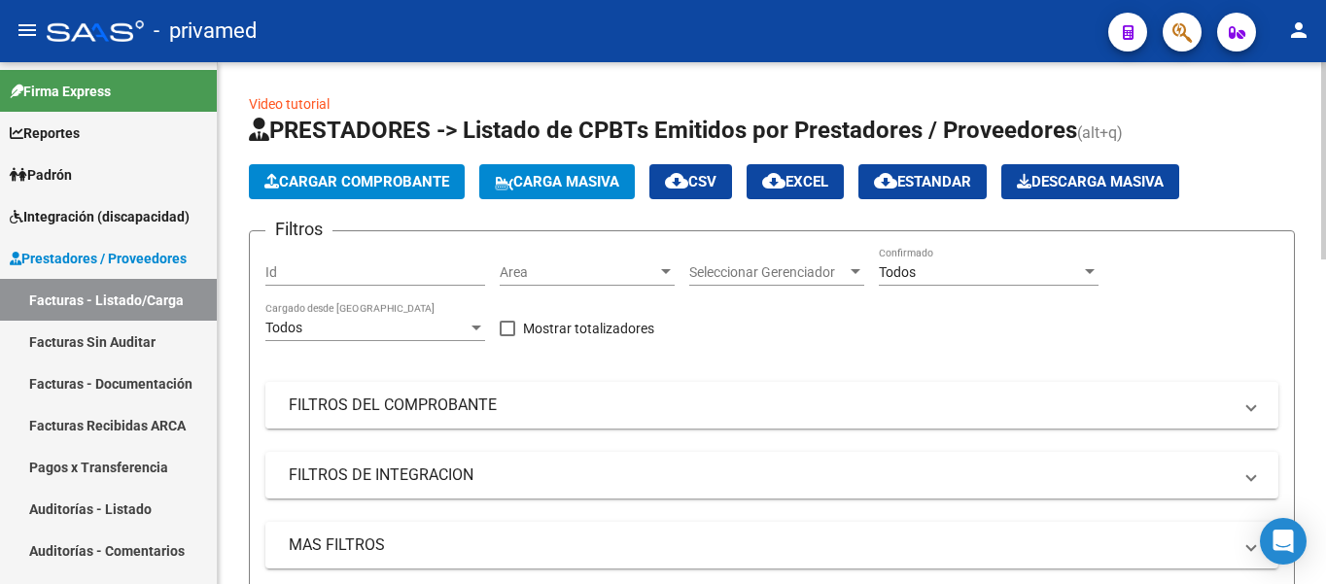
click at [584, 410] on mat-panel-title "FILTROS DEL COMPROBANTE" at bounding box center [760, 405] width 943 height 21
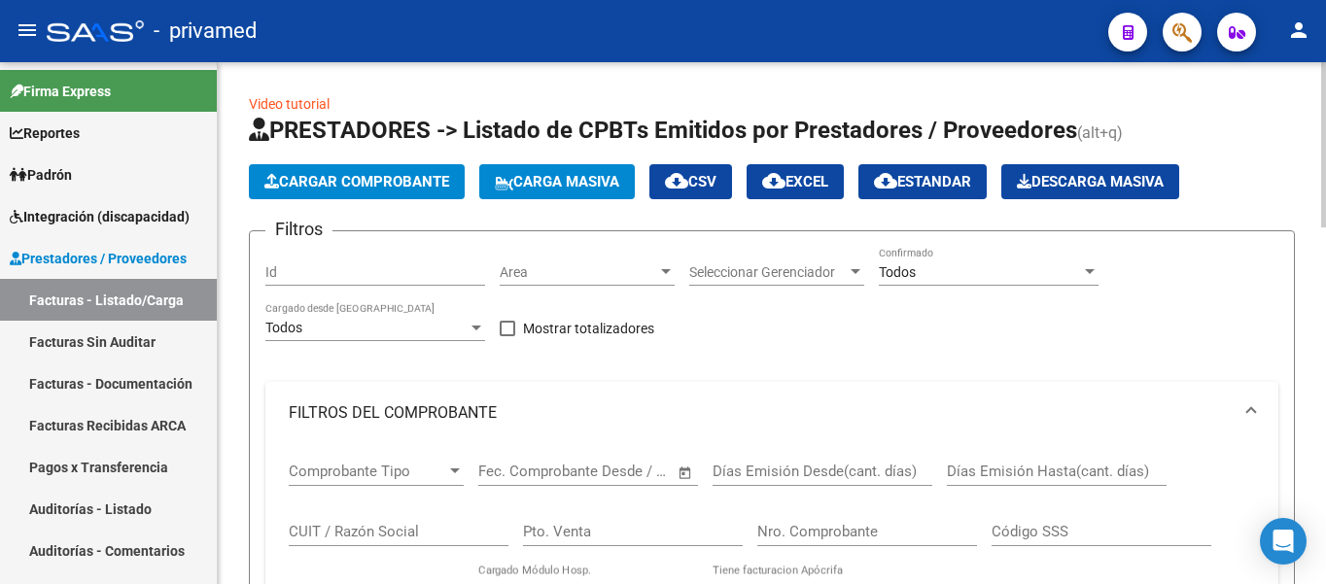
click at [390, 184] on span "Cargar Comprobante" at bounding box center [356, 181] width 185 height 17
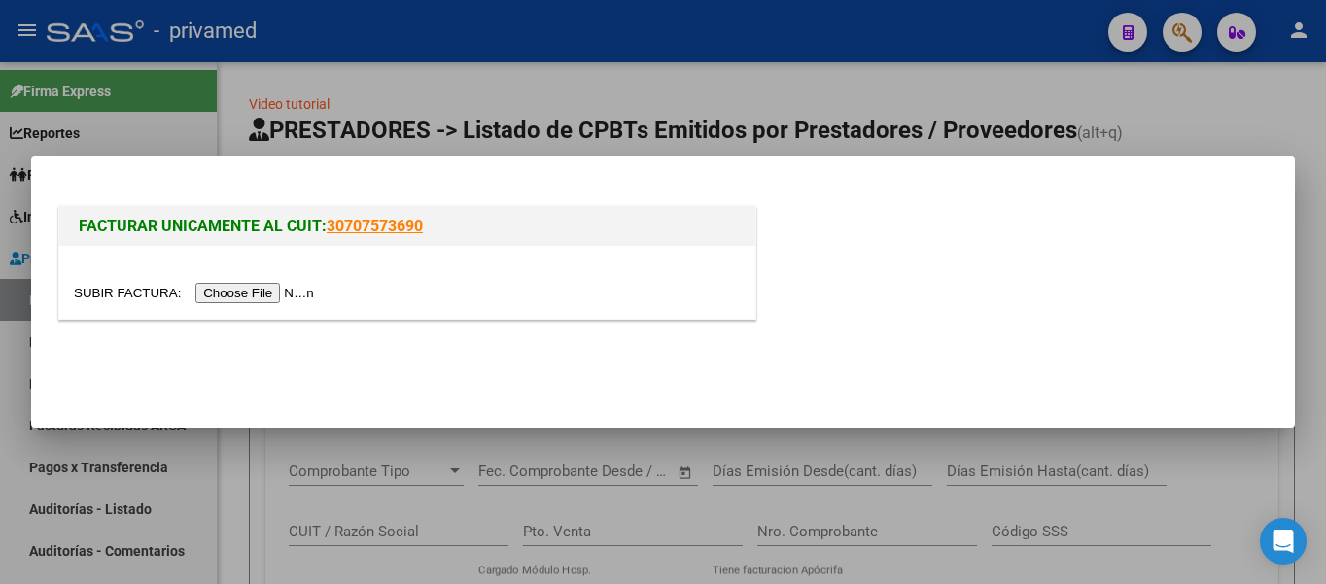
click at [285, 295] on input "file" at bounding box center [197, 293] width 246 height 20
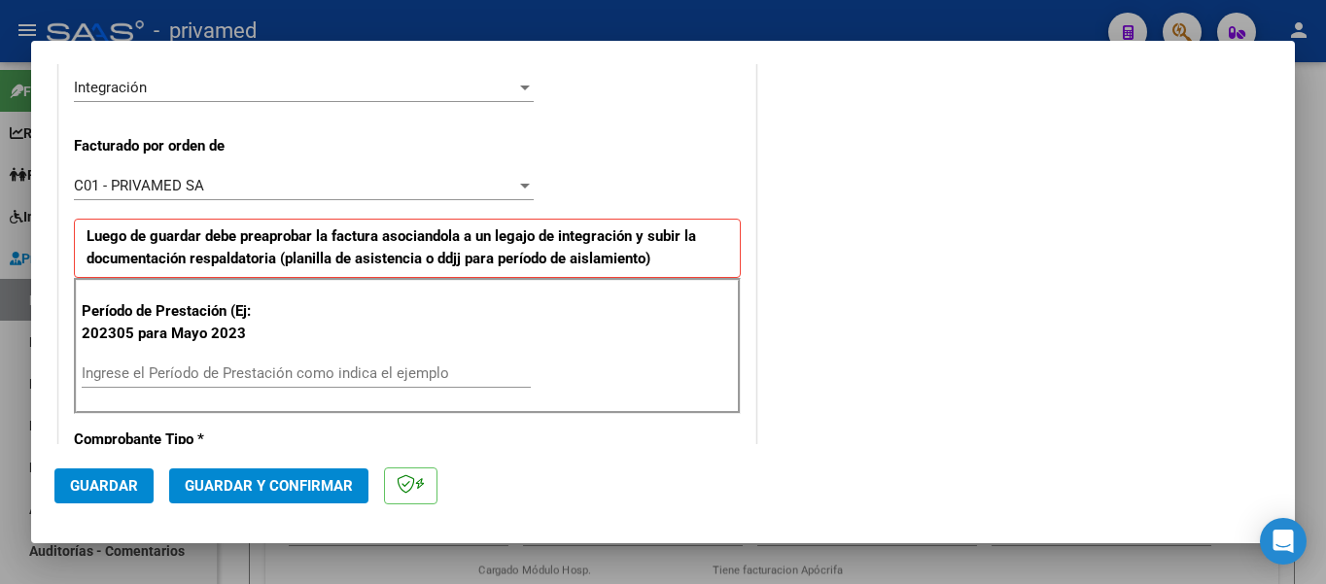
scroll to position [583, 0]
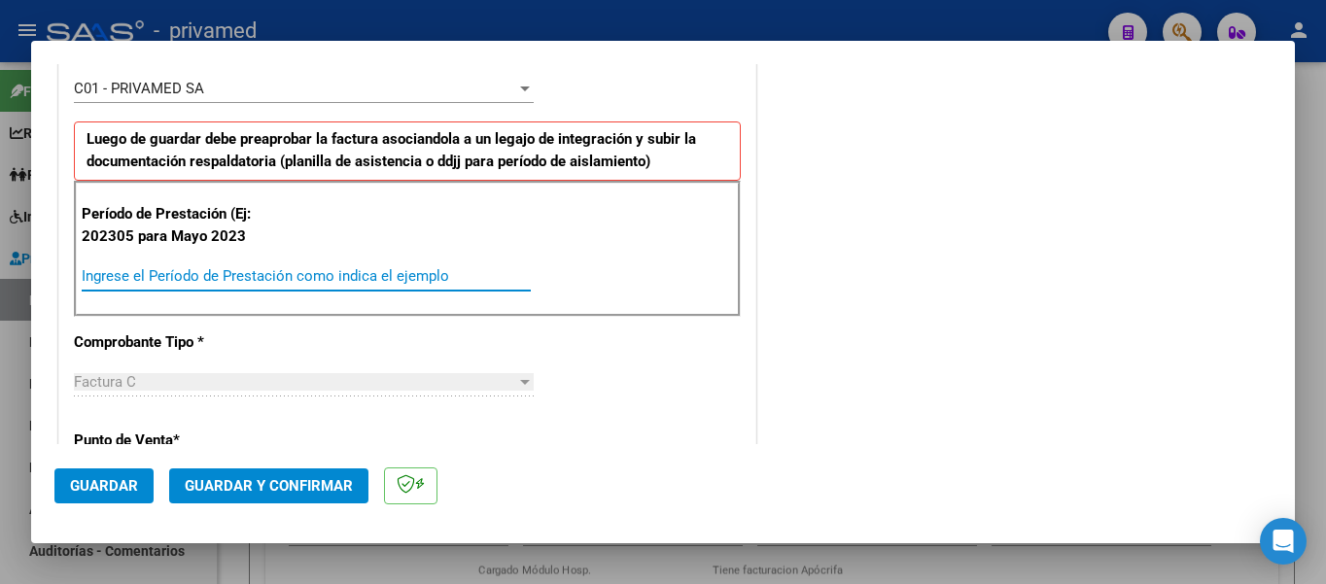
click at [221, 280] on input "Ingrese el Período de Prestación como indica el ejemplo" at bounding box center [306, 275] width 449 height 17
type input "202507"
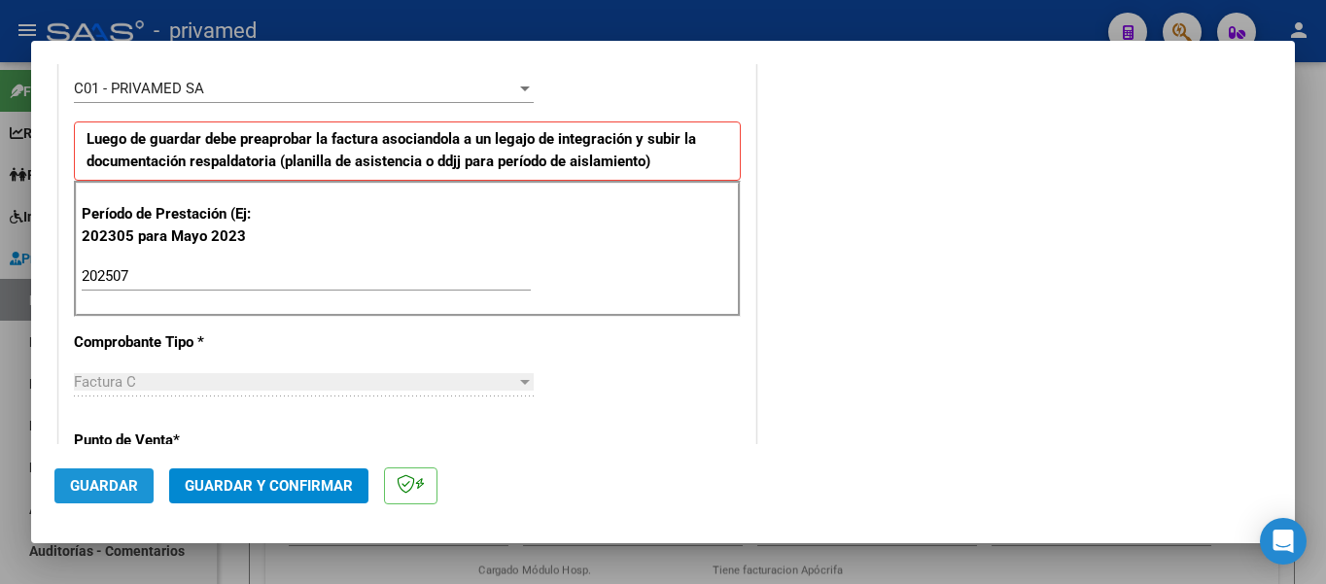
click at [64, 491] on button "Guardar" at bounding box center [103, 485] width 99 height 35
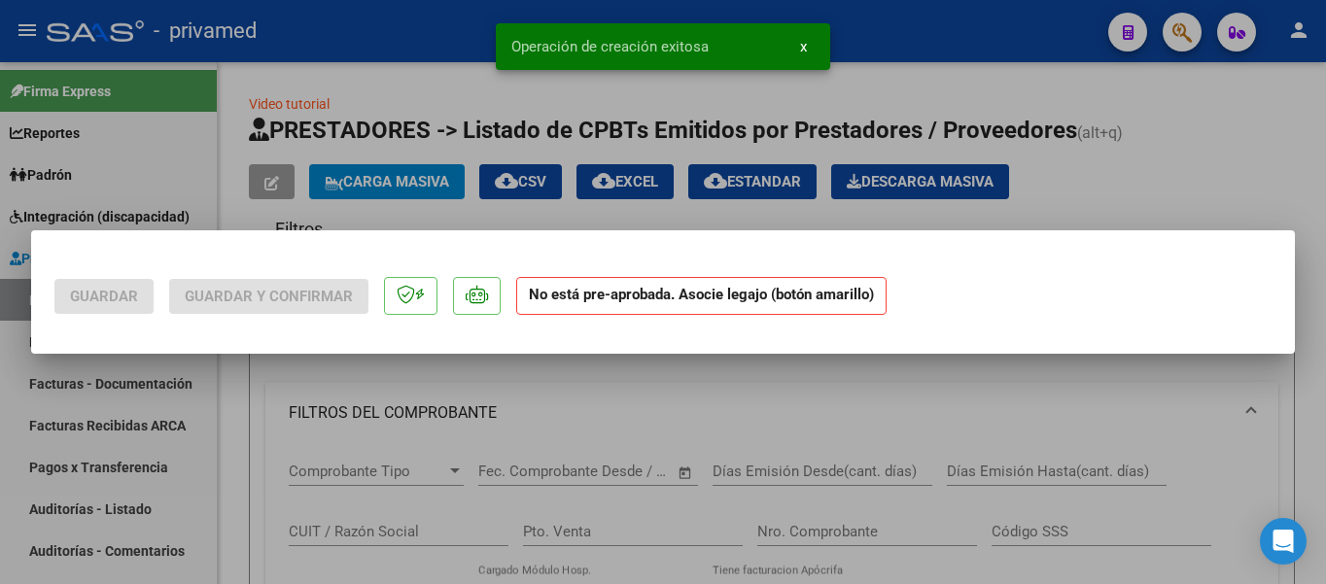
scroll to position [0, 0]
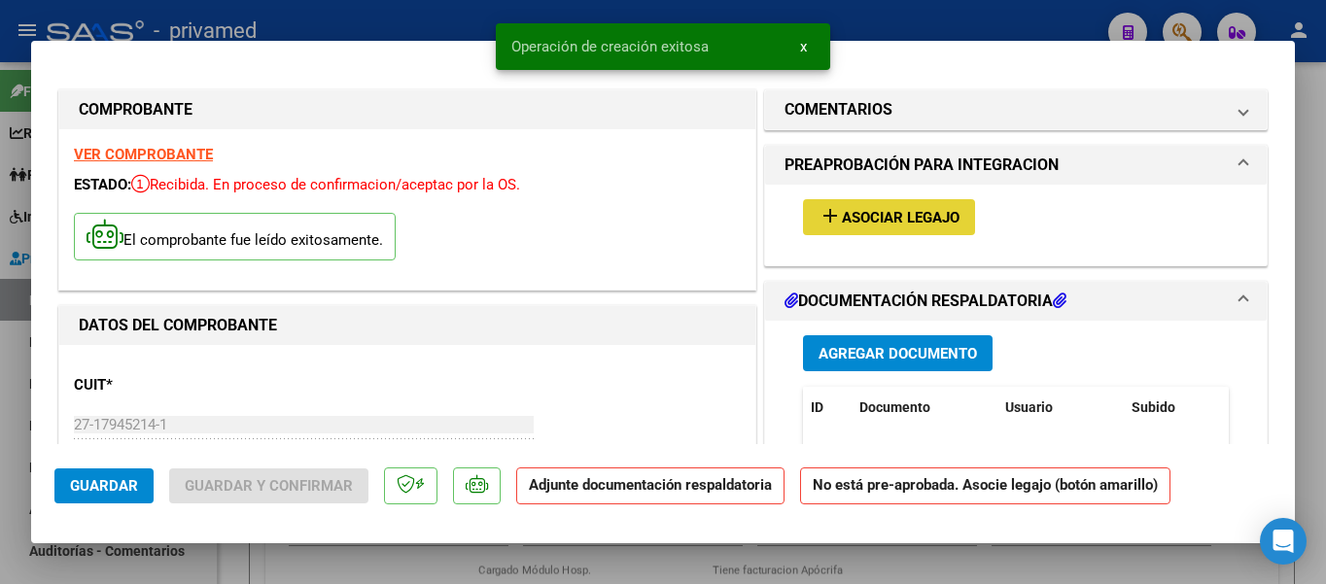
click at [906, 219] on span "Asociar Legajo" at bounding box center [901, 217] width 118 height 17
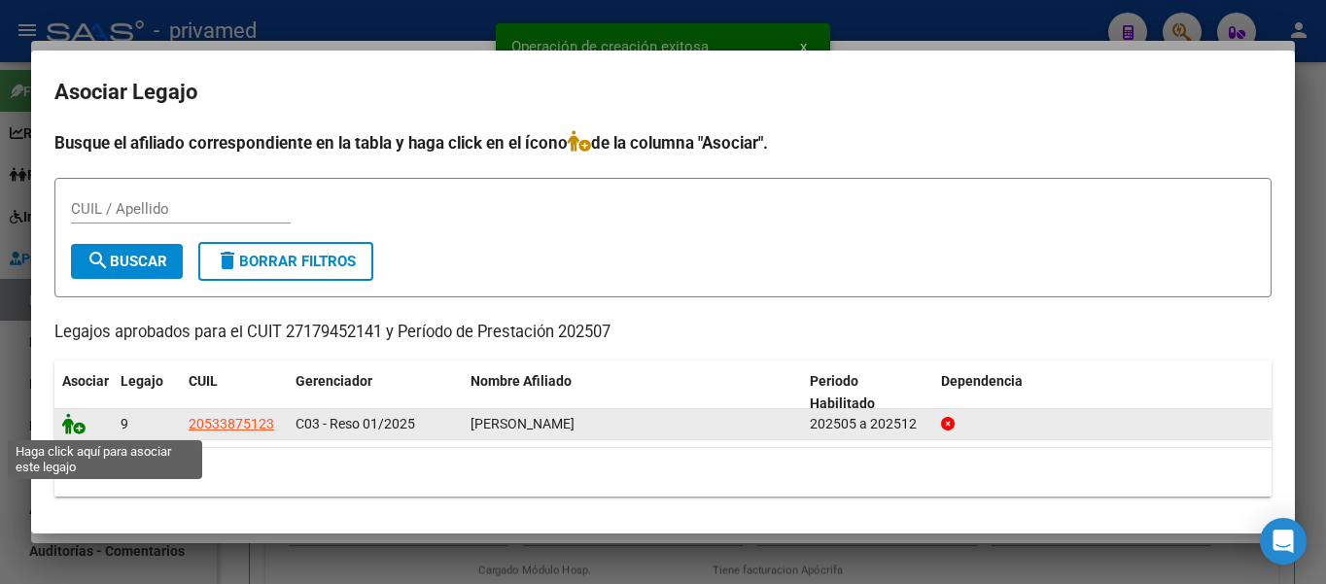
click at [74, 429] on icon at bounding box center [73, 423] width 23 height 21
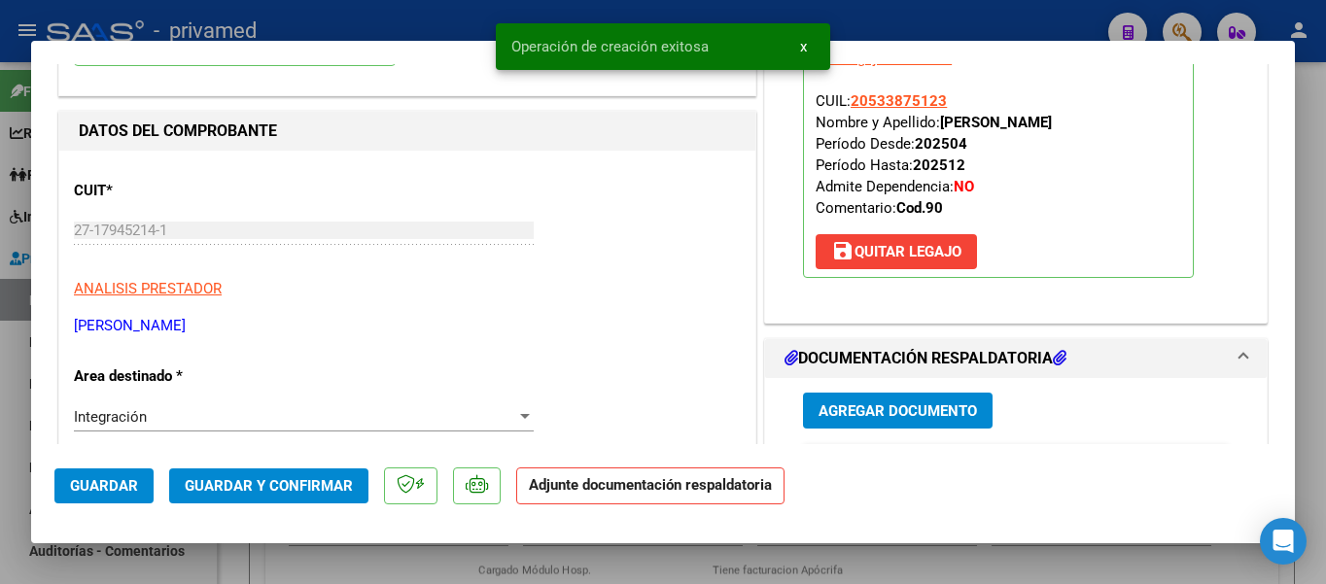
scroll to position [292, 0]
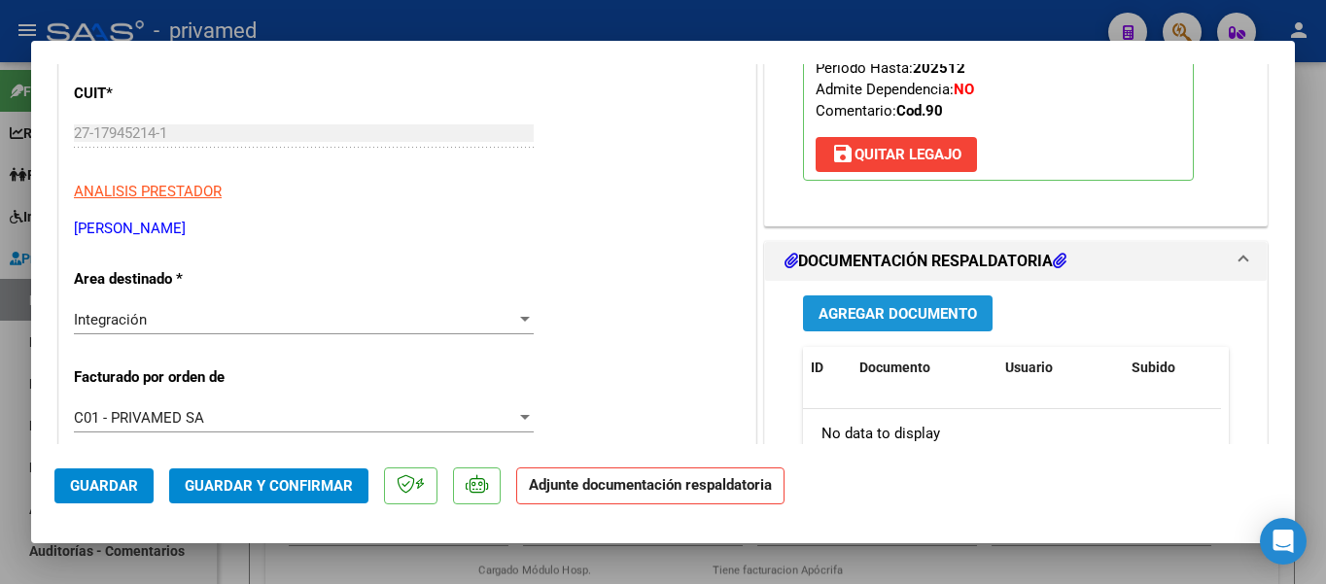
click at [872, 326] on button "Agregar Documento" at bounding box center [898, 313] width 190 height 36
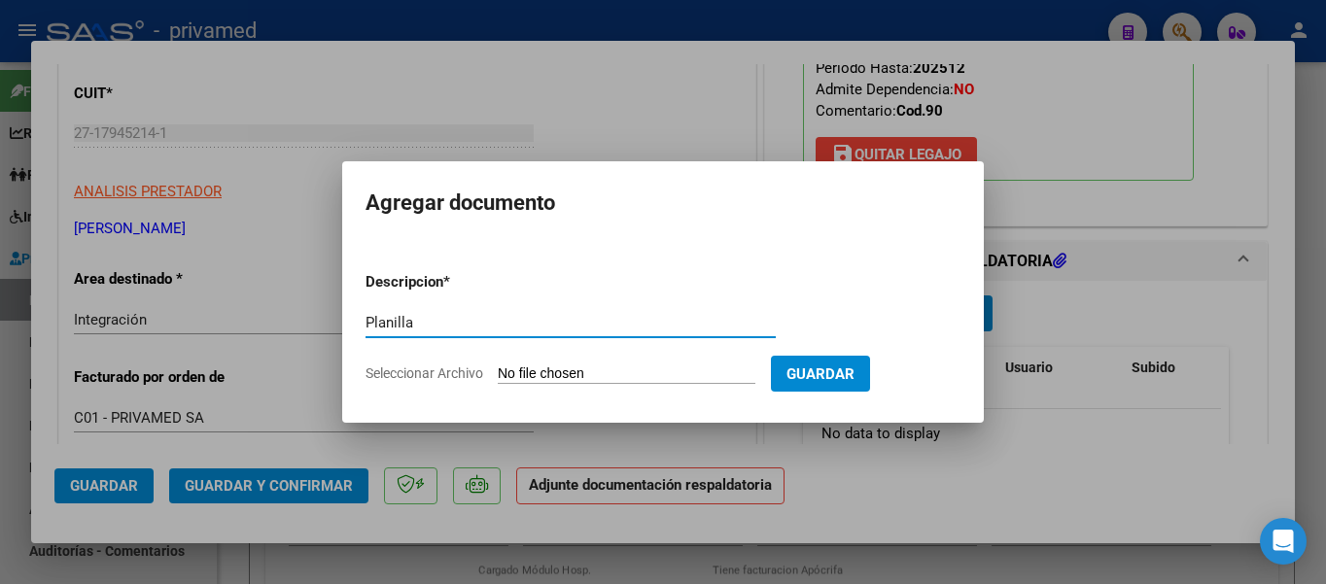
type input "Planilla"
click at [608, 376] on input "Seleccionar Archivo" at bounding box center [627, 374] width 258 height 18
type input "C:\fakepath\[PERSON_NAME].pdf"
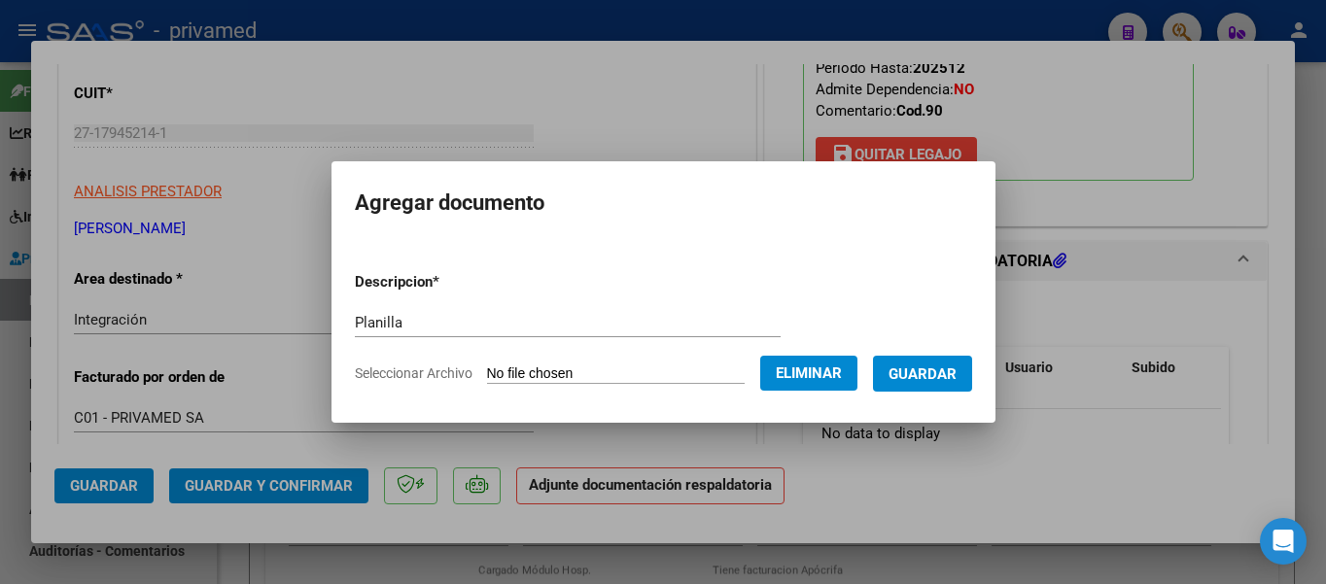
click at [914, 376] on span "Guardar" at bounding box center [922, 373] width 68 height 17
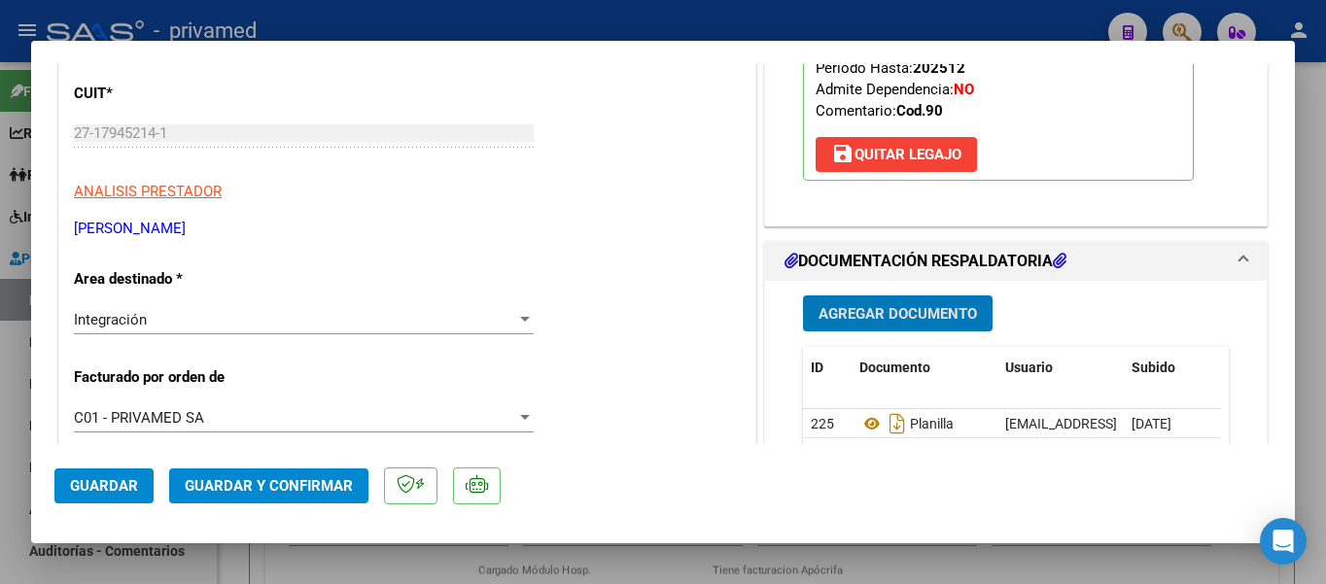
type input "$ 0,00"
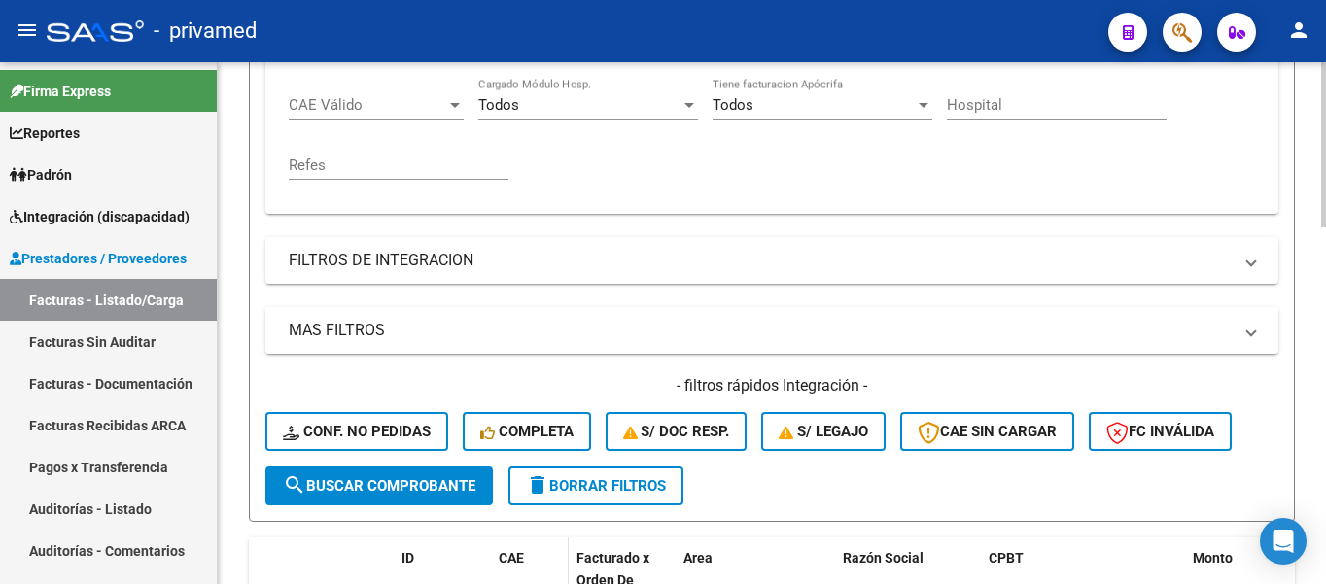
scroll to position [583, 0]
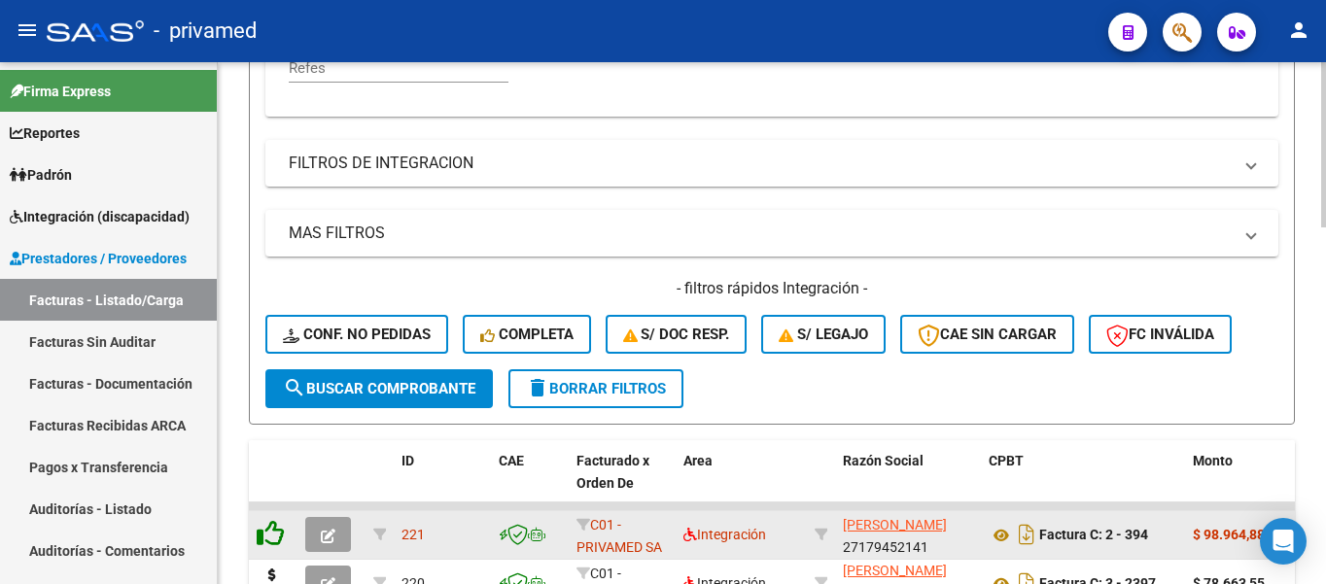
click at [264, 530] on icon at bounding box center [270, 533] width 27 height 27
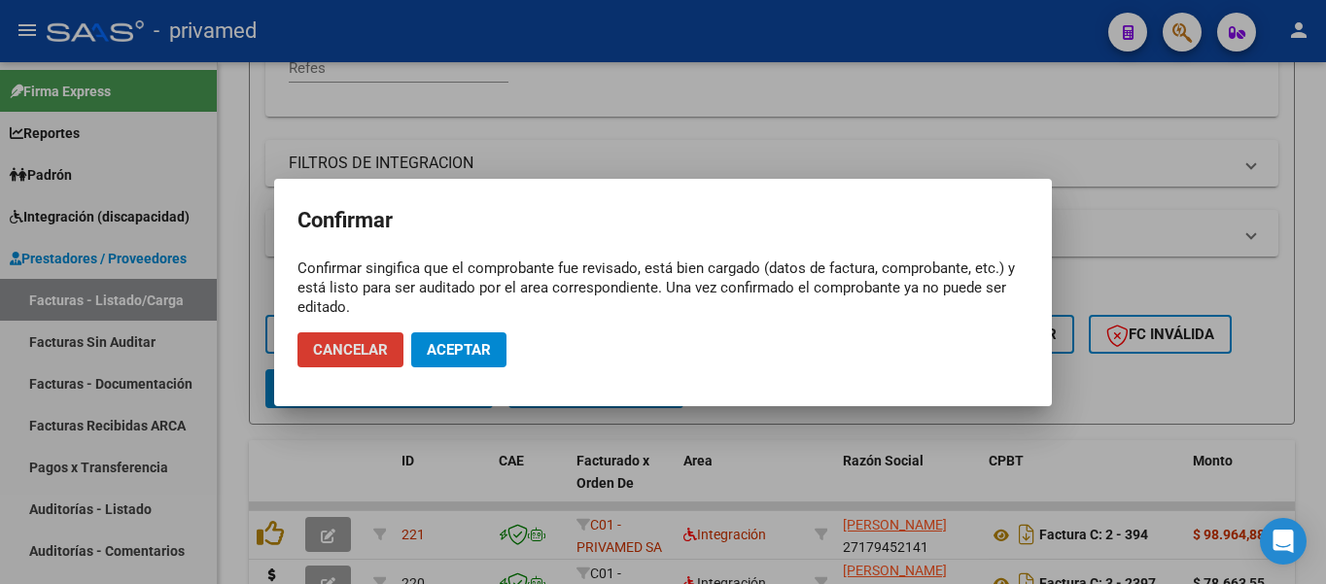
click at [433, 333] on button "Aceptar" at bounding box center [458, 349] width 95 height 35
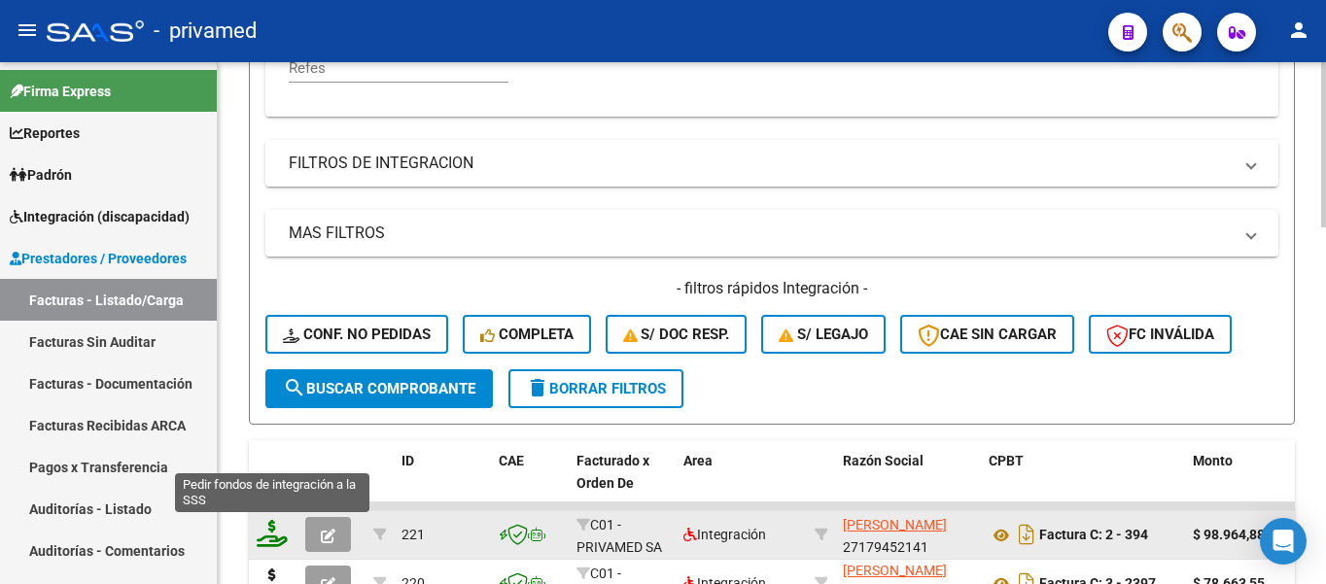
click at [261, 537] on icon at bounding box center [272, 533] width 31 height 27
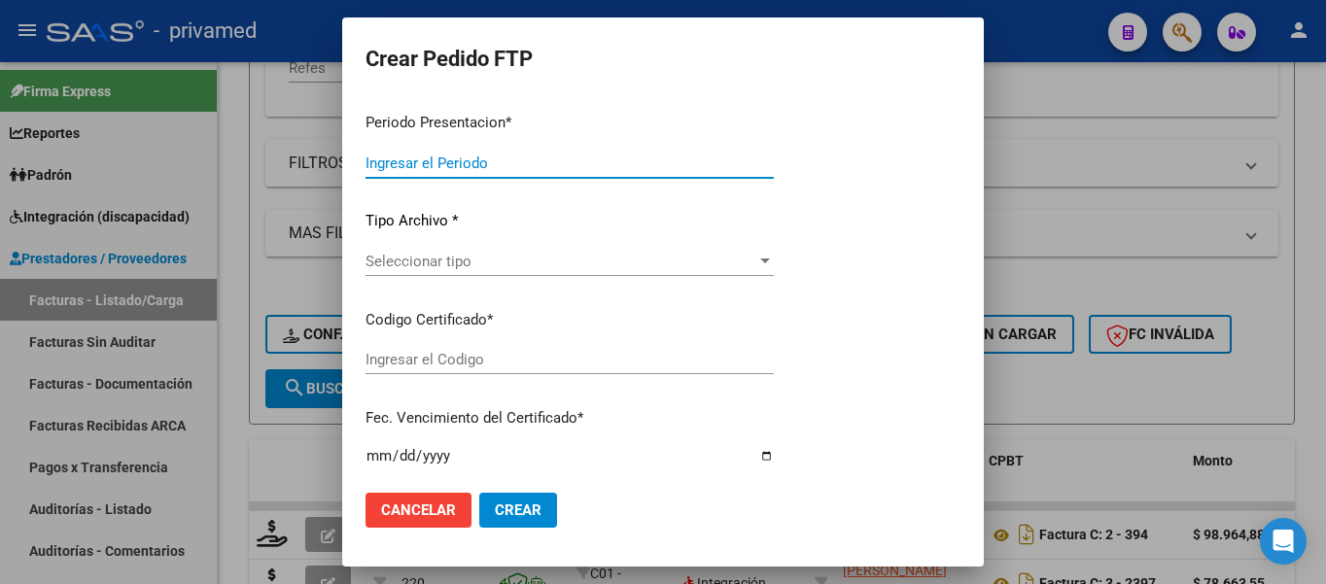
type input "202507"
type input "$ 98.964,88"
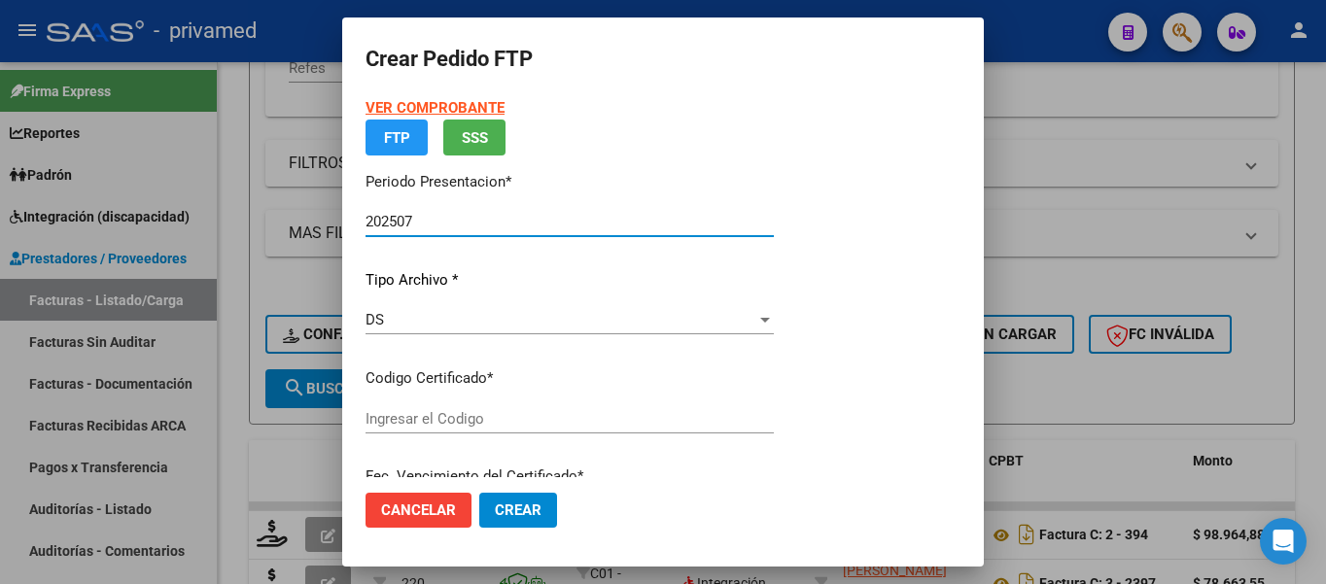
type input "ARG02000533875122022082920250829BSAS413"
type input "[DATE]"
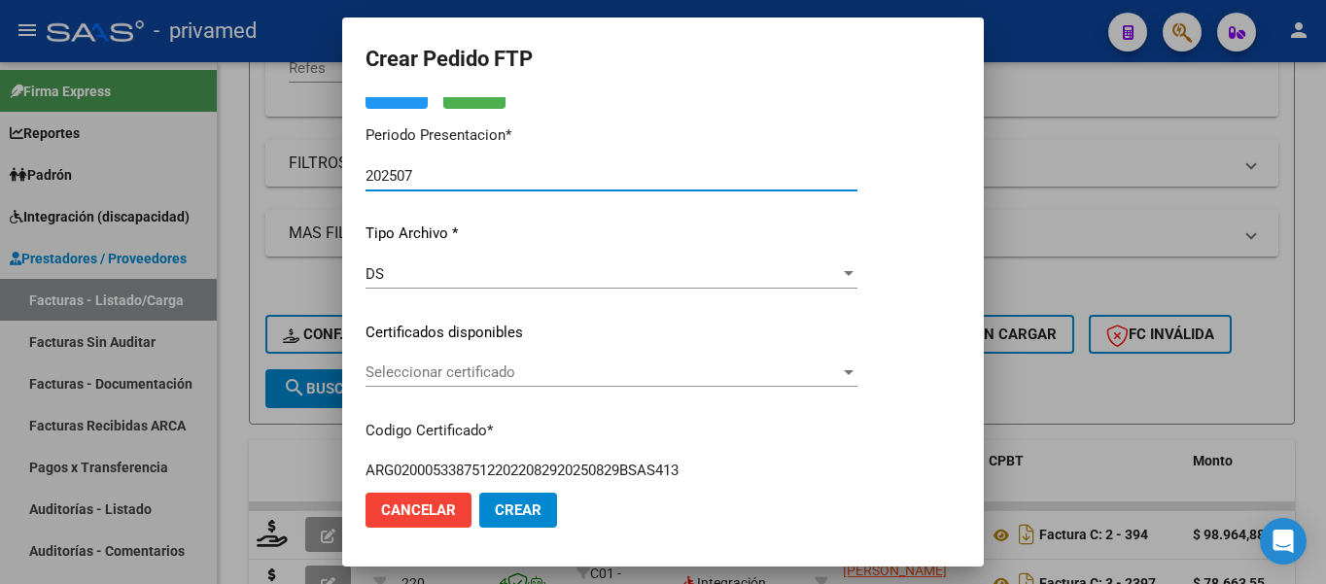
scroll to position [194, 0]
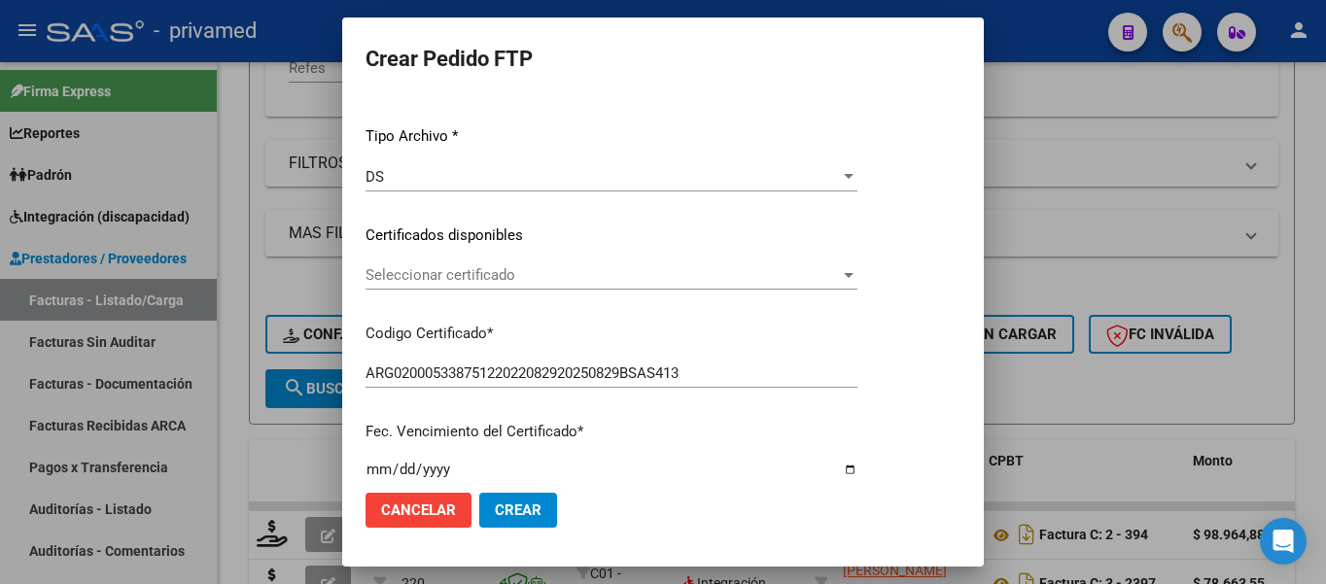
click at [432, 272] on span "Seleccionar certificado" at bounding box center [602, 274] width 474 height 17
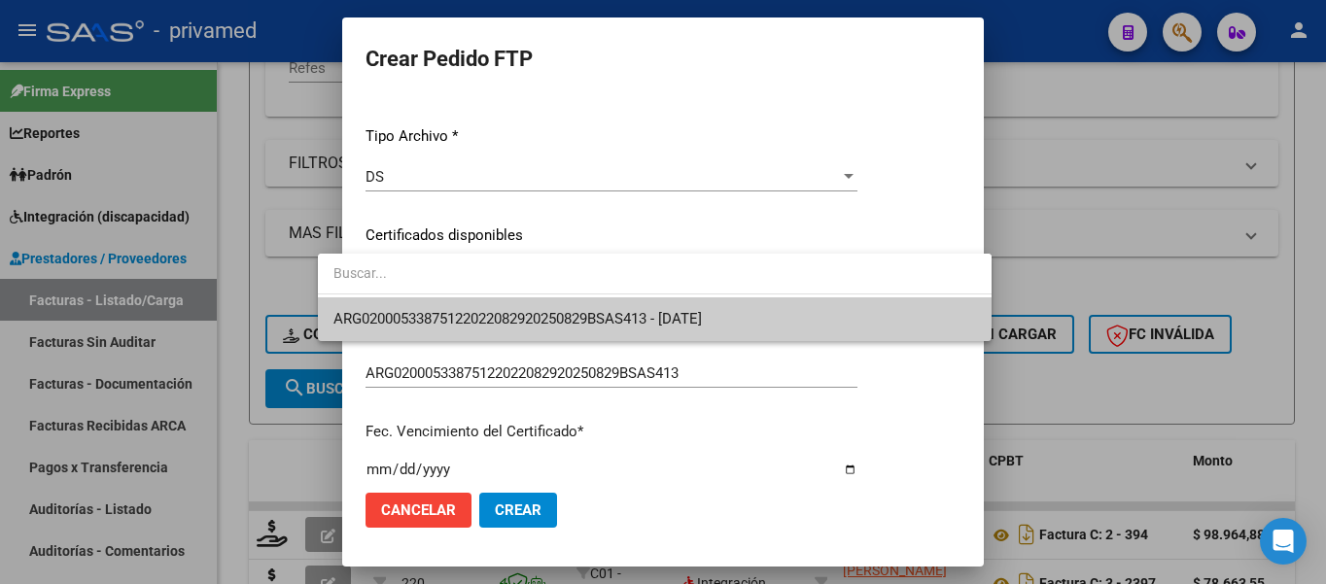
drag, startPoint x: 450, startPoint y: 313, endPoint x: 473, endPoint y: 309, distance: 23.6
click at [450, 311] on span "ARG02000533875122022082920250829BSAS413 - [DATE]" at bounding box center [517, 318] width 368 height 17
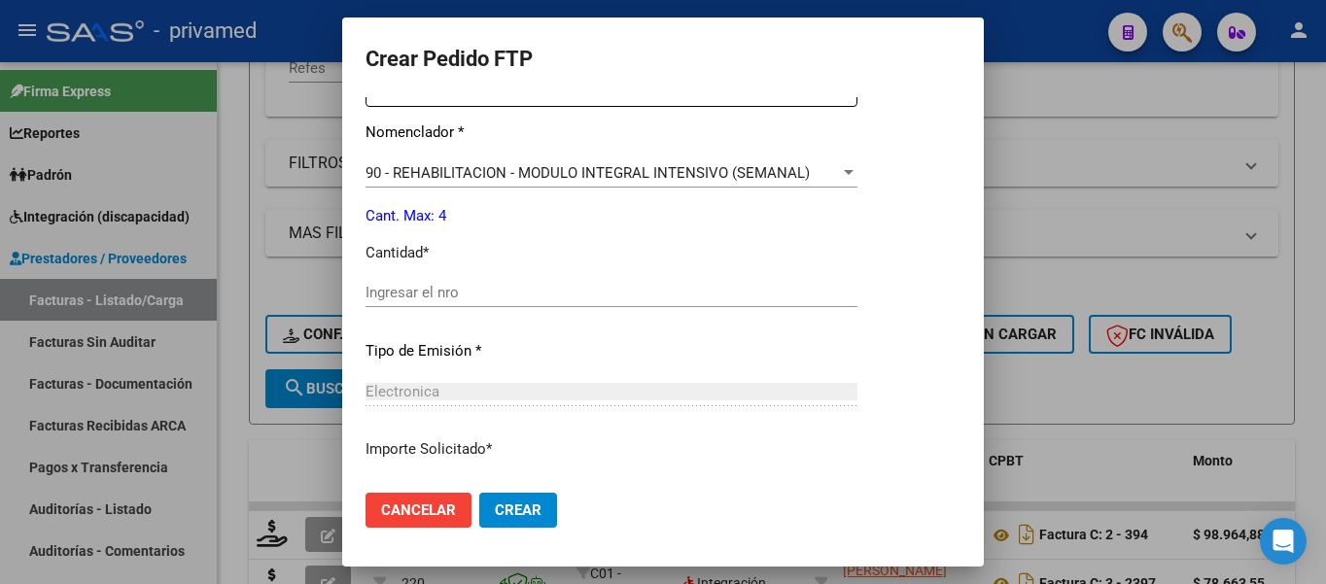
scroll to position [875, 0]
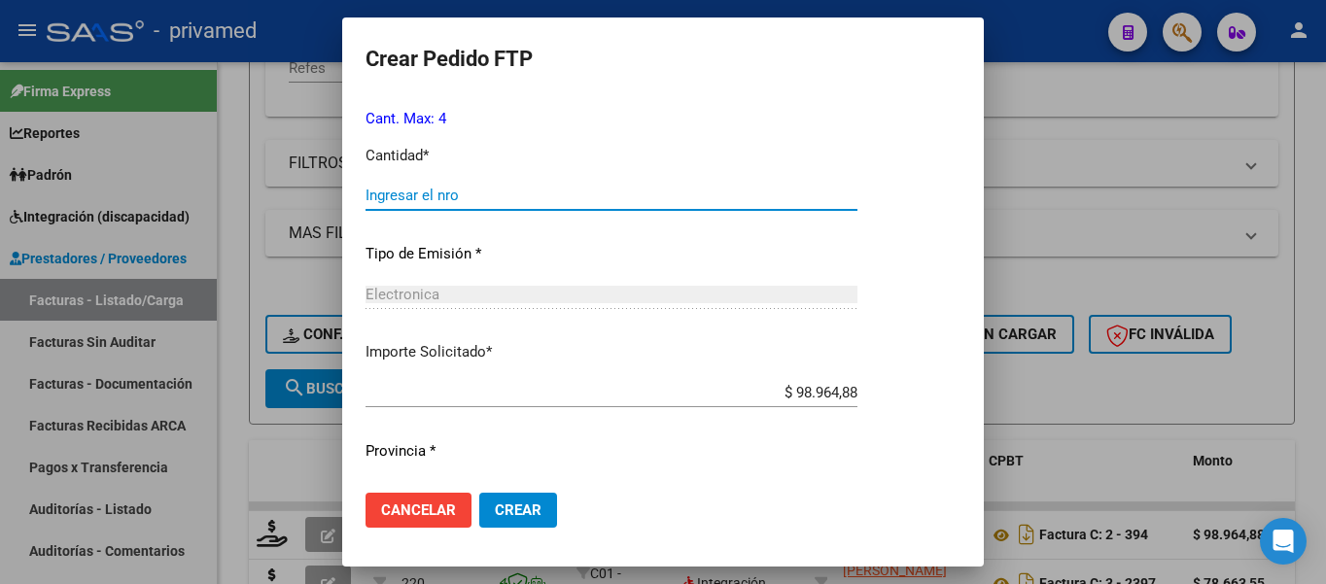
click at [374, 187] on input "Ingresar el nro" at bounding box center [611, 195] width 492 height 17
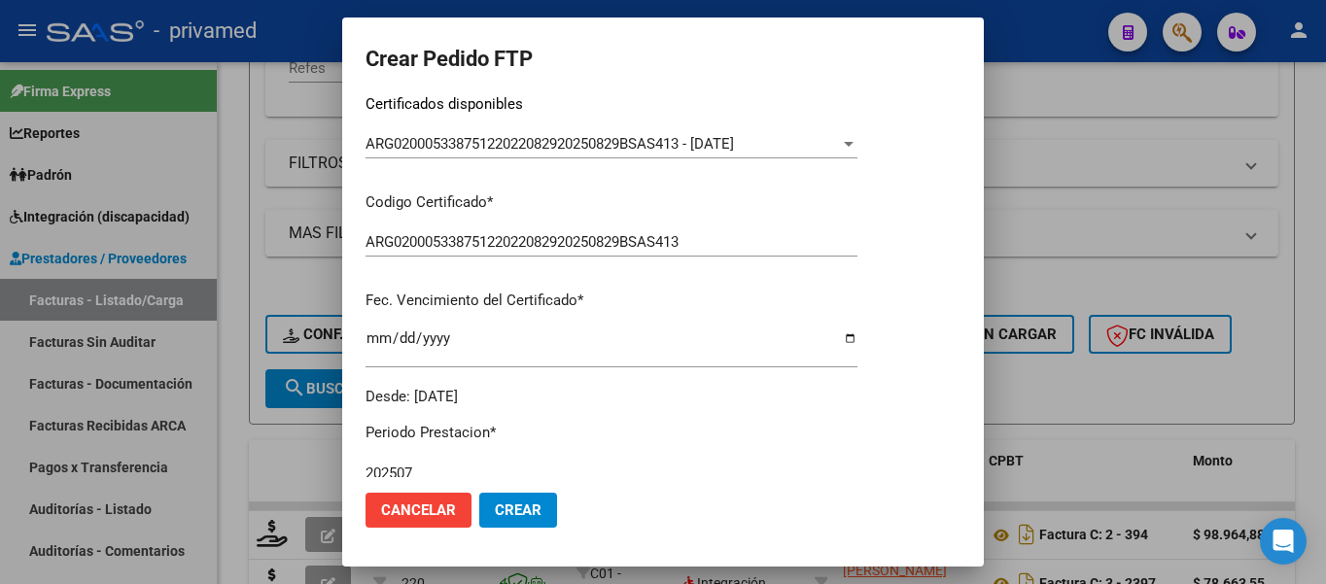
scroll to position [520, 0]
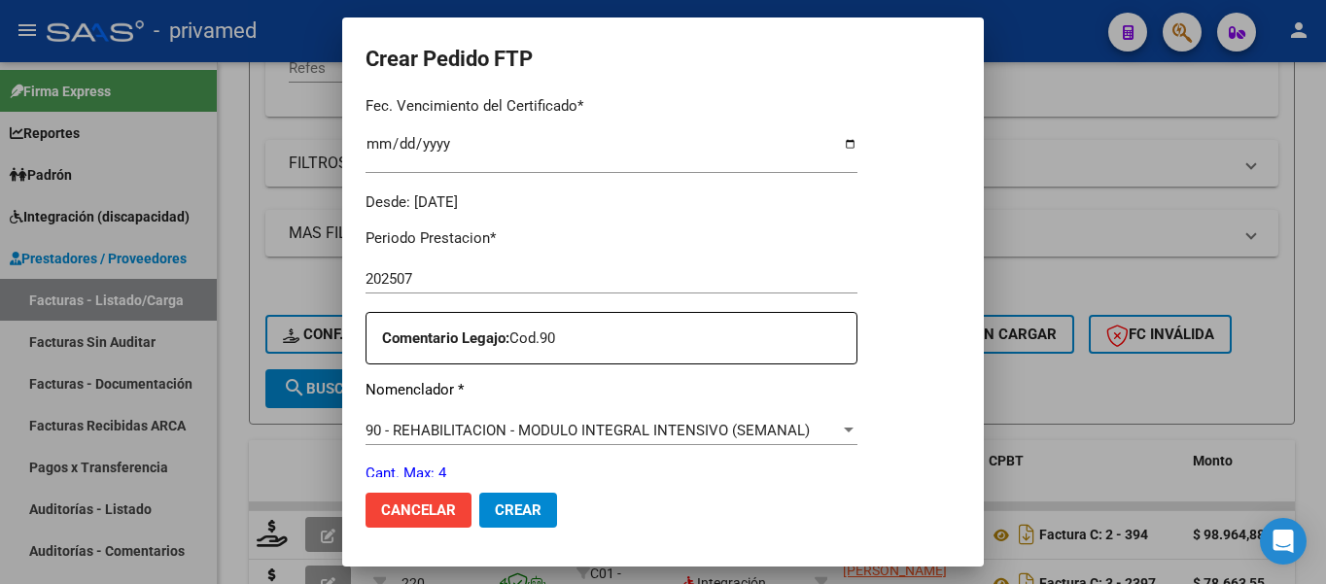
type input "4"
click at [495, 513] on span "Crear" at bounding box center [518, 510] width 47 height 17
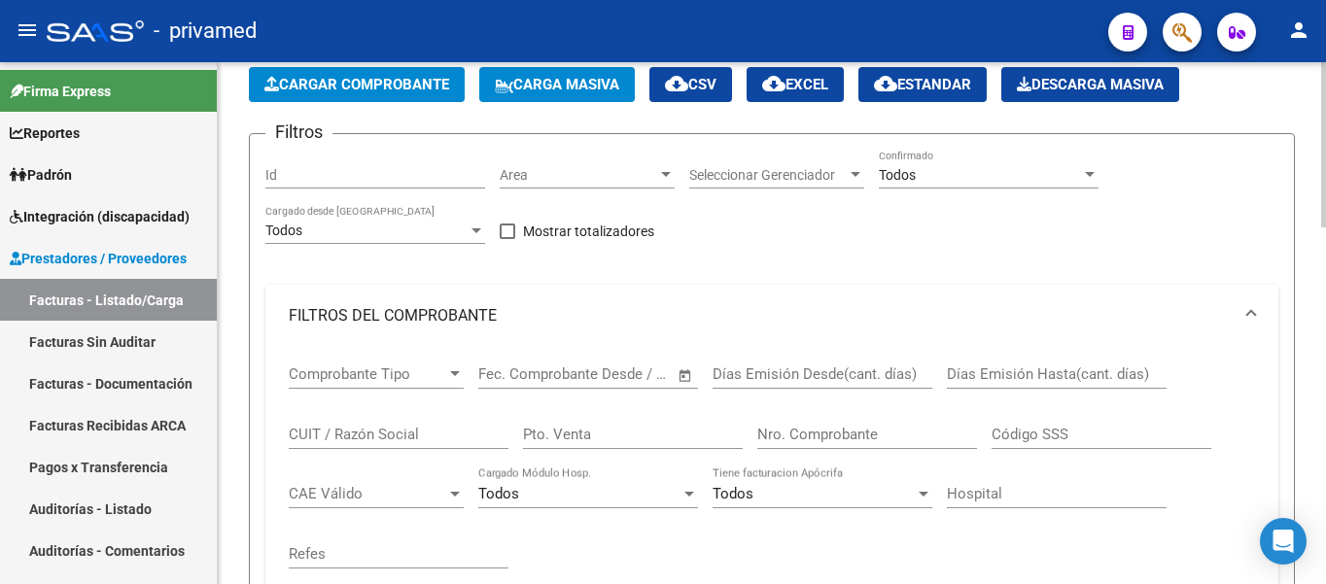
scroll to position [0, 0]
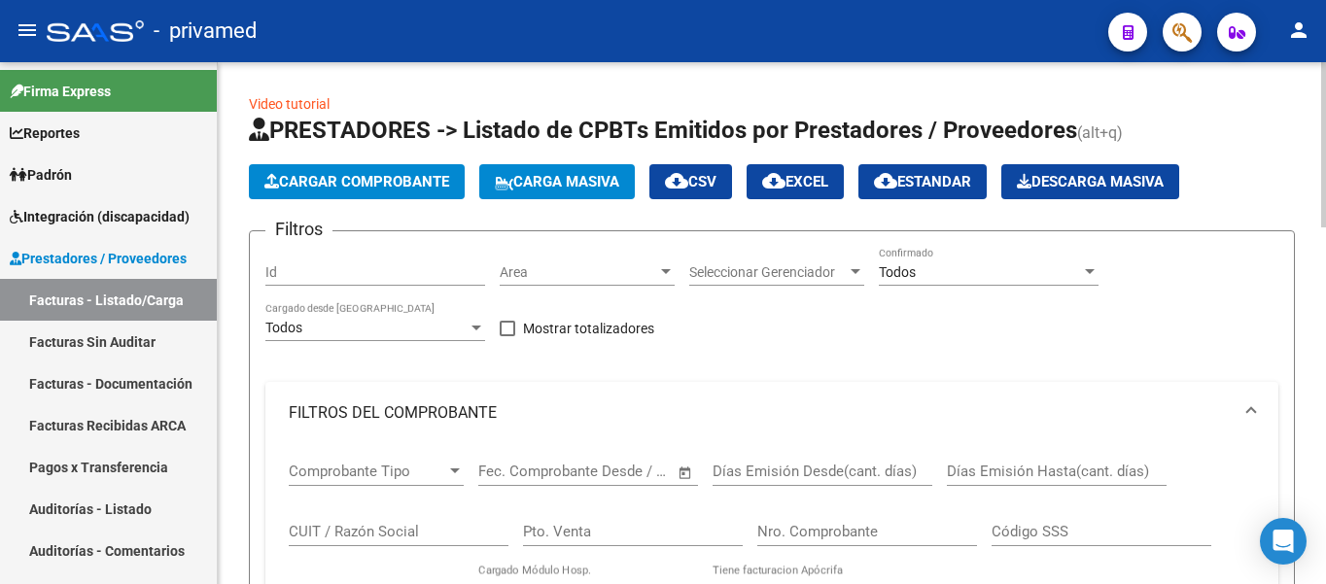
click at [376, 183] on span "Cargar Comprobante" at bounding box center [356, 181] width 185 height 17
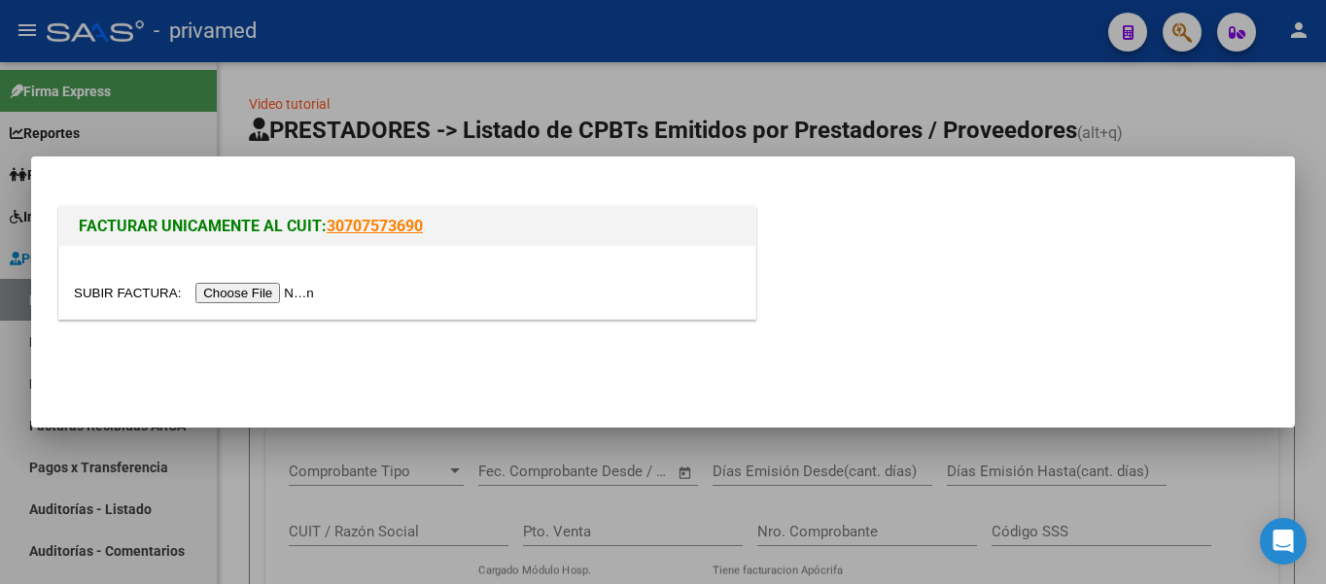
click at [213, 298] on input "file" at bounding box center [197, 293] width 246 height 20
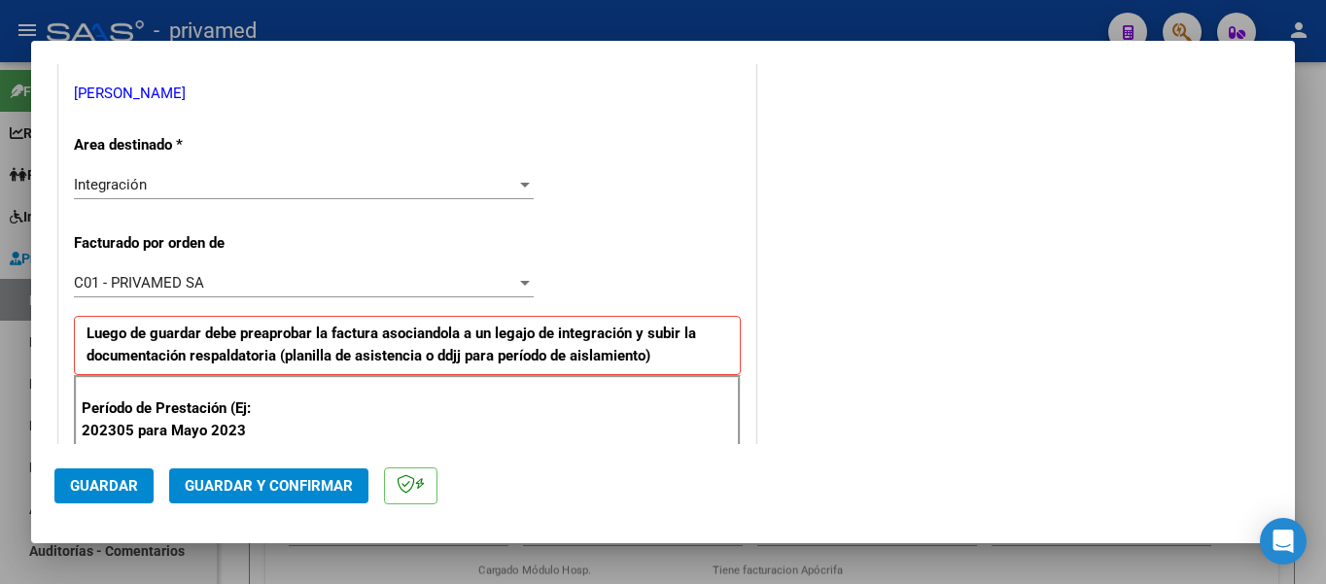
scroll to position [486, 0]
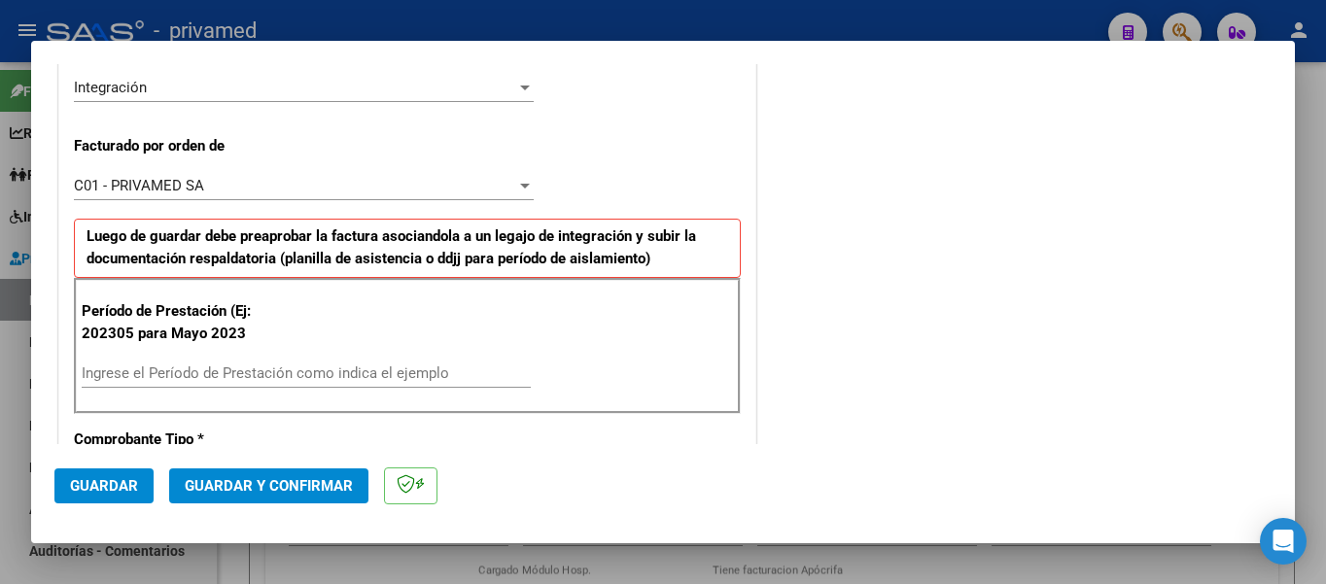
click at [265, 366] on input "Ingrese el Período de Prestación como indica el ejemplo" at bounding box center [306, 372] width 449 height 17
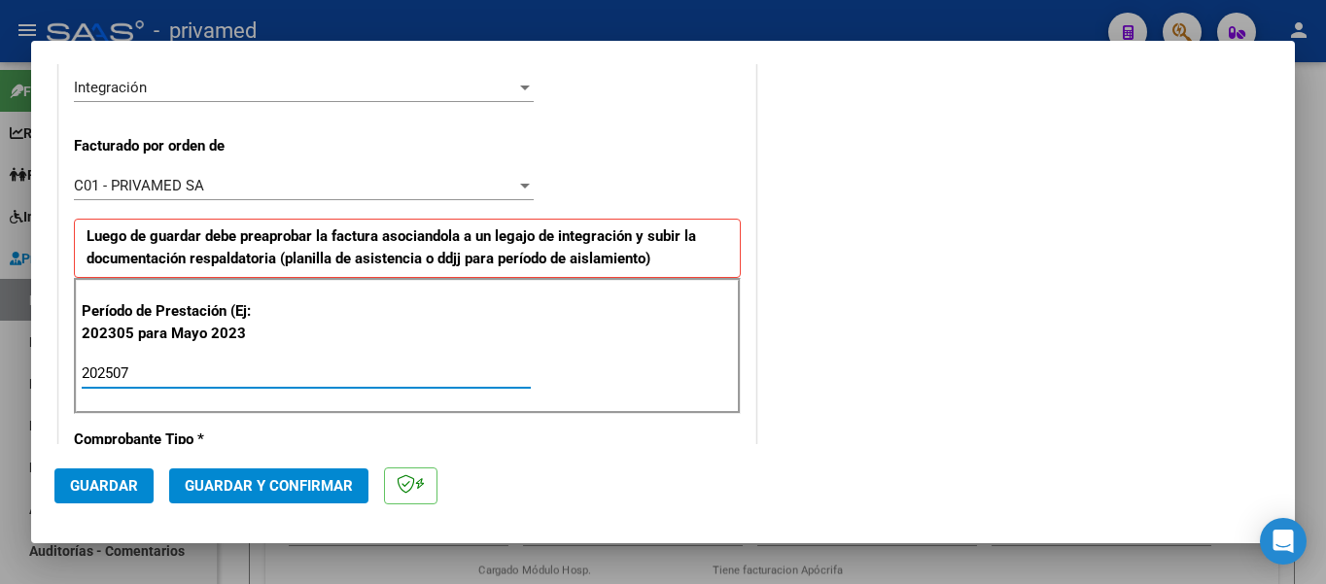
scroll to position [680, 0]
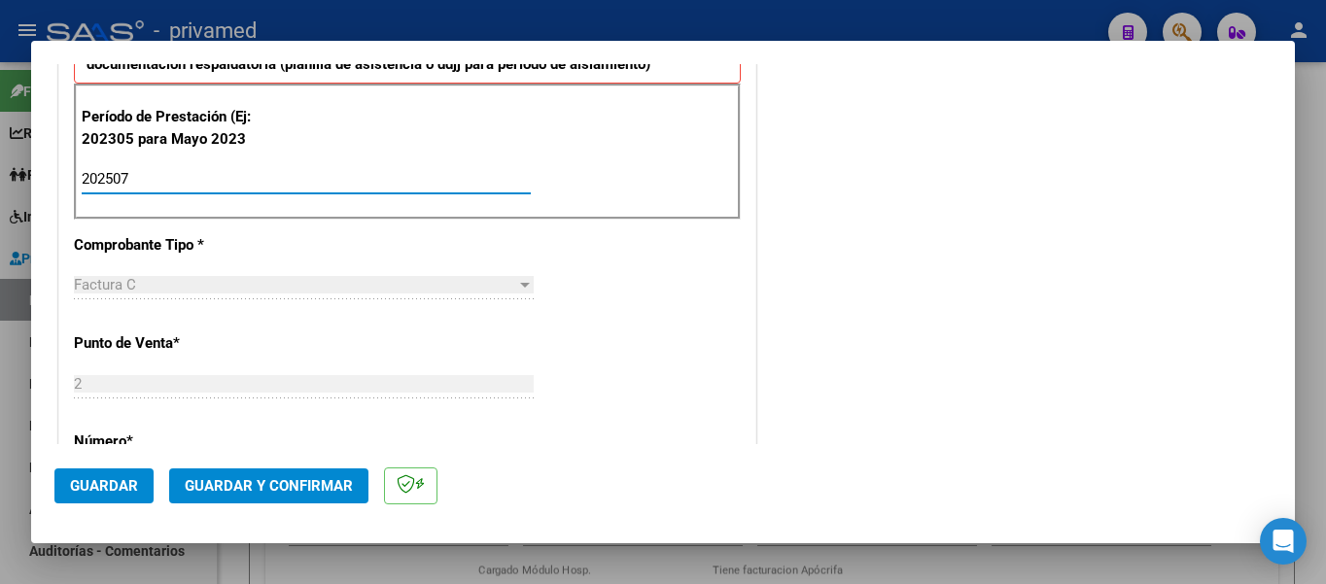
type input "202507"
click at [78, 500] on button "Guardar" at bounding box center [103, 485] width 99 height 35
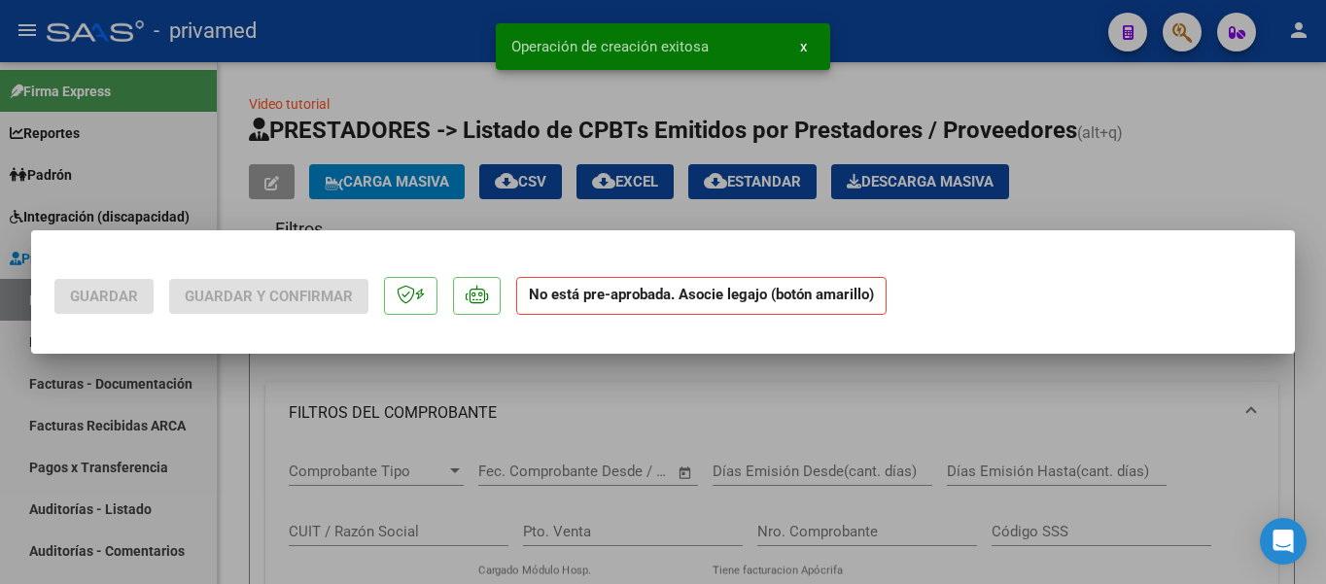
scroll to position [0, 0]
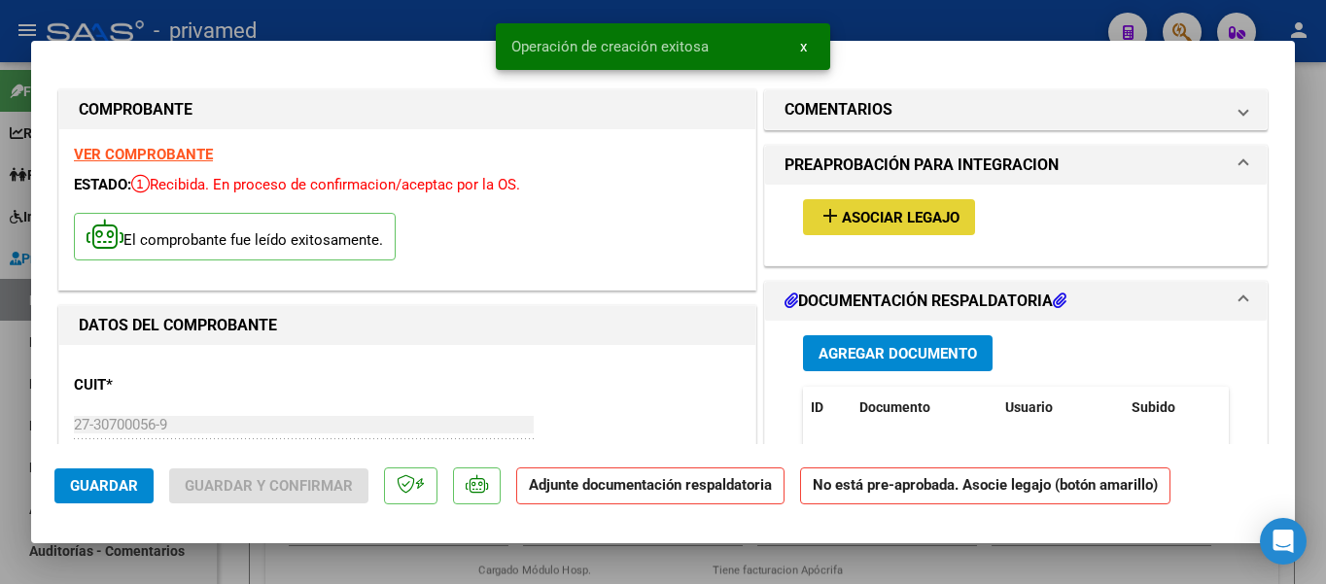
click at [936, 209] on span "Asociar Legajo" at bounding box center [901, 217] width 118 height 17
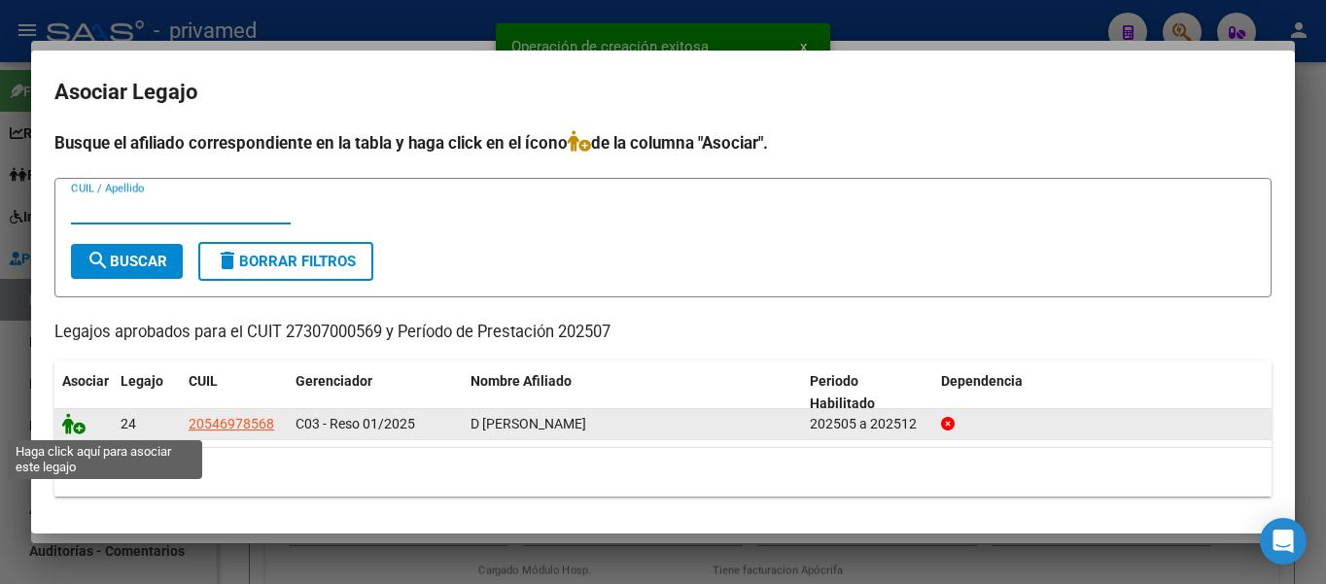
click at [82, 425] on icon at bounding box center [73, 423] width 23 height 21
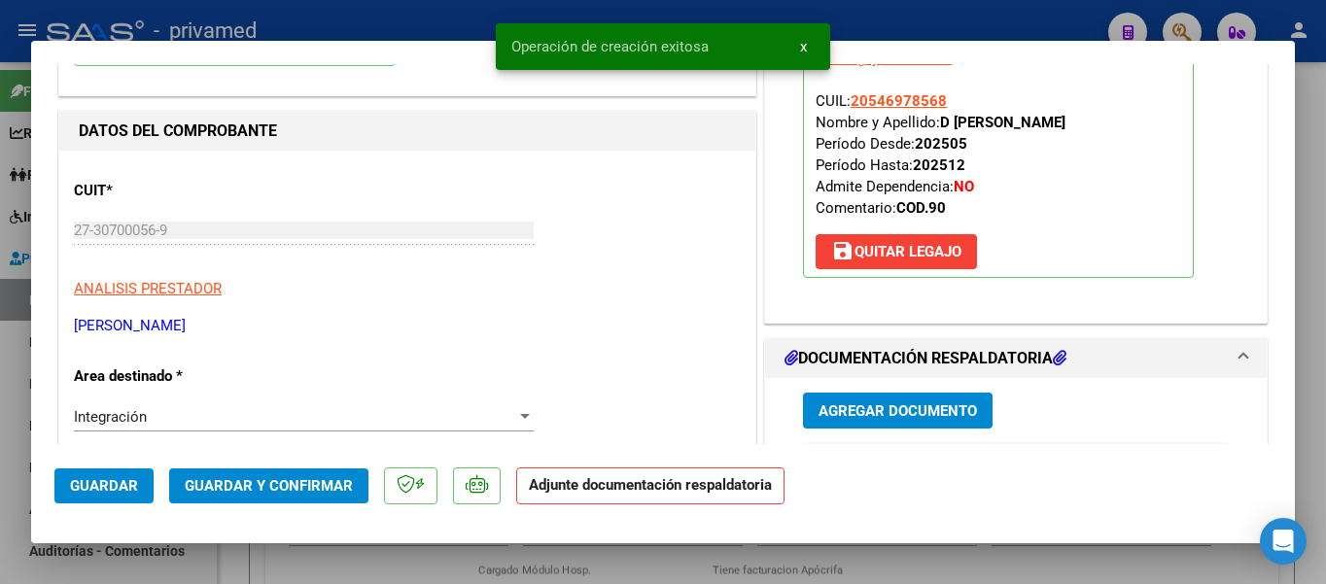
scroll to position [292, 0]
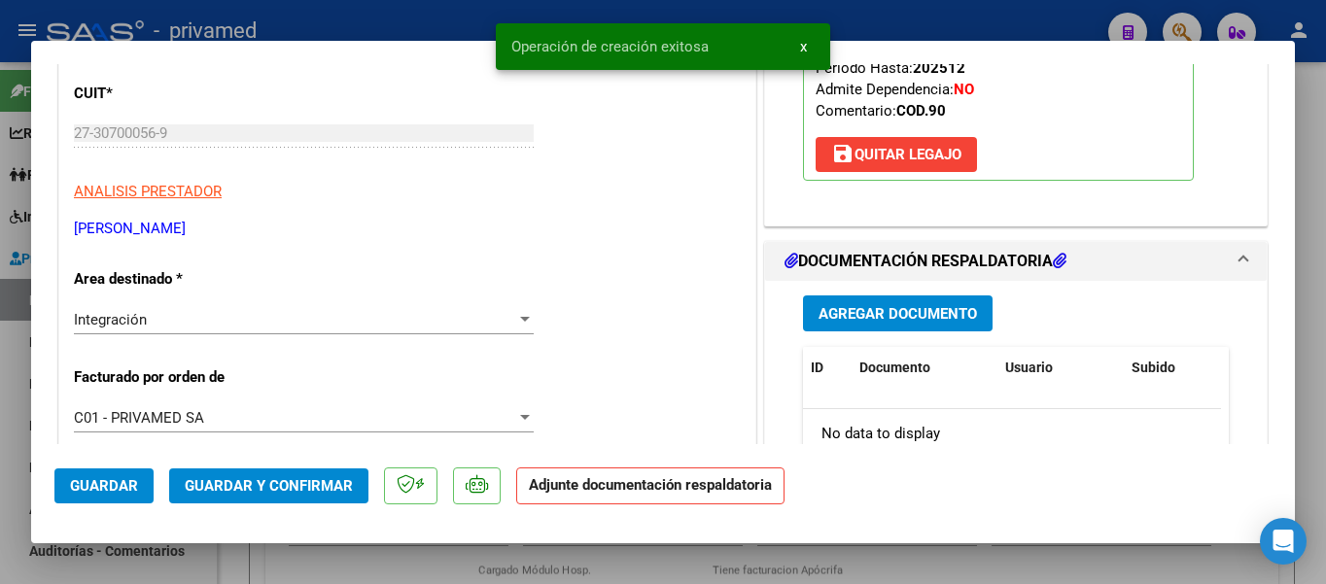
click at [864, 318] on span "Agregar Documento" at bounding box center [897, 313] width 158 height 17
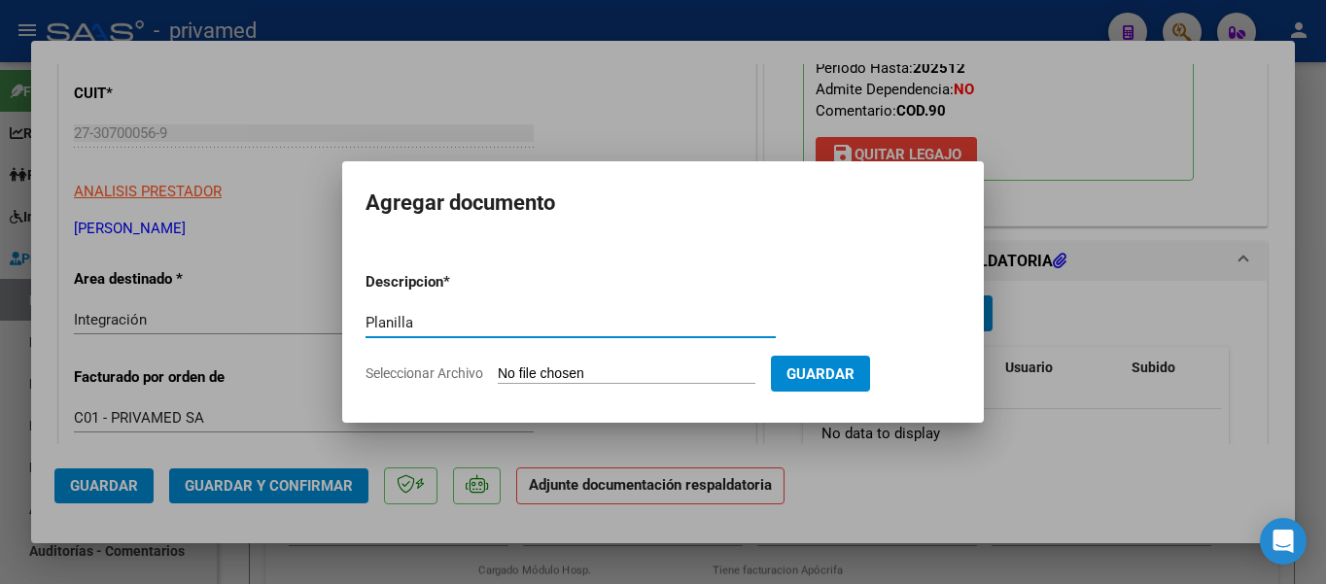
type input "Planilla"
click at [637, 374] on input "Seleccionar Archivo" at bounding box center [627, 374] width 258 height 18
type input "C:\fakepath\Planilla de Asistencia [PERSON_NAME][DATE].pdf"
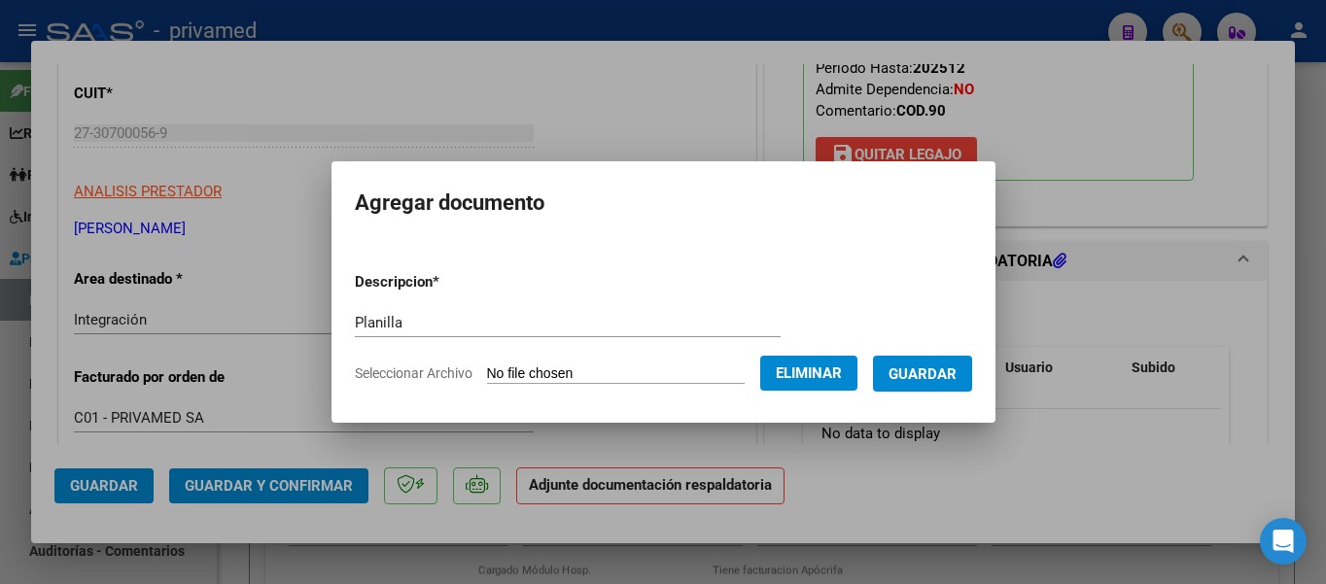
click at [914, 369] on span "Guardar" at bounding box center [922, 373] width 68 height 17
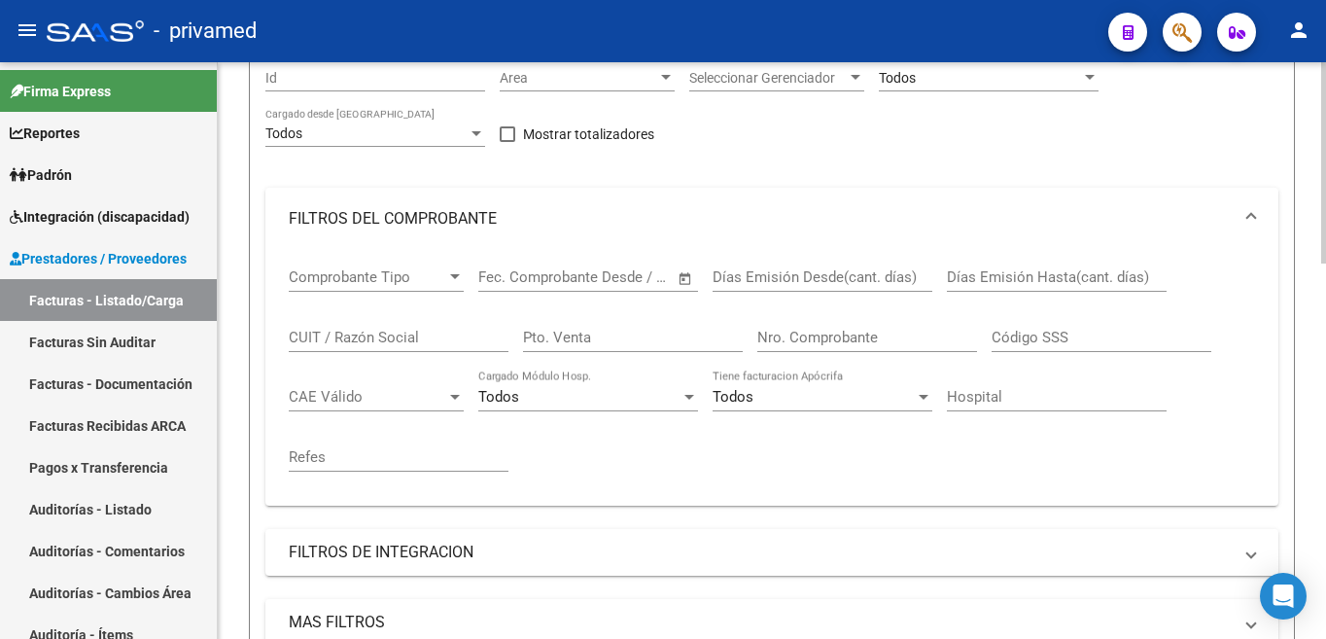
scroll to position [0, 0]
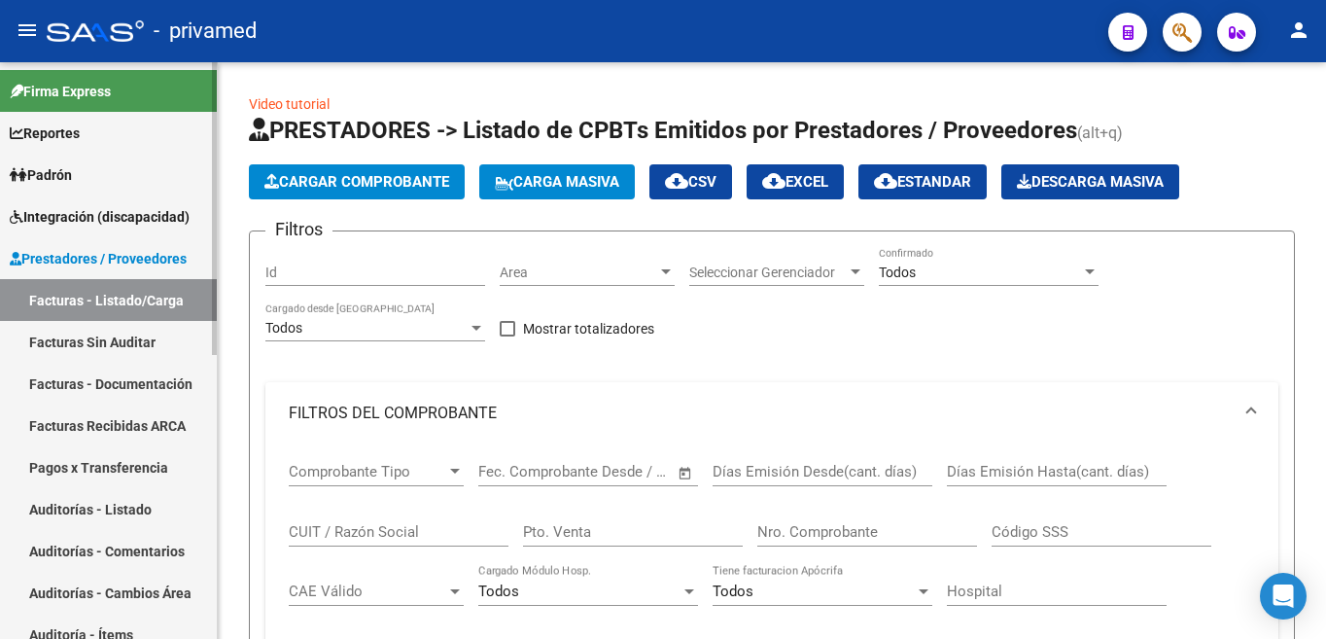
click at [109, 275] on link "Prestadores / Proveedores" at bounding box center [108, 258] width 217 height 42
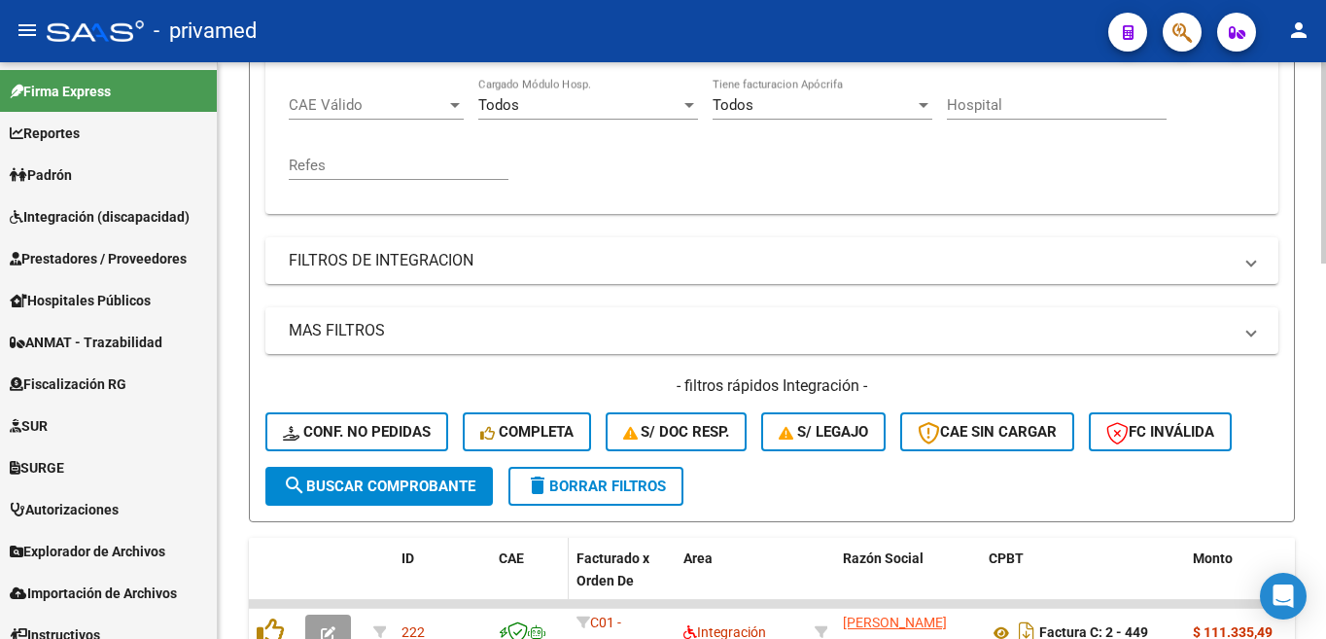
scroll to position [583, 0]
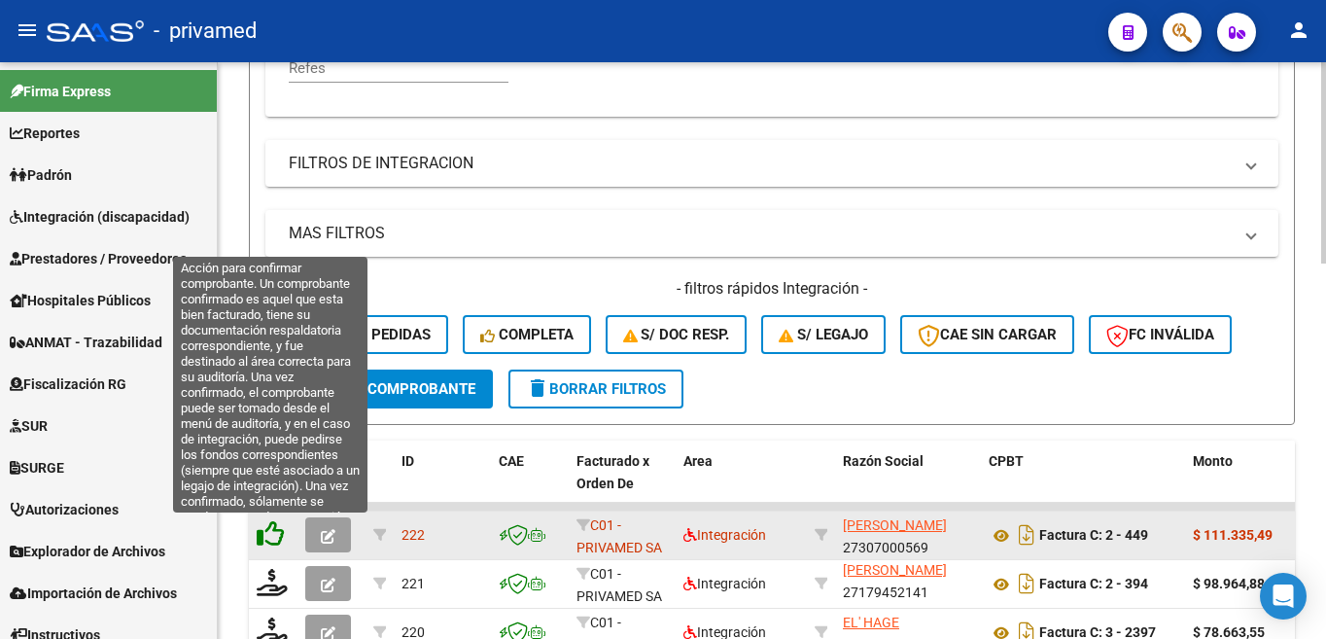
click at [274, 537] on icon at bounding box center [270, 533] width 27 height 27
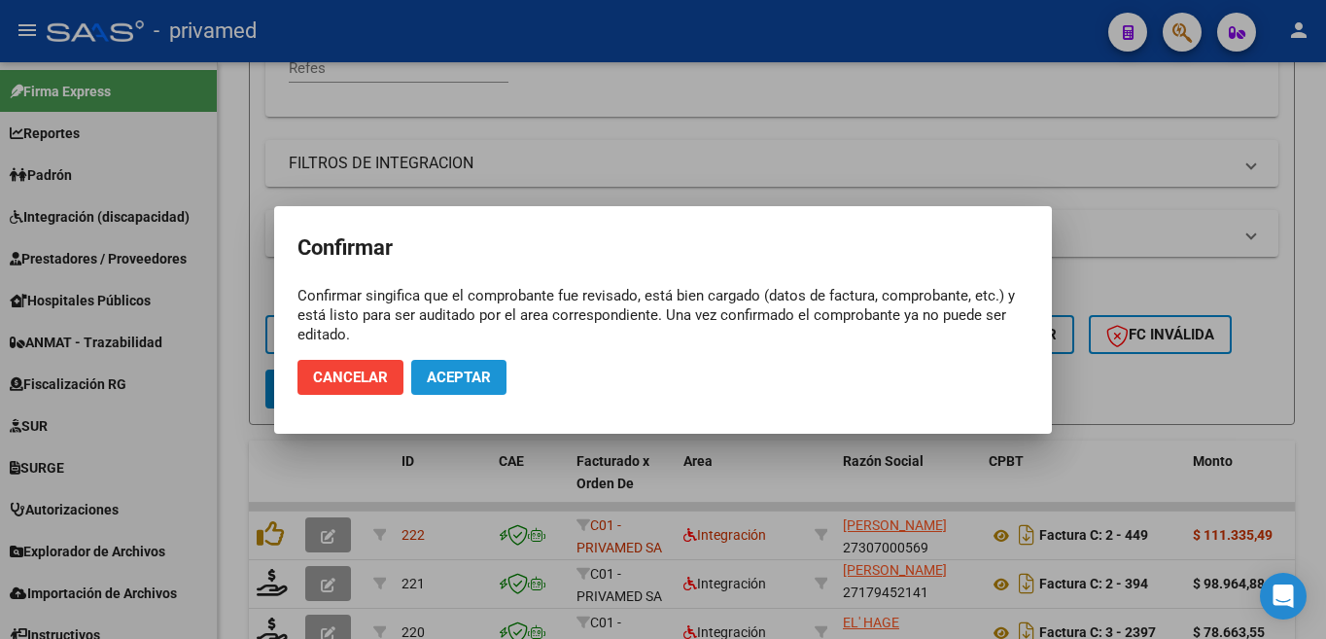
click at [476, 374] on span "Aceptar" at bounding box center [459, 376] width 64 height 17
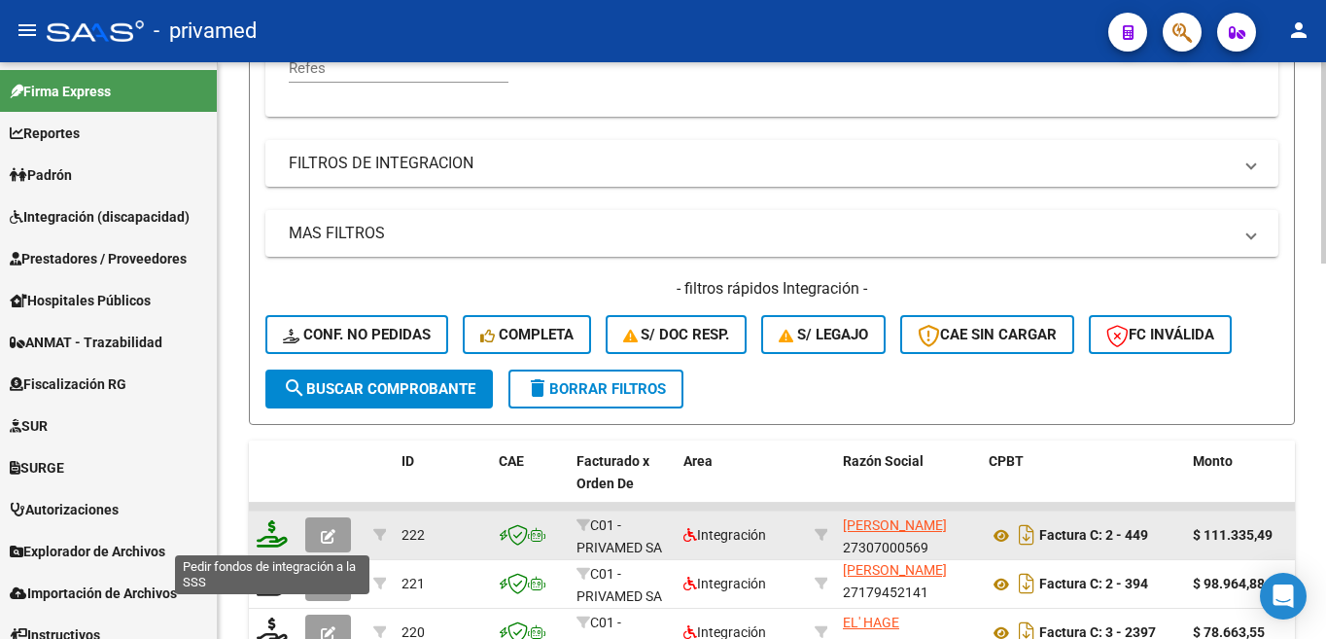
click at [273, 534] on icon at bounding box center [272, 533] width 31 height 27
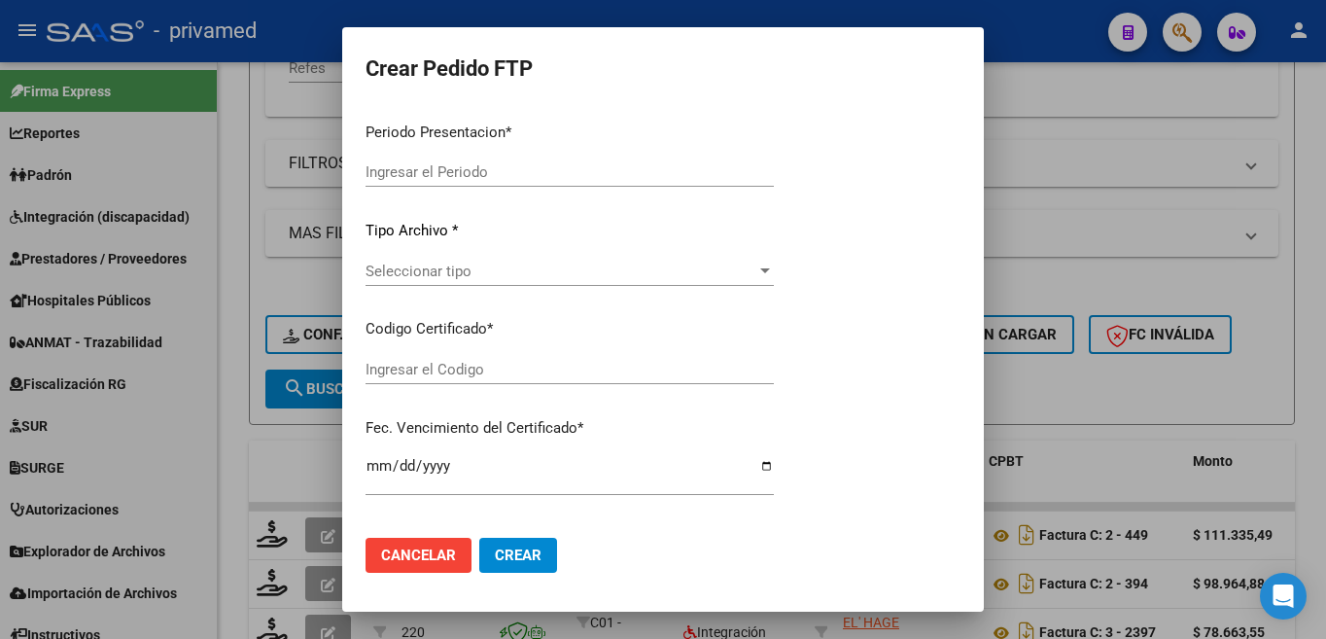
type input "202507"
type input "$ 111.335,49"
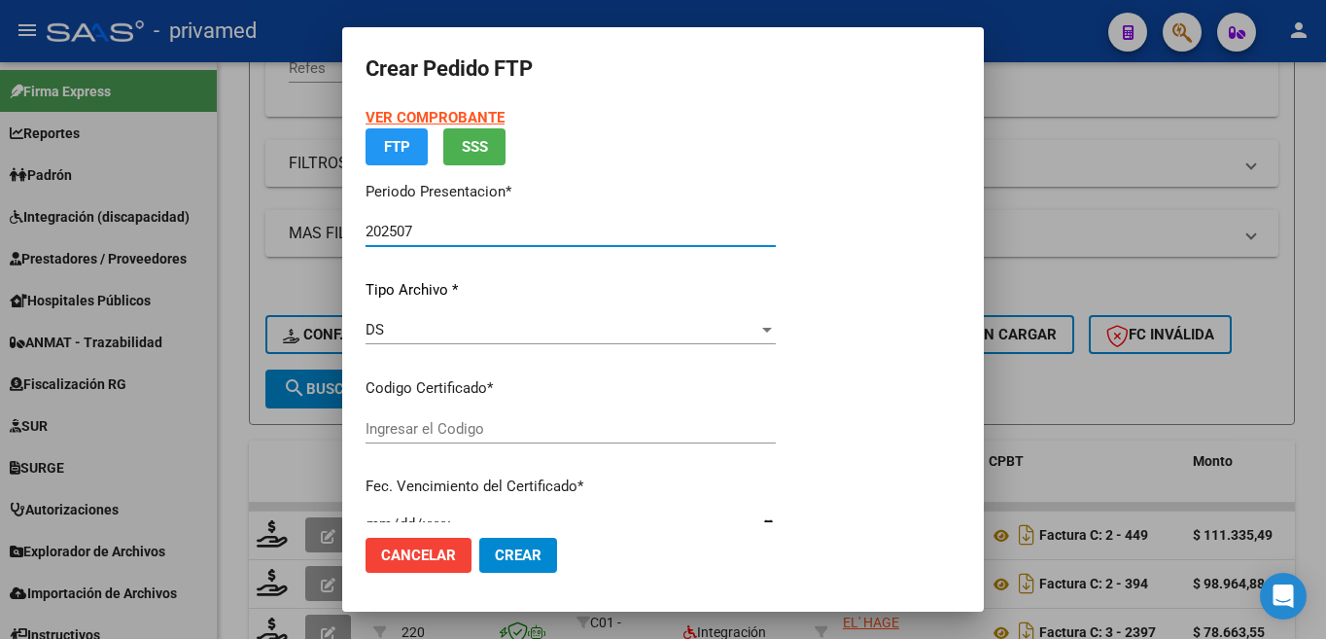
type input "ARG02000546978562019102920251029CBA536"
type input "[DATE]"
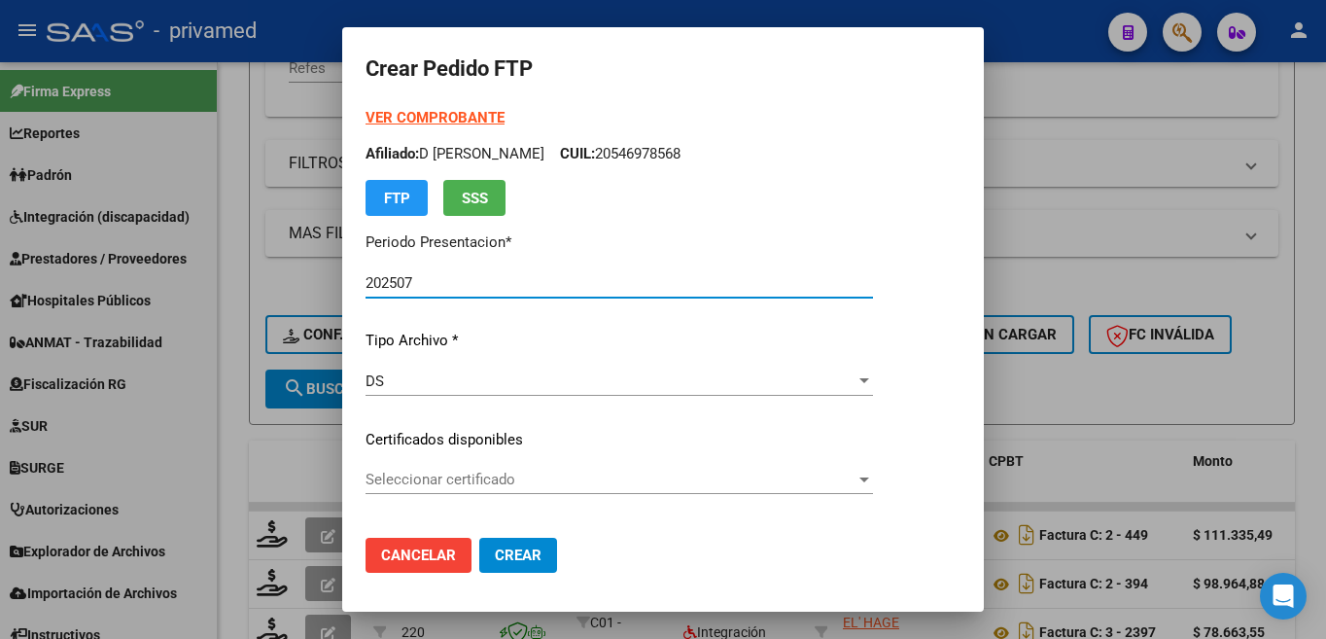
click at [547, 477] on span "Seleccionar certificado" at bounding box center [610, 478] width 490 height 17
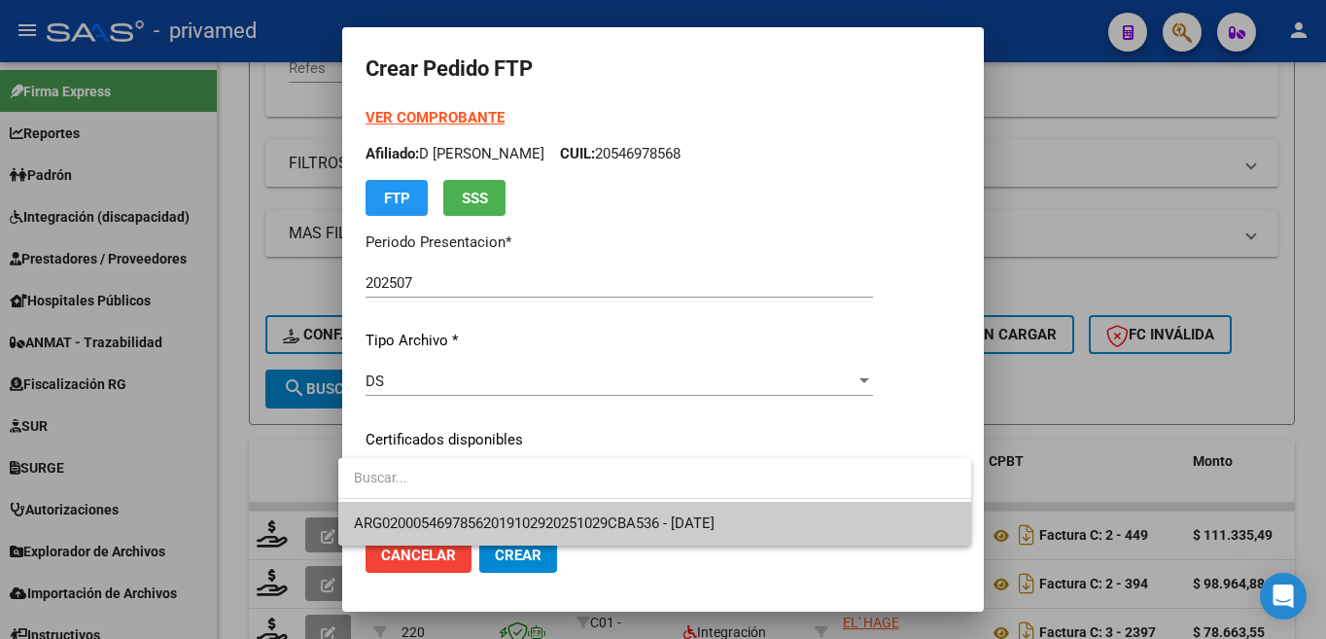
click at [543, 514] on span "ARG02000546978562019102920251029CBA536 - [DATE]" at bounding box center [655, 524] width 602 height 44
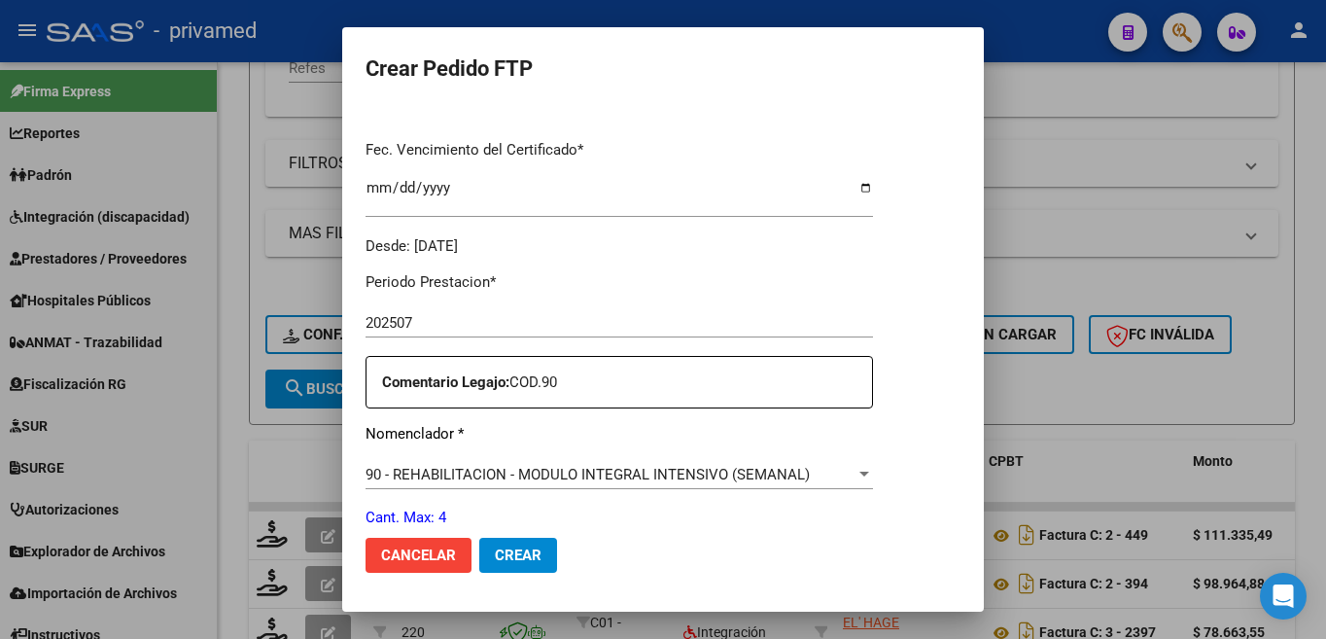
scroll to position [680, 0]
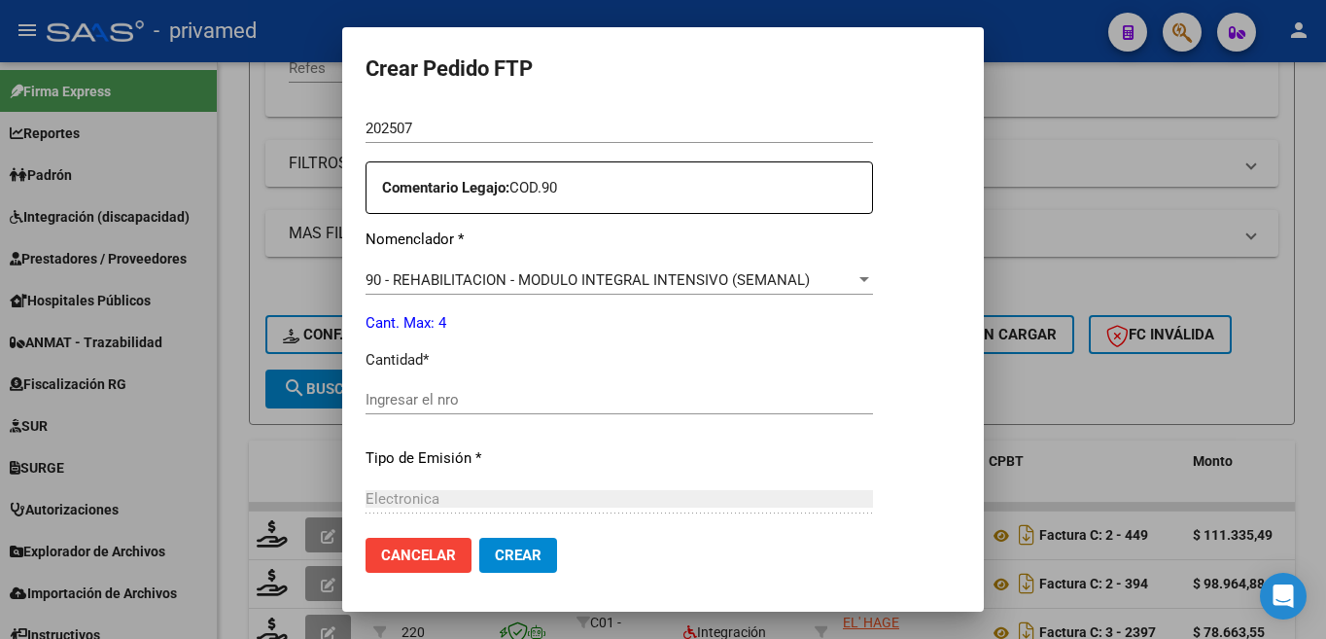
click at [427, 391] on input "Ingresar el nro" at bounding box center [618, 399] width 507 height 17
type input "4"
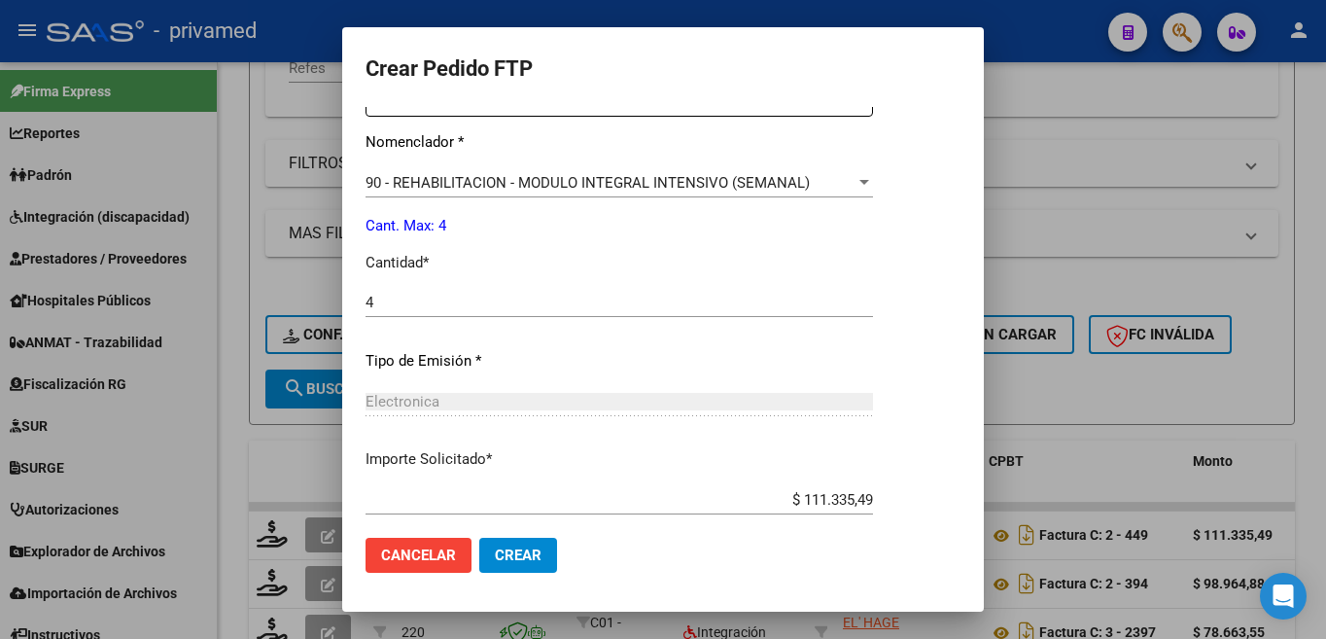
scroll to position [874, 0]
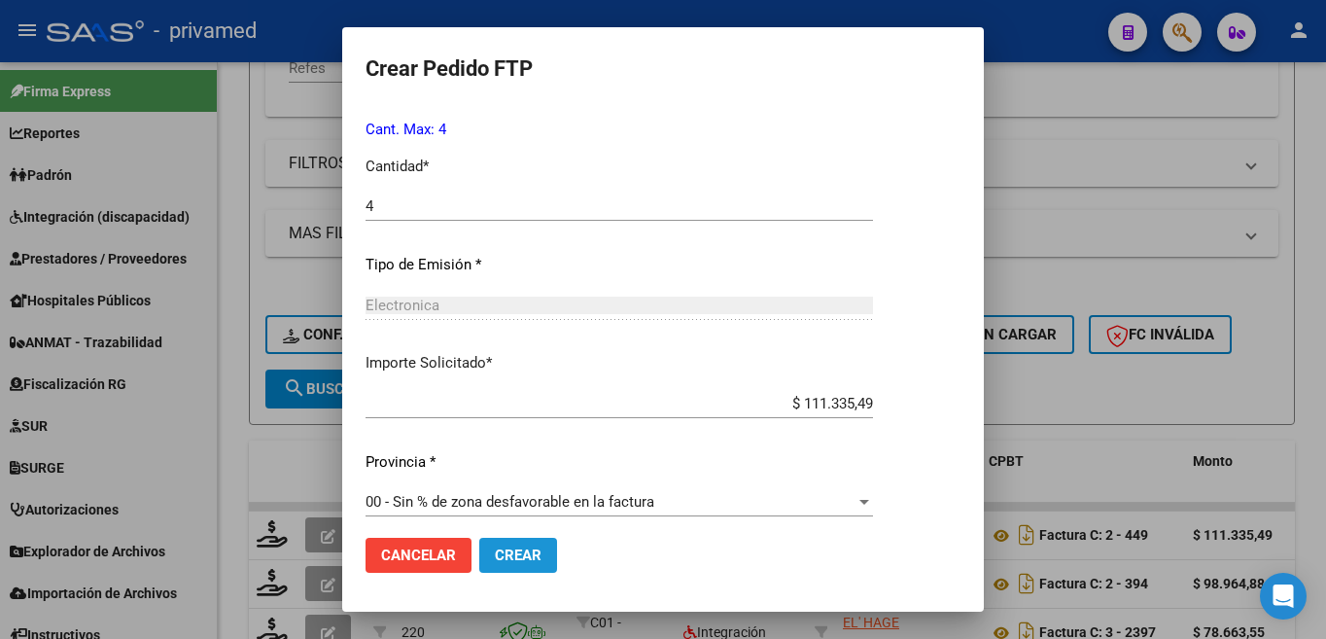
click at [515, 554] on span "Crear" at bounding box center [518, 554] width 47 height 17
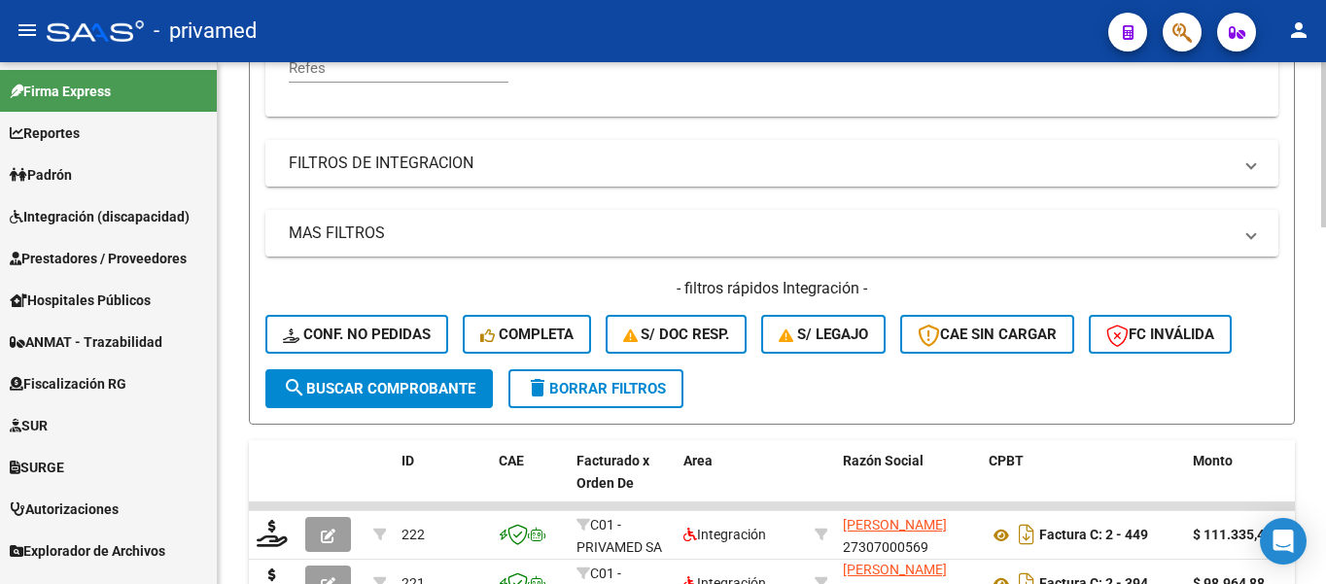
scroll to position [0, 0]
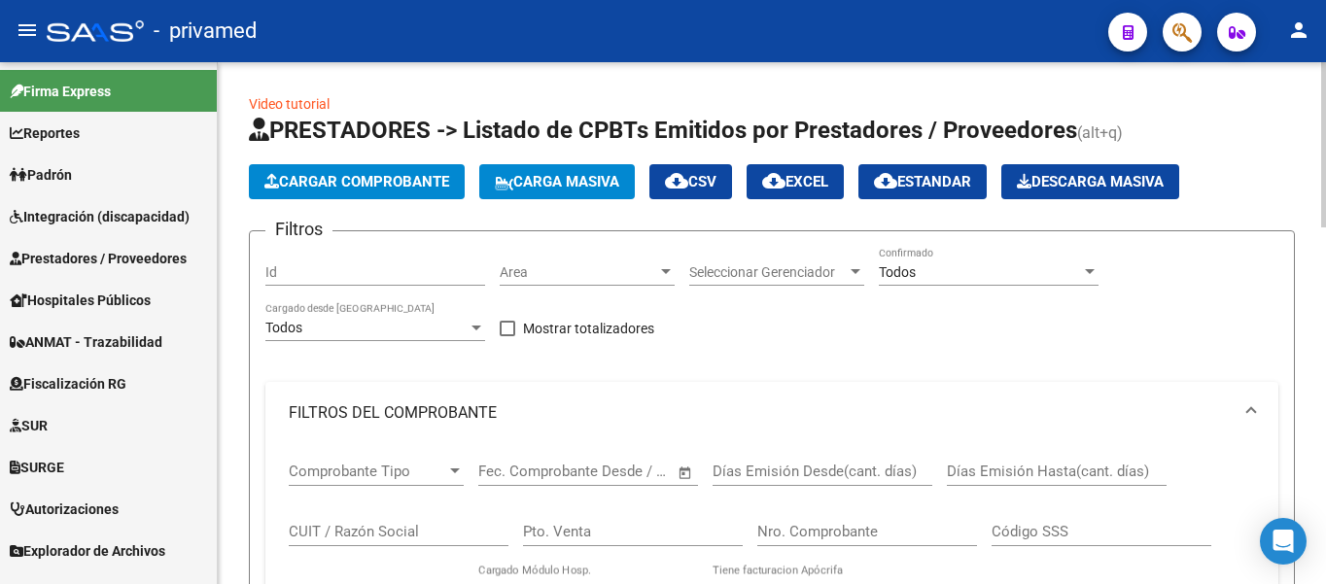
click at [364, 180] on span "Cargar Comprobante" at bounding box center [356, 181] width 185 height 17
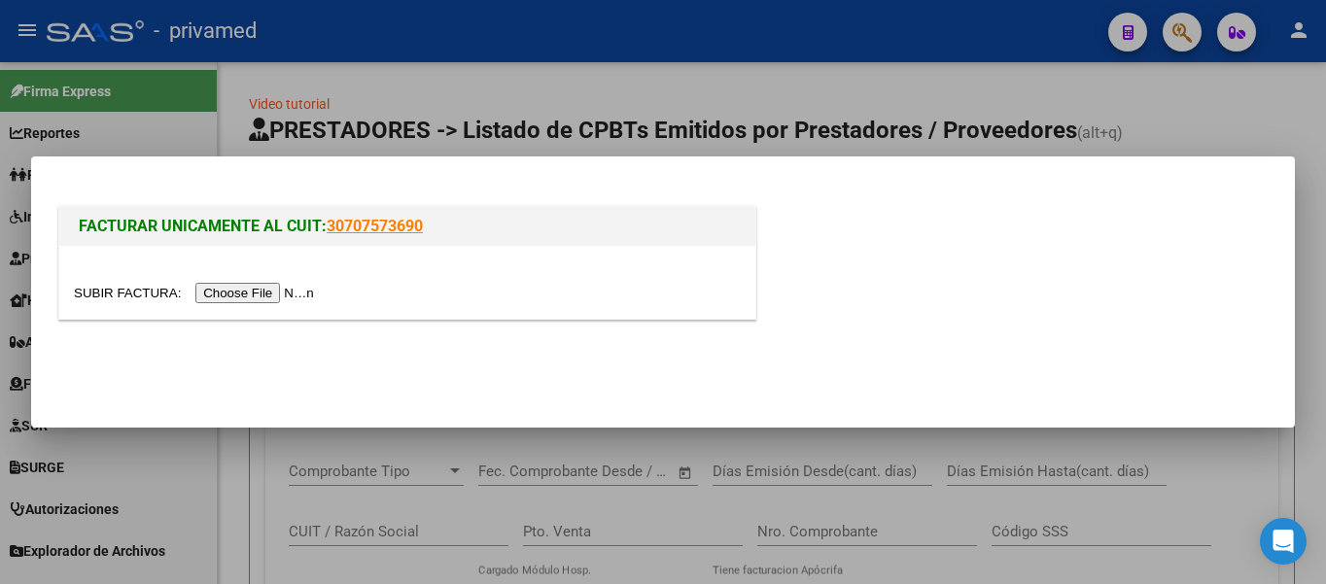
click at [259, 293] on input "file" at bounding box center [197, 293] width 246 height 20
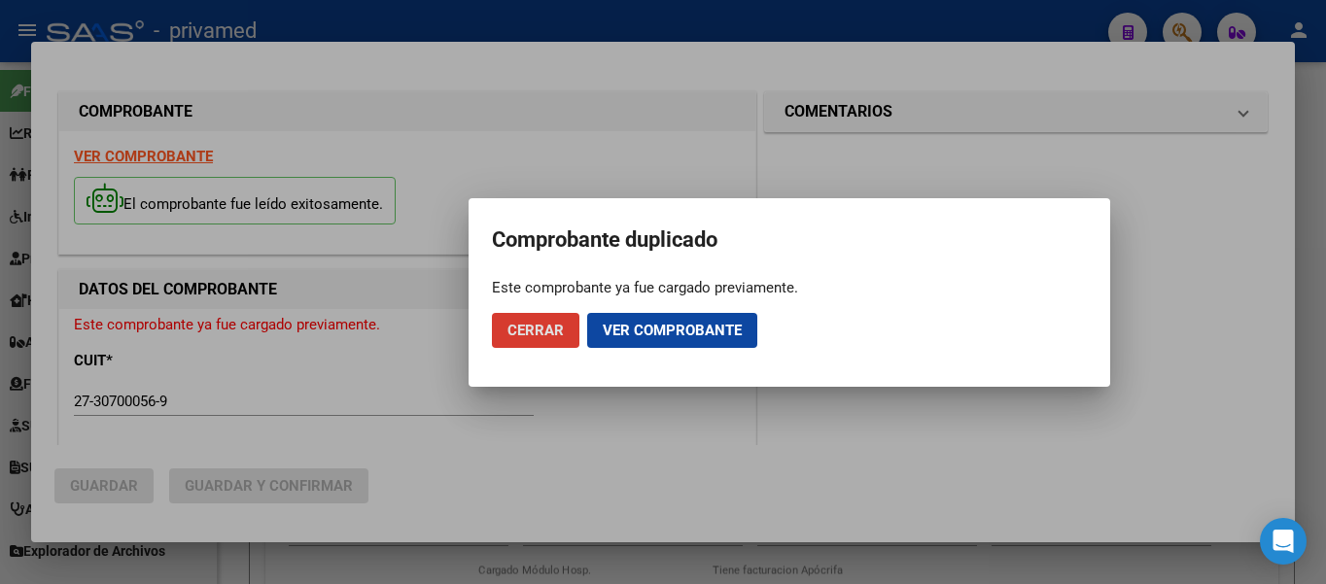
click at [538, 318] on button "Cerrar" at bounding box center [535, 330] width 87 height 35
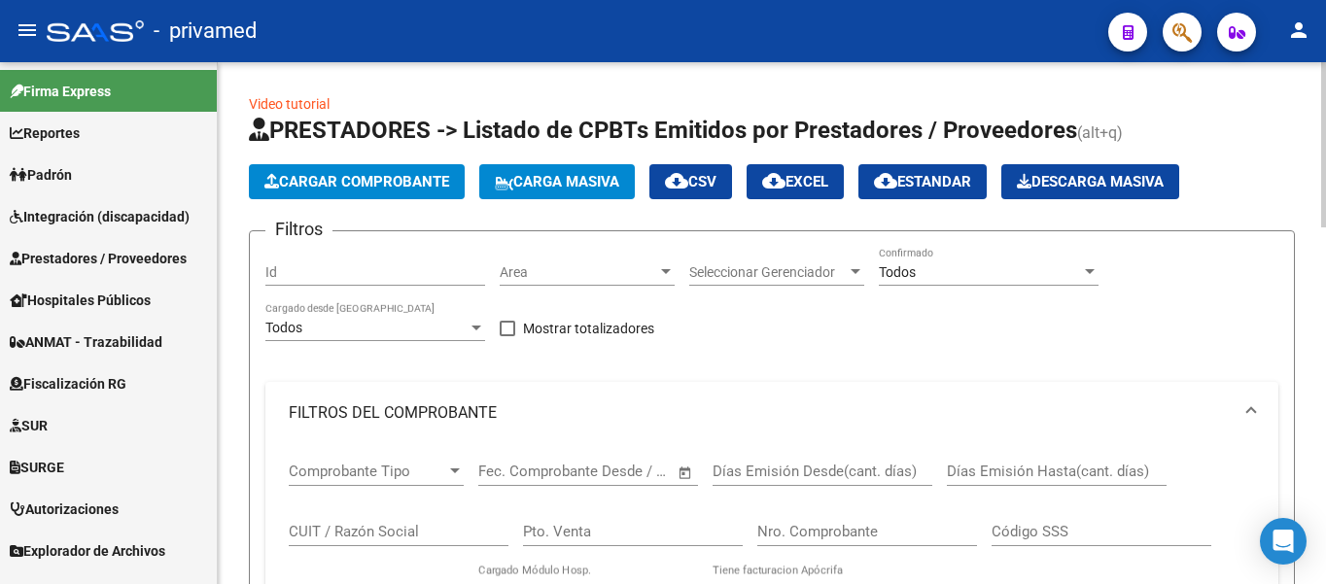
click at [385, 201] on app-list-header "PRESTADORES -> Listado de CPBTs Emitidos por Prestadores / Proveedores (alt+q) …" at bounding box center [772, 561] width 1046 height 893
click at [373, 183] on span "Cargar Comprobante" at bounding box center [356, 181] width 185 height 17
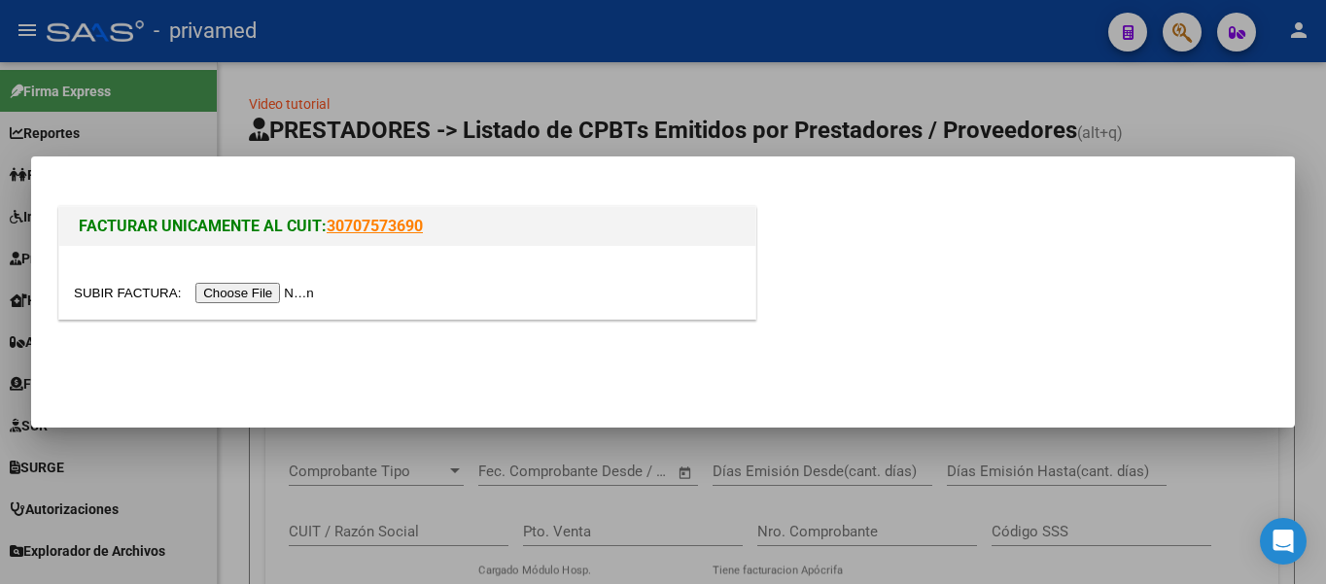
click at [252, 293] on input "file" at bounding box center [197, 293] width 246 height 20
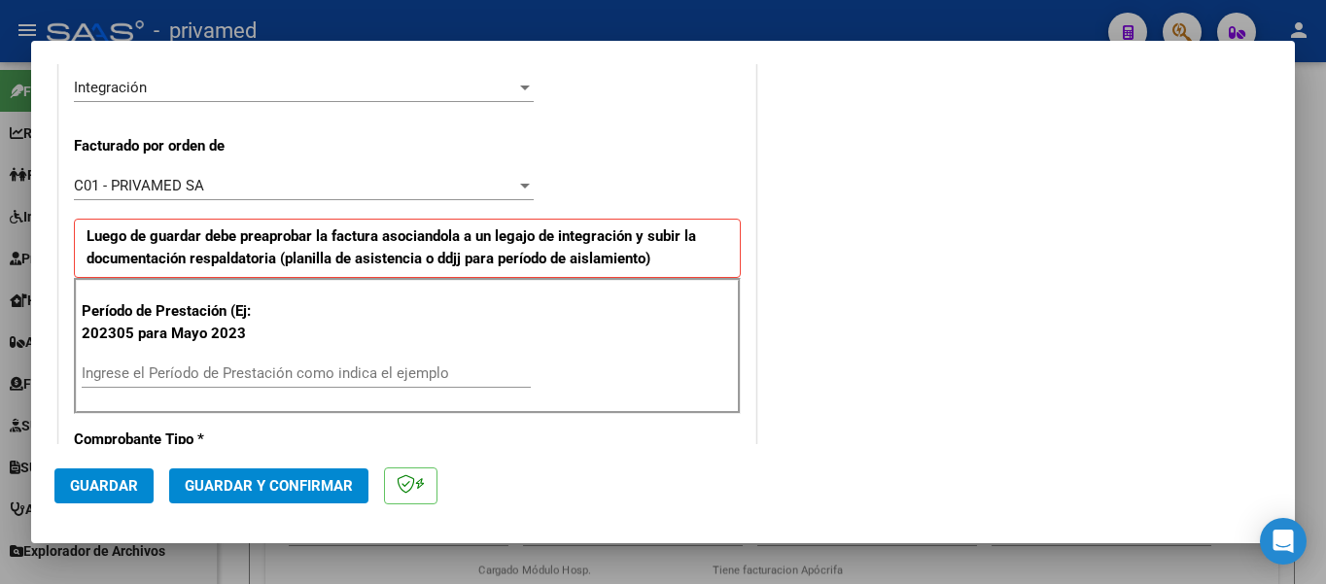
scroll to position [583, 0]
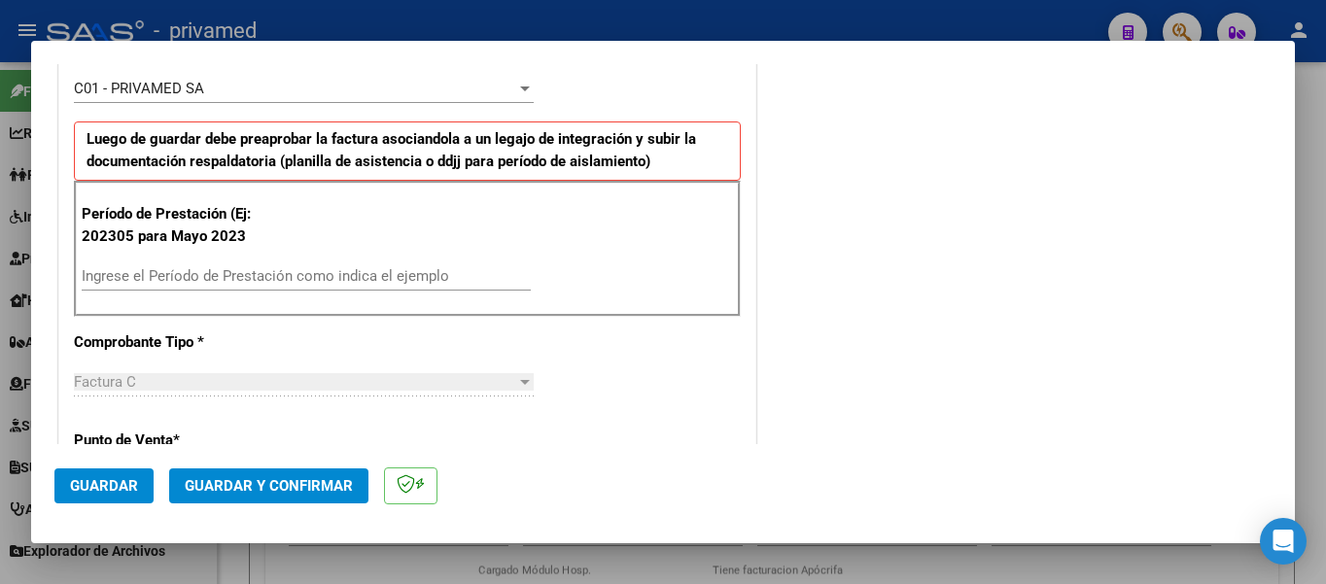
click at [167, 280] on input "Ingrese el Período de Prestación como indica el ejemplo" at bounding box center [306, 275] width 449 height 17
type input "202507"
click at [94, 498] on button "Guardar" at bounding box center [103, 485] width 99 height 35
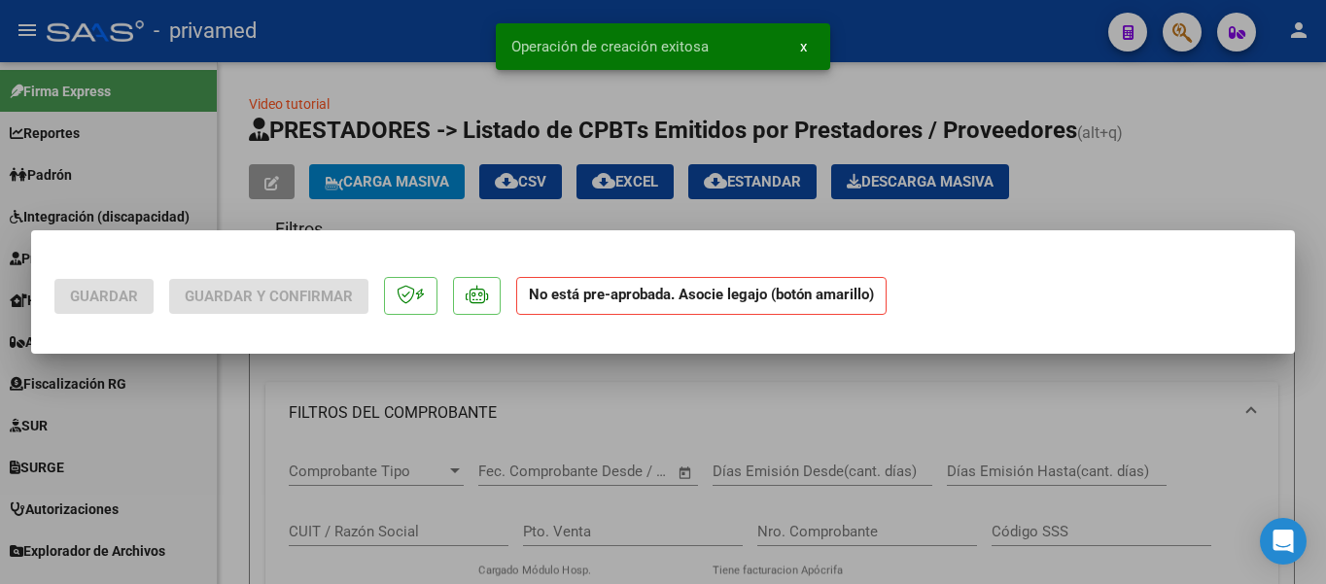
scroll to position [0, 0]
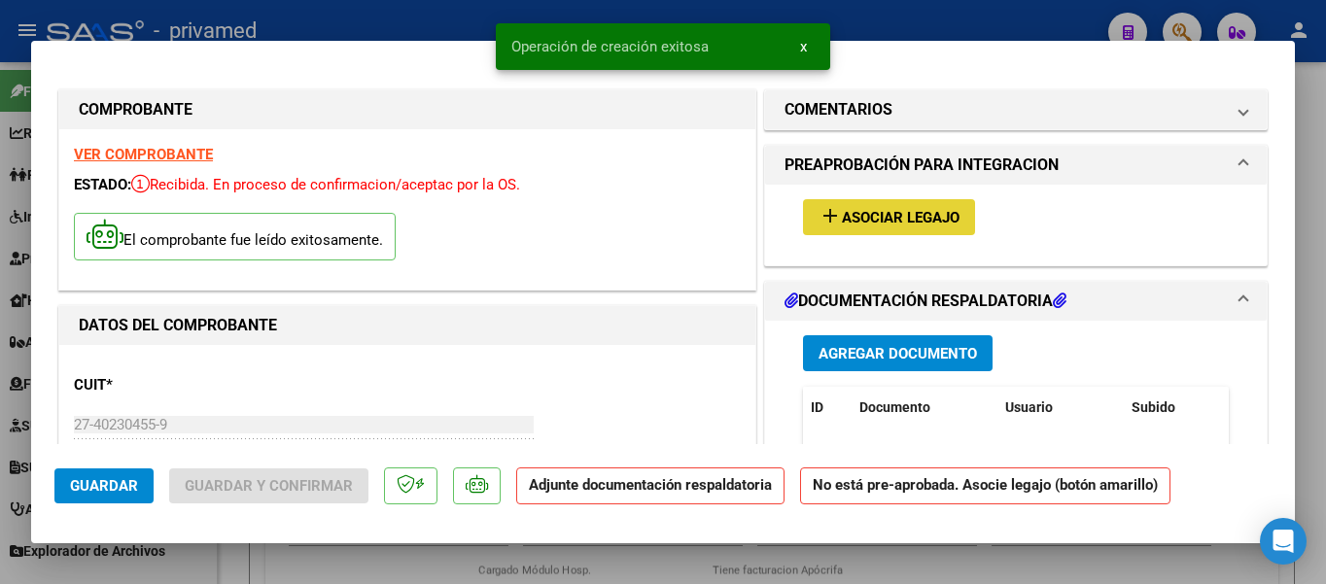
click at [902, 221] on span "Asociar Legajo" at bounding box center [901, 217] width 118 height 17
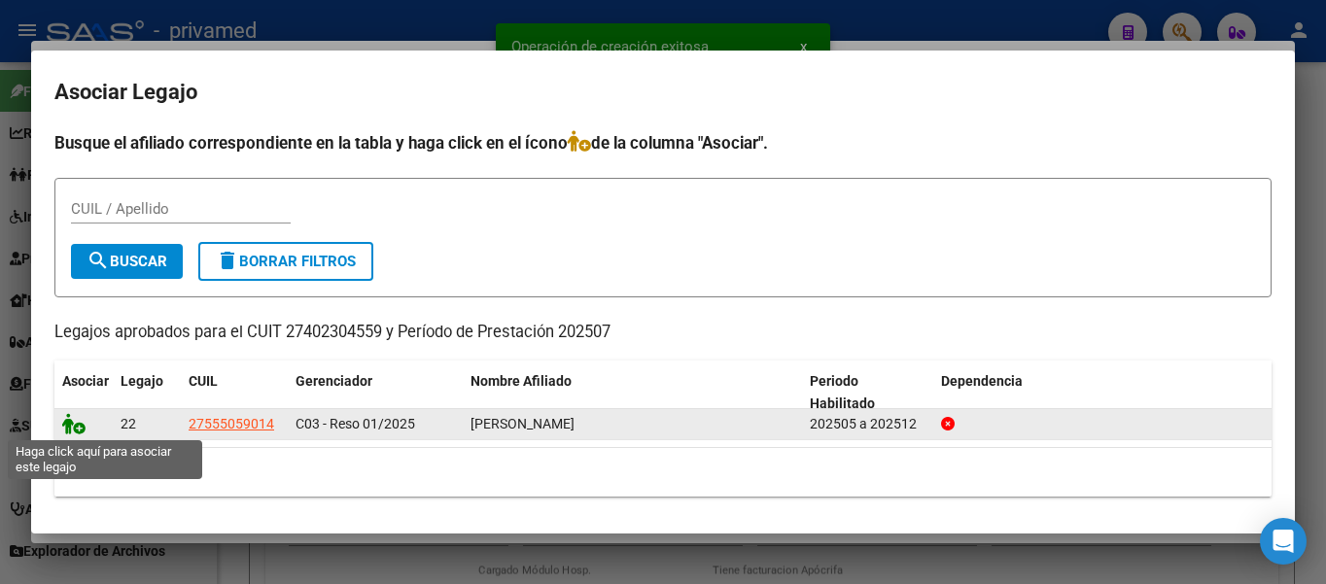
click at [81, 431] on icon at bounding box center [73, 423] width 23 height 21
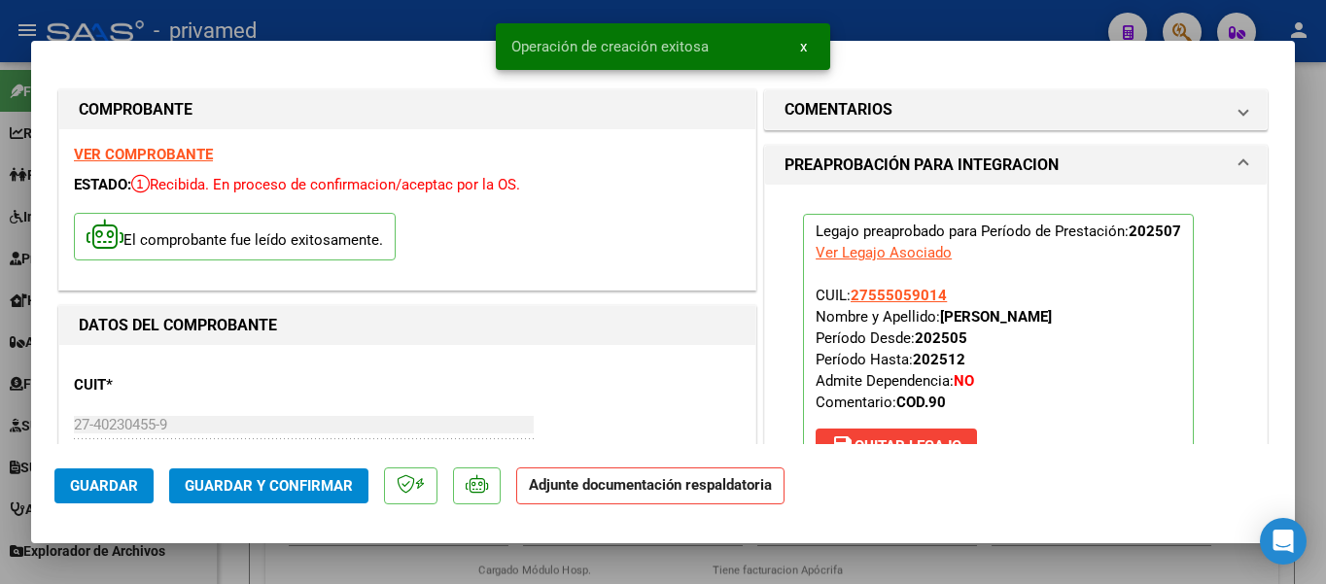
scroll to position [194, 0]
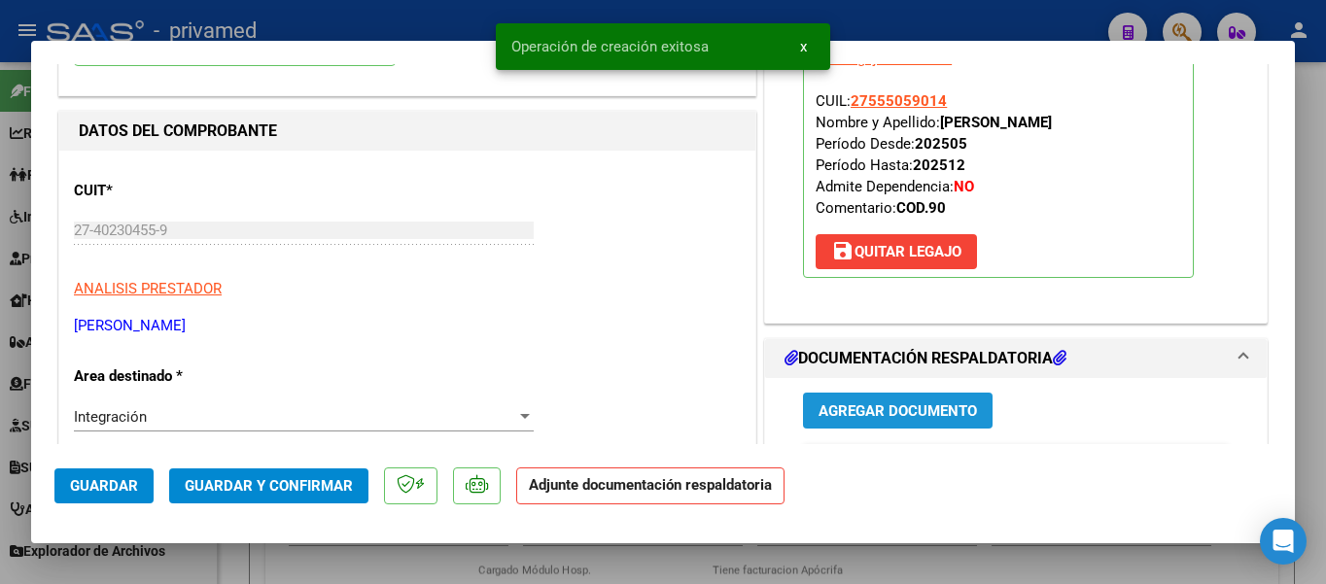
click at [884, 403] on span "Agregar Documento" at bounding box center [897, 410] width 158 height 17
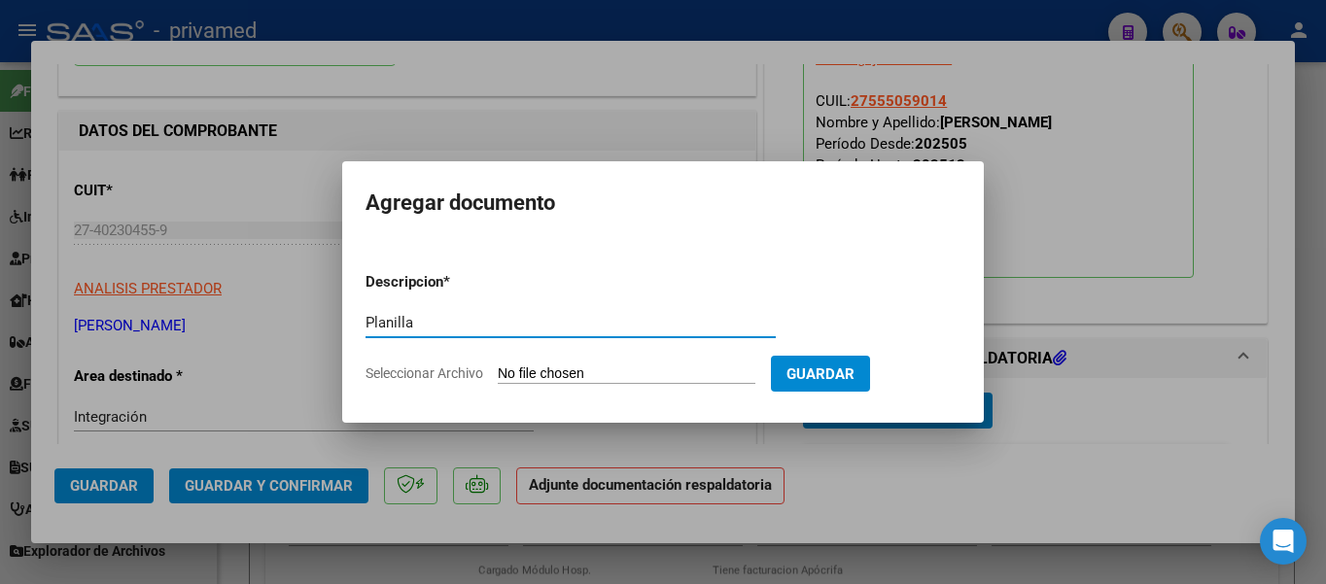
type input "Planilla"
click at [591, 370] on input "Seleccionar Archivo" at bounding box center [627, 374] width 258 height 18
type input "C:\fakepath\CamScanner [DATE] 18.12.pdf"
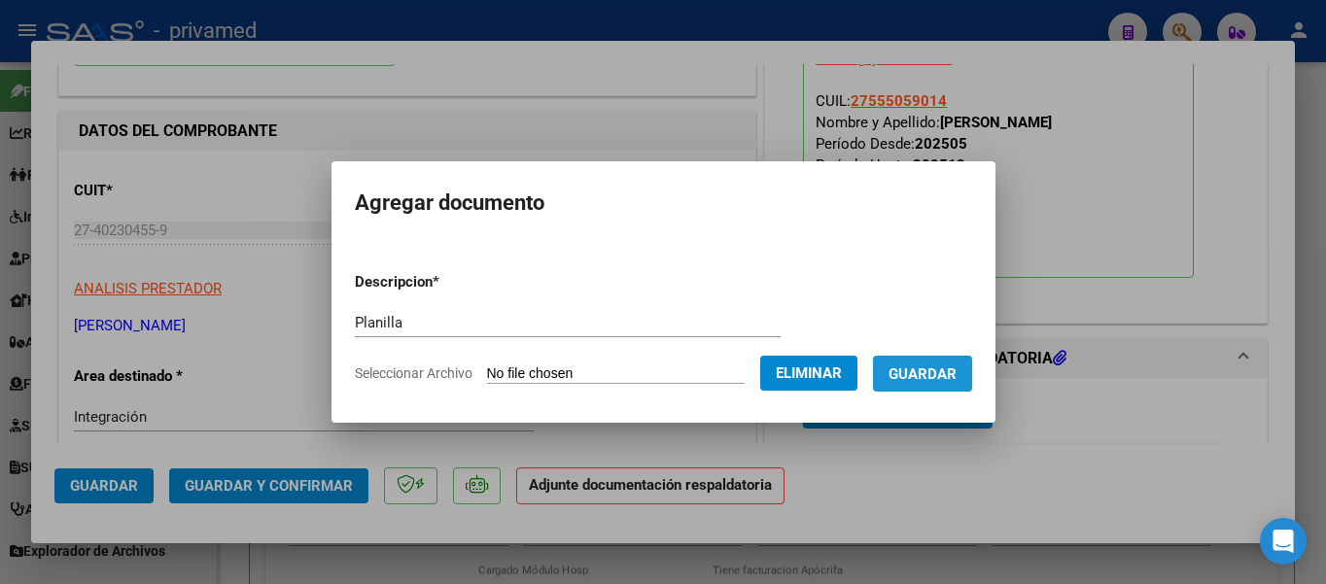
click at [918, 385] on button "Guardar" at bounding box center [922, 374] width 99 height 36
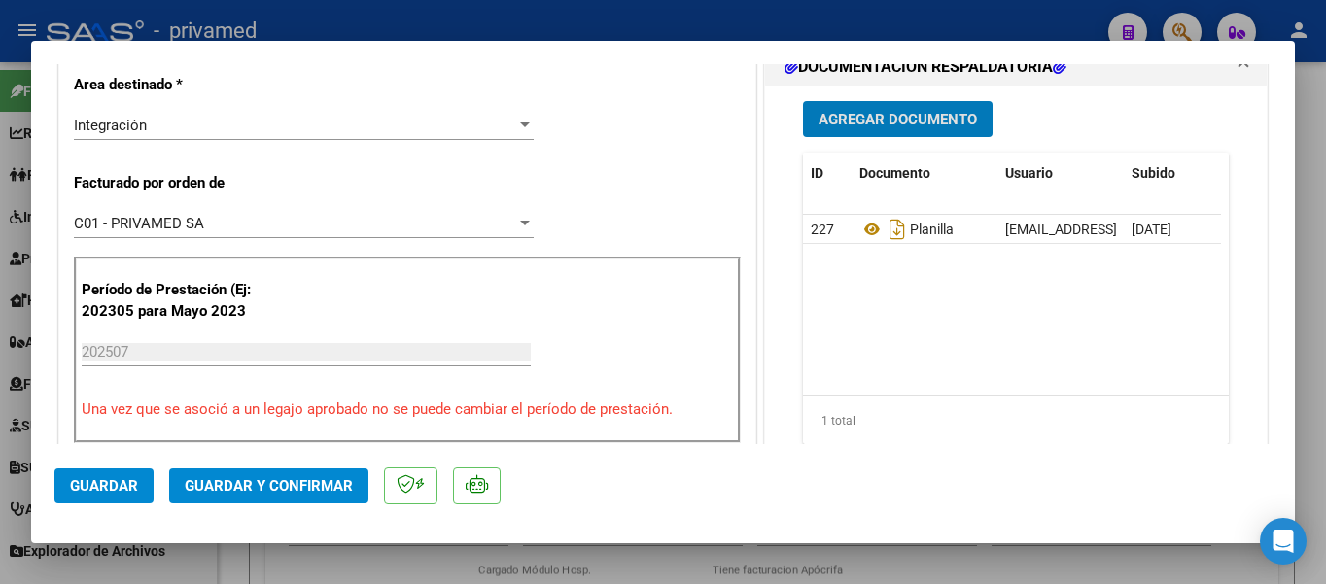
scroll to position [583, 0]
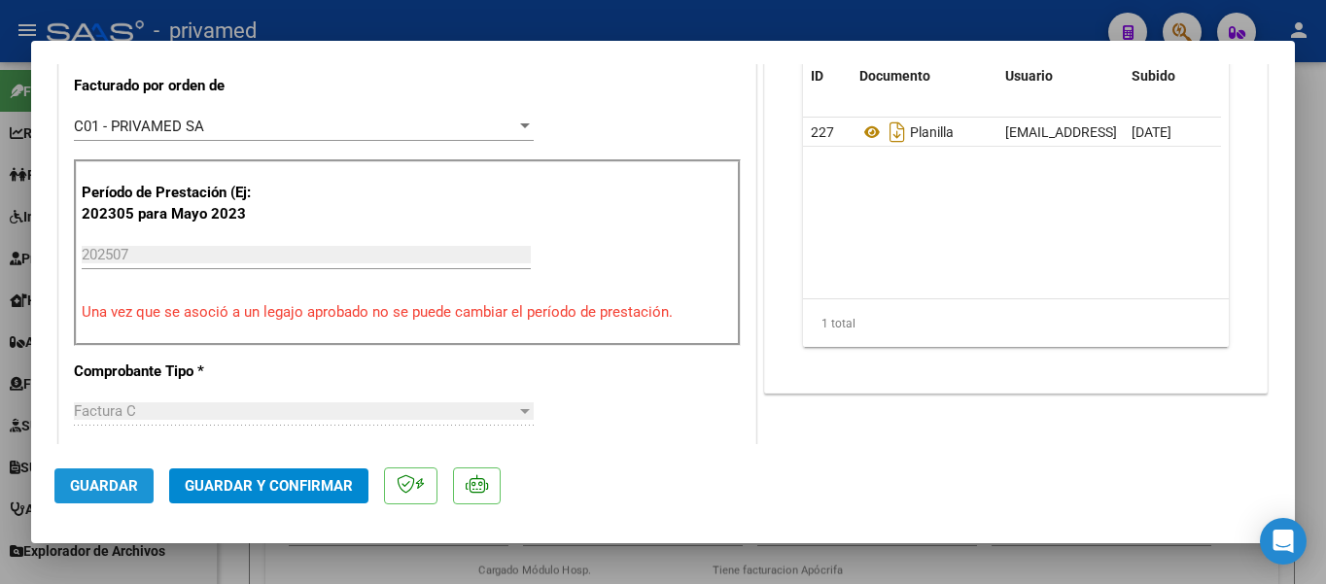
click at [76, 480] on span "Guardar" at bounding box center [104, 485] width 68 height 17
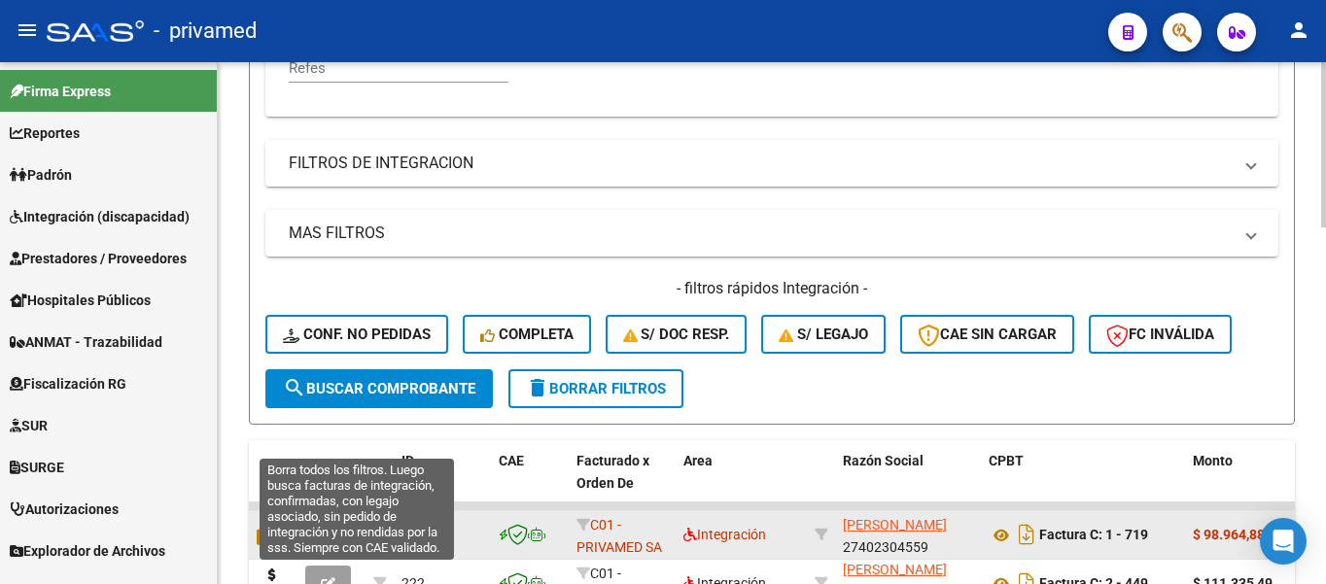
scroll to position [680, 0]
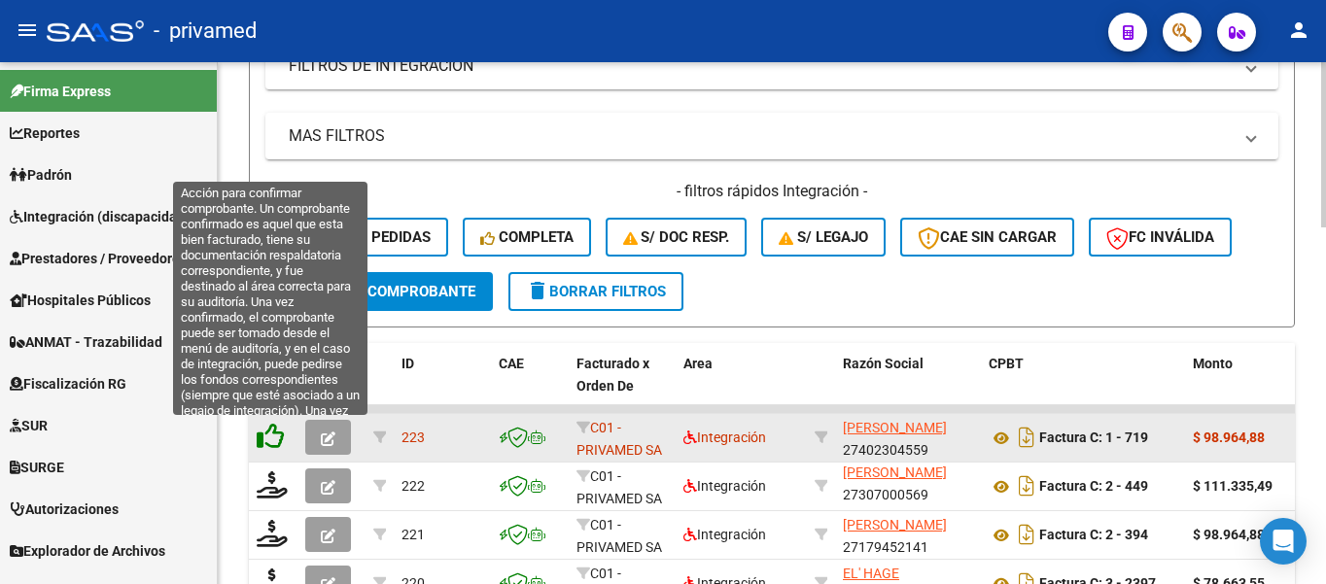
click at [277, 429] on icon at bounding box center [270, 436] width 27 height 27
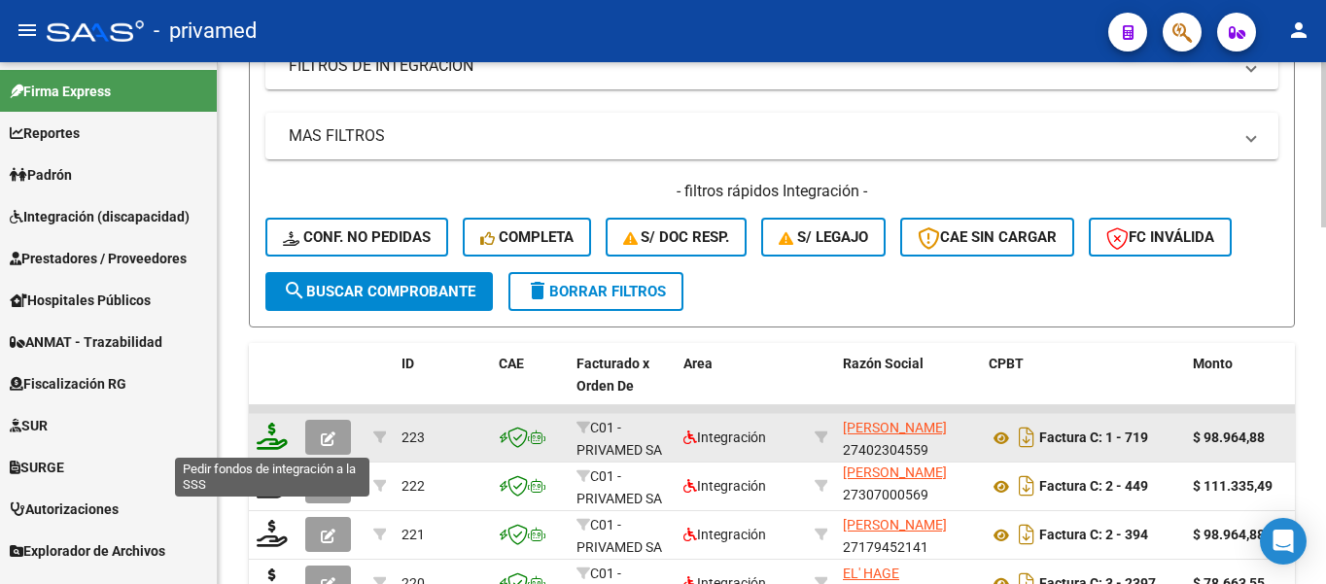
click at [269, 443] on icon at bounding box center [272, 436] width 31 height 27
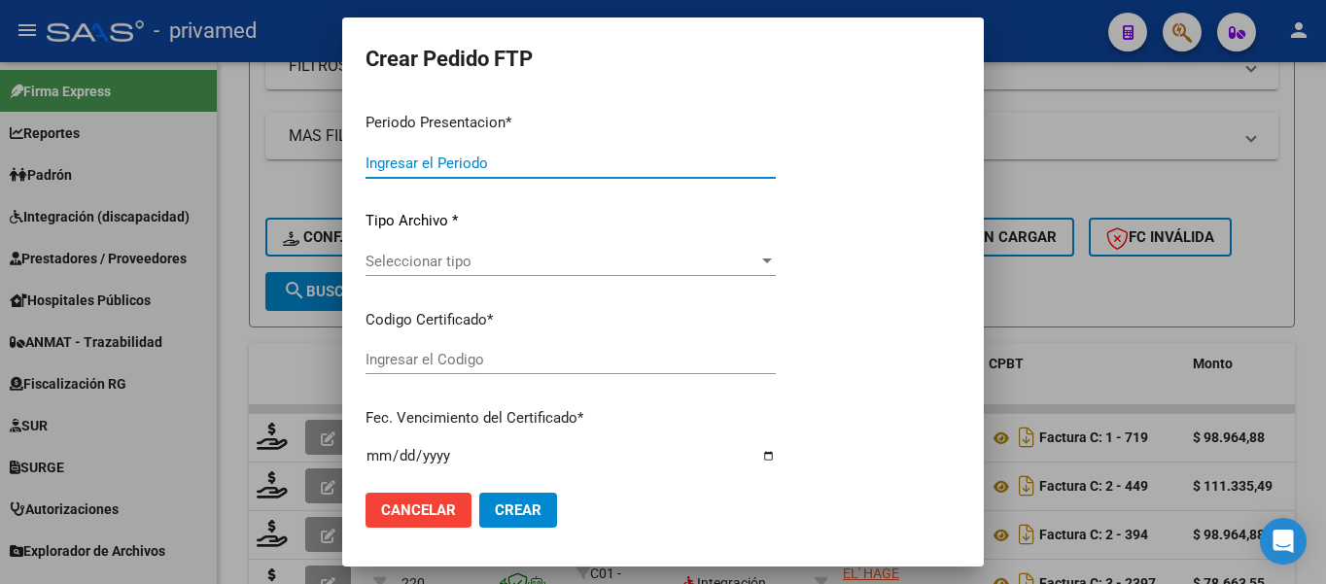
type input "202507"
type input "$ 98.964,88"
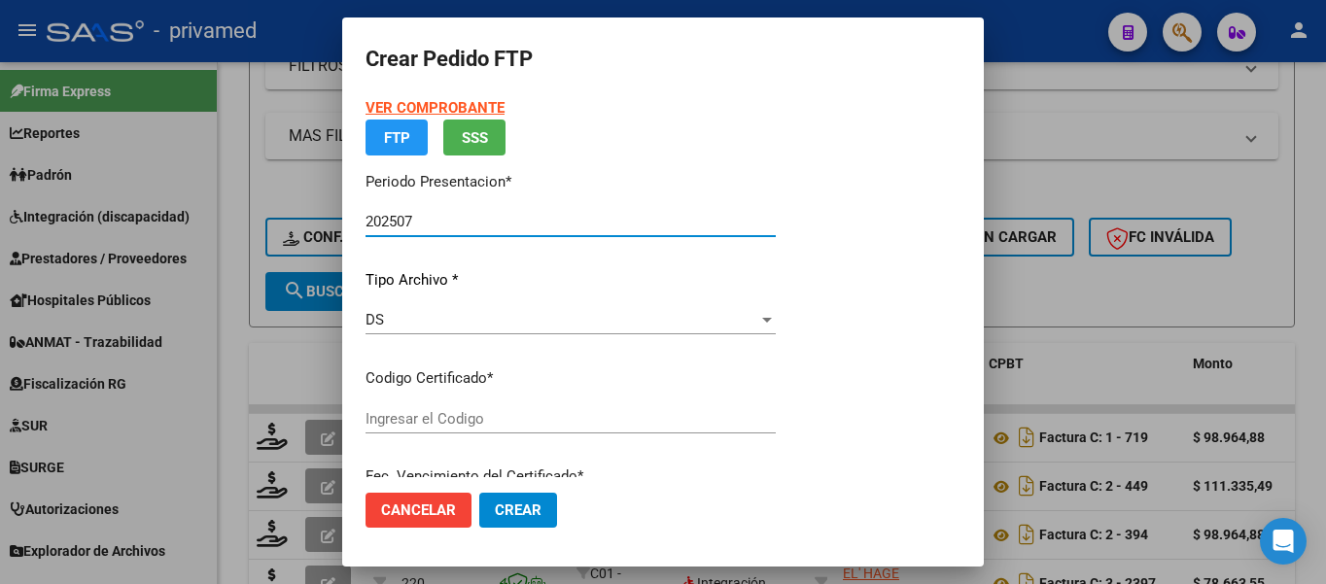
type input "ARG01000555059012025041520300415BUE423"
type input "[DATE]"
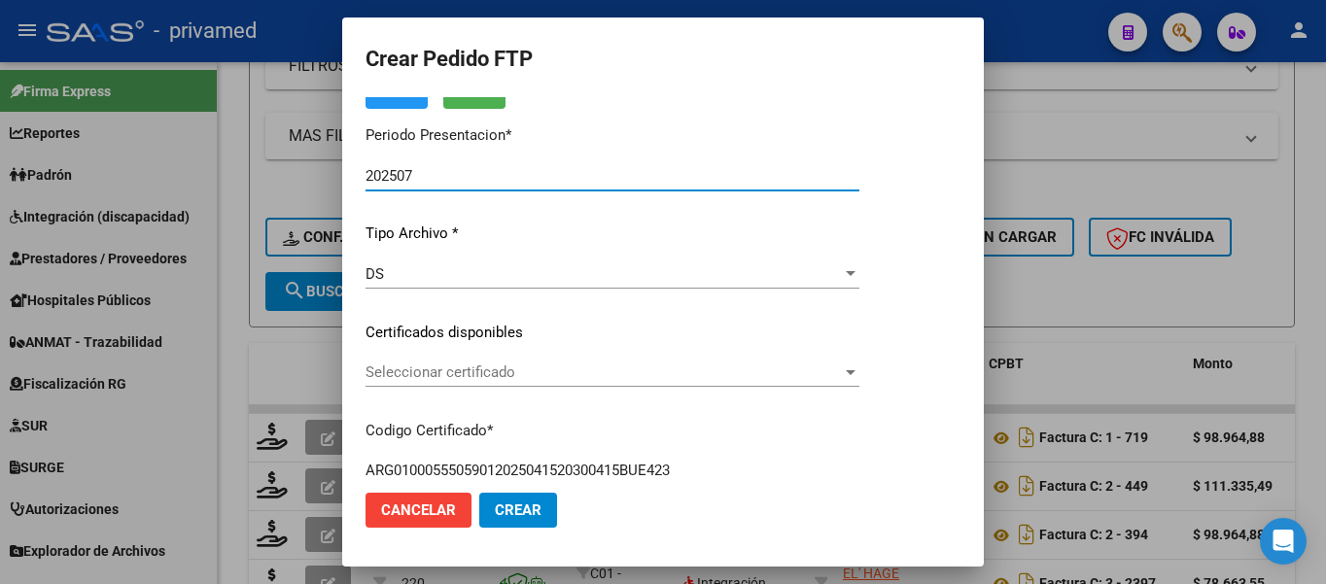
scroll to position [194, 0]
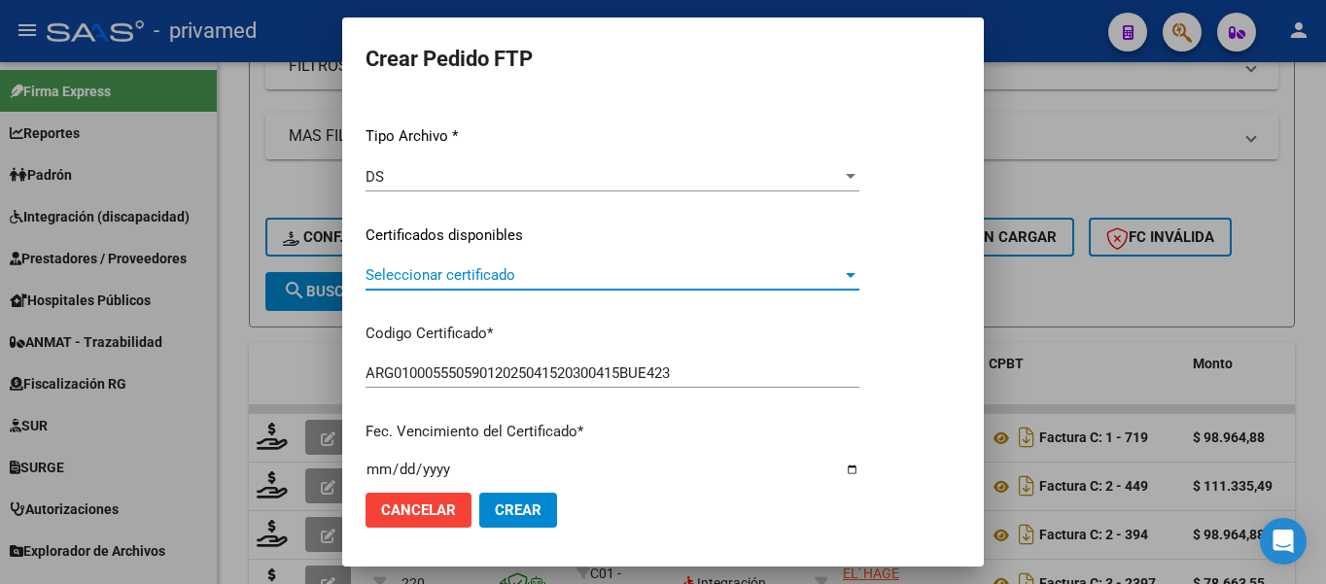
click at [410, 269] on span "Seleccionar certificado" at bounding box center [603, 274] width 476 height 17
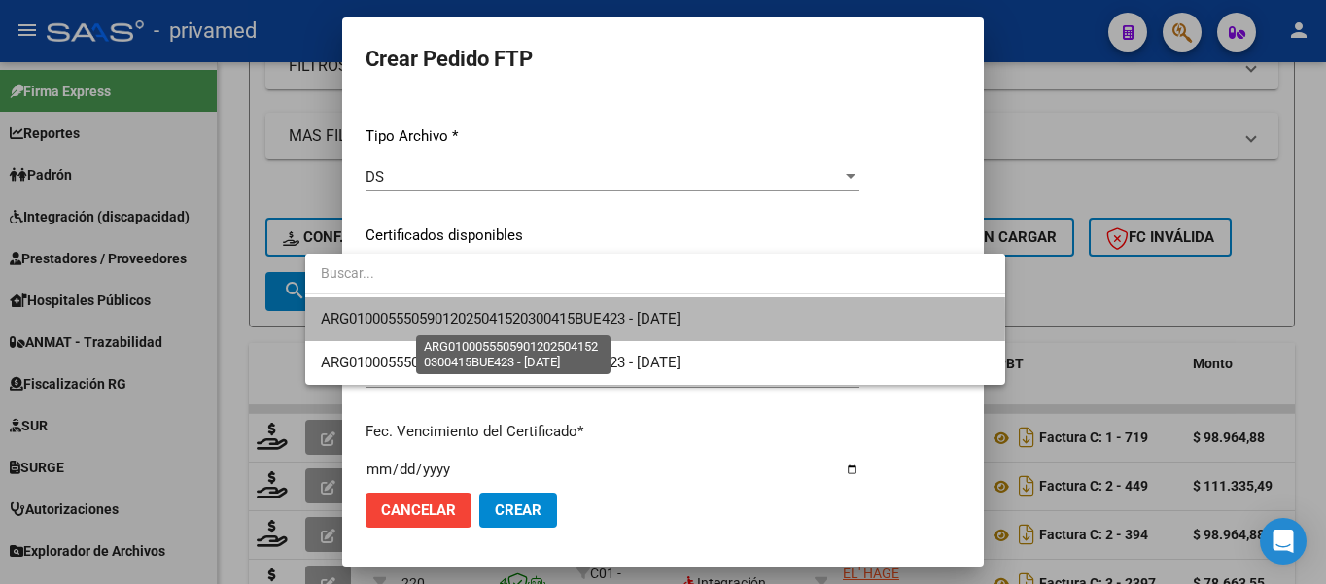
click at [433, 315] on span "ARG01000555059012025041520300415BUE423 - [DATE]" at bounding box center [501, 318] width 360 height 17
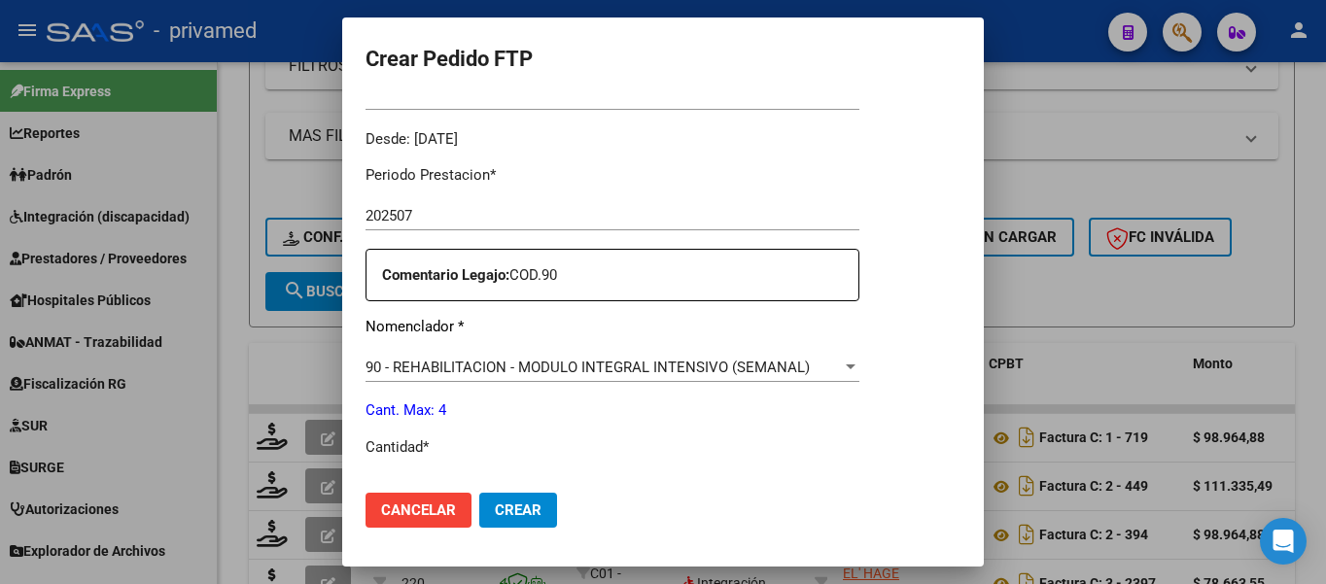
scroll to position [778, 0]
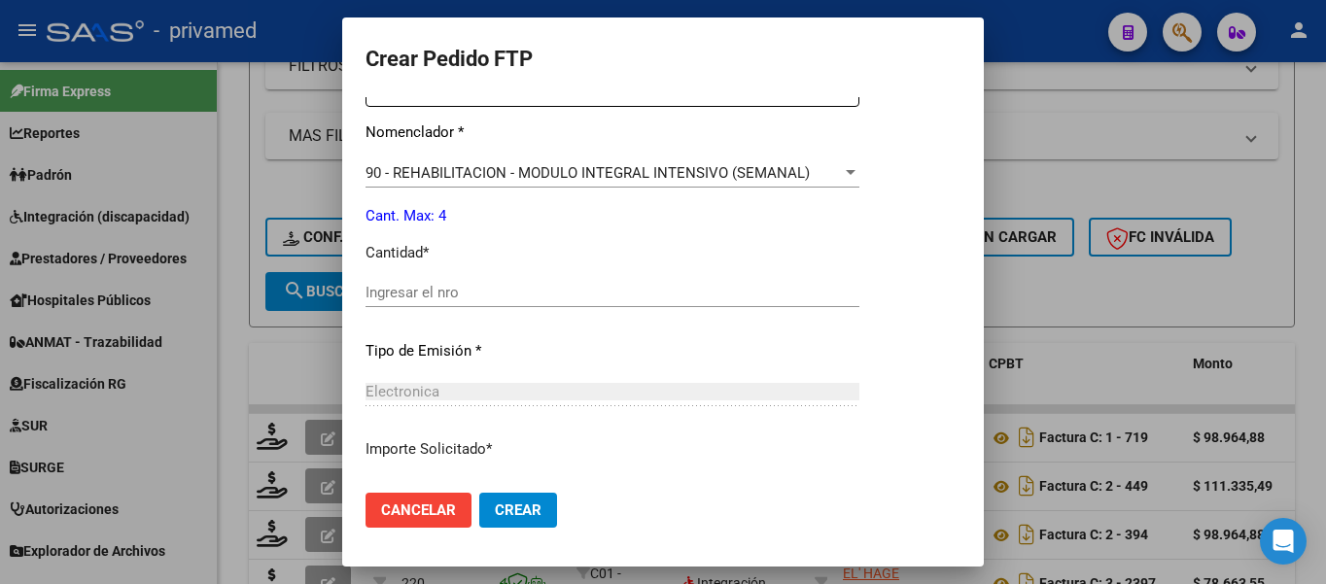
click at [365, 284] on input "Ingresar el nro" at bounding box center [612, 292] width 494 height 17
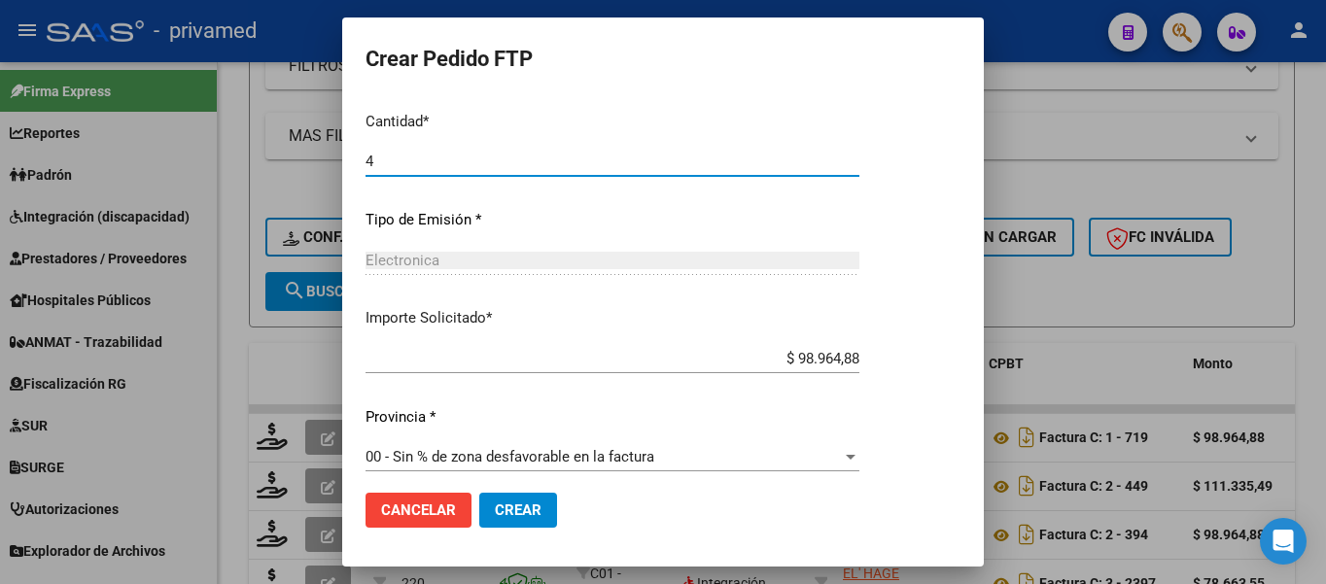
type input "4"
click at [495, 509] on span "Crear" at bounding box center [518, 510] width 47 height 17
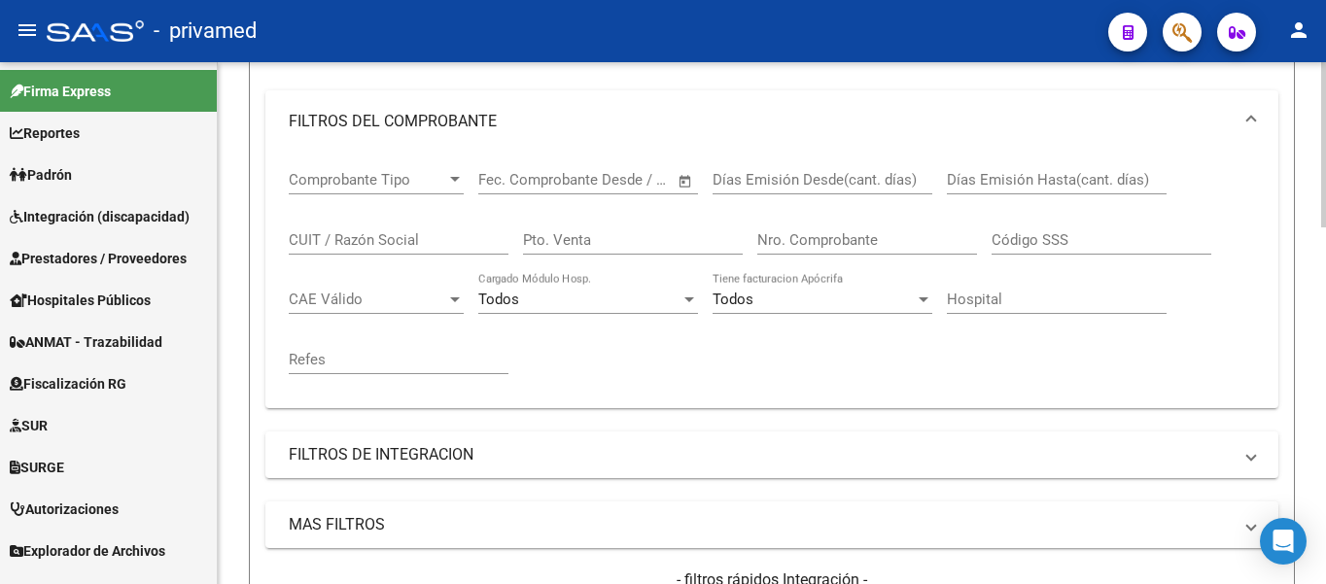
scroll to position [0, 0]
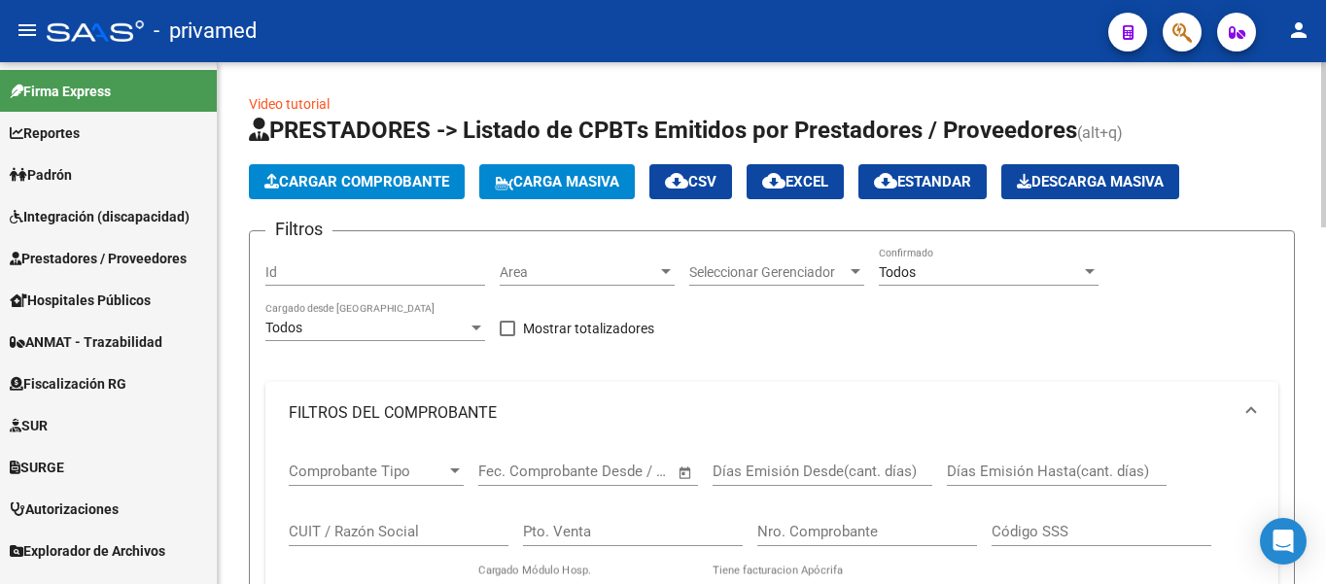
click at [397, 177] on span "Cargar Comprobante" at bounding box center [356, 181] width 185 height 17
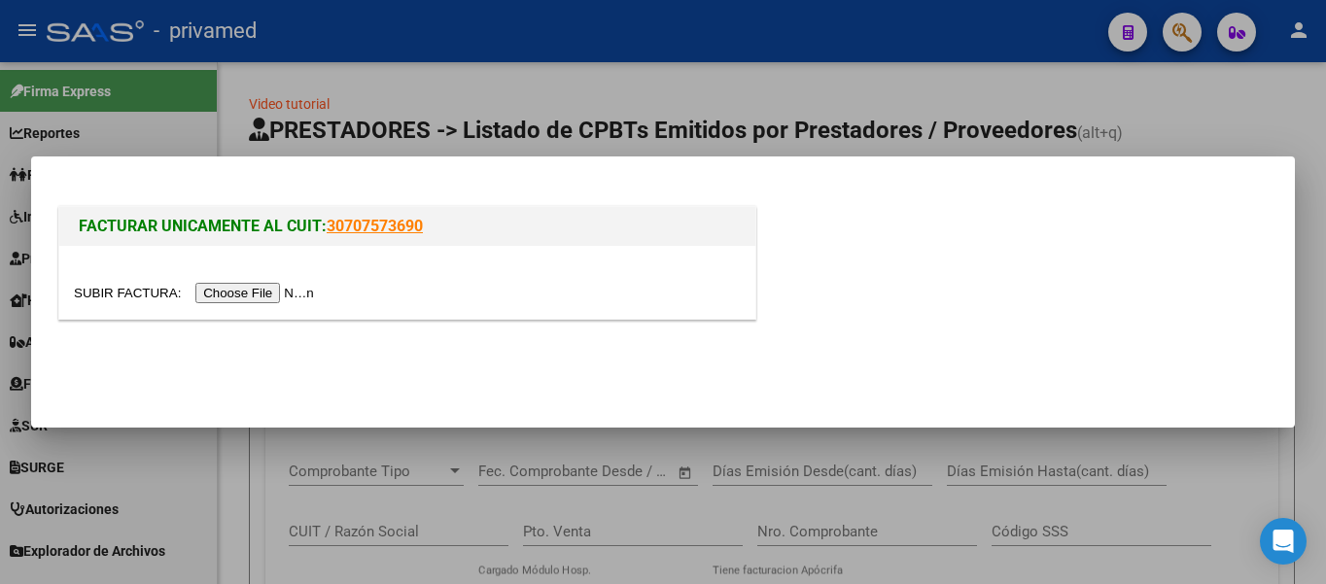
click at [233, 291] on input "file" at bounding box center [197, 293] width 246 height 20
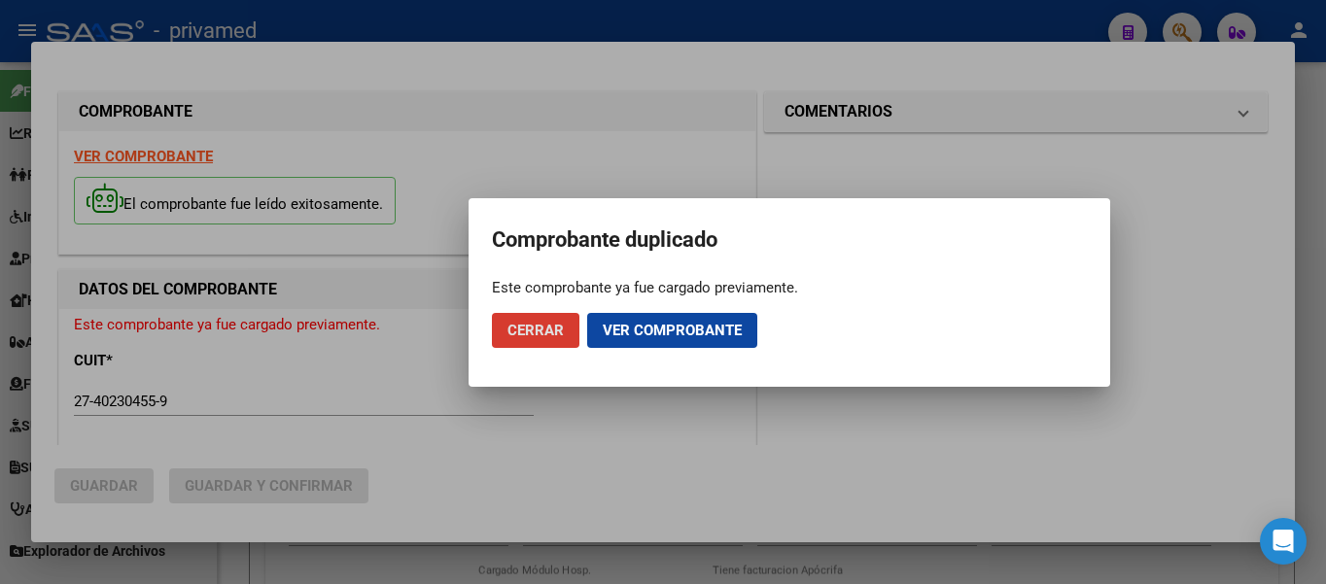
click at [629, 339] on button "Ver comprobante" at bounding box center [672, 330] width 170 height 35
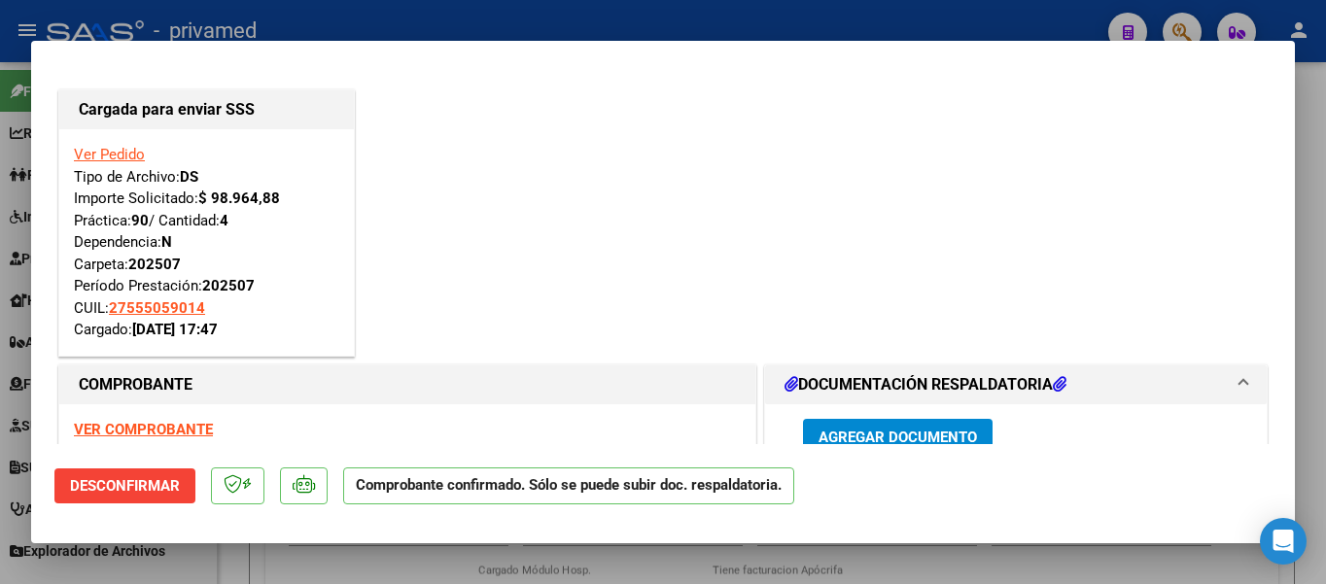
type input "$ 0,00"
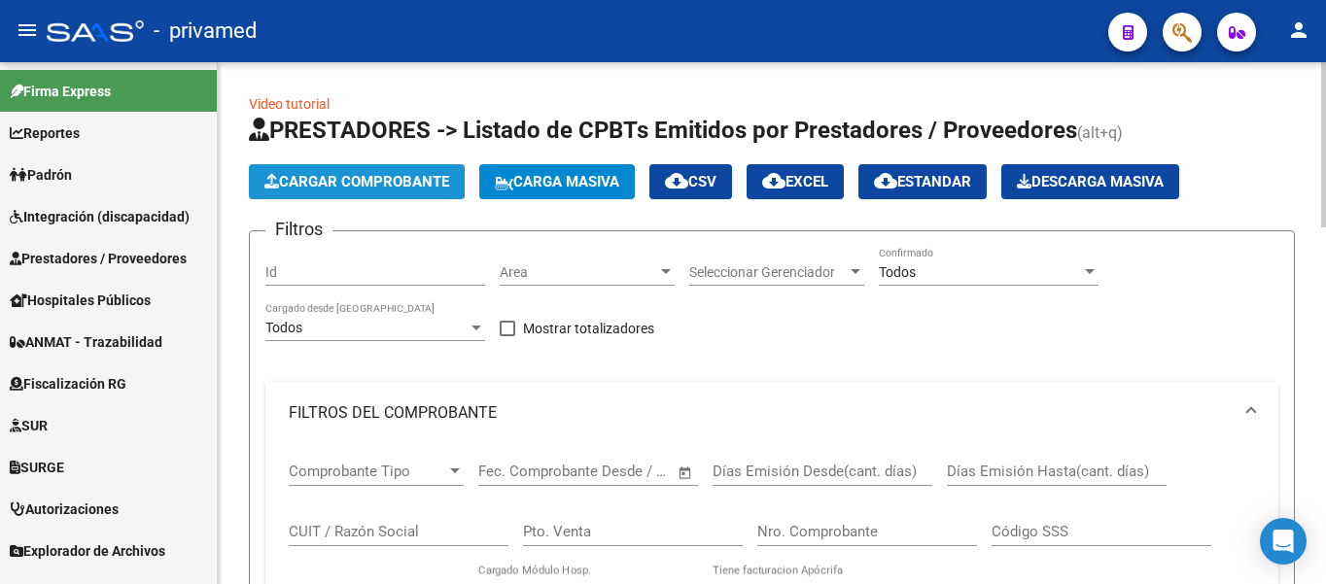
click at [345, 193] on button "Cargar Comprobante" at bounding box center [357, 181] width 216 height 35
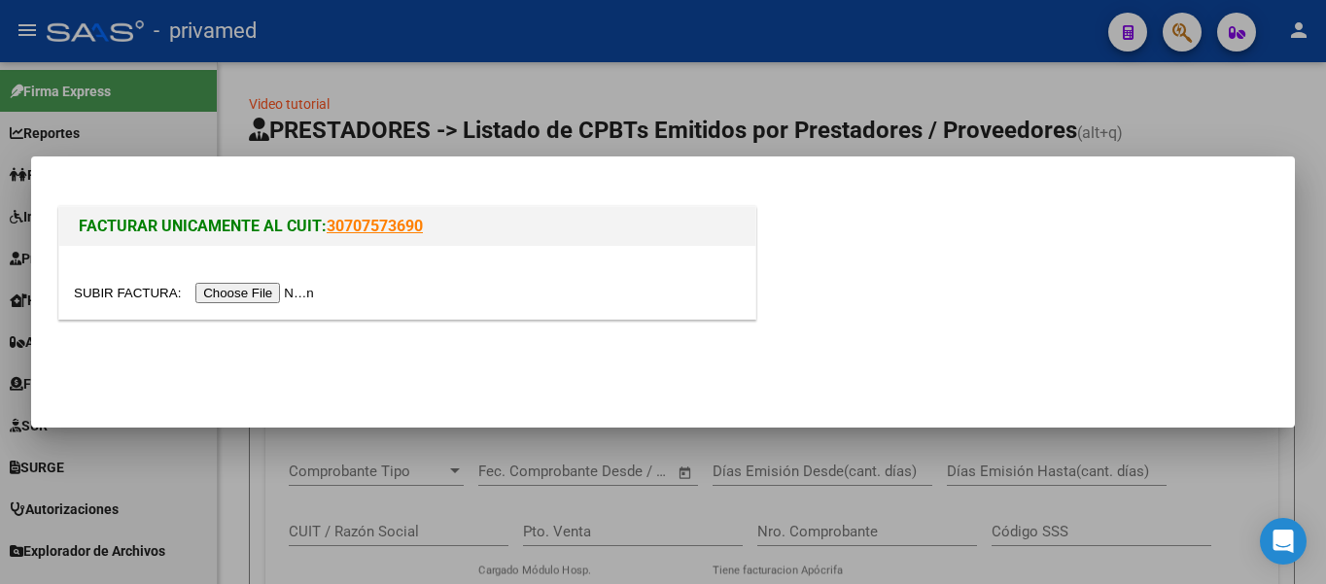
click at [251, 287] on input "file" at bounding box center [197, 293] width 246 height 20
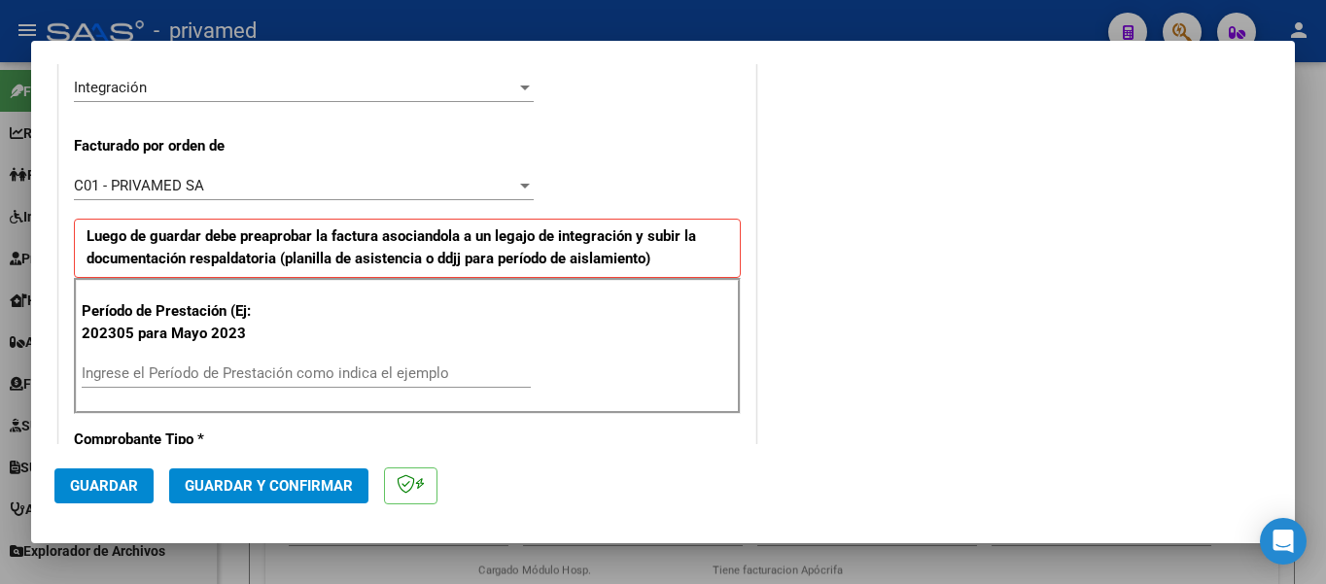
scroll to position [583, 0]
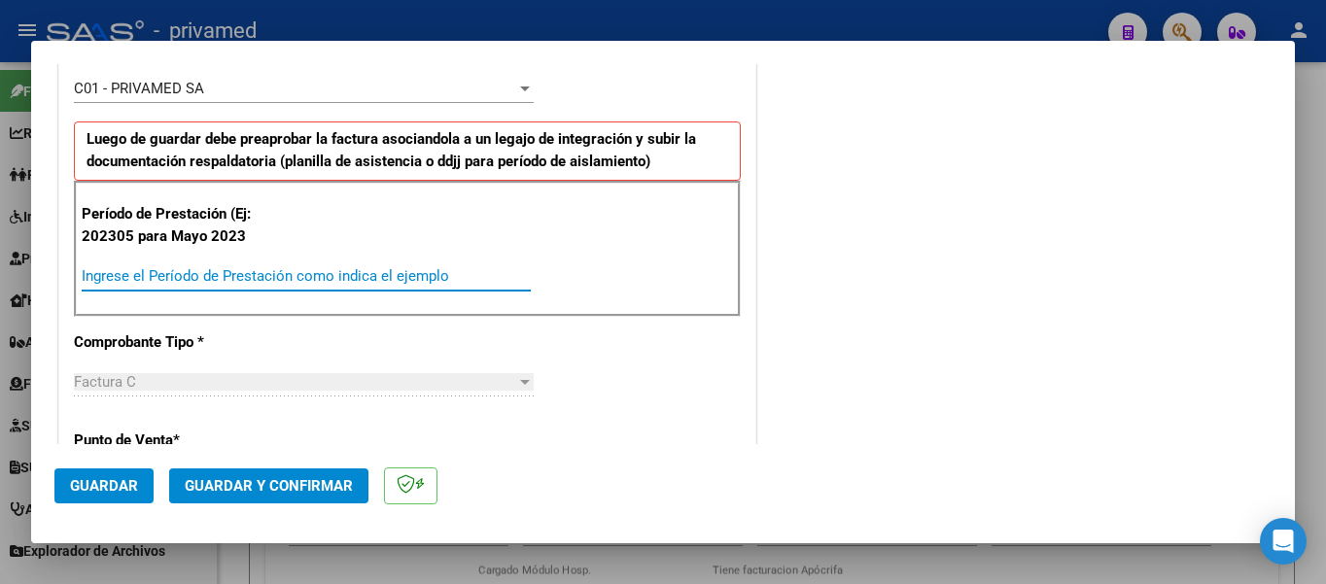
click at [189, 278] on input "Ingrese el Período de Prestación como indica el ejemplo" at bounding box center [306, 275] width 449 height 17
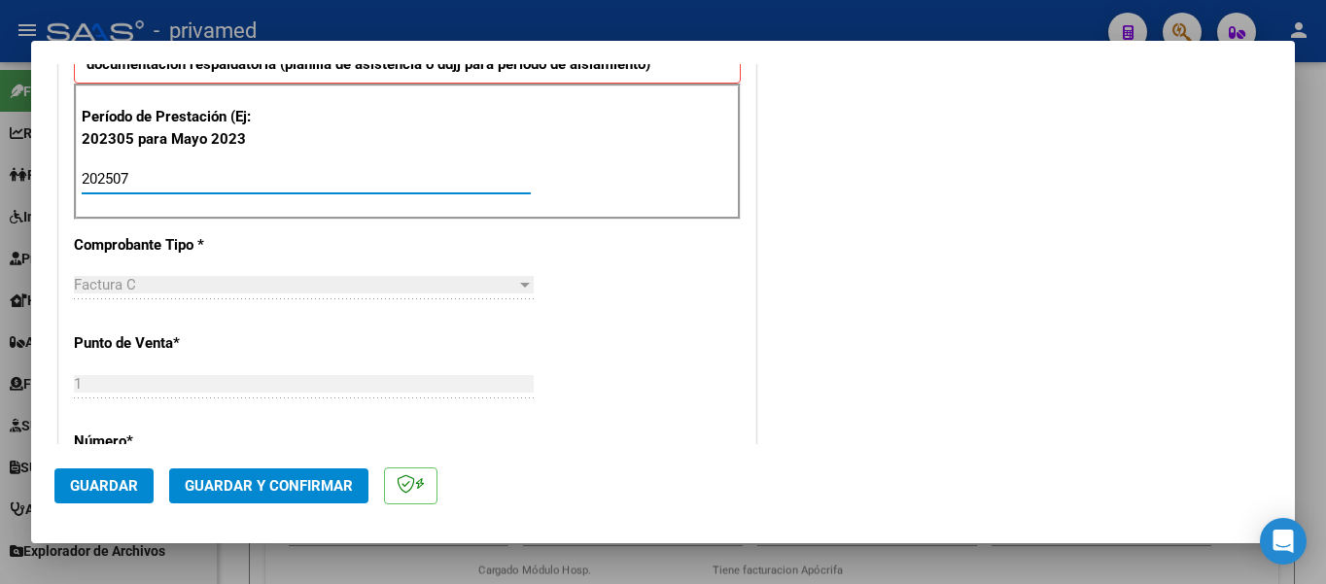
scroll to position [389, 0]
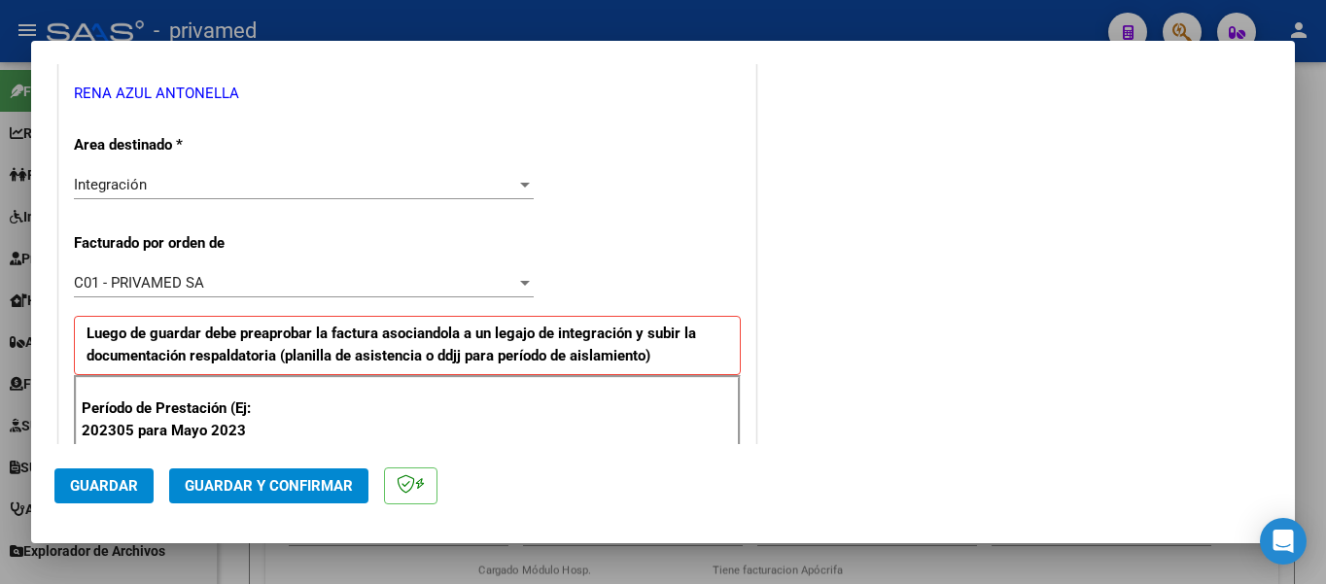
type input "202507"
click at [117, 485] on span "Guardar" at bounding box center [104, 485] width 68 height 17
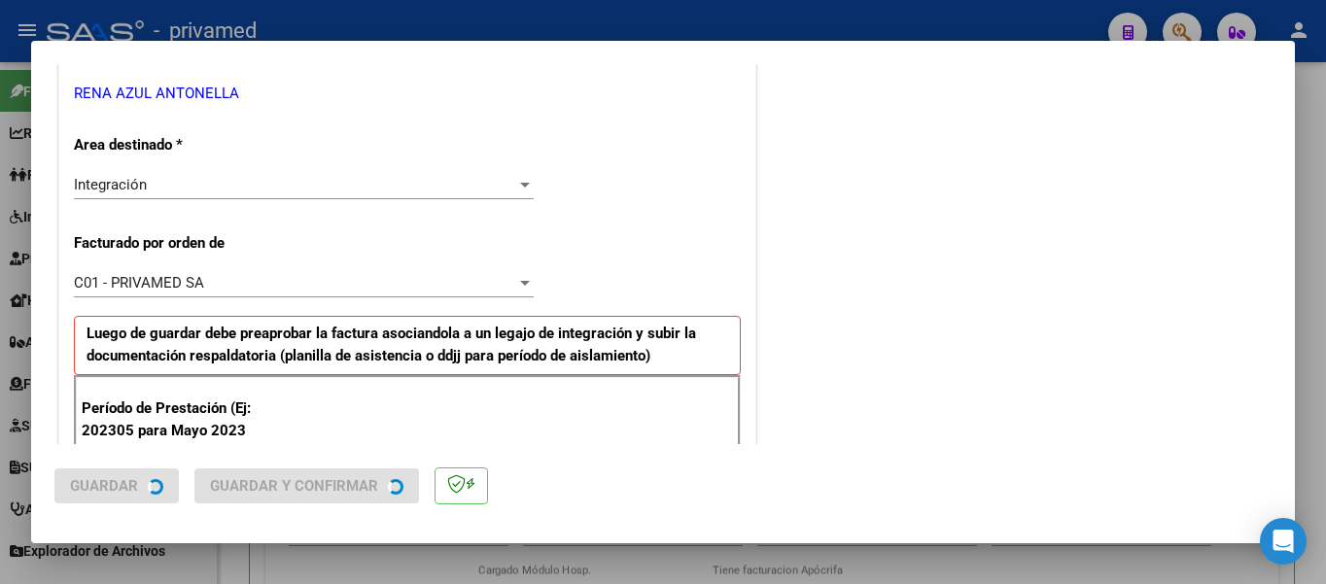
scroll to position [0, 0]
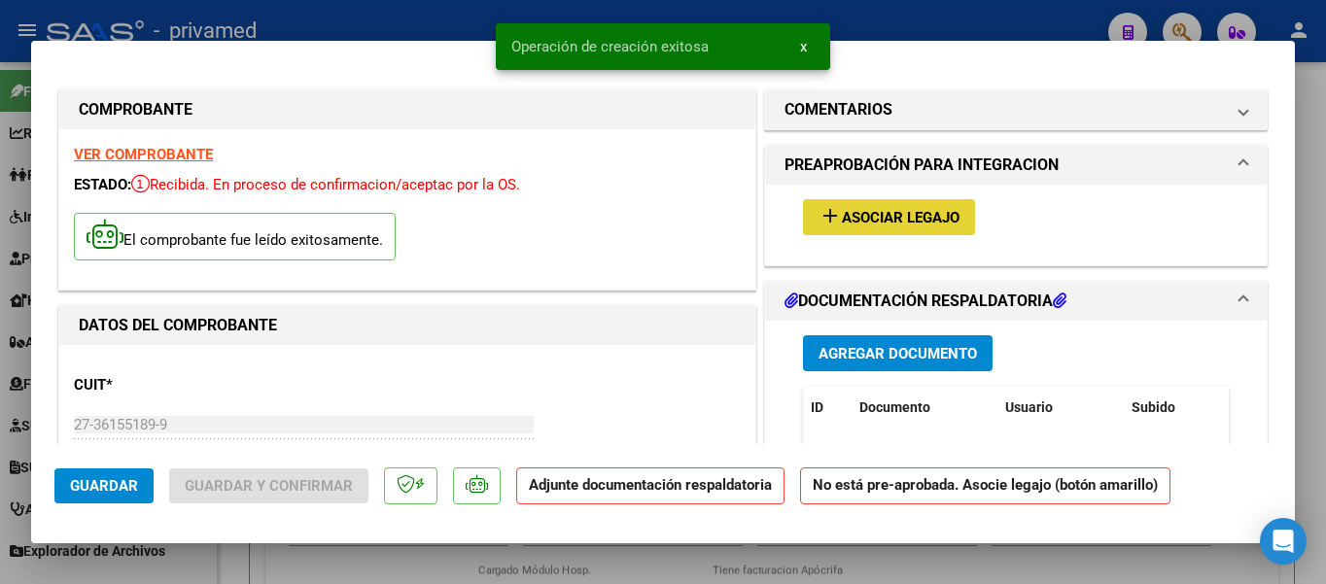
click at [874, 229] on button "add Asociar Legajo" at bounding box center [889, 217] width 172 height 36
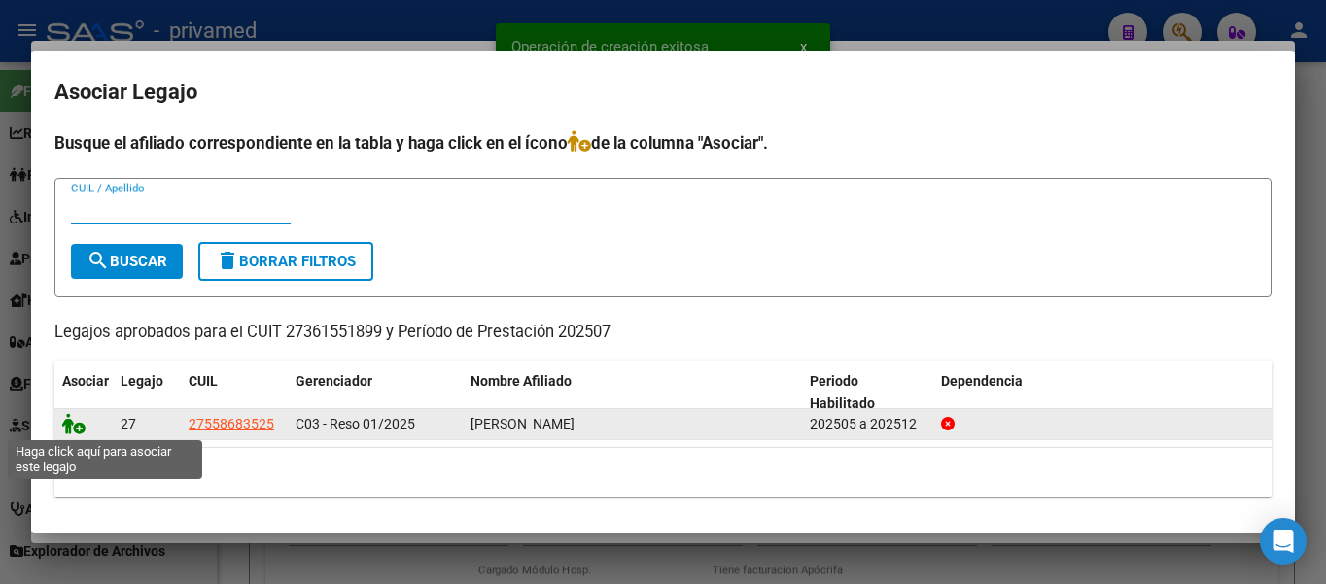
click at [71, 430] on icon at bounding box center [73, 423] width 23 height 21
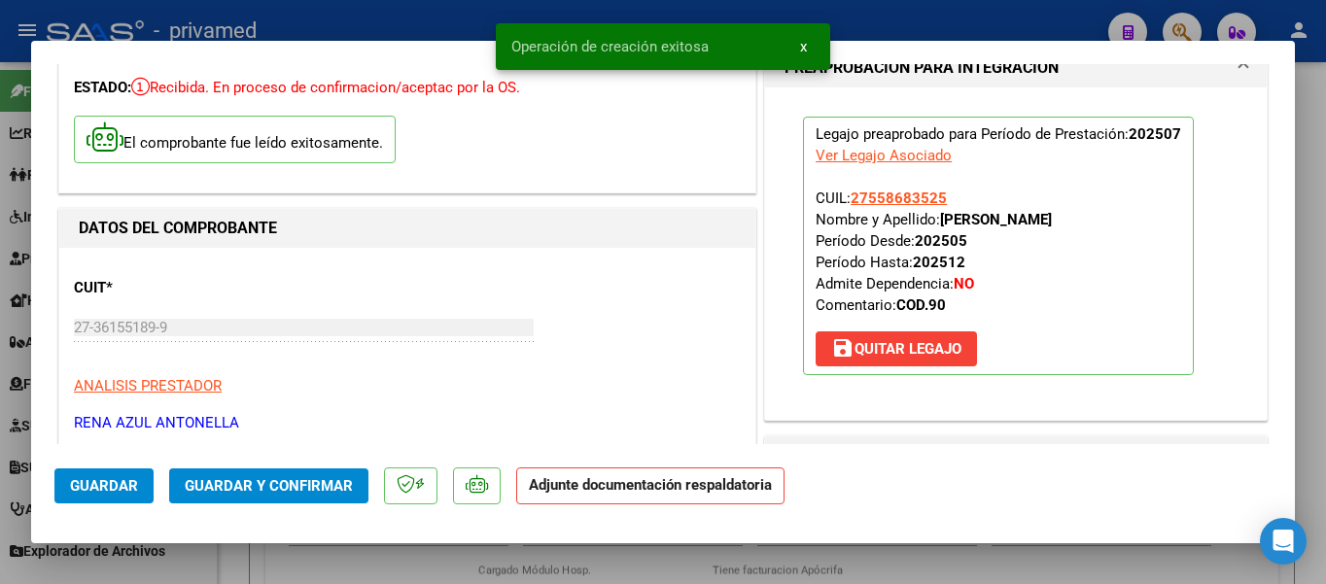
scroll to position [292, 0]
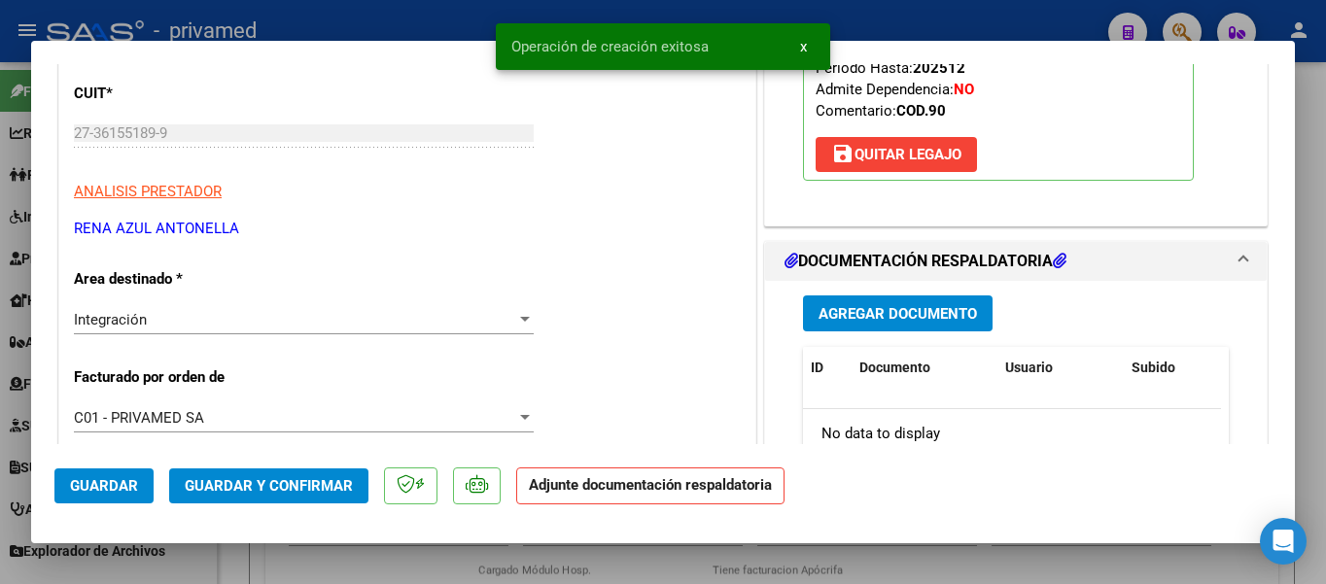
click at [888, 321] on span "Agregar Documento" at bounding box center [897, 313] width 158 height 17
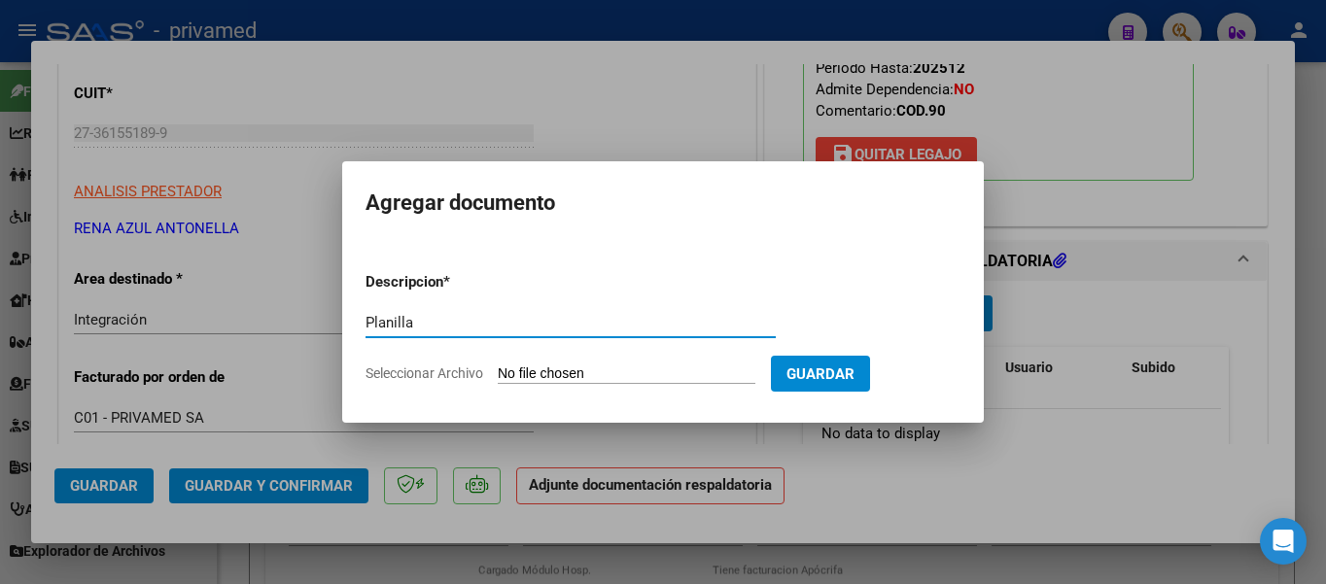
type input "Planilla"
click at [624, 363] on form "Descripcion * Planilla Escriba aquí una descripcion Seleccionar Archivo Guardar" at bounding box center [662, 328] width 595 height 142
click at [613, 370] on input "Seleccionar Archivo" at bounding box center [627, 374] width 258 height 18
type input "C:\fakepath\Asistencia [DATE].pdf"
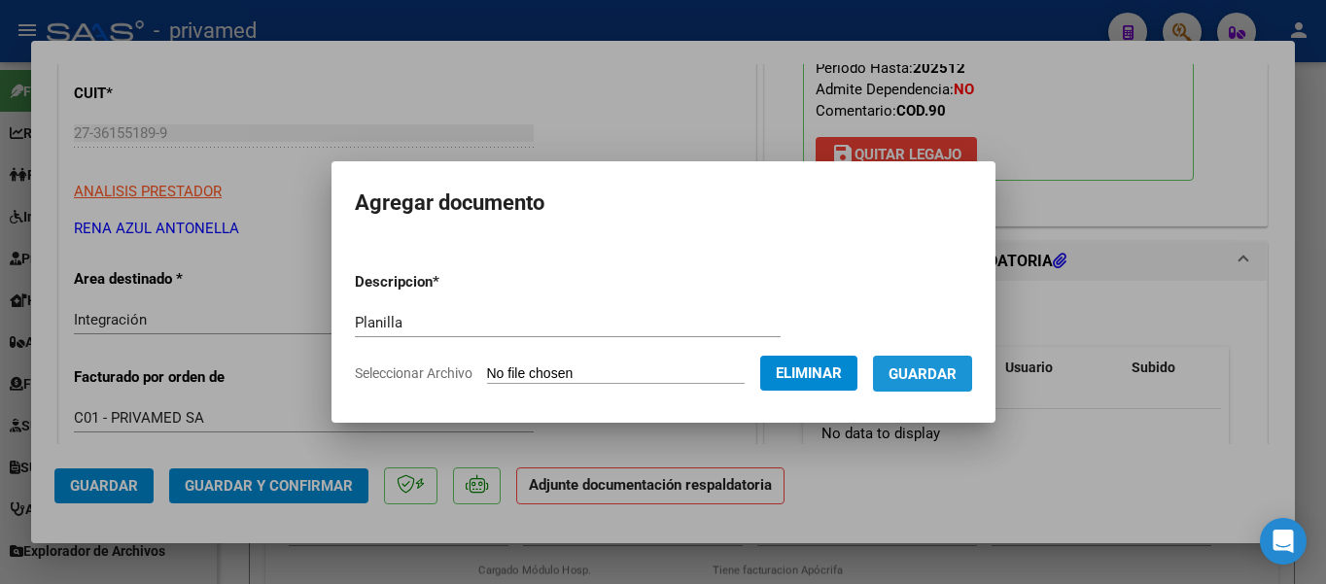
click at [919, 378] on span "Guardar" at bounding box center [922, 373] width 68 height 17
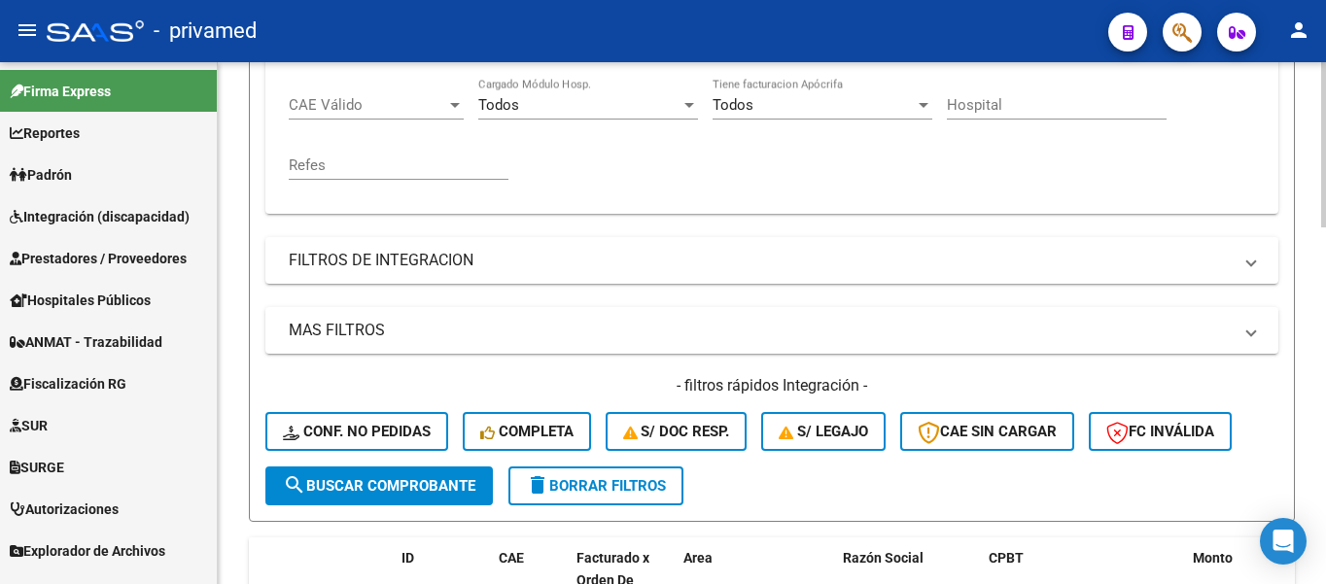
scroll to position [583, 0]
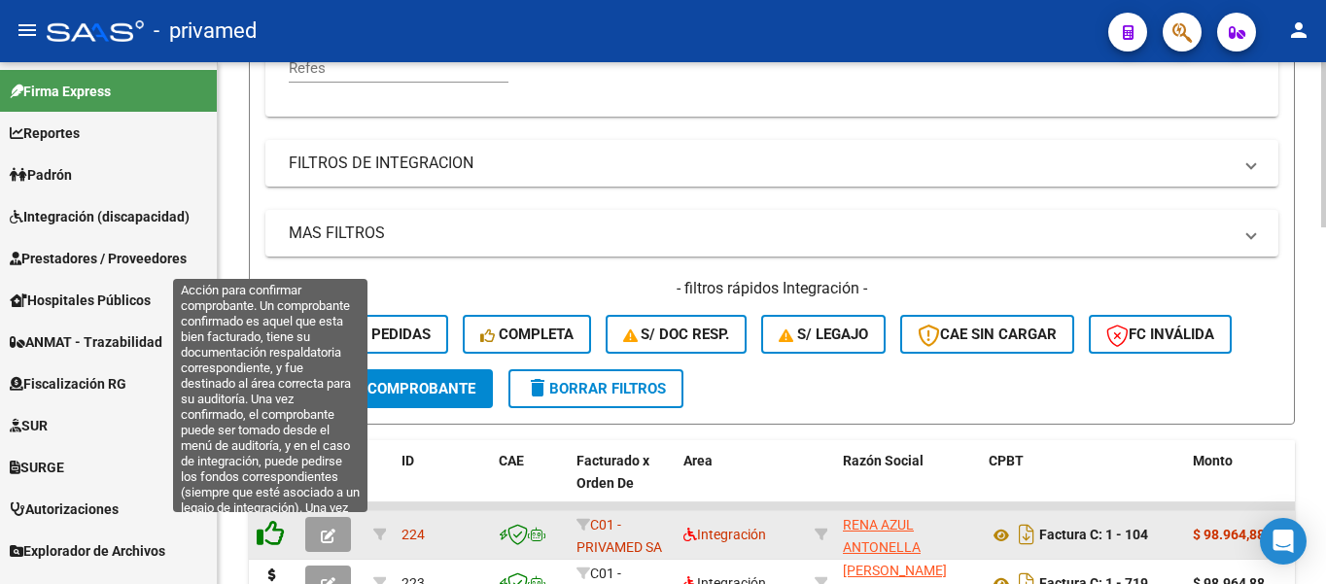
click at [279, 538] on icon at bounding box center [270, 533] width 27 height 27
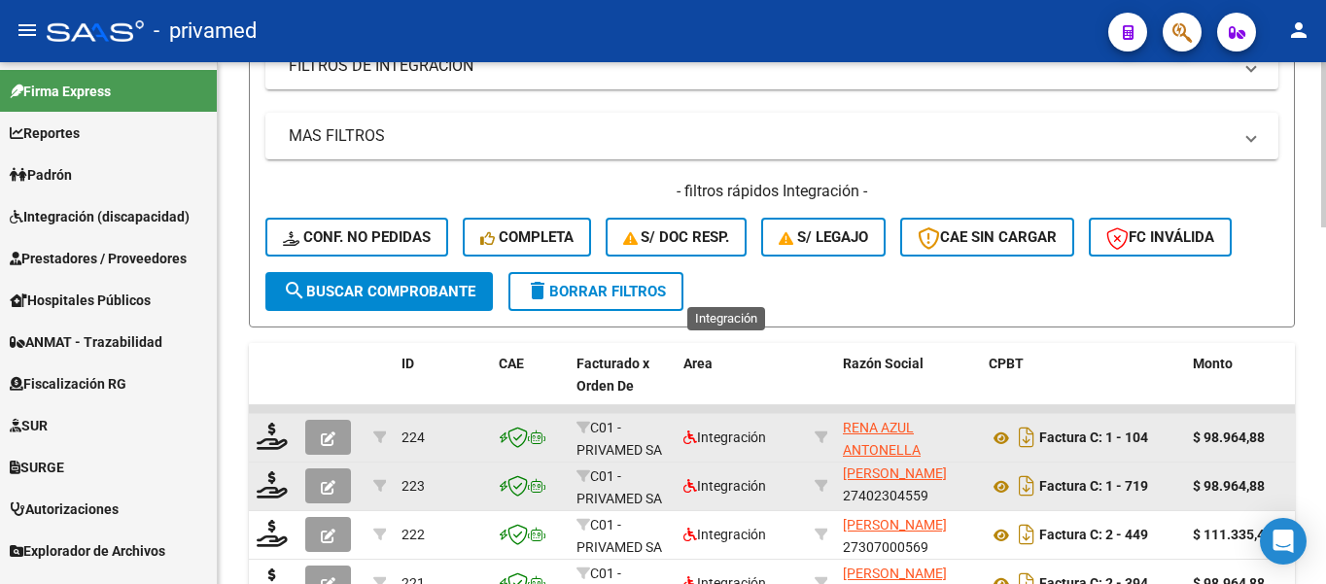
scroll to position [875, 0]
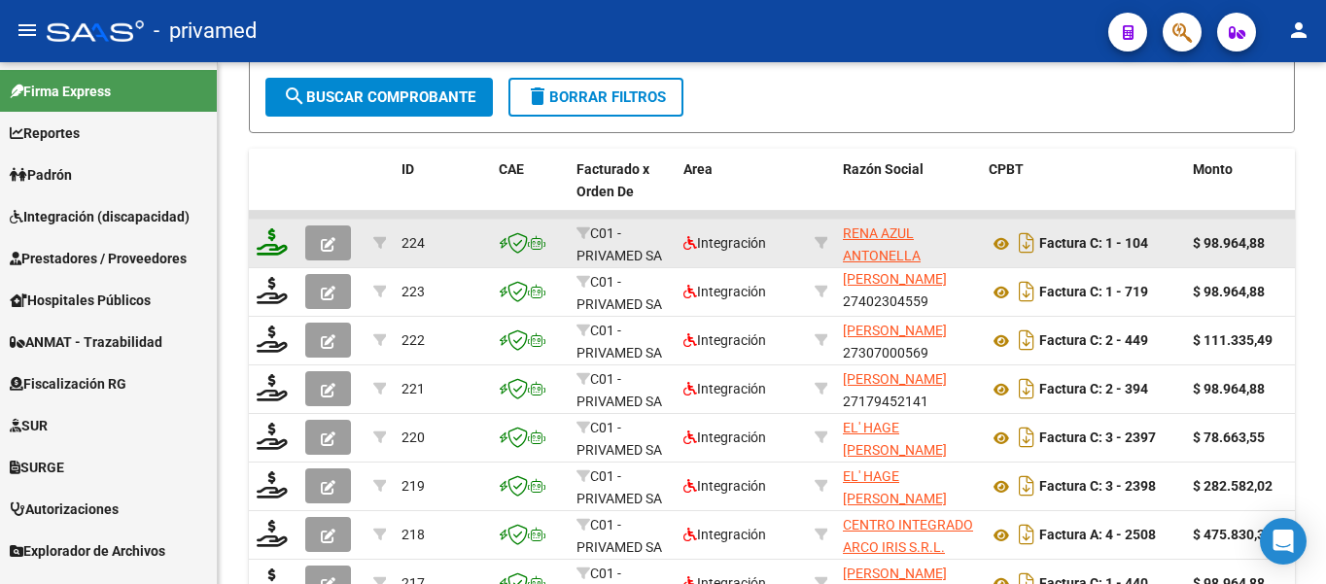
click at [267, 239] on icon at bounding box center [272, 241] width 31 height 27
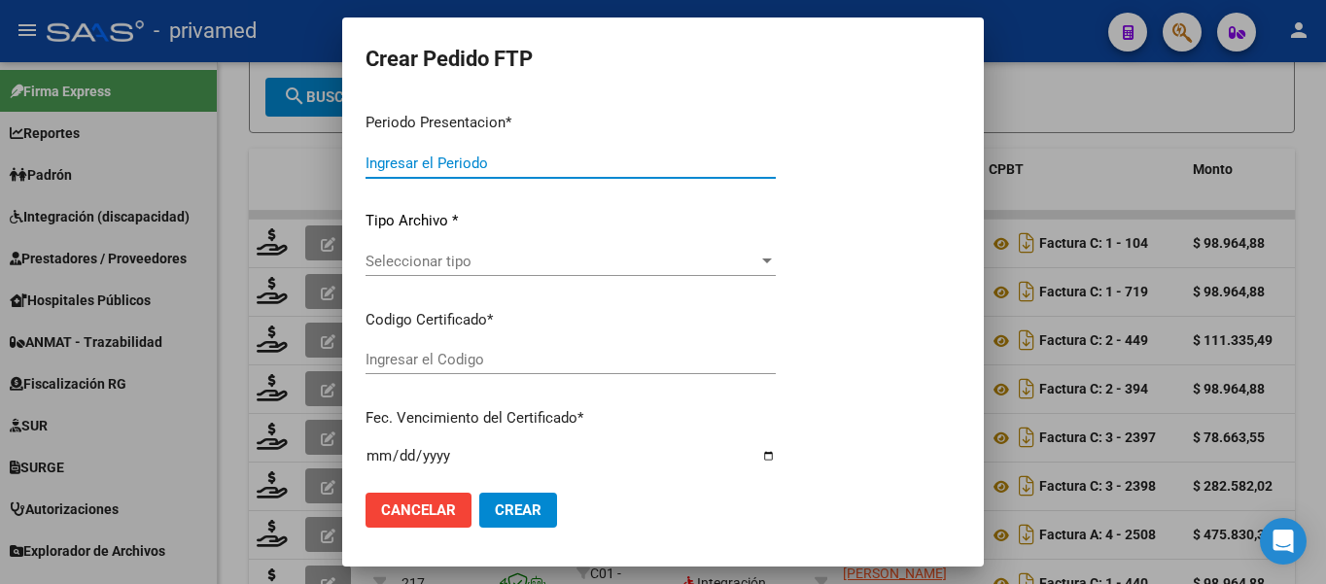
type input "202507"
type input "$ 98.964,88"
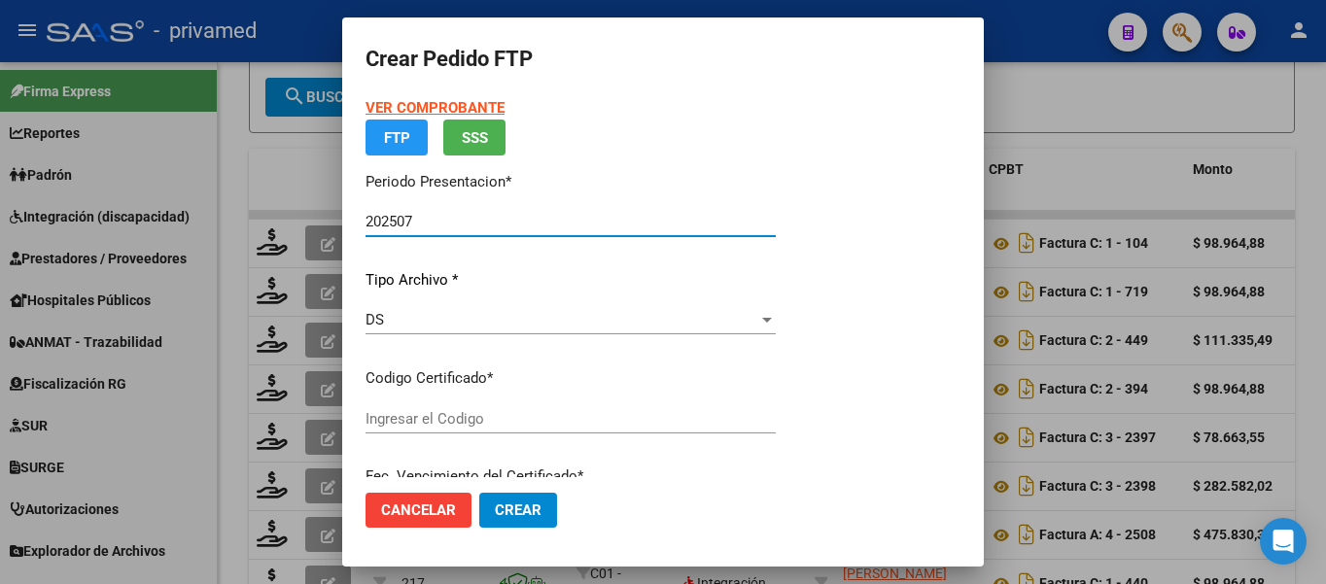
type input "ARG01000558683522019081520240815CBA536"
type input "[DATE]"
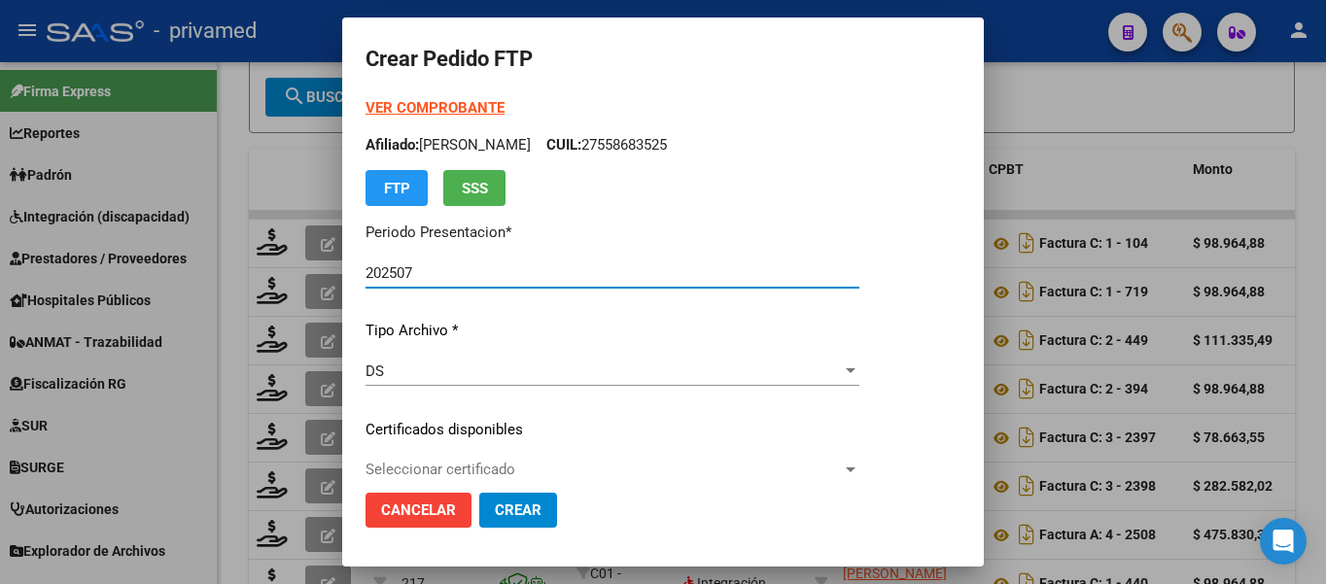
scroll to position [97, 0]
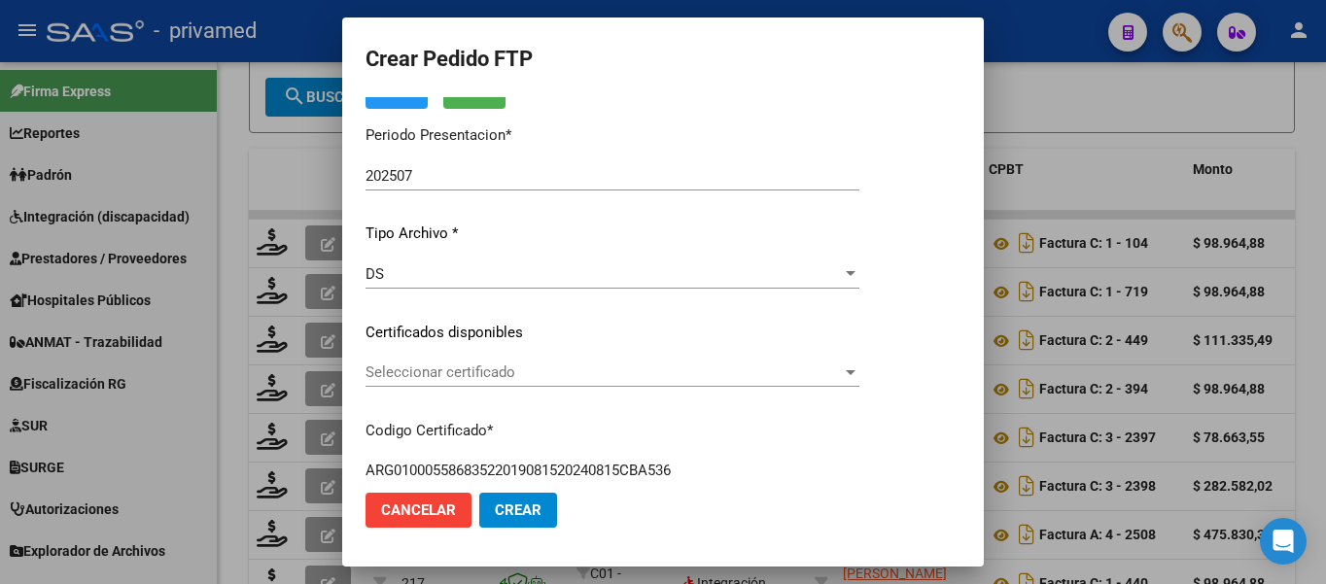
click at [544, 363] on div "Seleccionar certificado Seleccionar certificado" at bounding box center [612, 372] width 494 height 29
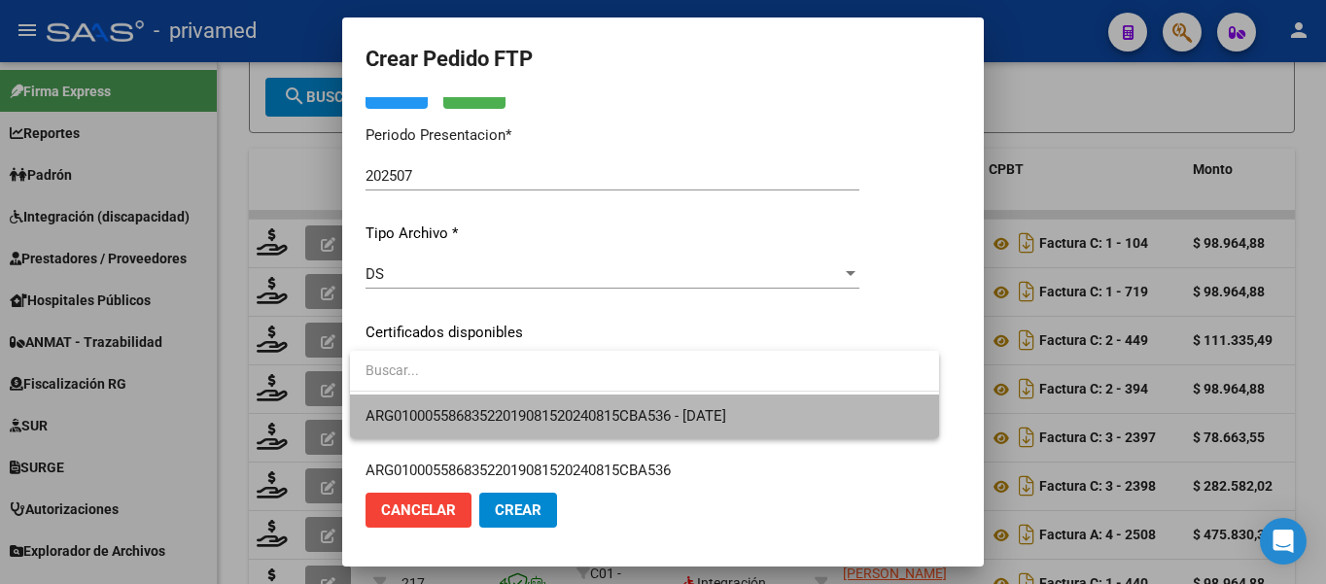
drag, startPoint x: 539, startPoint y: 404, endPoint x: 560, endPoint y: 401, distance: 20.6
click at [539, 406] on span "ARG01000558683522019081520240815CBA536 - [DATE]" at bounding box center [644, 417] width 558 height 44
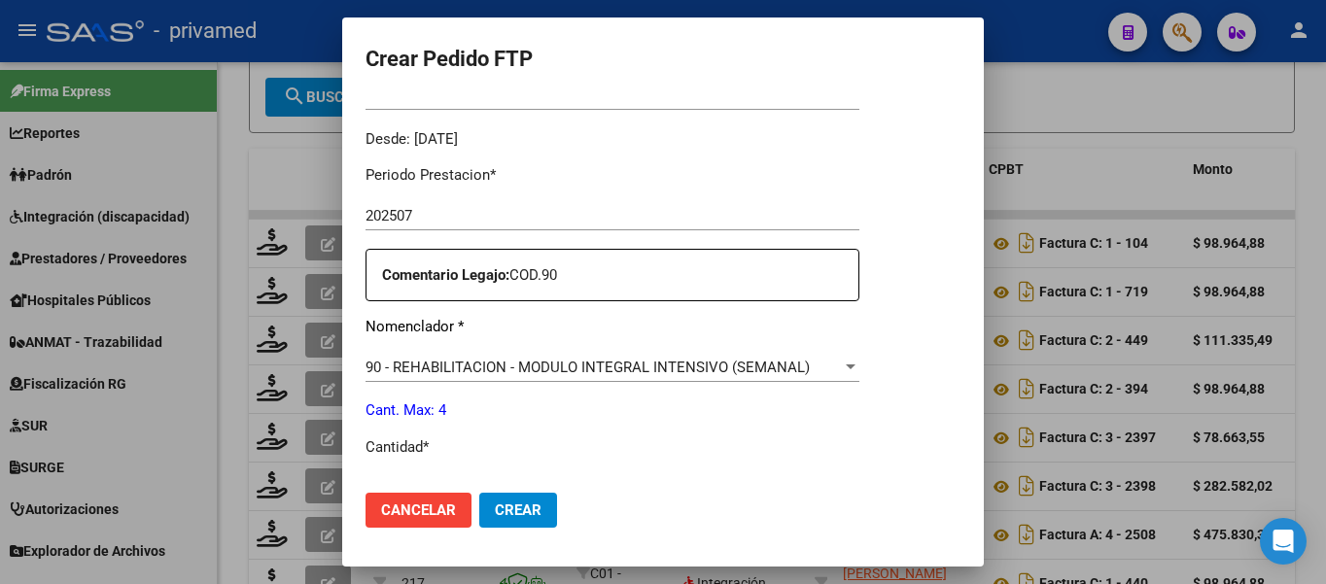
scroll to position [778, 0]
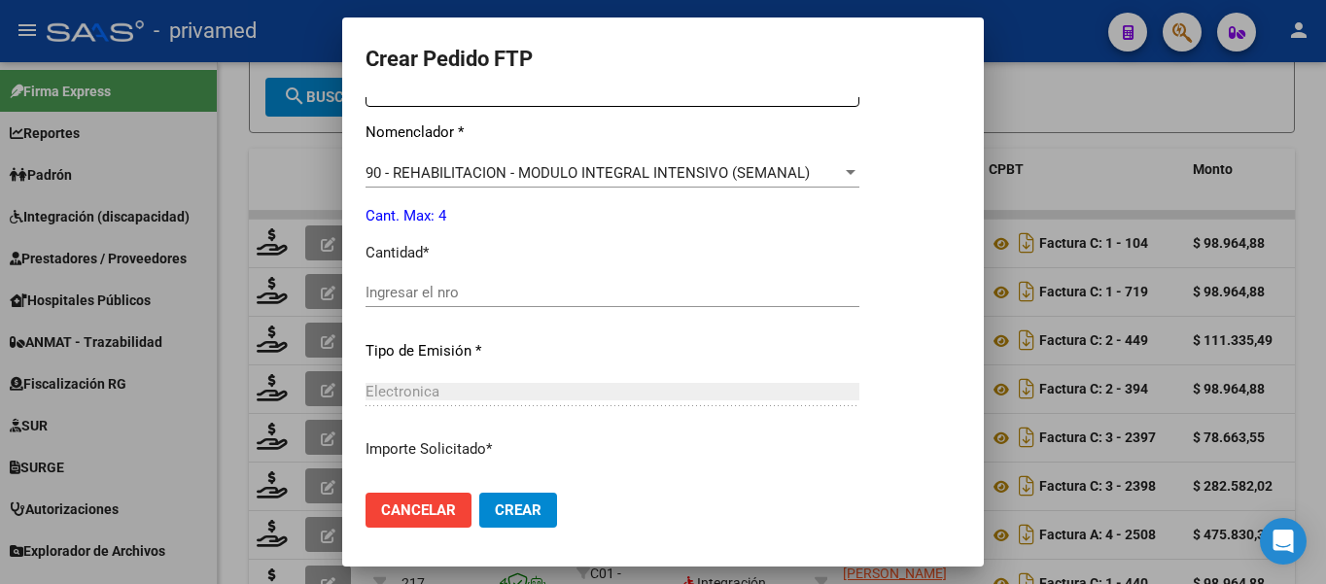
click at [437, 289] on input "Ingresar el nro" at bounding box center [612, 292] width 494 height 17
type input "4"
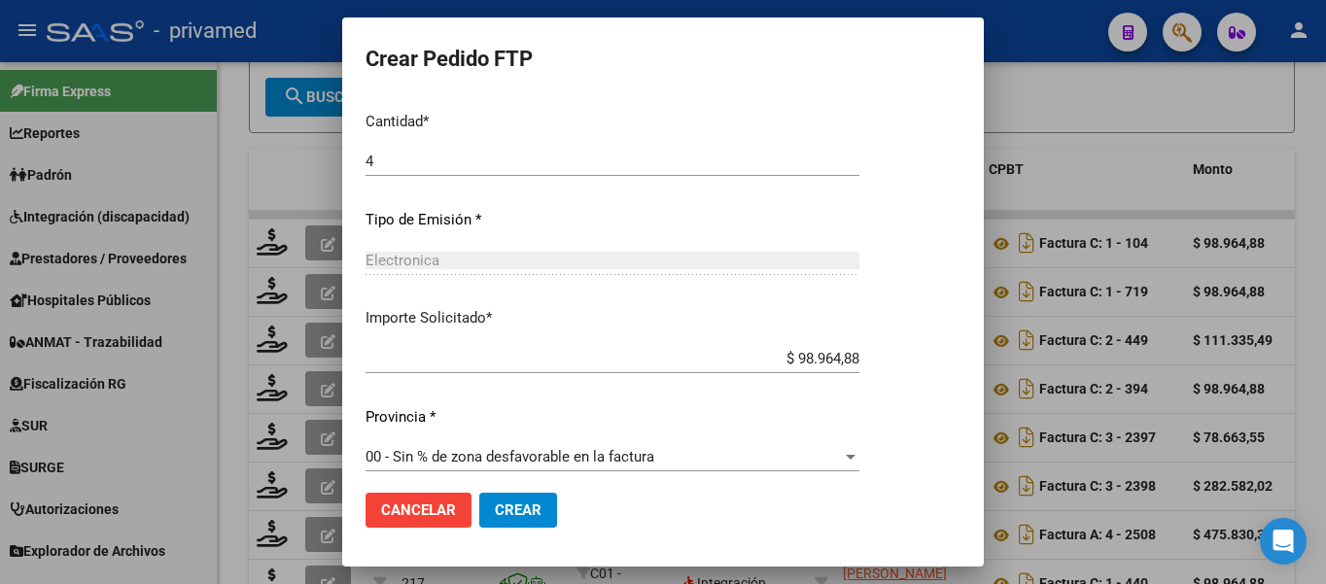
click at [514, 503] on span "Crear" at bounding box center [518, 510] width 47 height 17
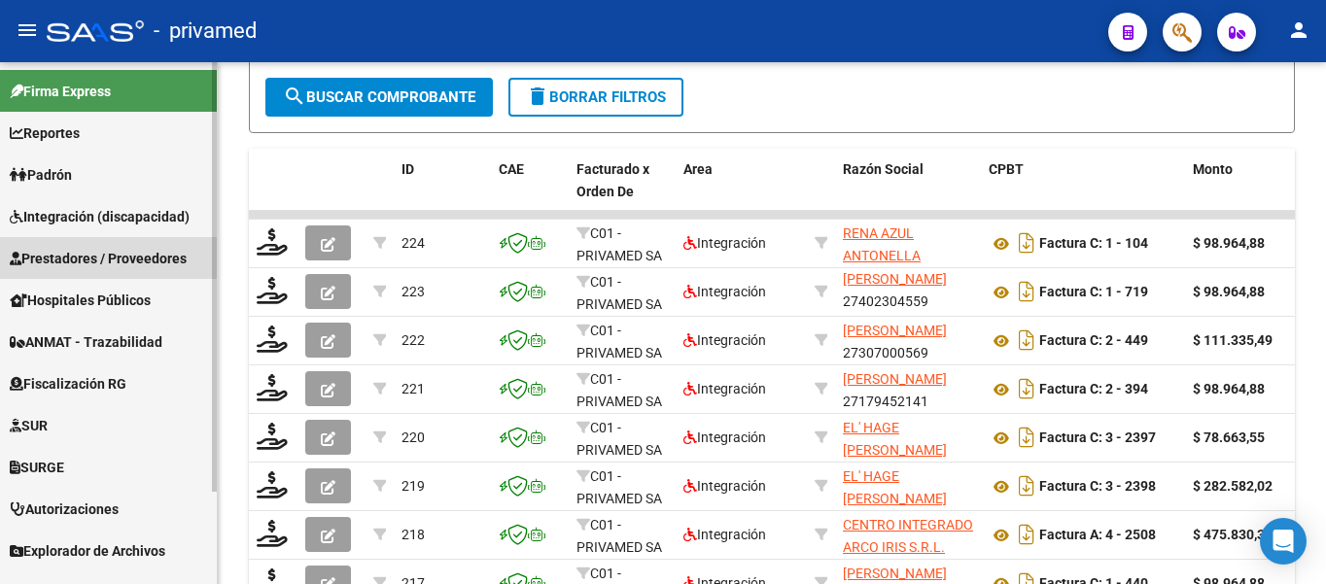
click at [112, 253] on span "Prestadores / Proveedores" at bounding box center [98, 258] width 177 height 21
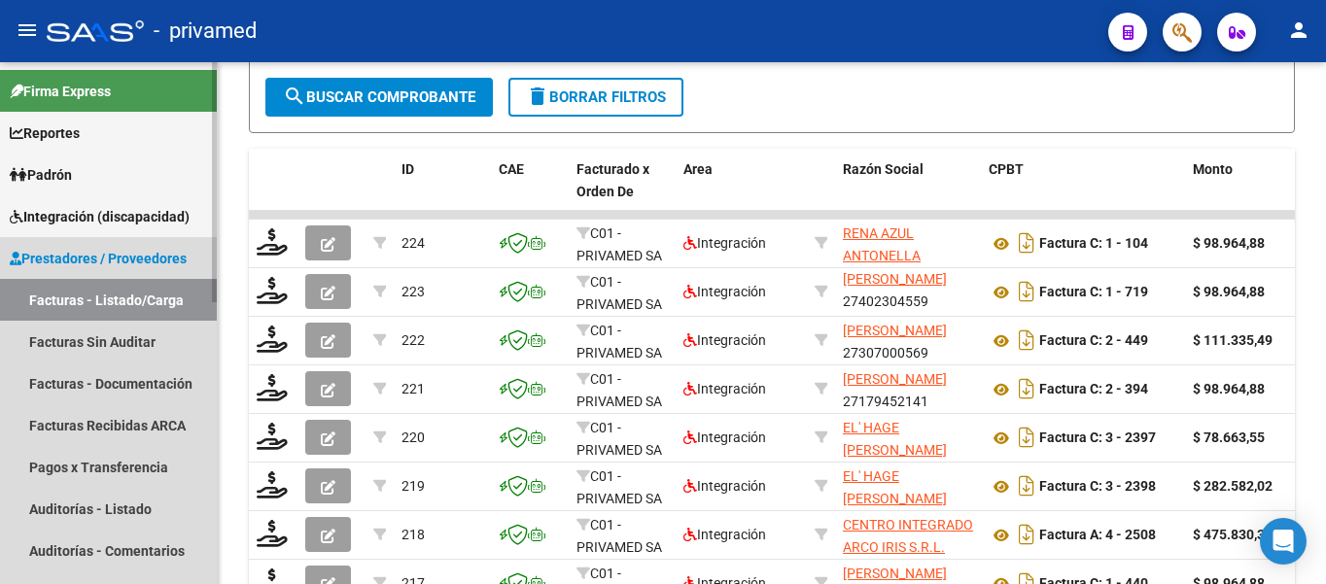
click at [78, 299] on link "Facturas - Listado/Carga" at bounding box center [108, 300] width 217 height 42
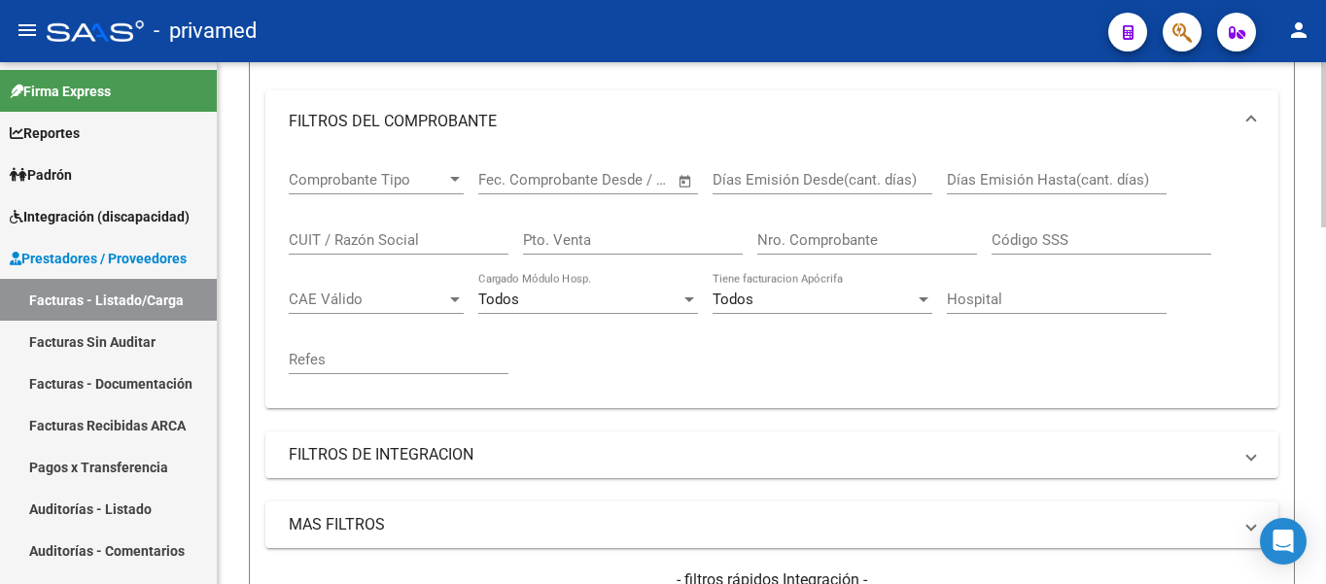
scroll to position [0, 0]
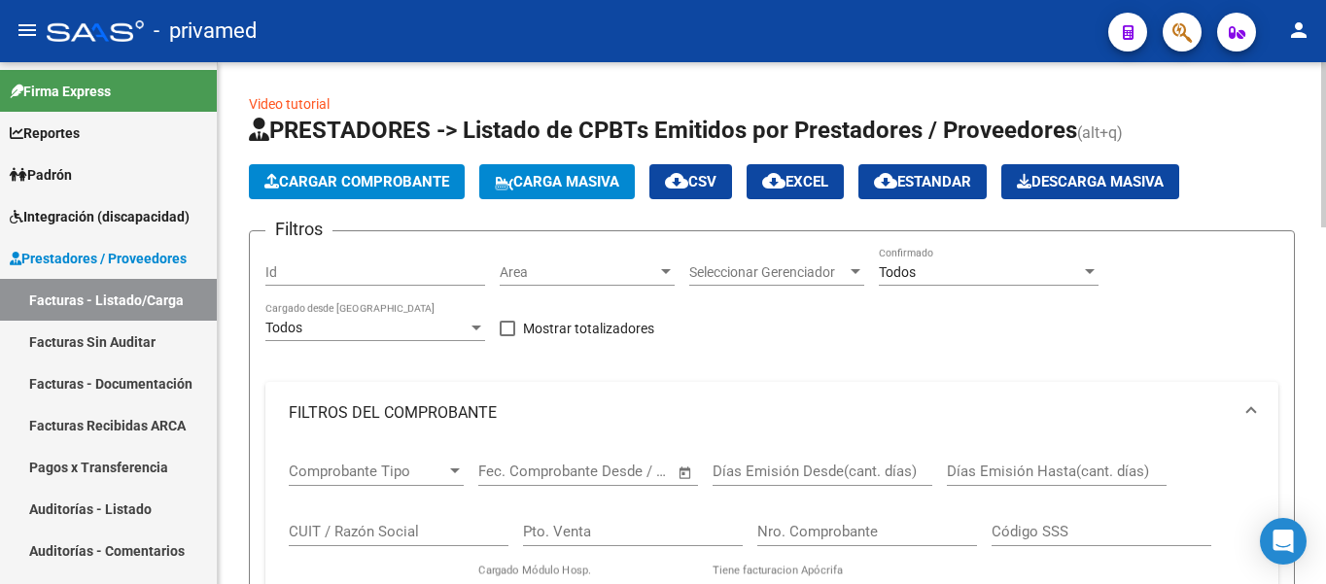
click at [371, 178] on span "Cargar Comprobante" at bounding box center [356, 181] width 185 height 17
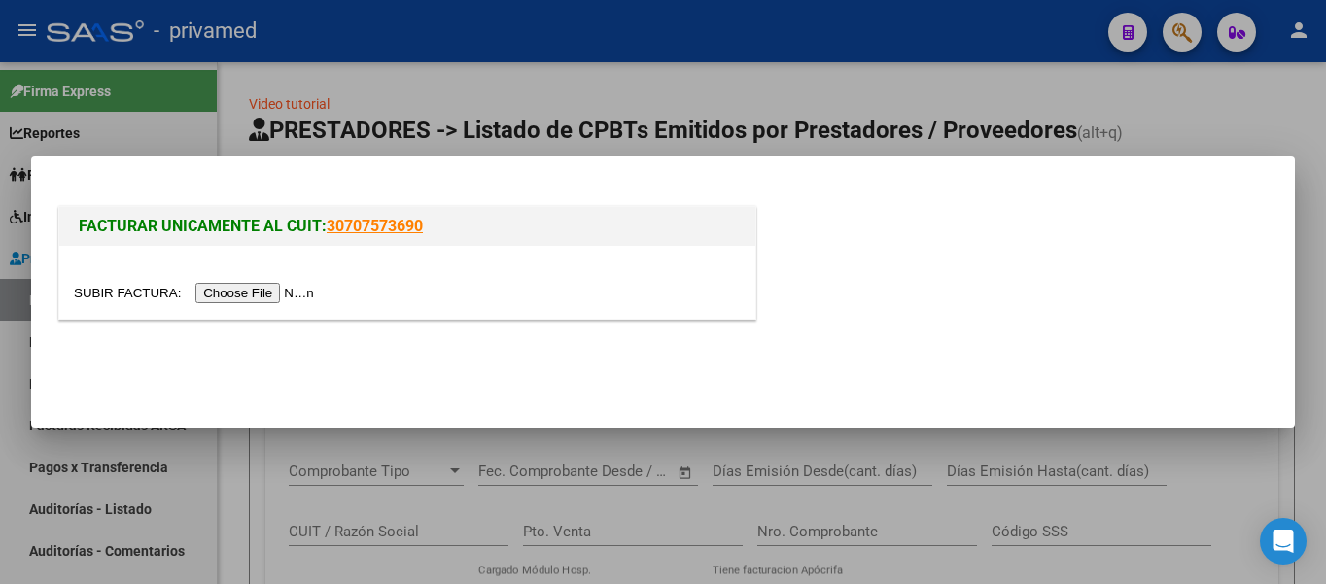
click at [259, 286] on input "file" at bounding box center [197, 293] width 246 height 20
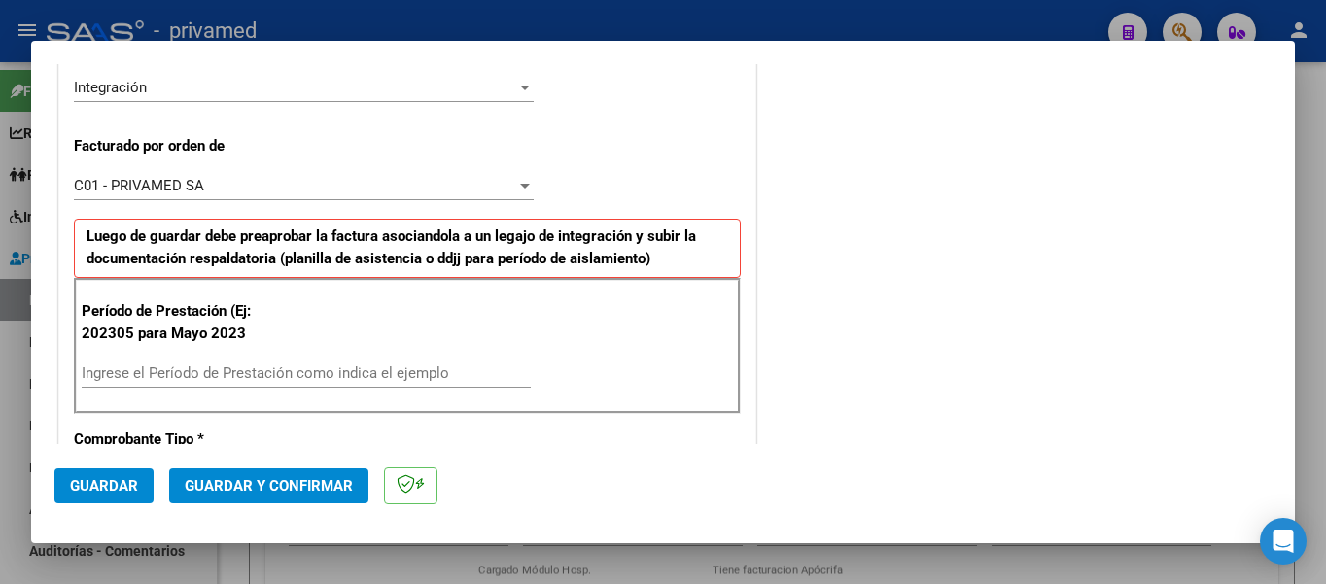
scroll to position [583, 0]
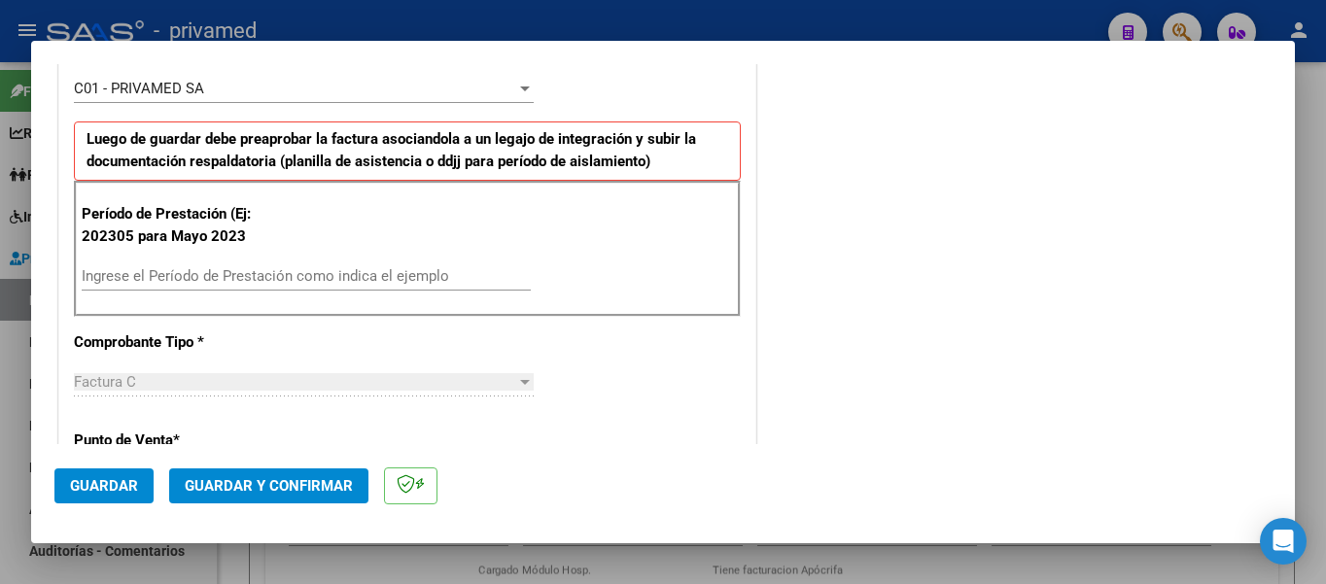
click at [295, 260] on div "Período de Prestación (Ej: 202305 para [DATE] Ingrese el Período de Prestación …" at bounding box center [407, 249] width 667 height 136
click at [301, 274] on input "Ingrese el Período de Prestación como indica el ejemplo" at bounding box center [306, 275] width 449 height 17
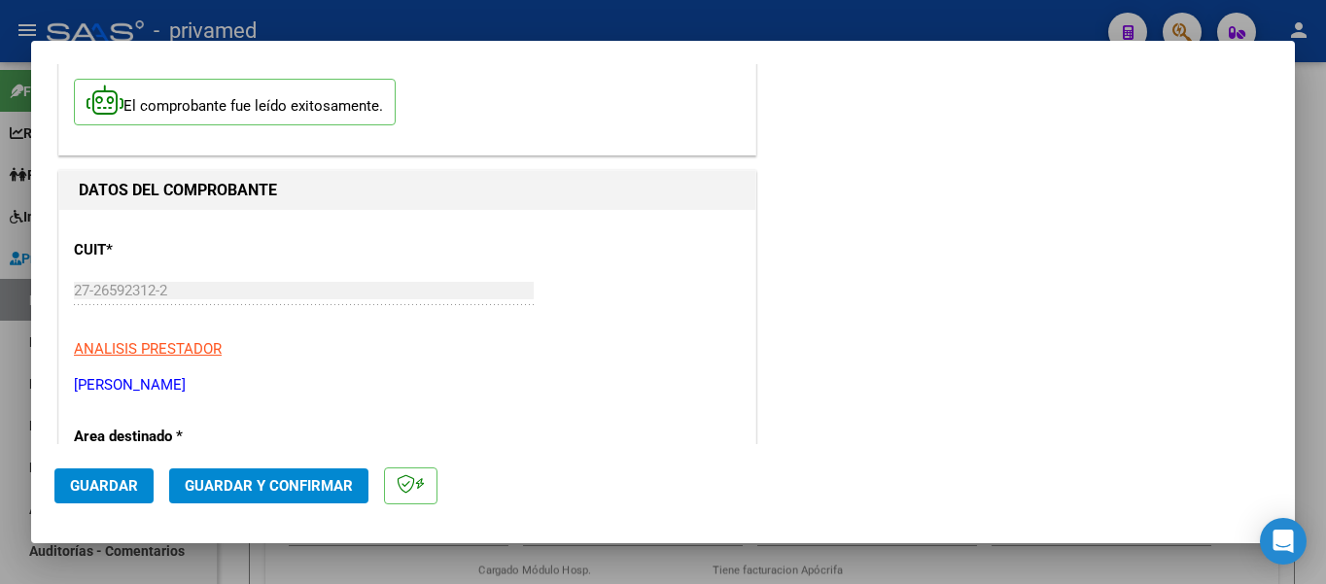
scroll to position [0, 0]
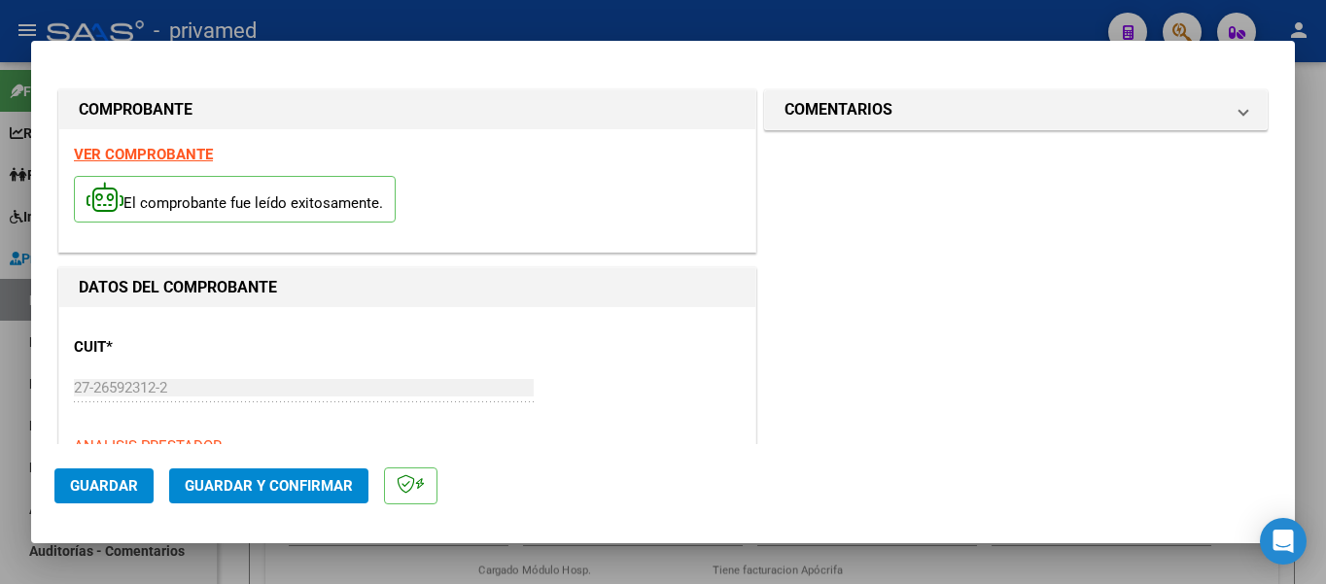
type input "202507"
click at [108, 483] on span "Guardar" at bounding box center [104, 485] width 68 height 17
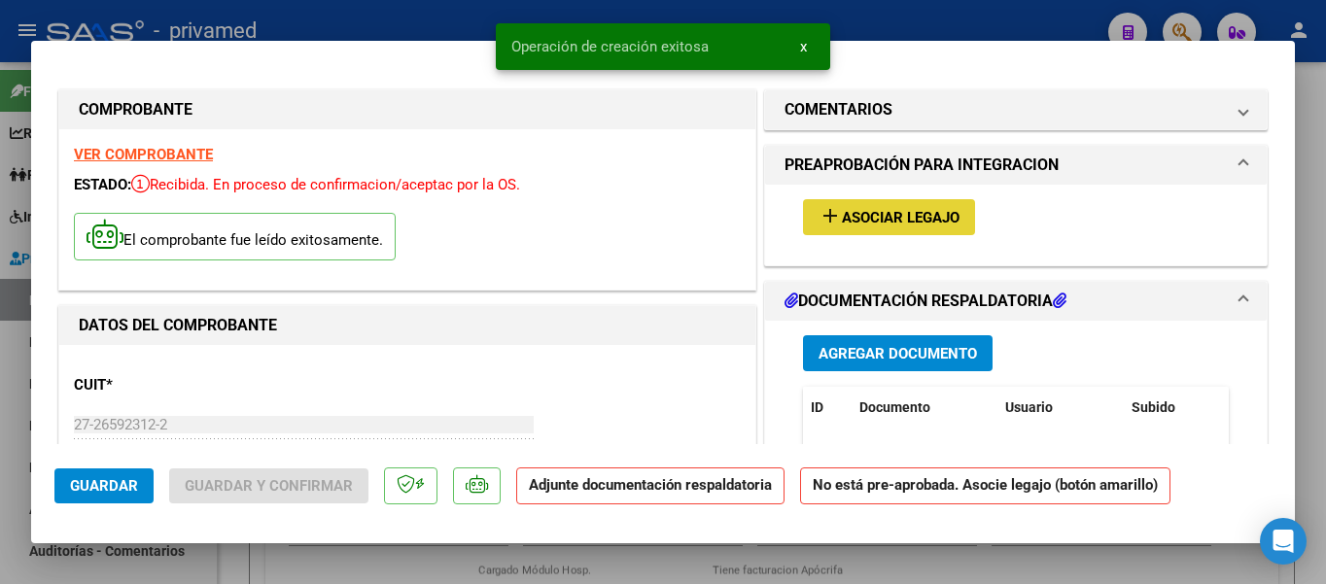
click at [884, 215] on span "Asociar Legajo" at bounding box center [901, 217] width 118 height 17
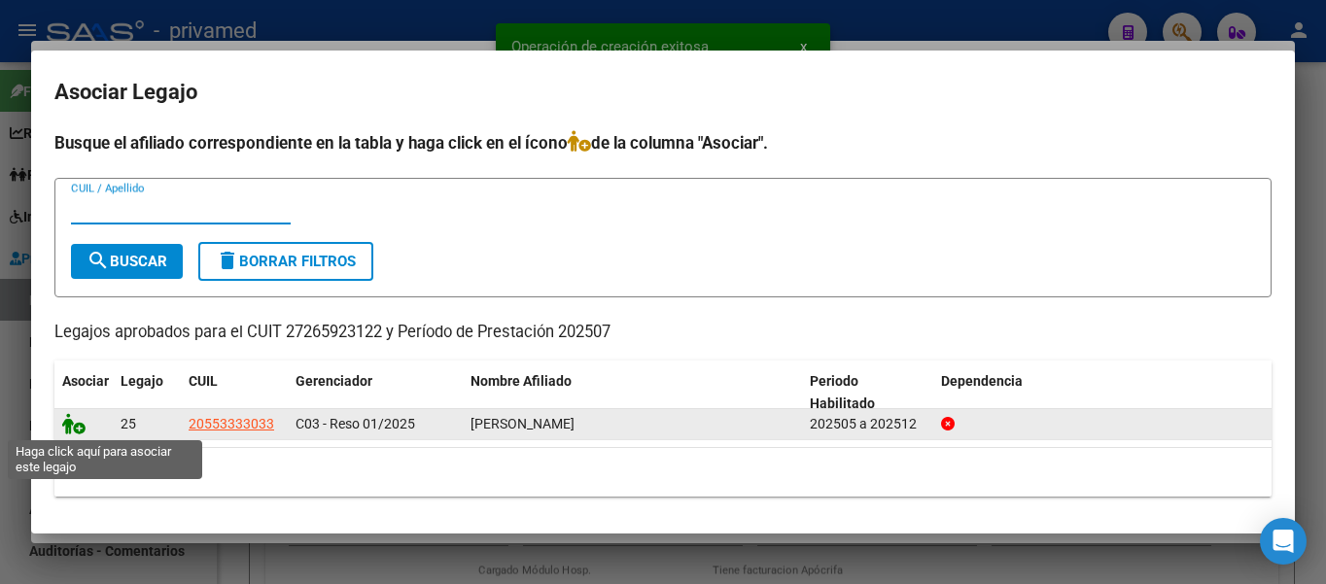
click at [75, 427] on icon at bounding box center [73, 423] width 23 height 21
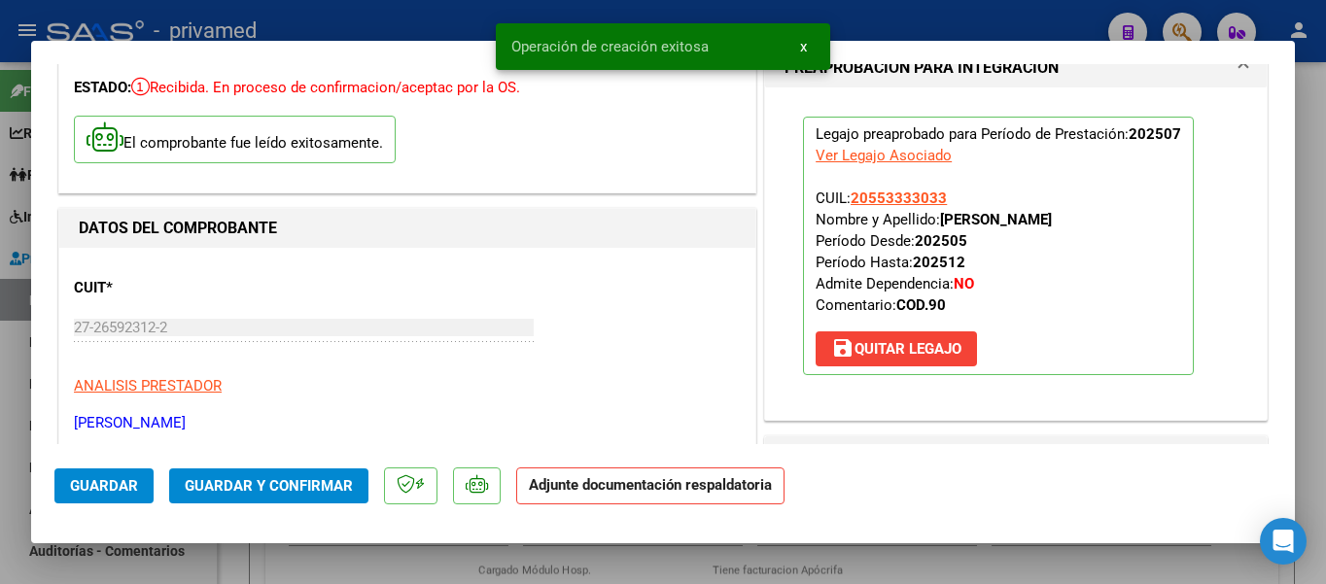
scroll to position [292, 0]
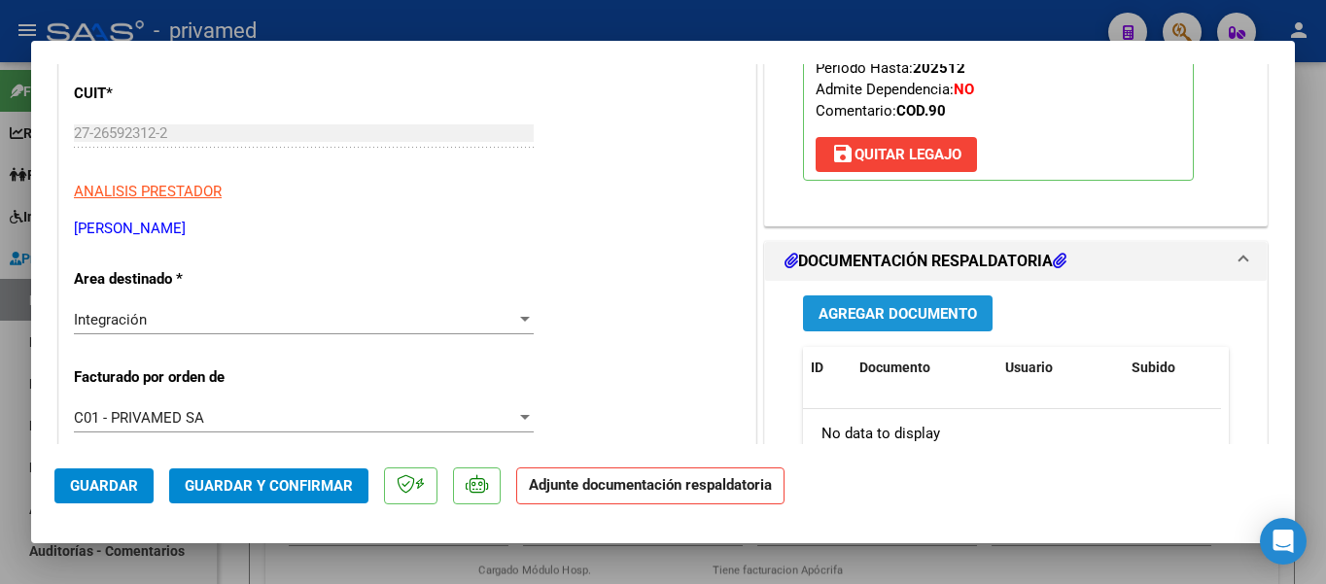
click at [891, 314] on span "Agregar Documento" at bounding box center [897, 313] width 158 height 17
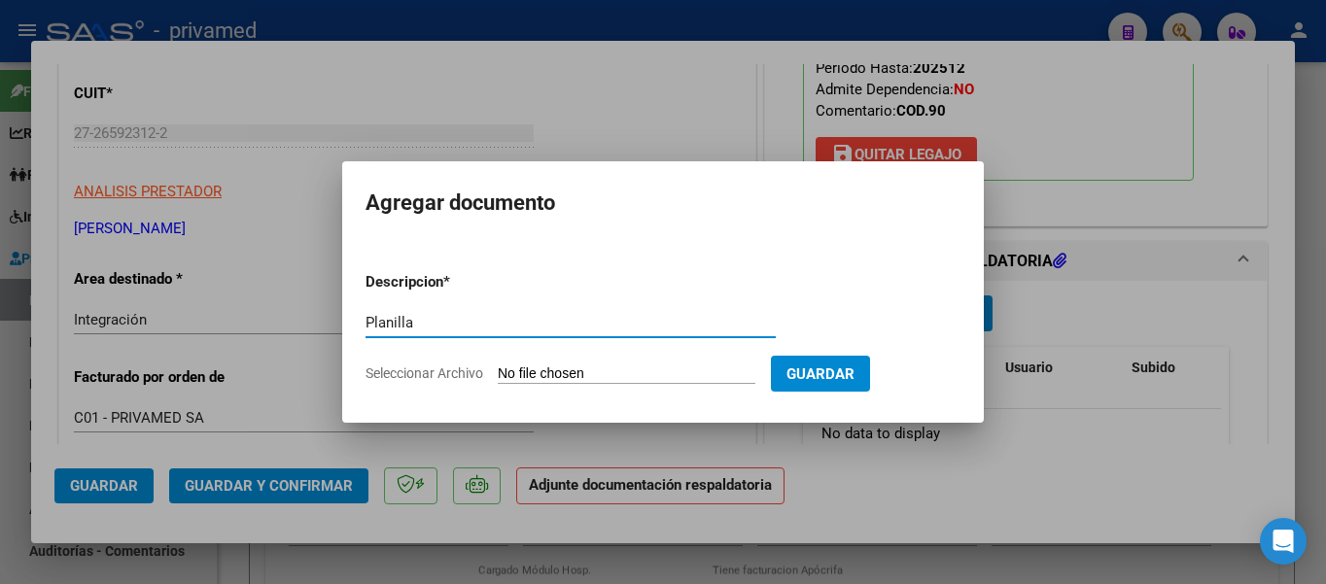
type input "Planilla"
click at [555, 372] on input "Seleccionar Archivo" at bounding box center [627, 374] width 258 height 18
type input "C:\fakepath\JURADO CRISTIAN-4.pdf"
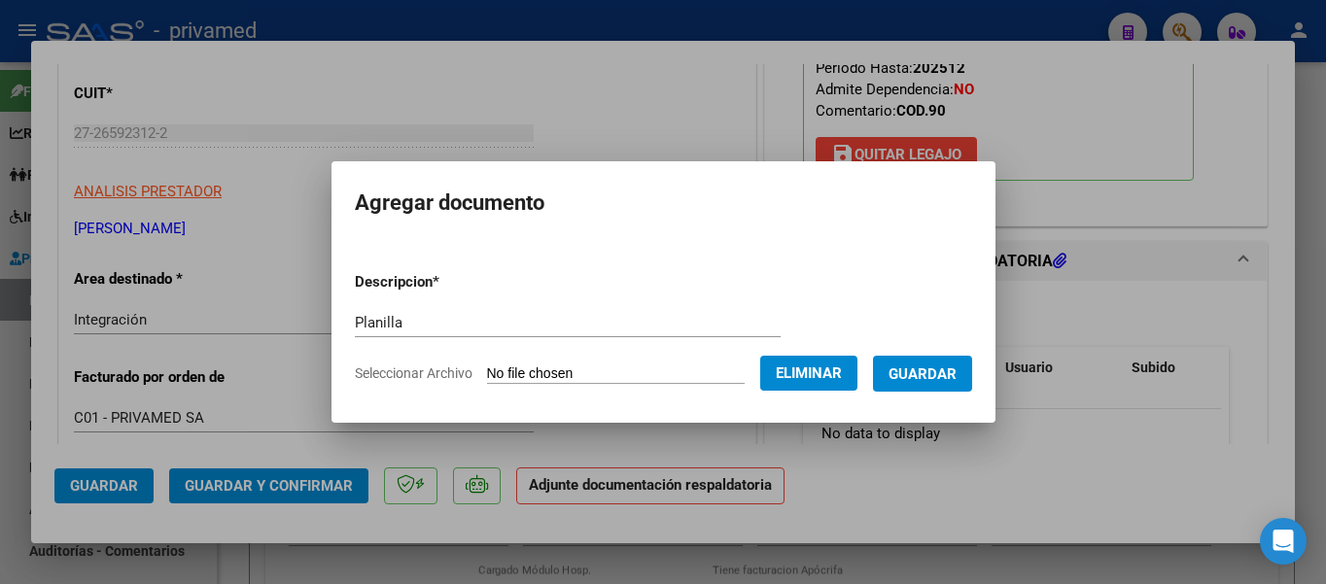
click at [920, 385] on button "Guardar" at bounding box center [922, 374] width 99 height 36
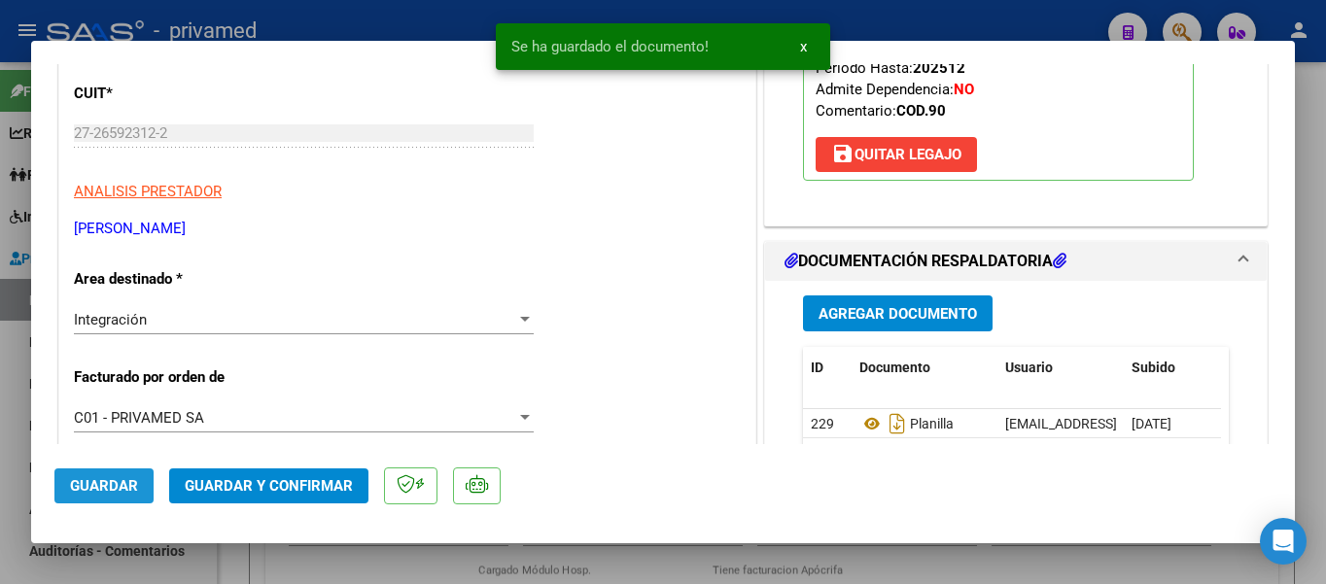
click at [87, 489] on span "Guardar" at bounding box center [104, 485] width 68 height 17
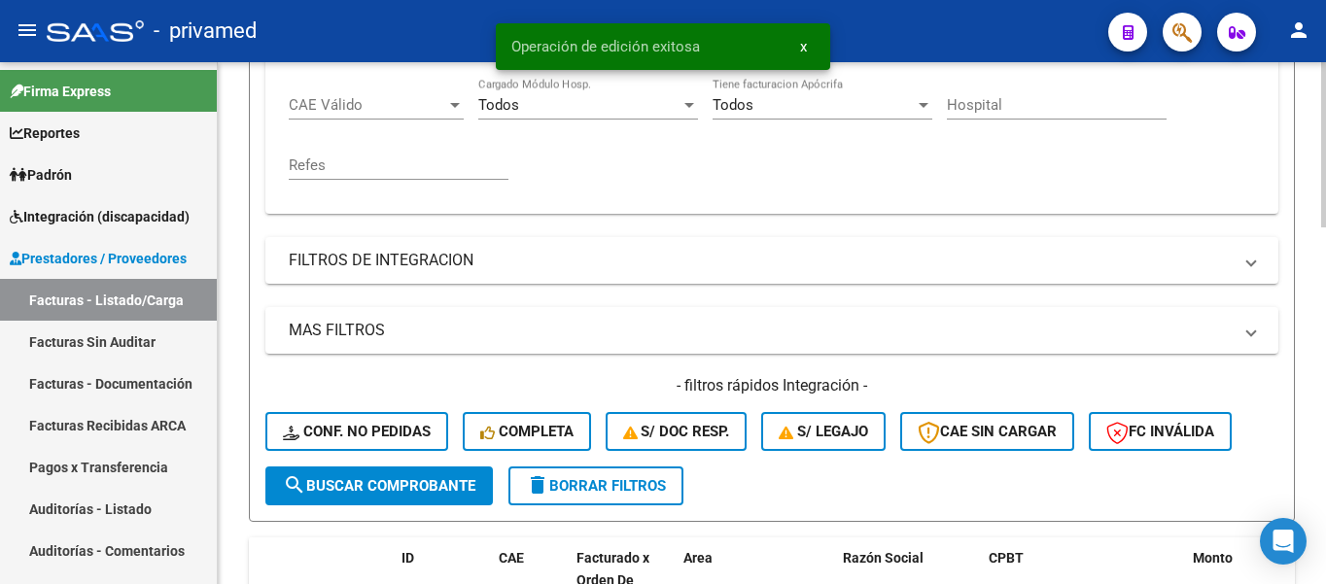
scroll to position [778, 0]
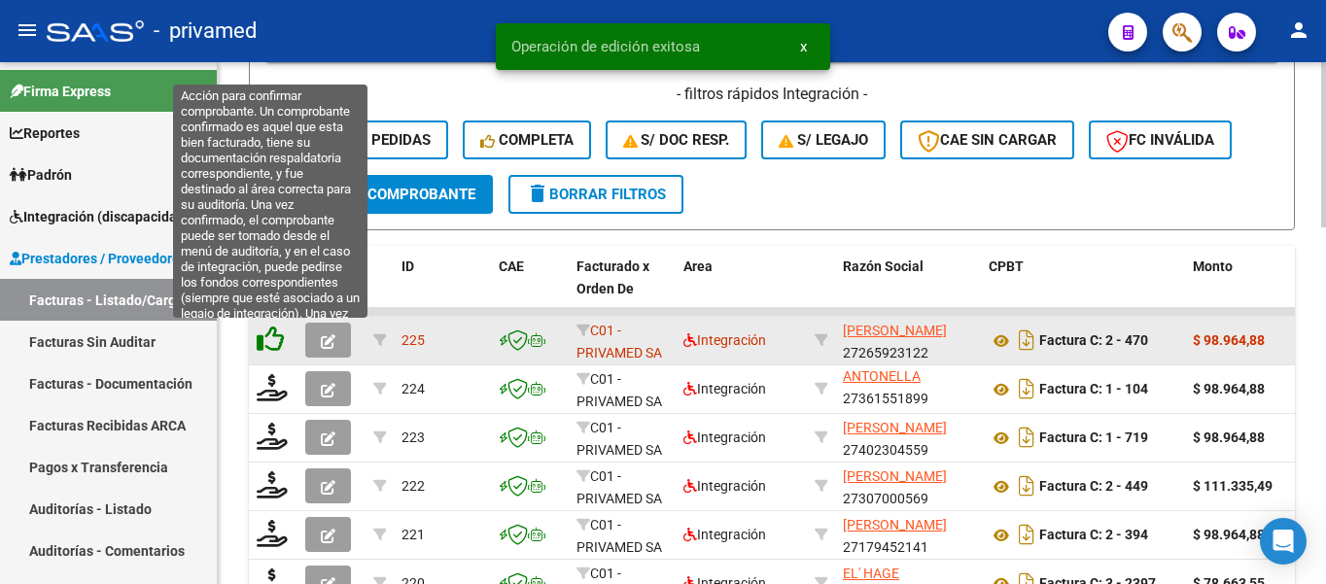
click at [279, 346] on icon at bounding box center [270, 339] width 27 height 27
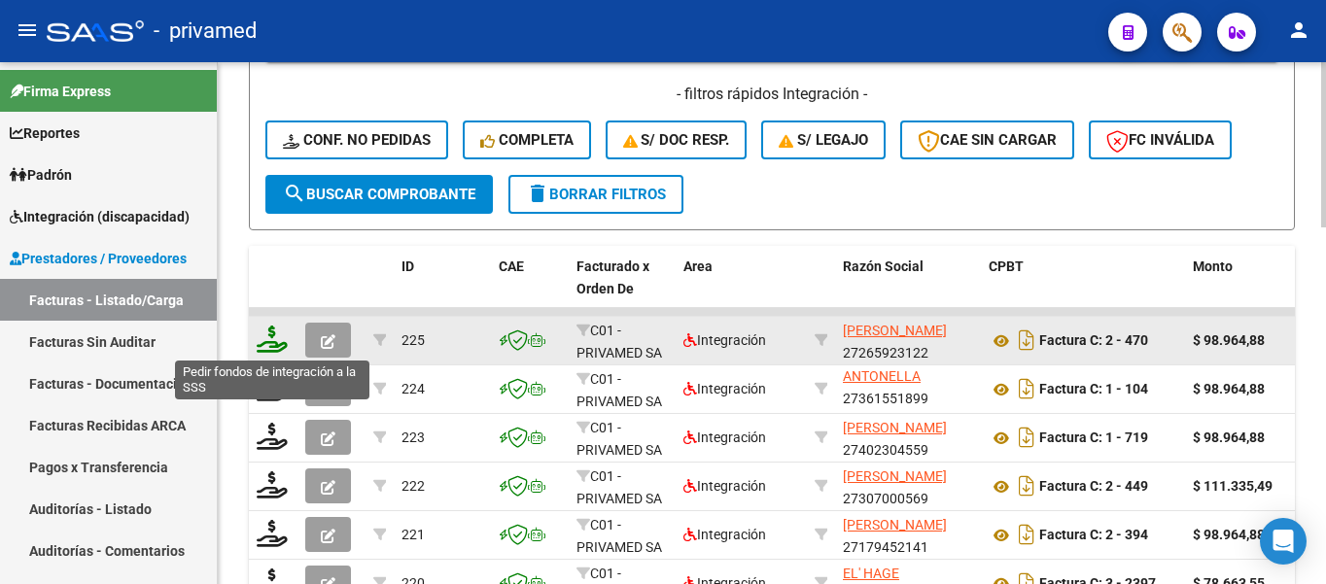
click at [270, 347] on icon at bounding box center [272, 339] width 31 height 27
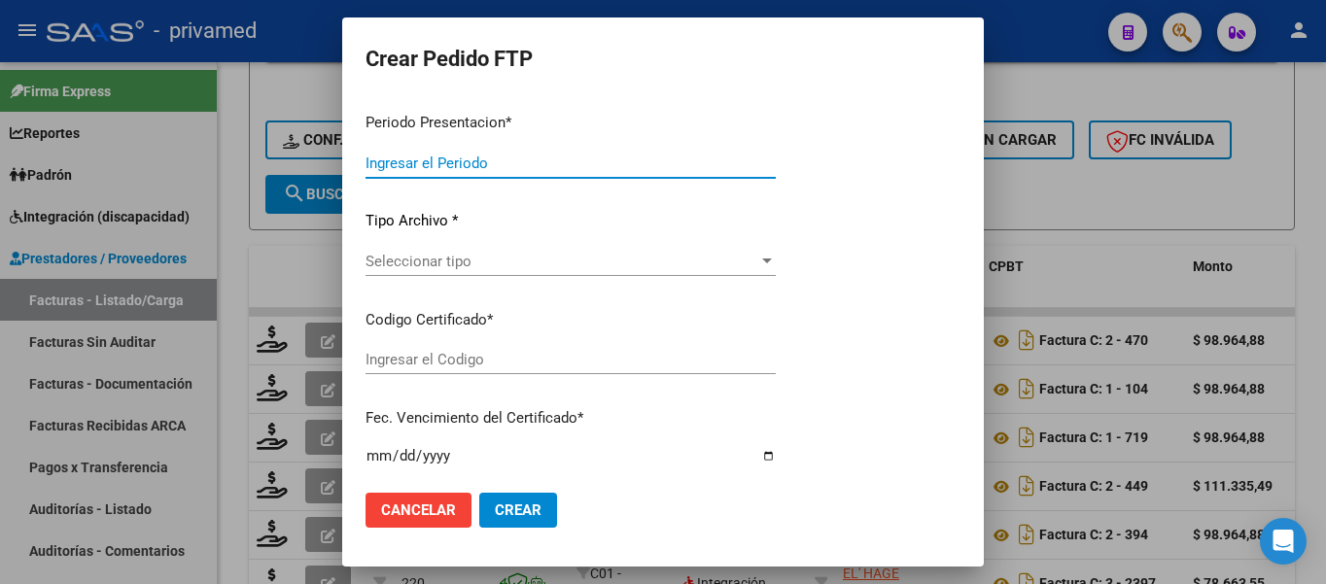
type input "202507"
type input "$ 98.964,88"
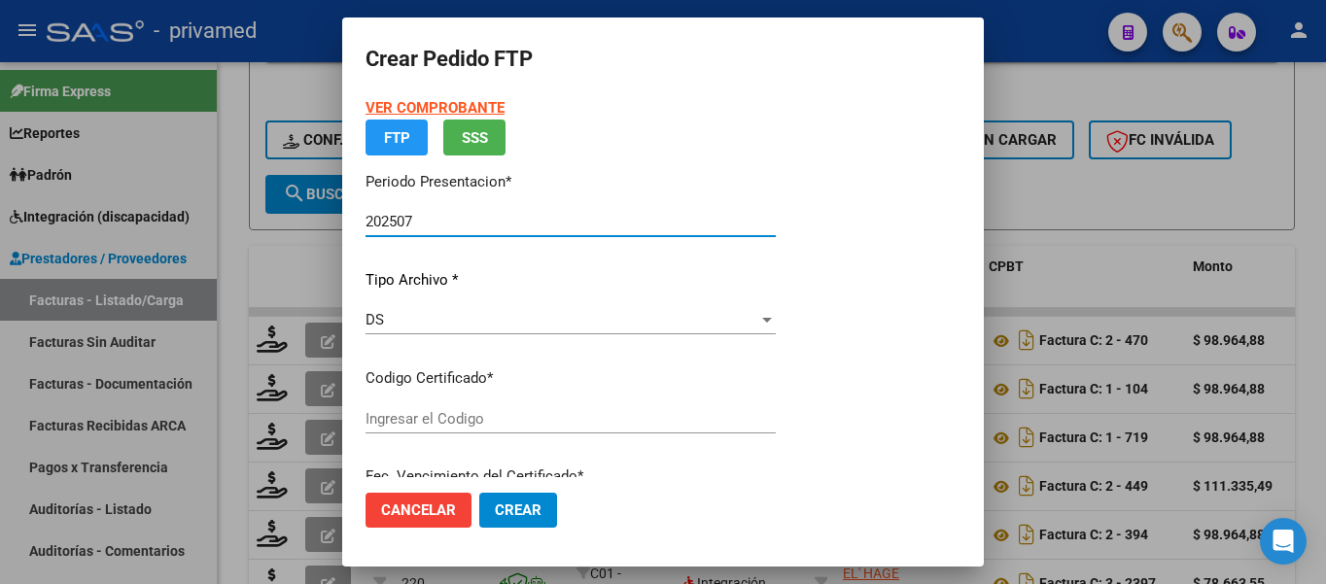
type input "ARG02000553333032022071220250712BS440"
type input "[DATE]"
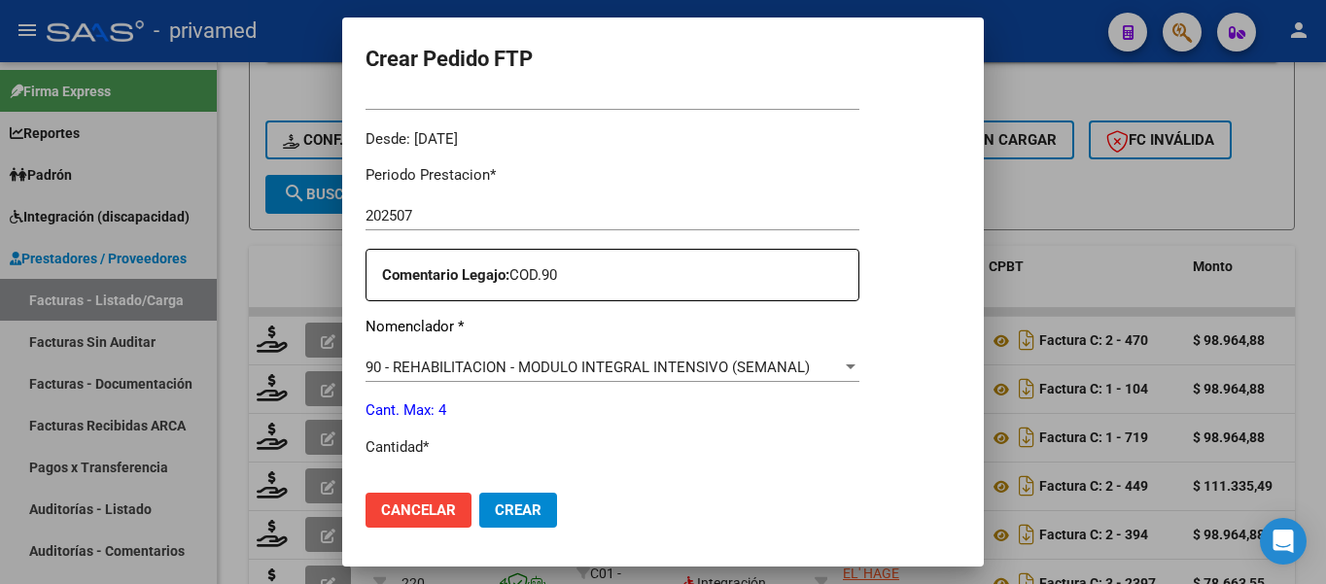
scroll to position [680, 0]
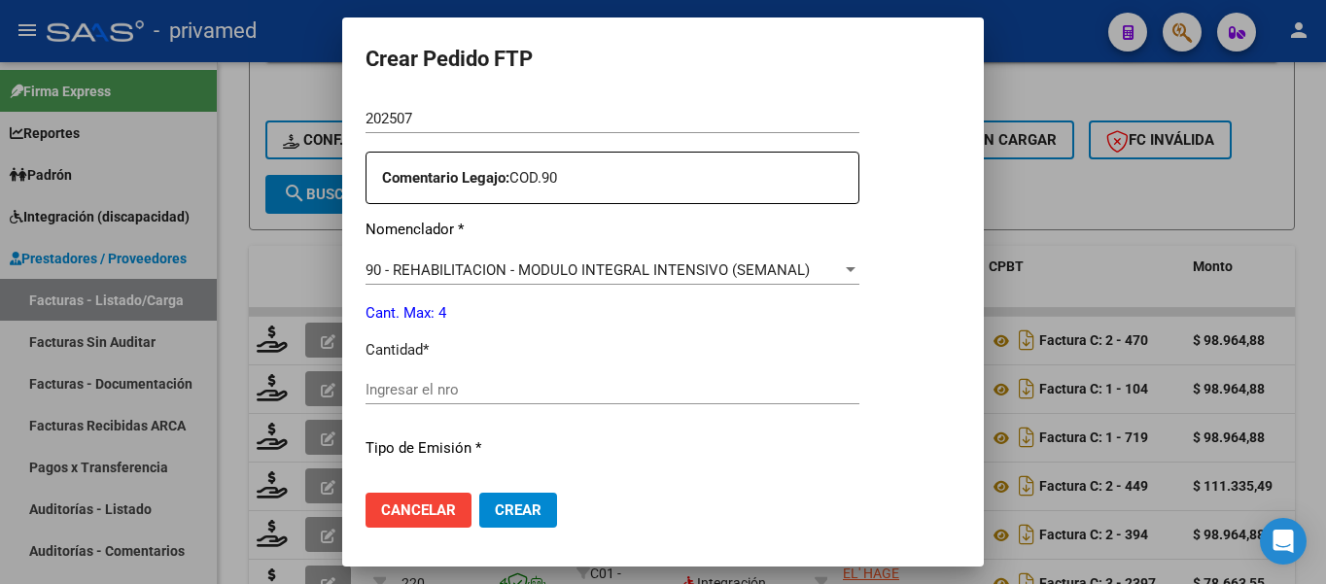
click at [448, 381] on input "Ingresar el nro" at bounding box center [612, 389] width 494 height 17
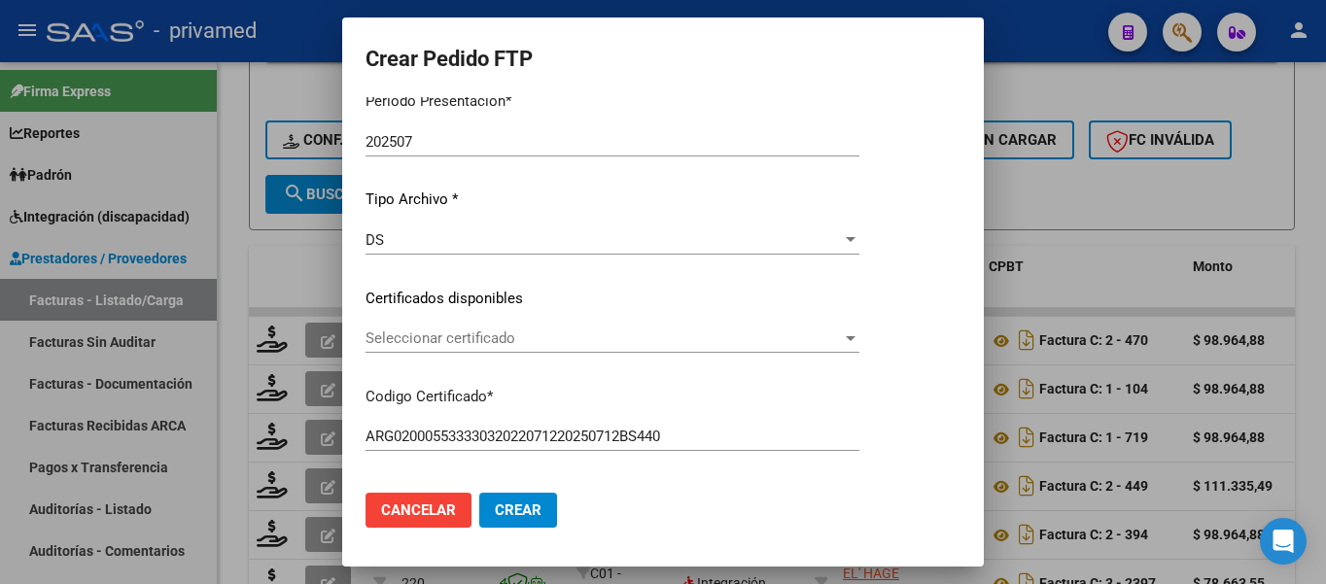
scroll to position [0, 0]
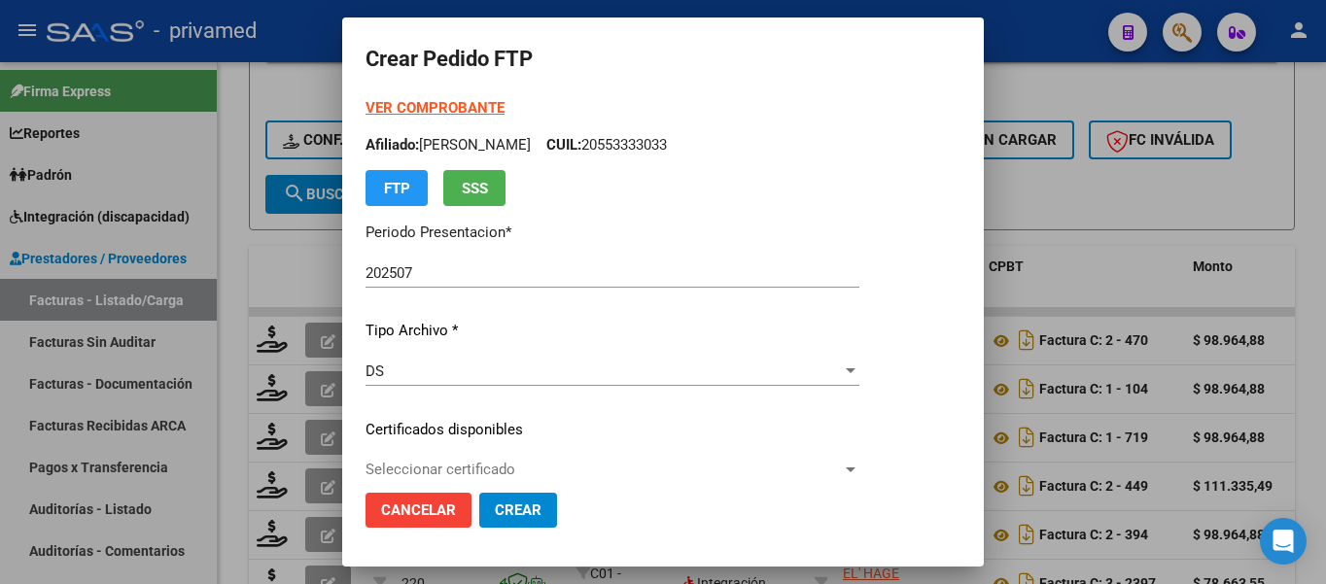
type input "4"
click at [524, 506] on span "Crear" at bounding box center [518, 510] width 47 height 17
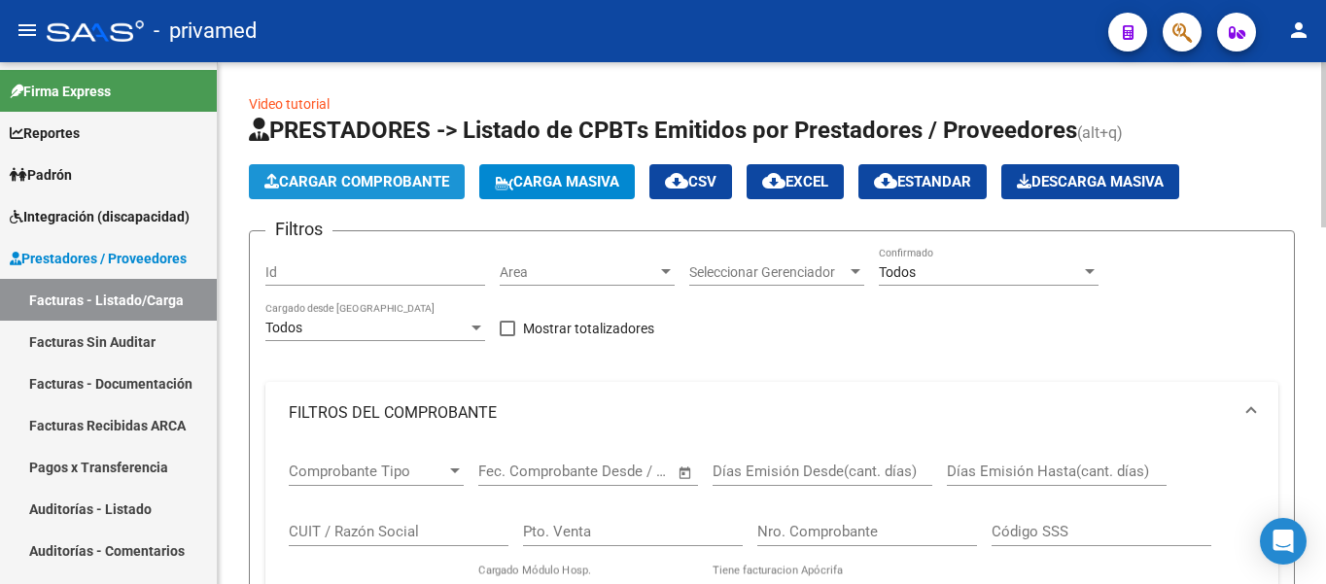
click at [374, 191] on button "Cargar Comprobante" at bounding box center [357, 181] width 216 height 35
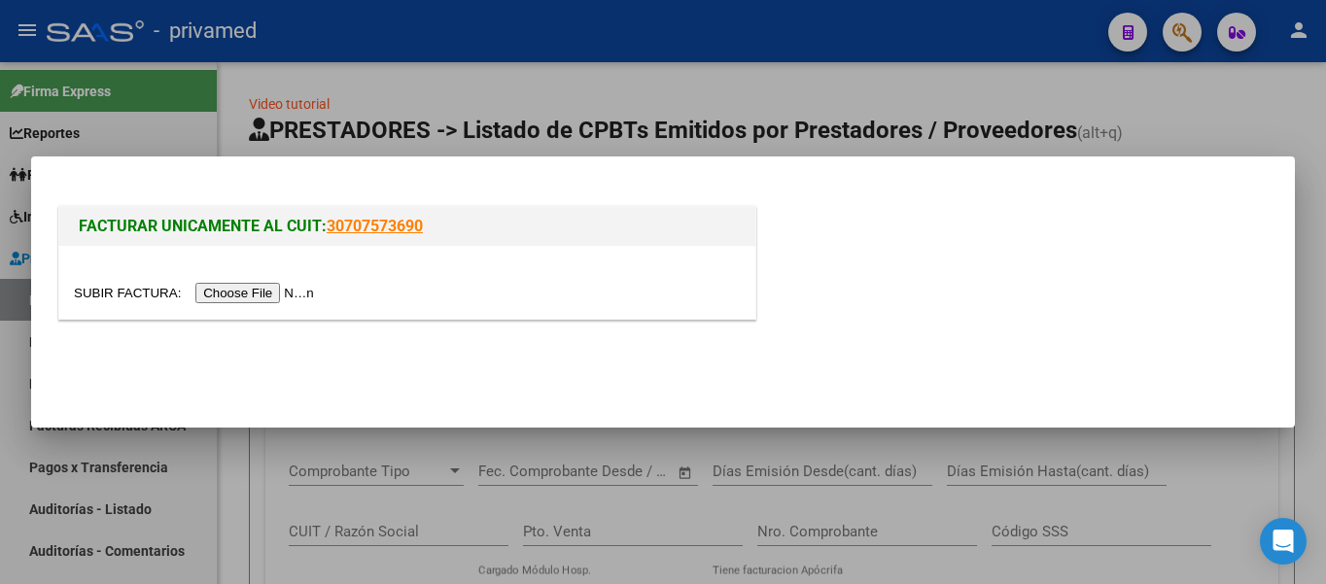
click at [293, 291] on input "file" at bounding box center [197, 293] width 246 height 20
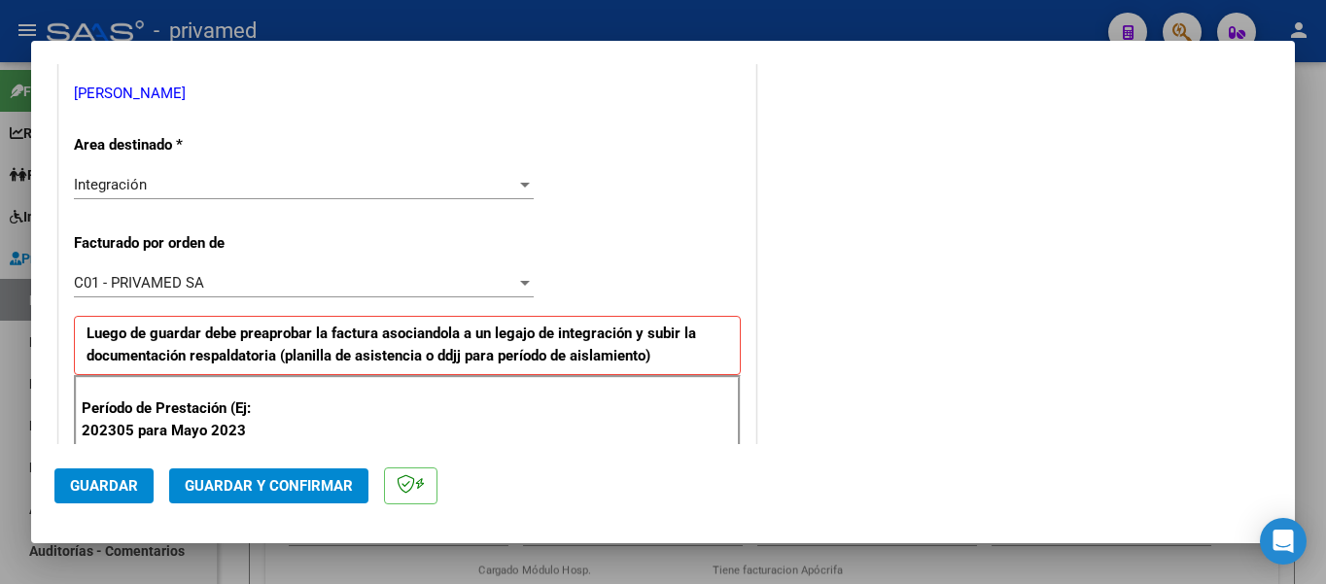
scroll to position [486, 0]
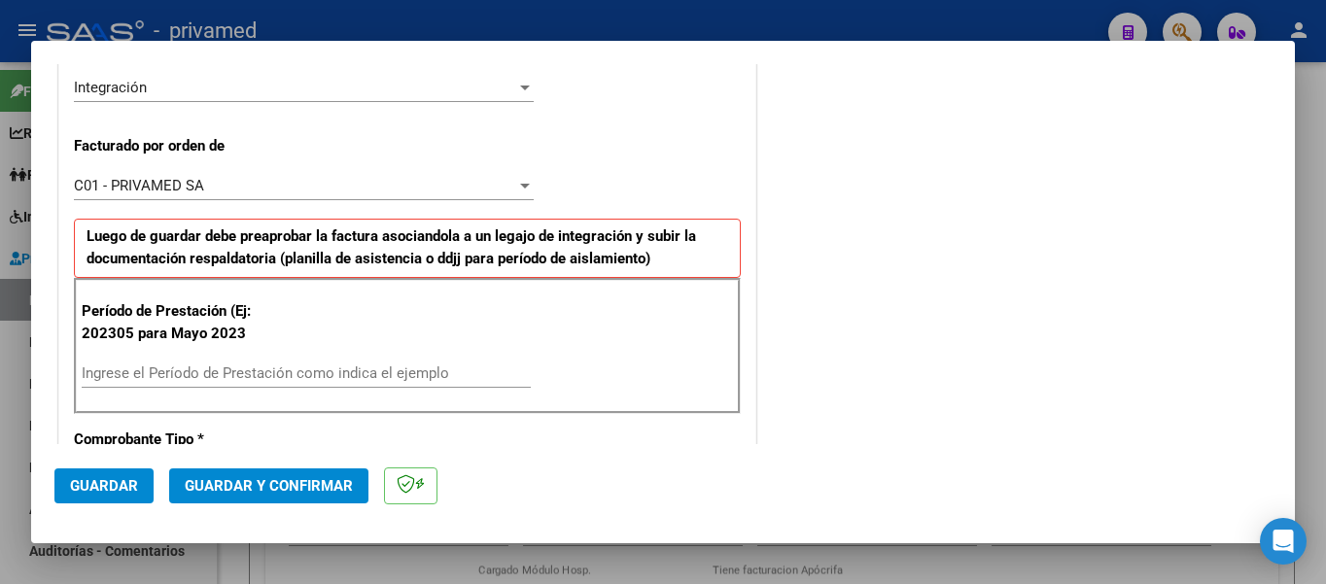
click at [235, 371] on input "Ingrese el Período de Prestación como indica el ejemplo" at bounding box center [306, 372] width 449 height 17
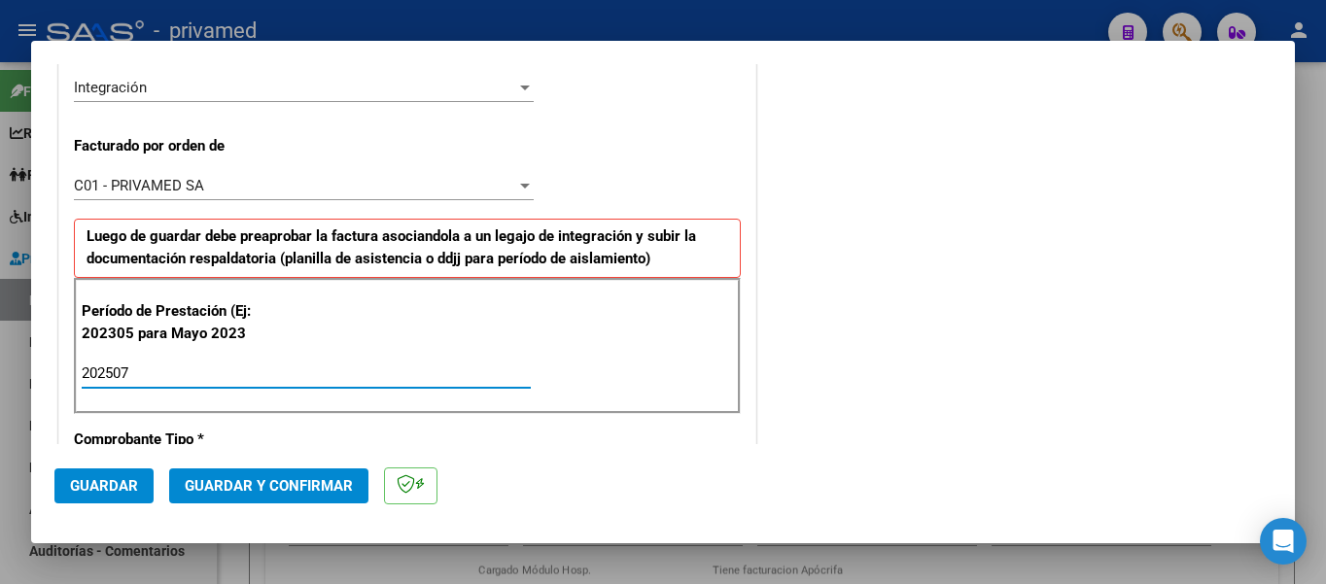
scroll to position [778, 0]
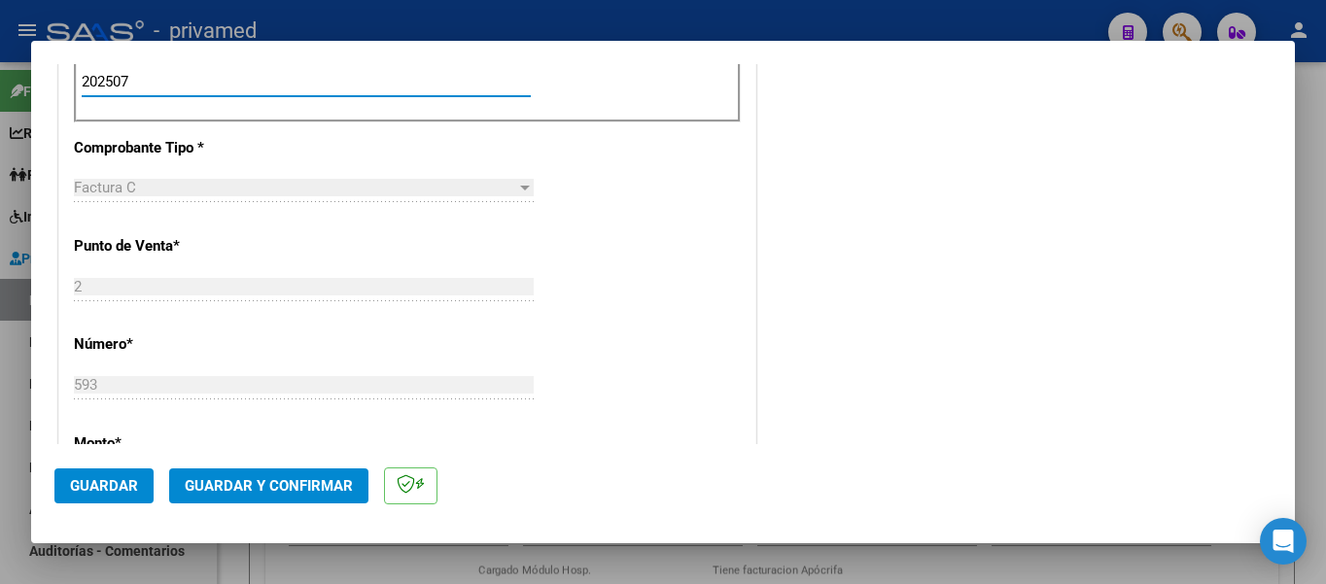
type input "202507"
click at [87, 491] on span "Guardar" at bounding box center [104, 485] width 68 height 17
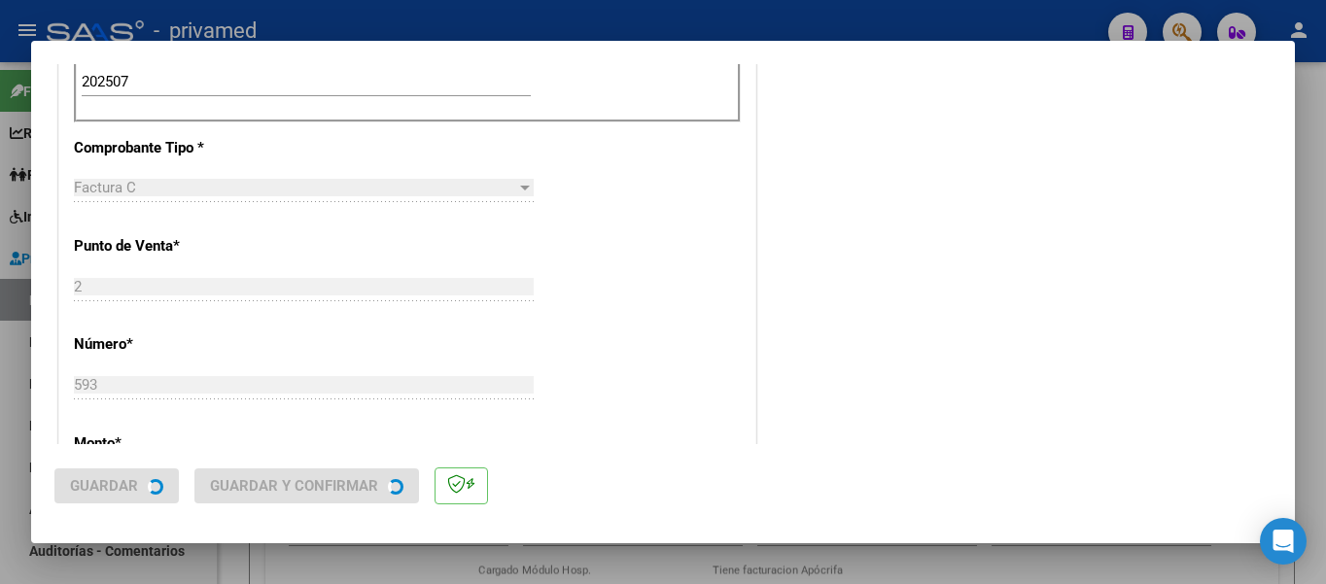
scroll to position [0, 0]
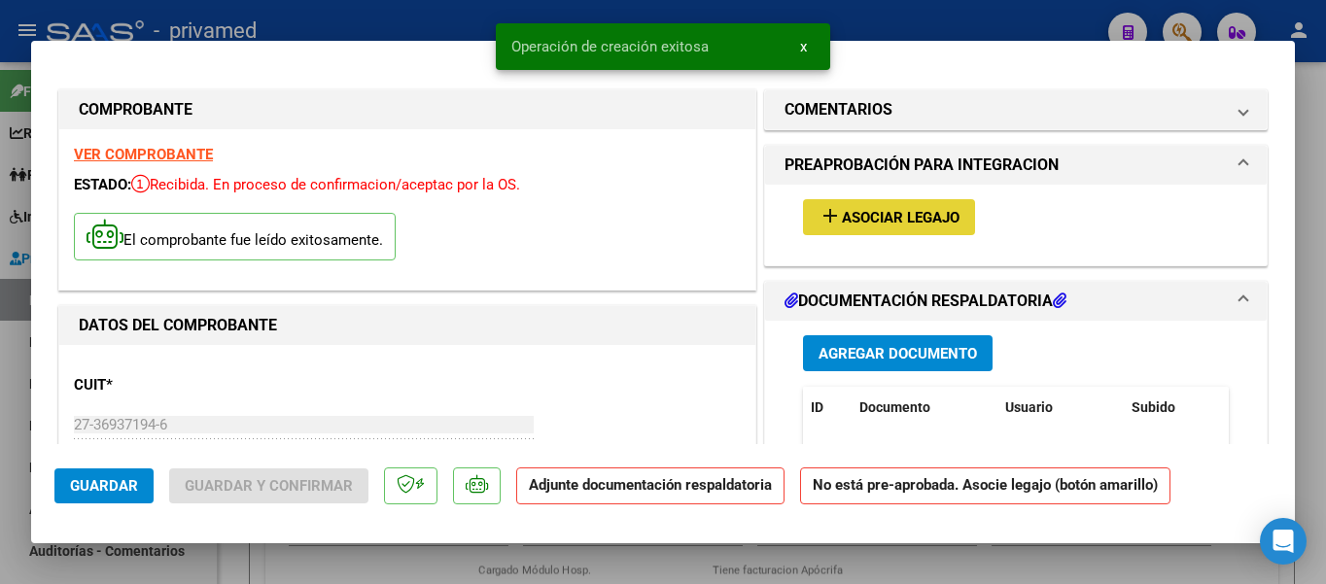
click at [891, 220] on span "Asociar Legajo" at bounding box center [901, 217] width 118 height 17
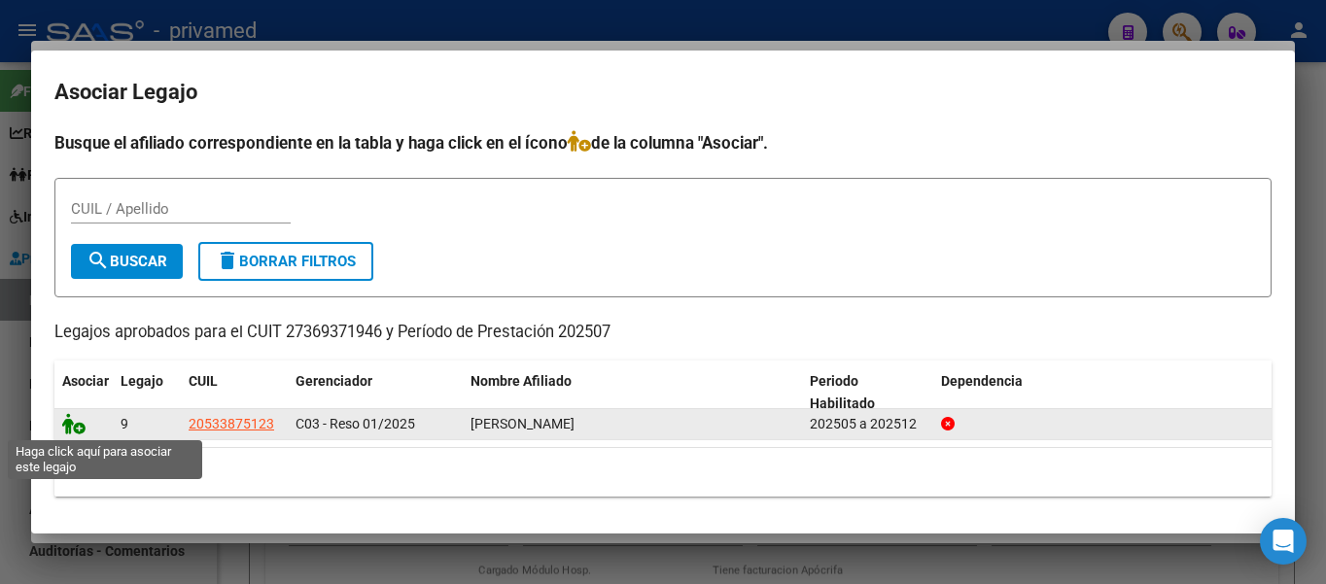
click at [80, 425] on icon at bounding box center [73, 423] width 23 height 21
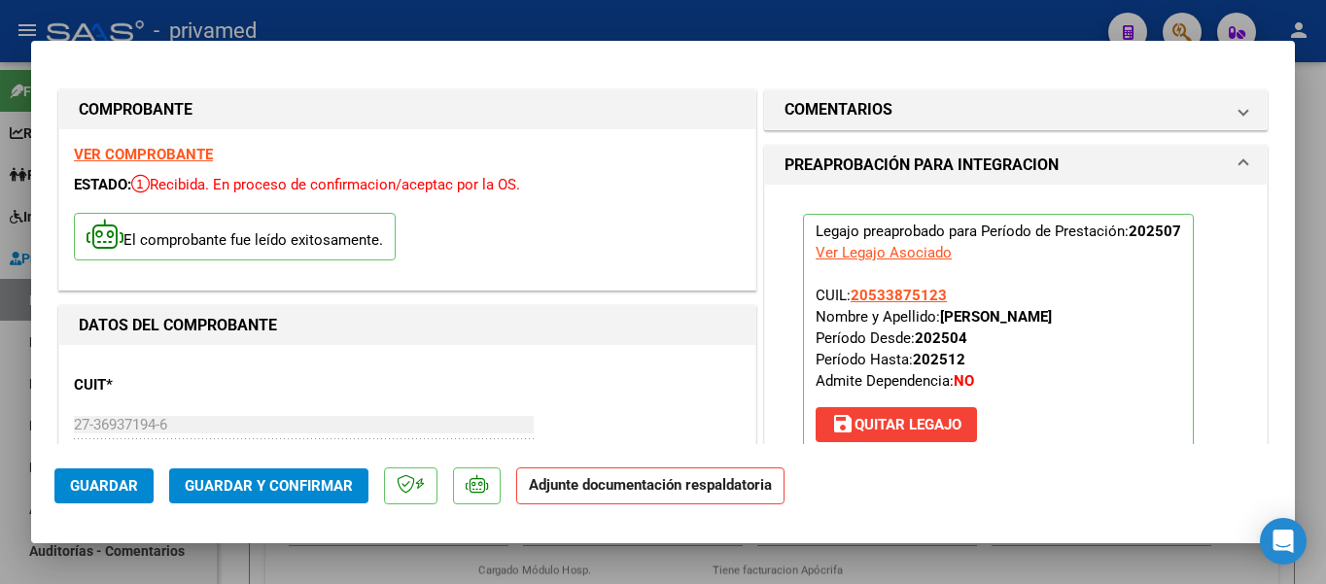
scroll to position [292, 0]
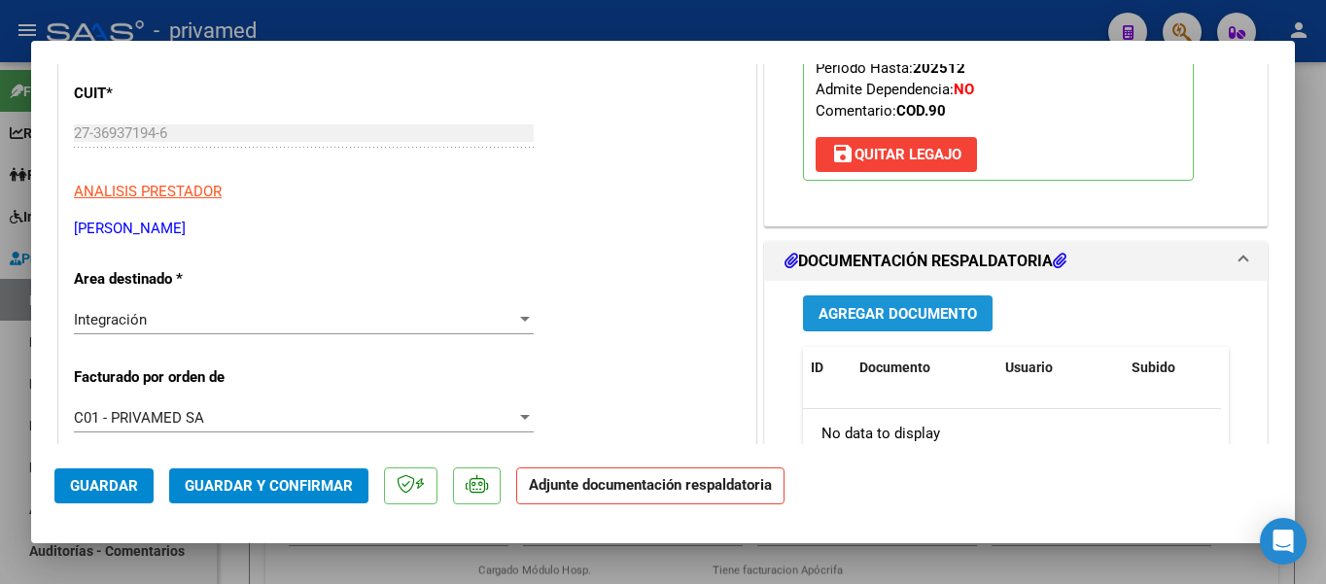
click at [916, 316] on span "Agregar Documento" at bounding box center [897, 313] width 158 height 17
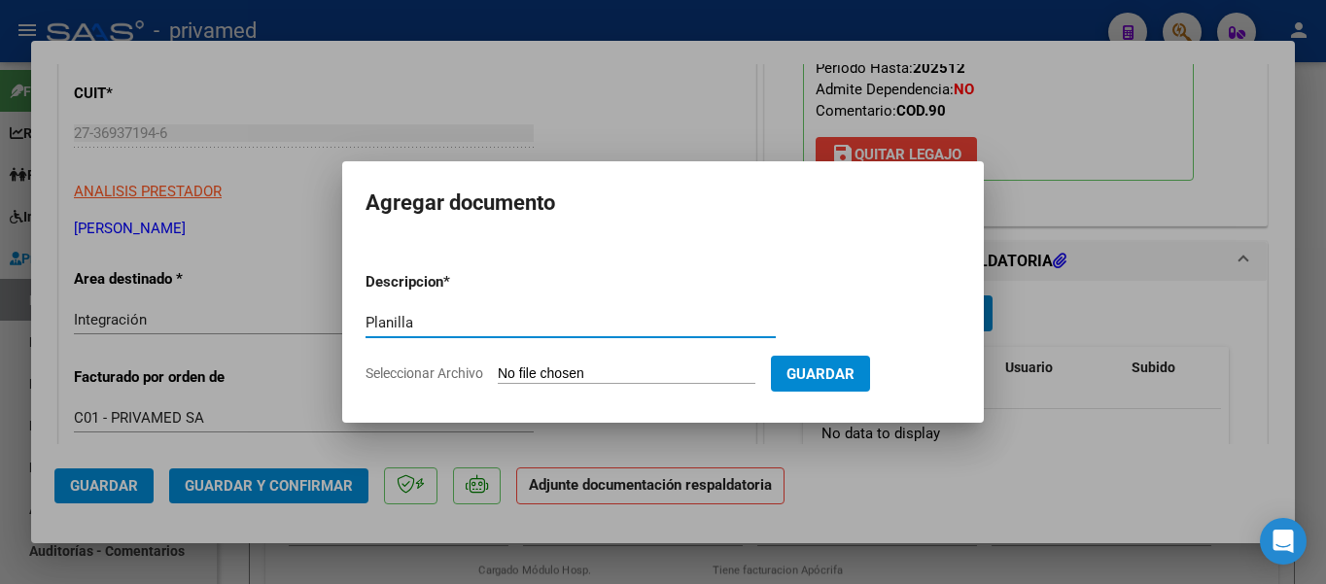
type input "Planilla"
click at [645, 371] on input "Seleccionar Archivo" at bounding box center [627, 374] width 258 height 18
type input "C:\fakepath\ASISTENCIA [PERSON_NAME].pdf"
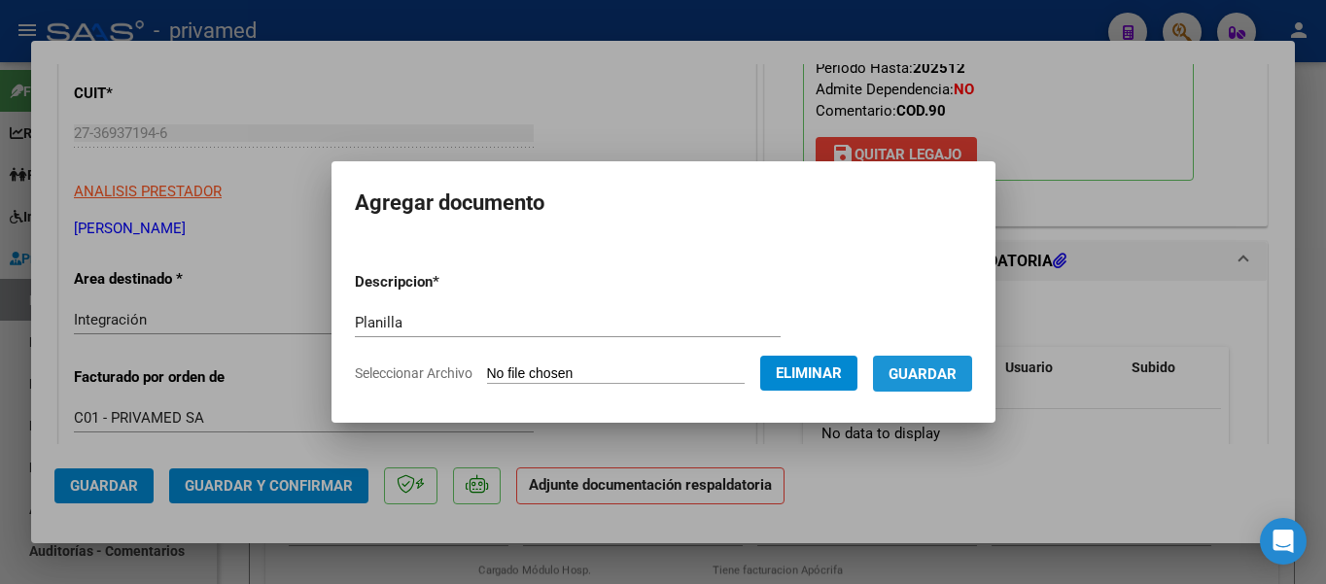
click at [926, 378] on span "Guardar" at bounding box center [922, 373] width 68 height 17
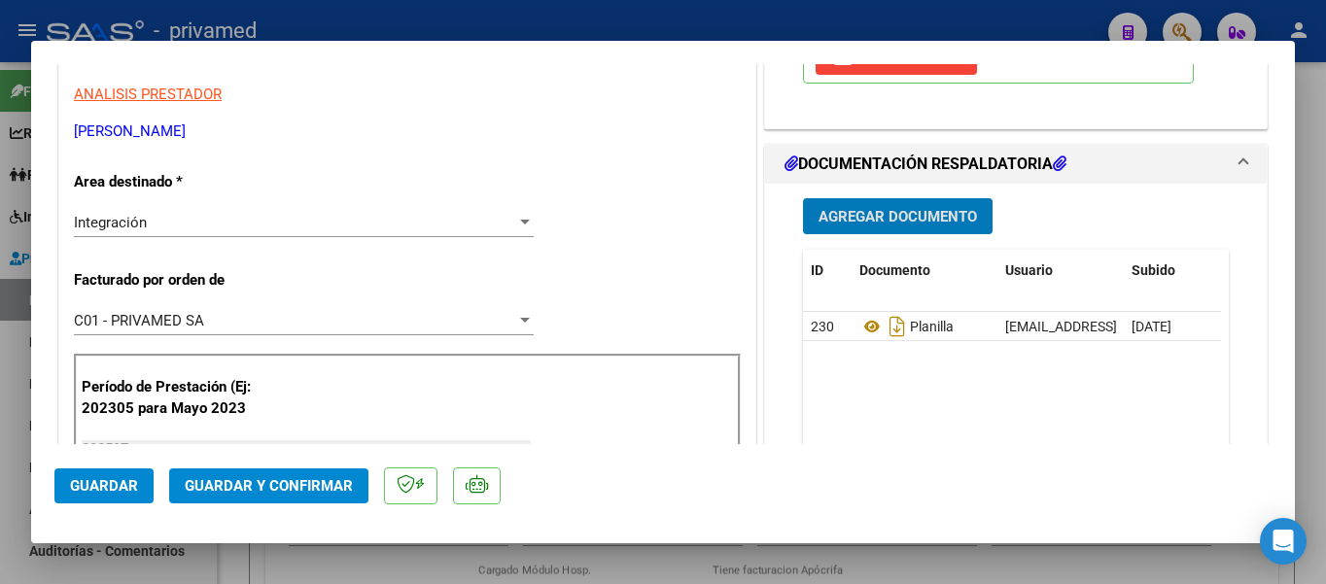
scroll to position [486, 0]
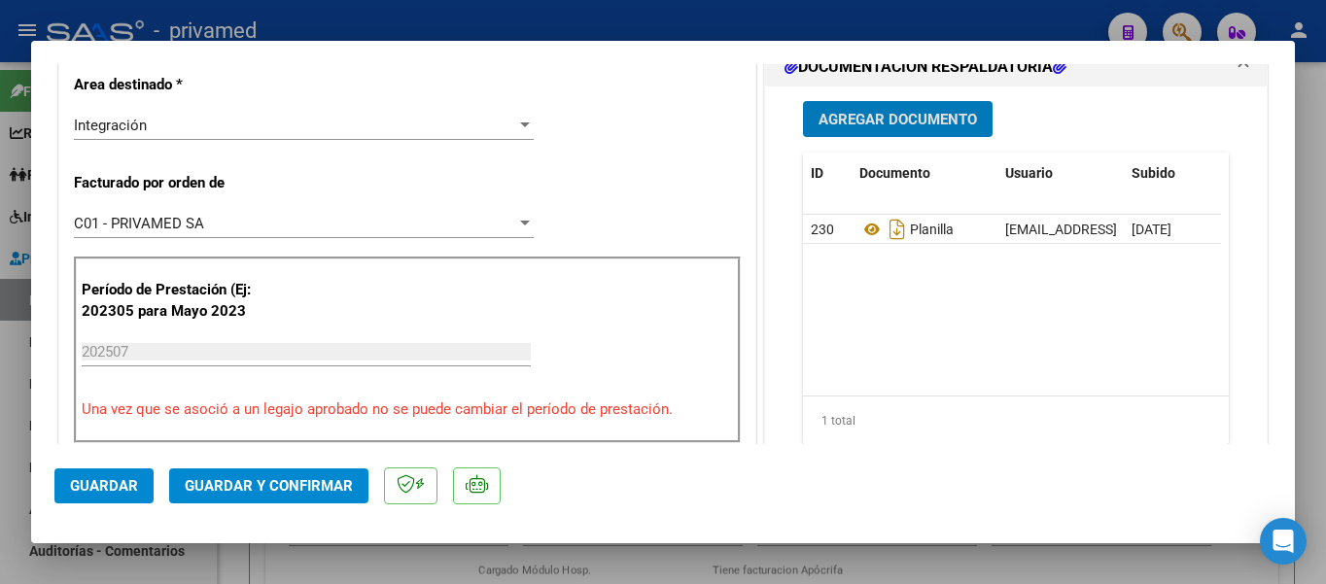
click at [111, 466] on mat-dialog-actions "Guardar Guardar y Confirmar" at bounding box center [662, 482] width 1217 height 77
click at [118, 491] on span "Guardar" at bounding box center [104, 485] width 68 height 17
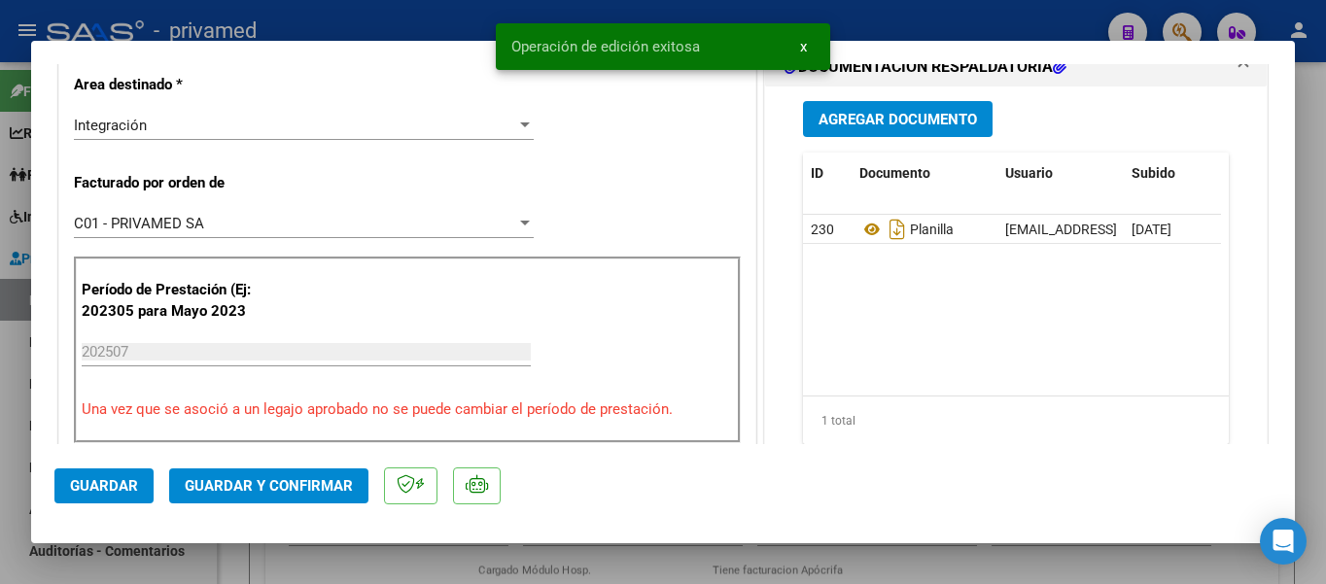
type input "$ 0,00"
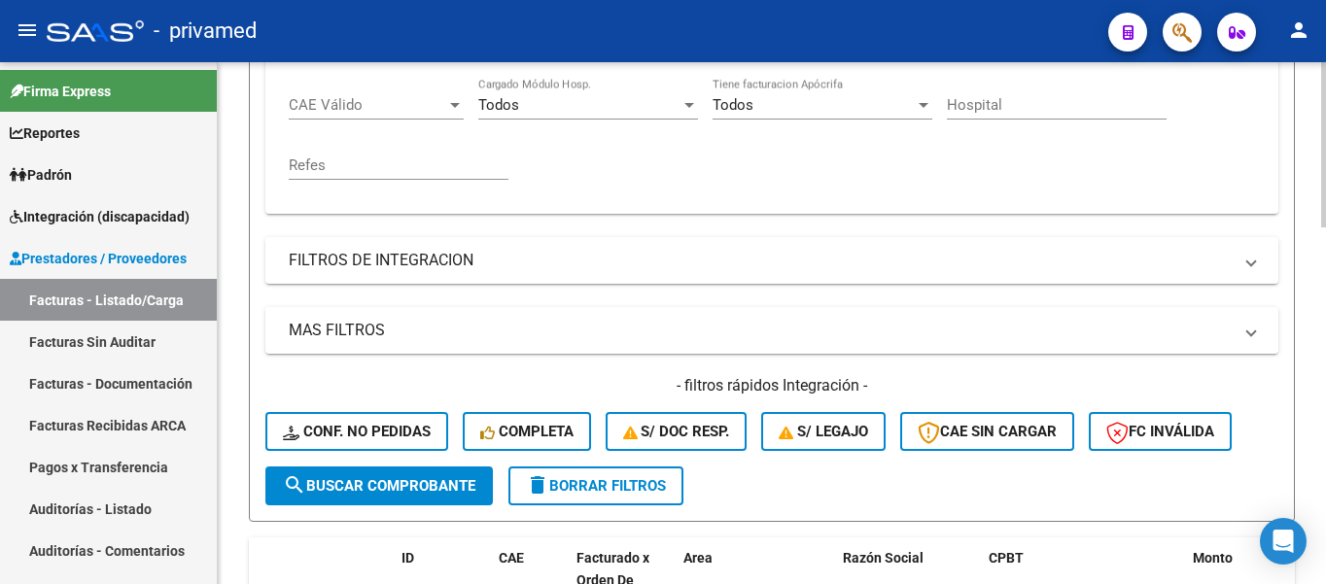
scroll to position [680, 0]
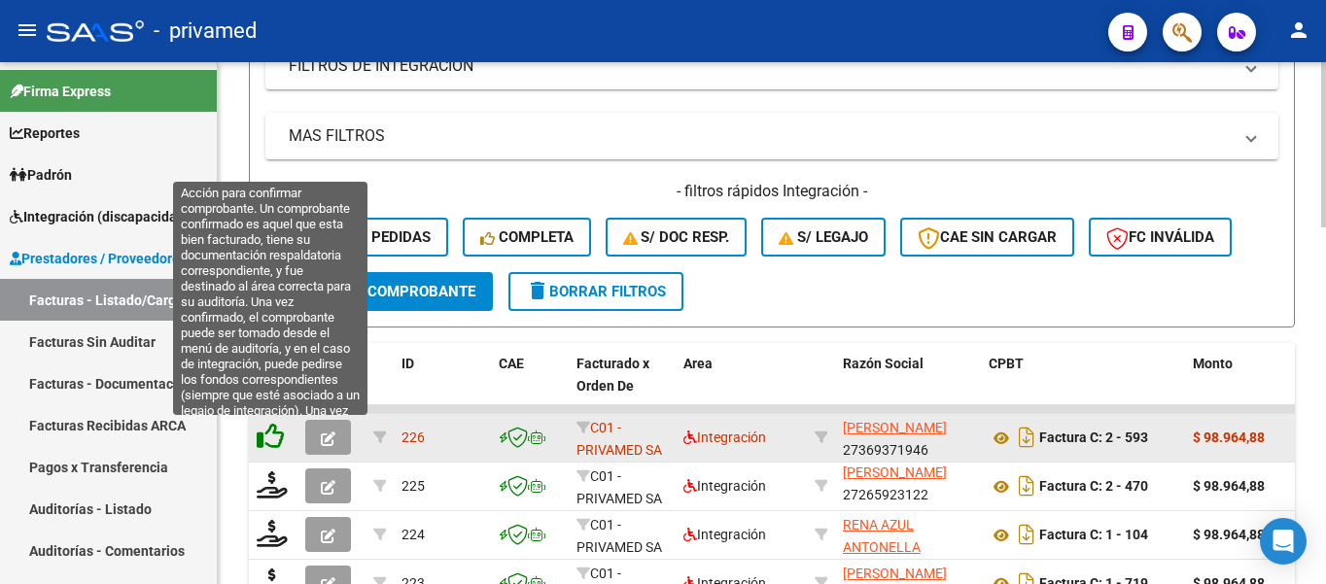
click at [269, 431] on icon at bounding box center [270, 436] width 27 height 27
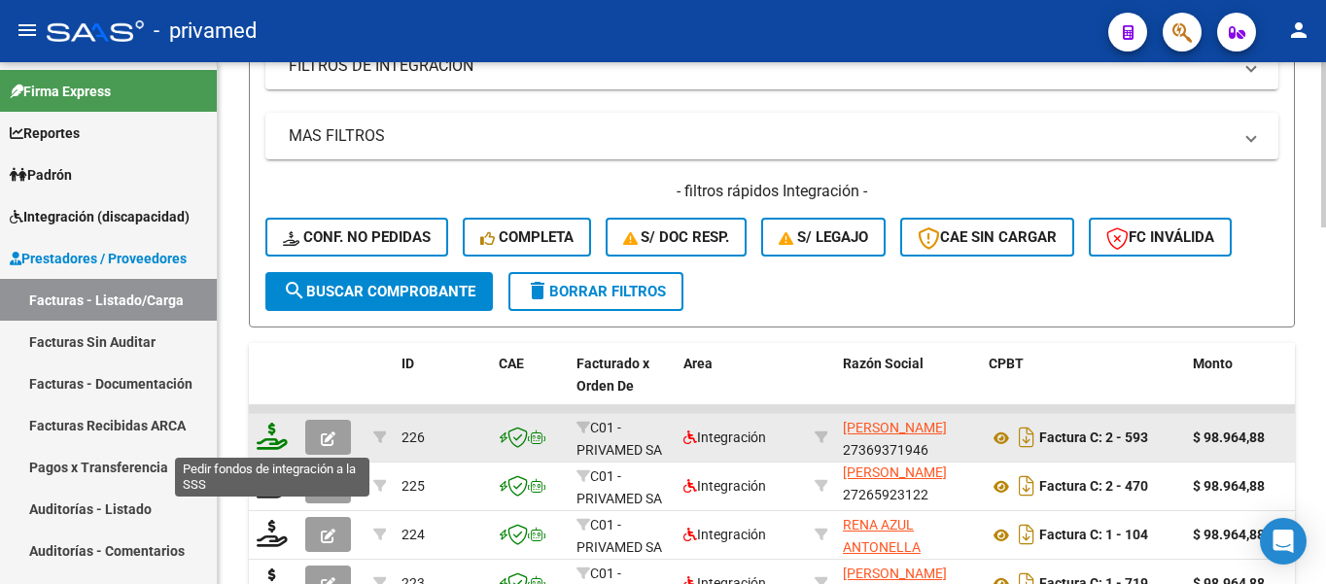
click at [274, 442] on icon at bounding box center [272, 436] width 31 height 27
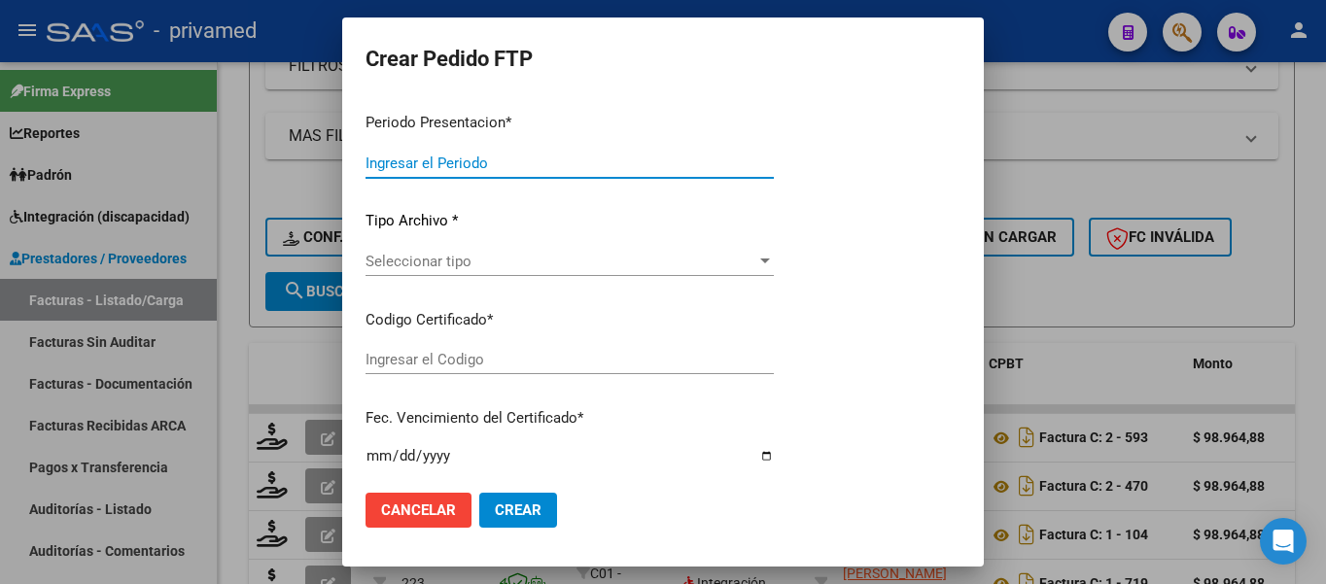
type input "202507"
type input "$ 98.964,88"
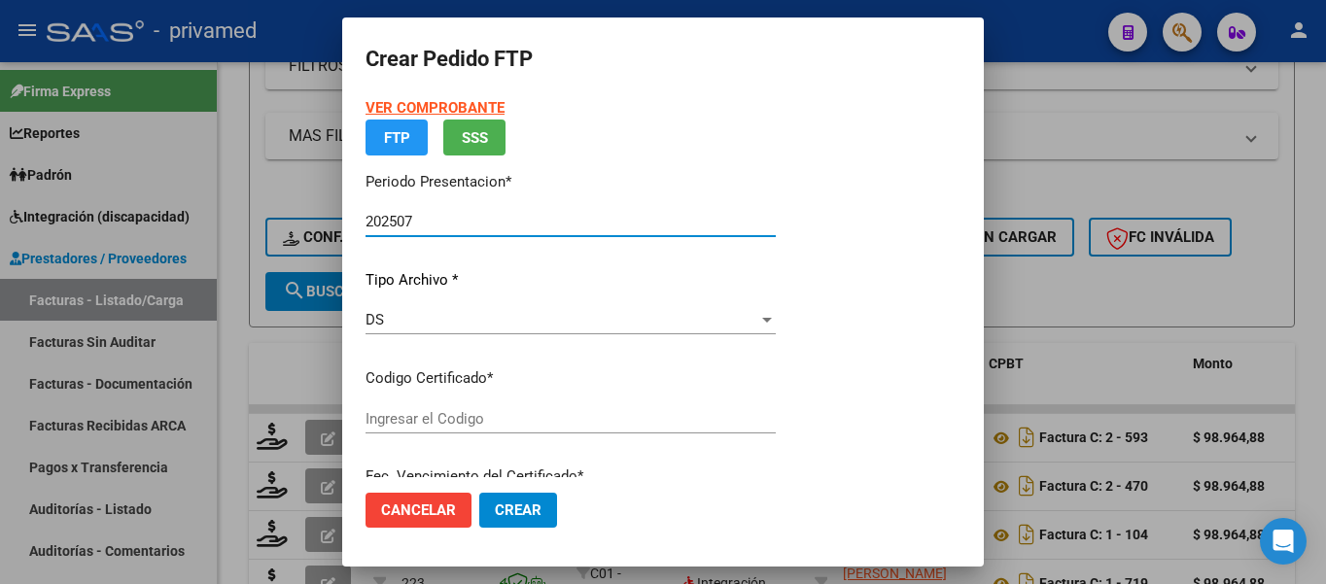
type input "ARG02000533875122022082920250829BSAS413"
type input "[DATE]"
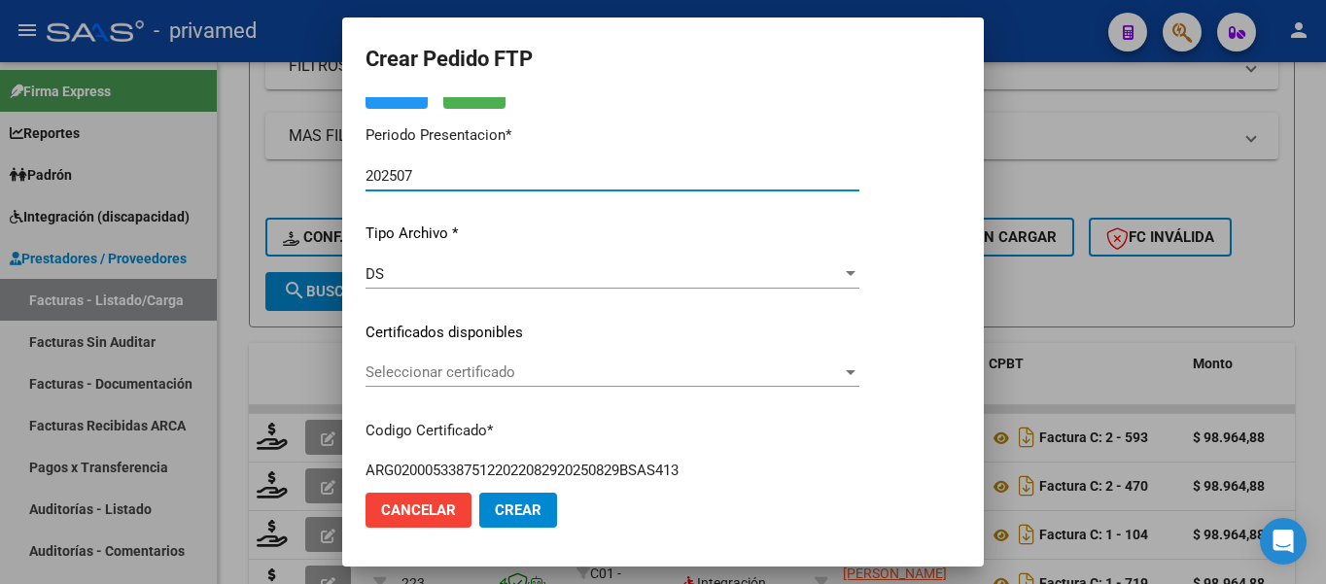
scroll to position [194, 0]
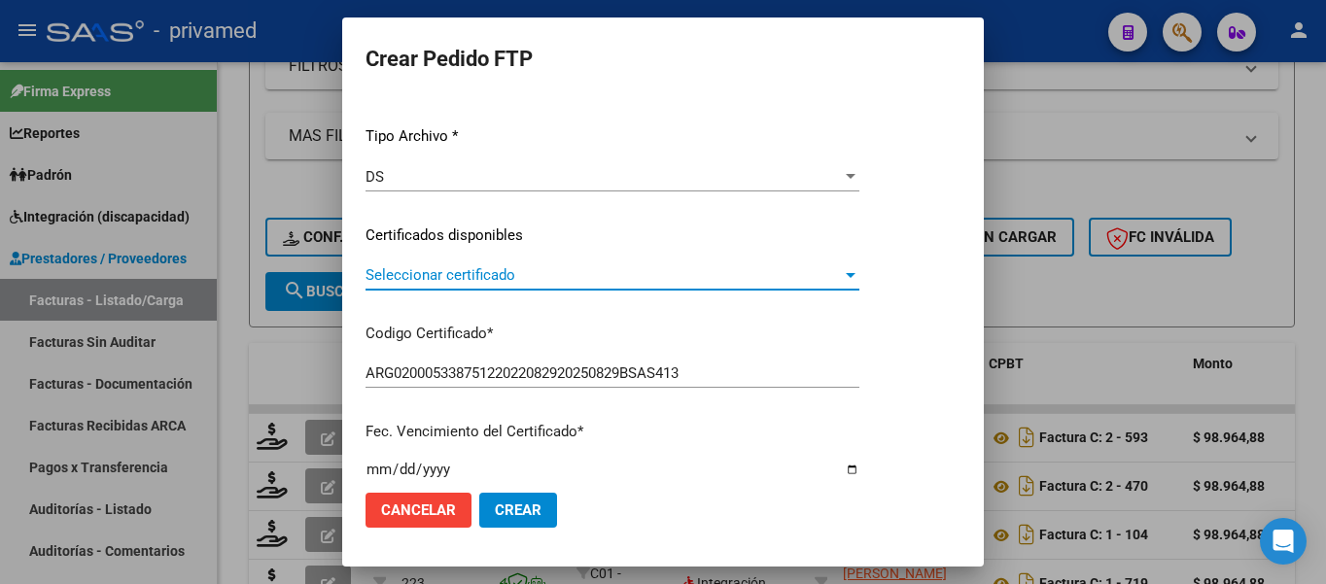
click at [491, 268] on span "Seleccionar certificado" at bounding box center [603, 274] width 476 height 17
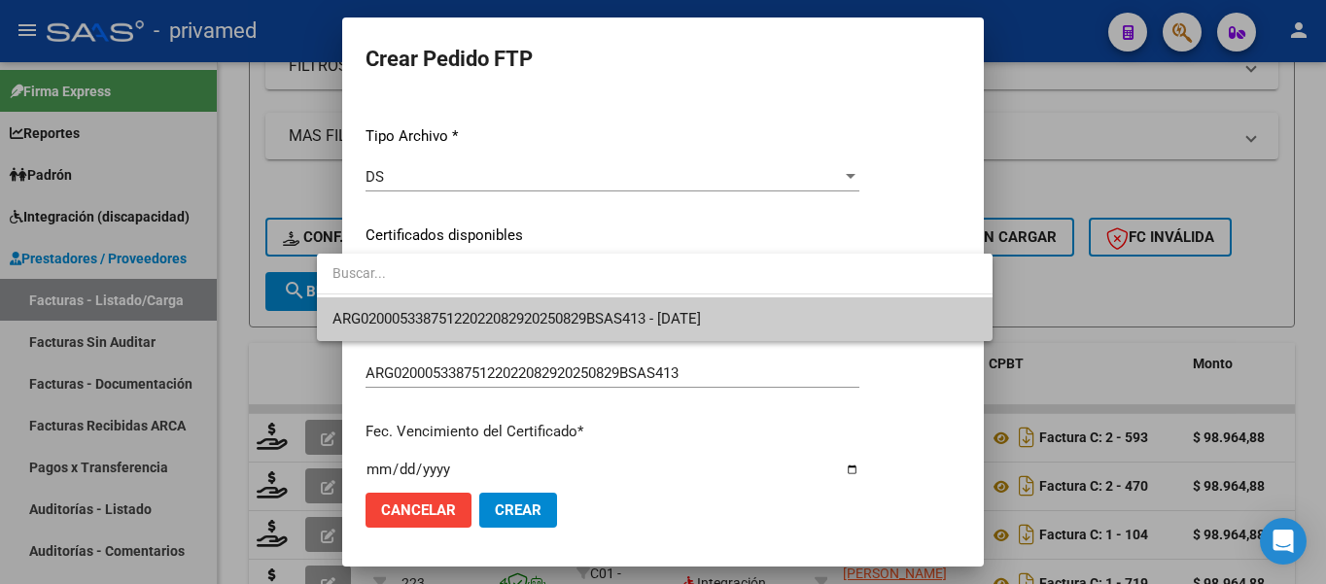
click at [500, 315] on span "ARG02000533875122022082920250829BSAS413 - [DATE]" at bounding box center [516, 318] width 368 height 17
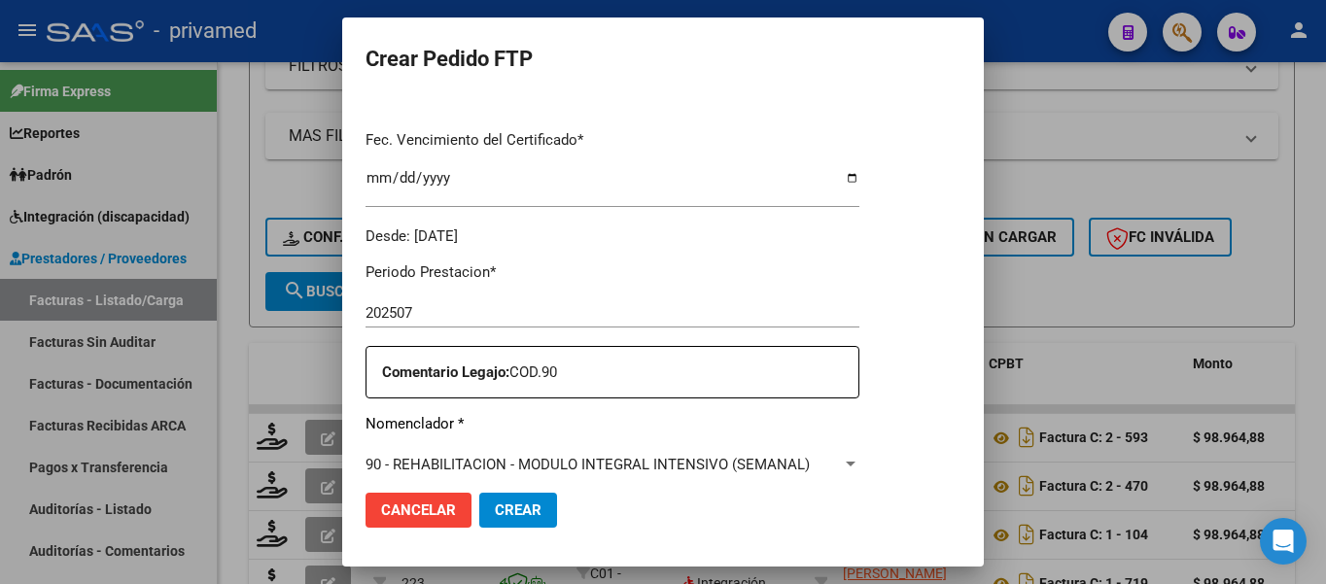
scroll to position [680, 0]
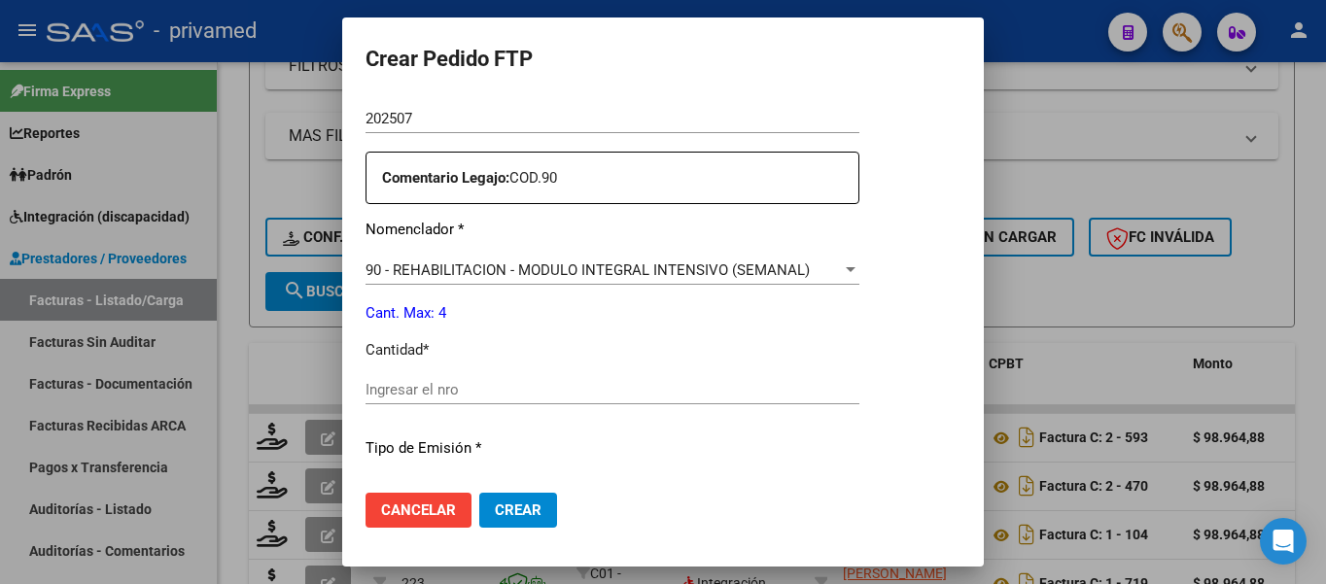
click at [423, 381] on input "Ingresar el nro" at bounding box center [612, 389] width 494 height 17
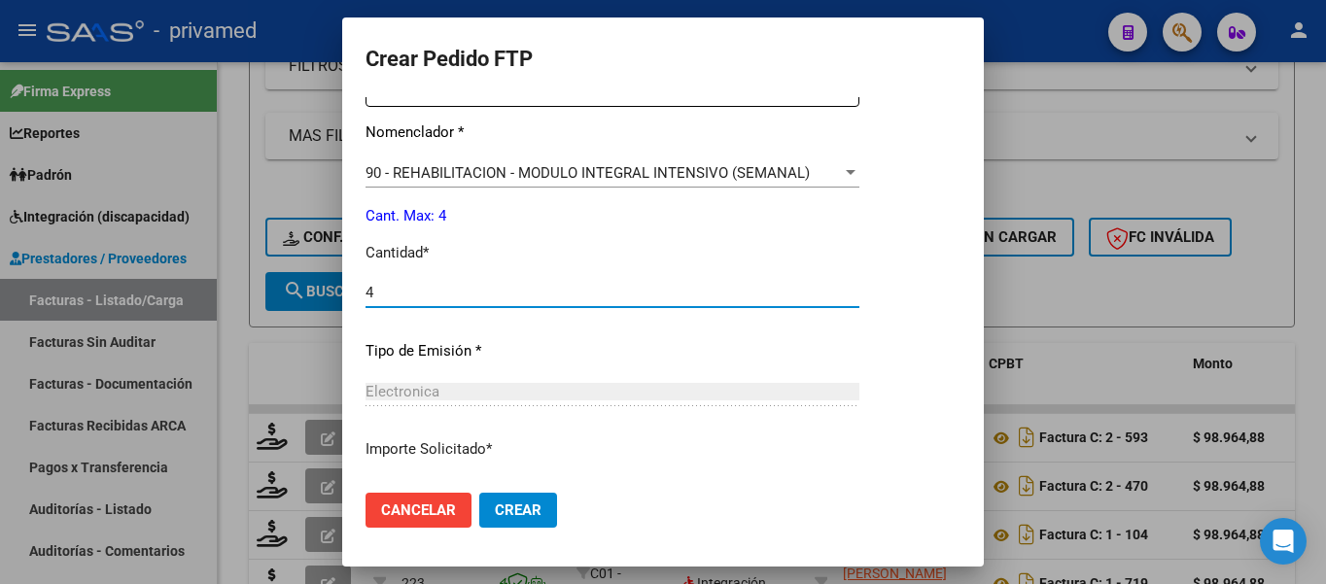
scroll to position [909, 0]
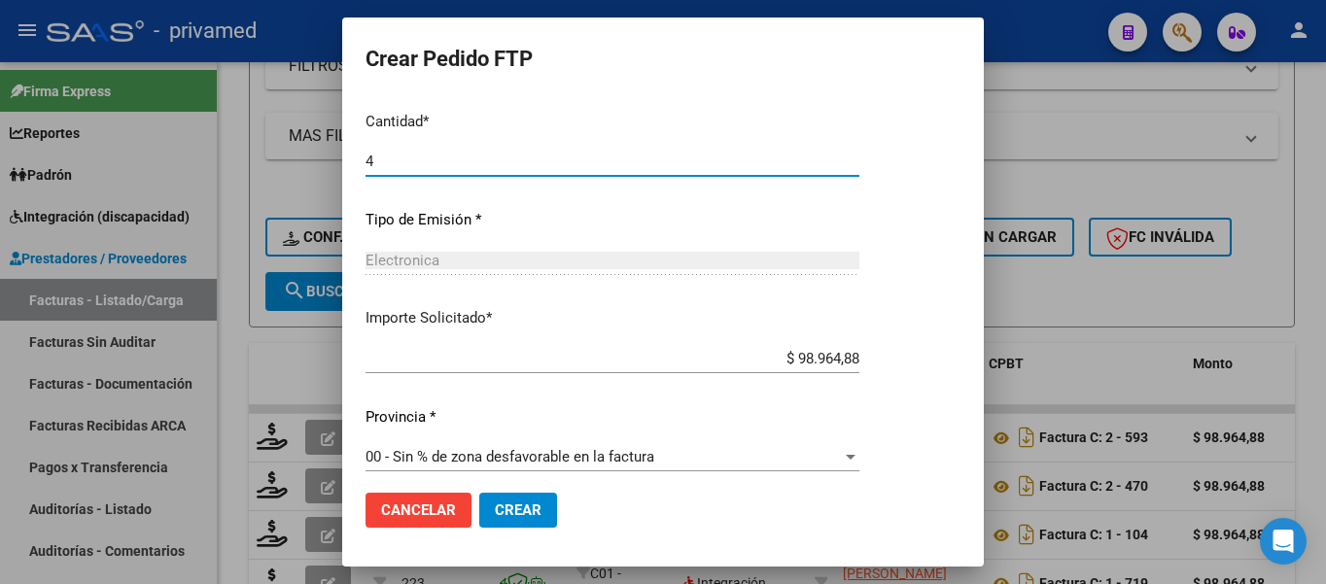
type input "4"
click at [505, 498] on button "Crear" at bounding box center [518, 510] width 78 height 35
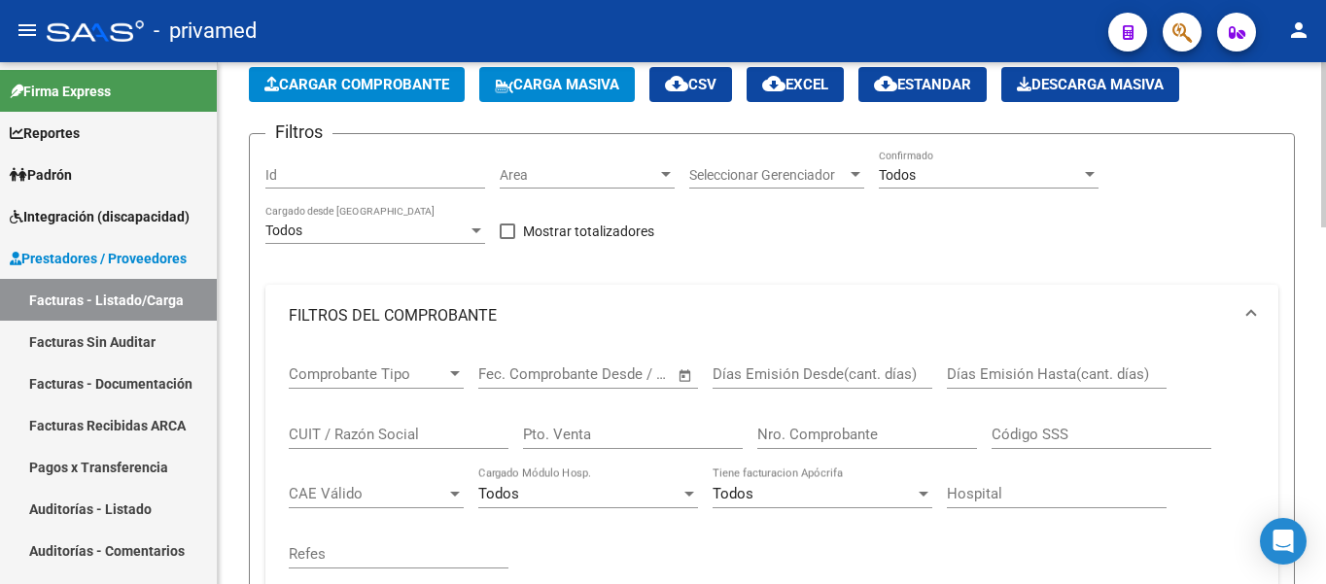
scroll to position [0, 0]
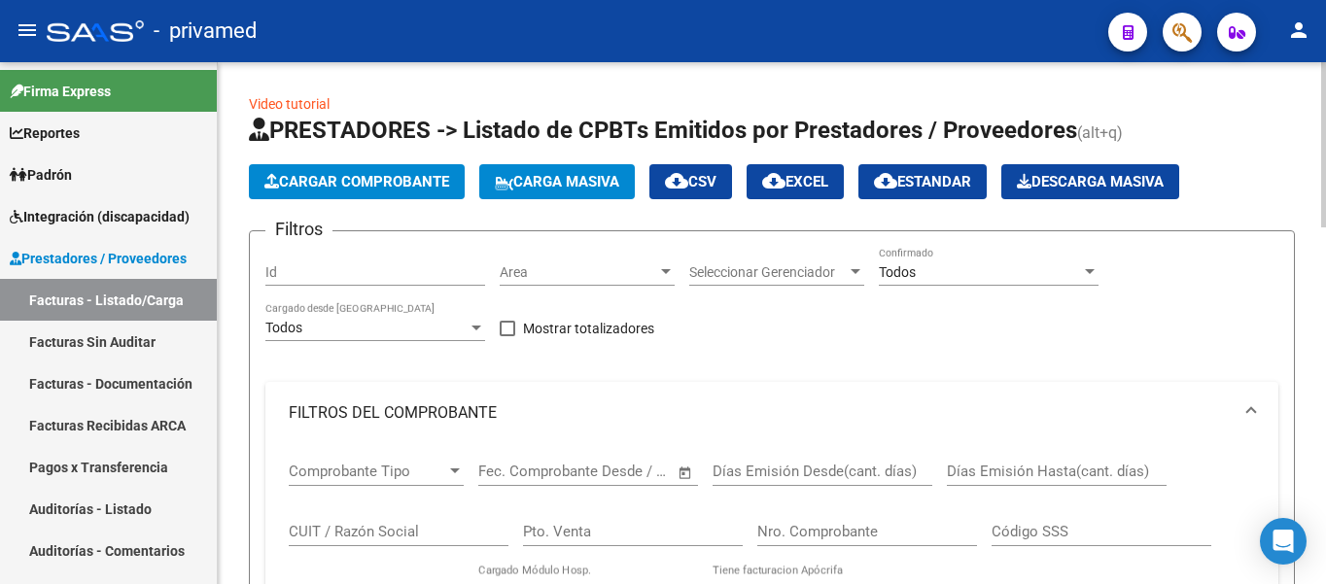
click at [427, 197] on button "Cargar Comprobante" at bounding box center [357, 181] width 216 height 35
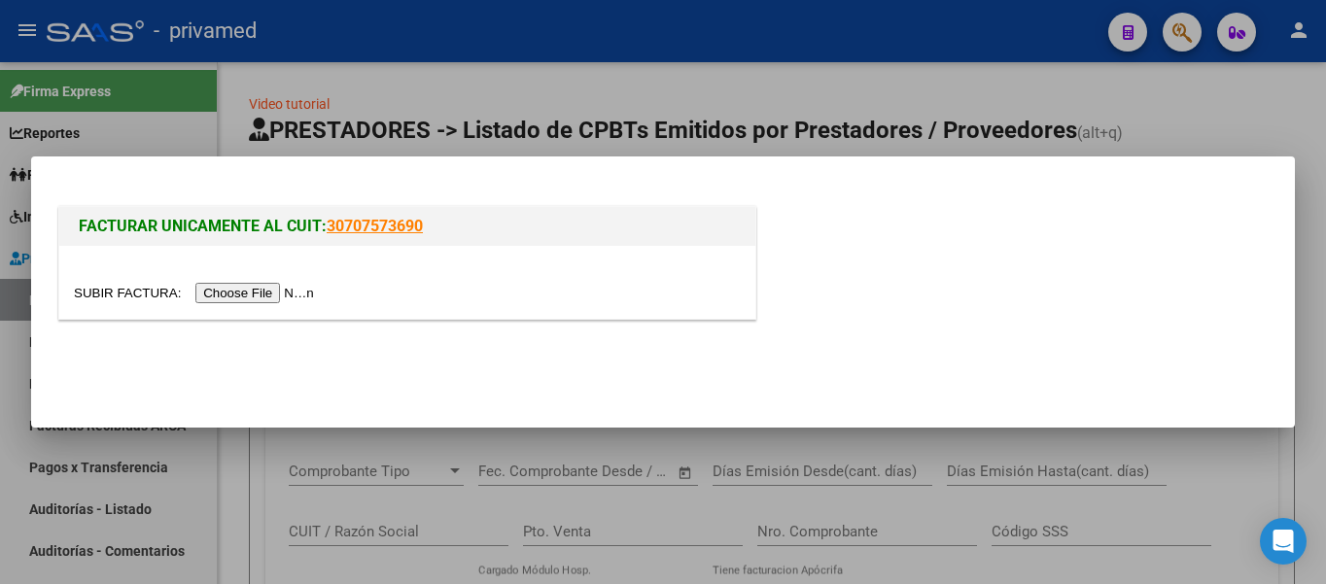
click at [293, 291] on input "file" at bounding box center [197, 293] width 246 height 20
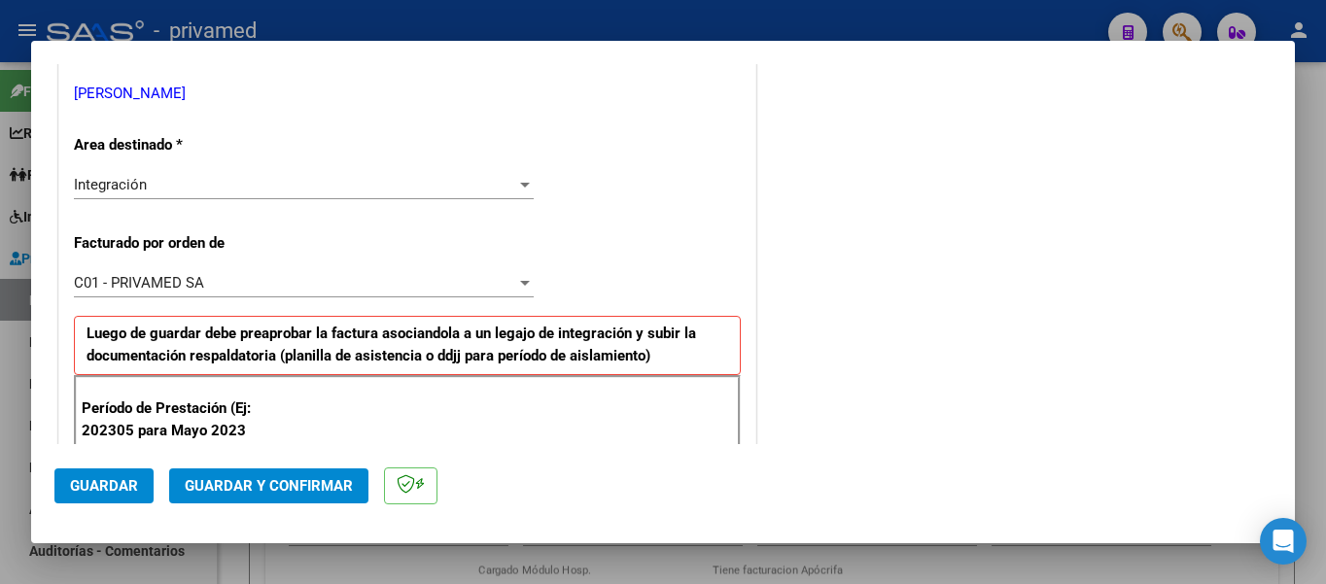
scroll to position [486, 0]
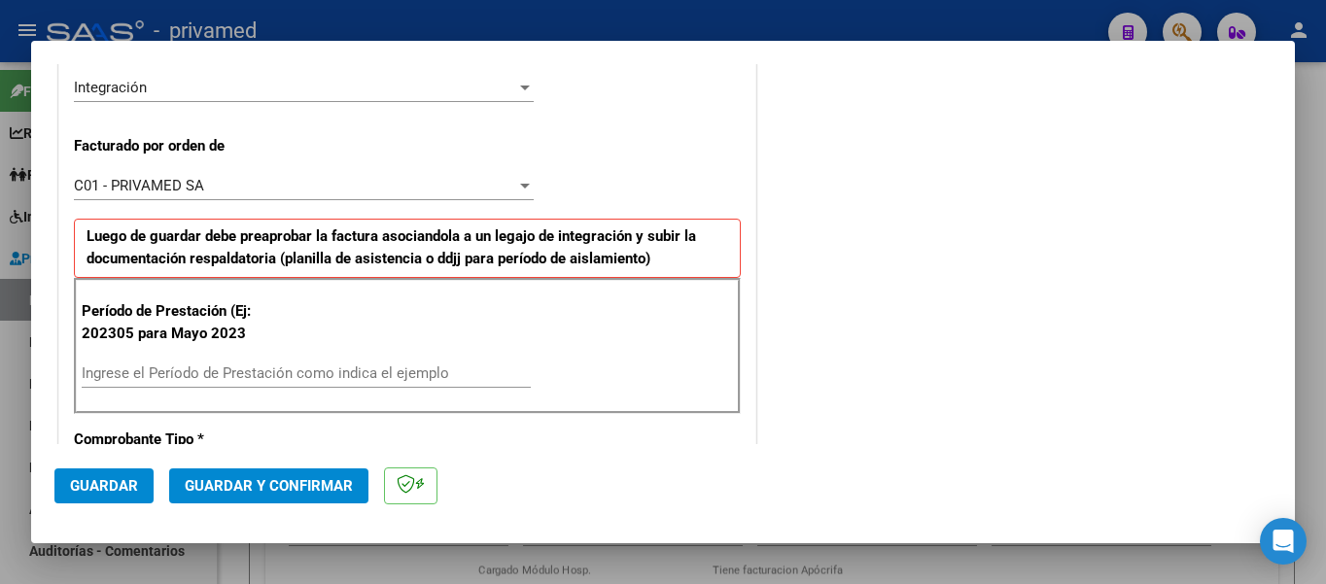
click at [225, 371] on input "Ingrese el Período de Prestación como indica el ejemplo" at bounding box center [306, 372] width 449 height 17
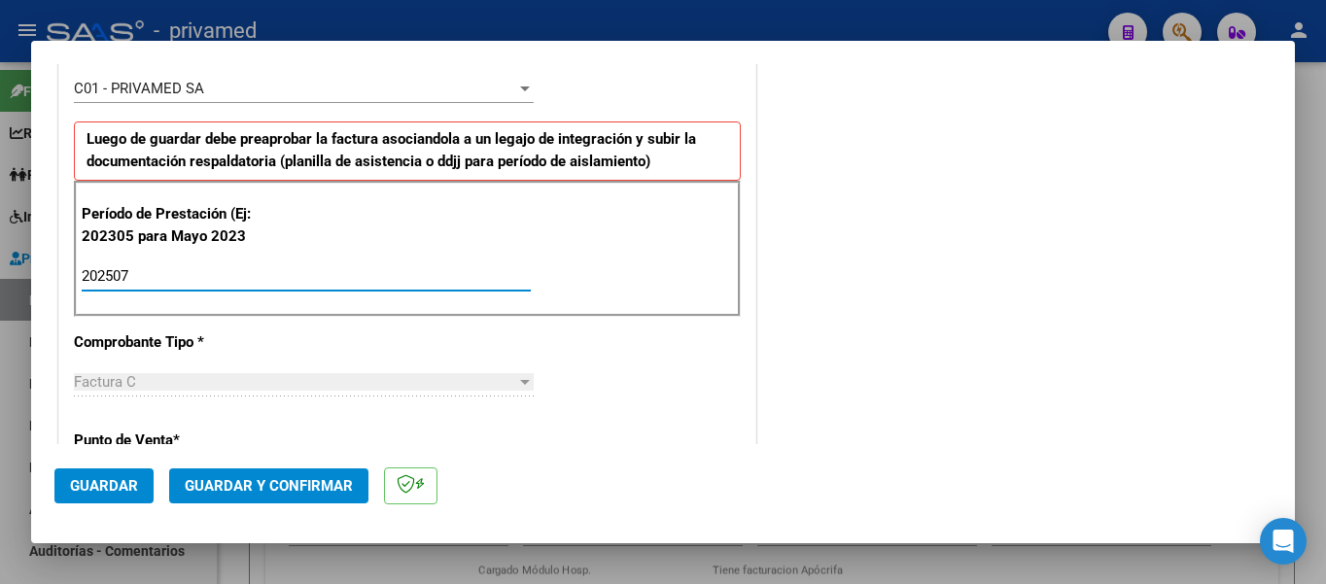
scroll to position [875, 0]
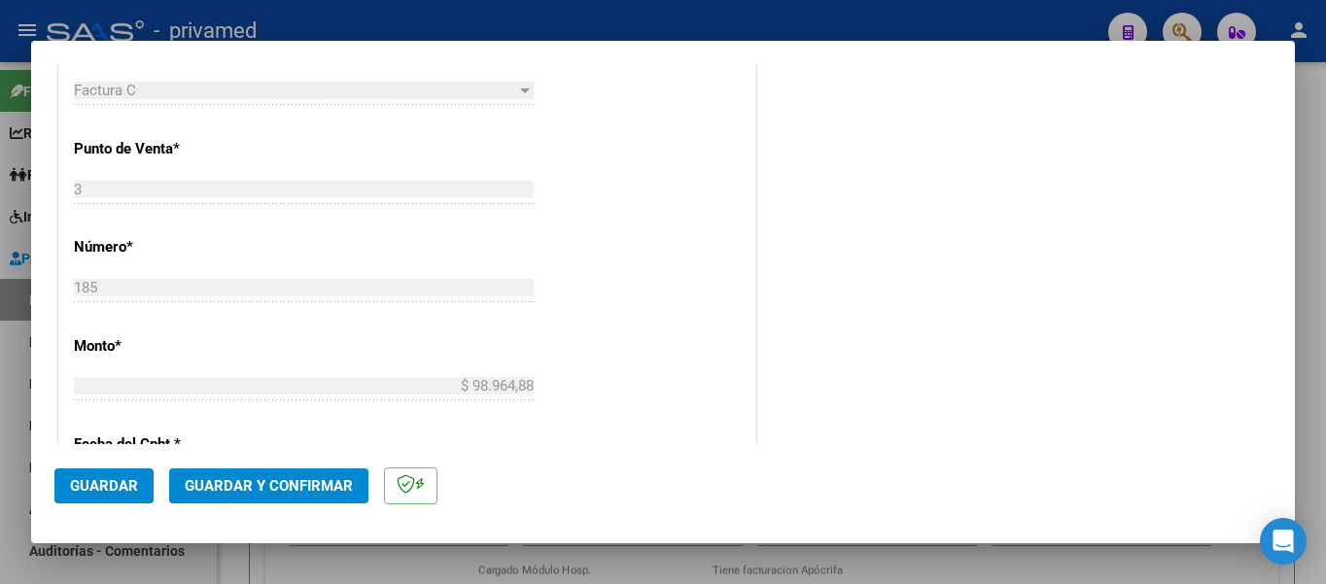
type input "202507"
click at [116, 483] on span "Guardar" at bounding box center [104, 485] width 68 height 17
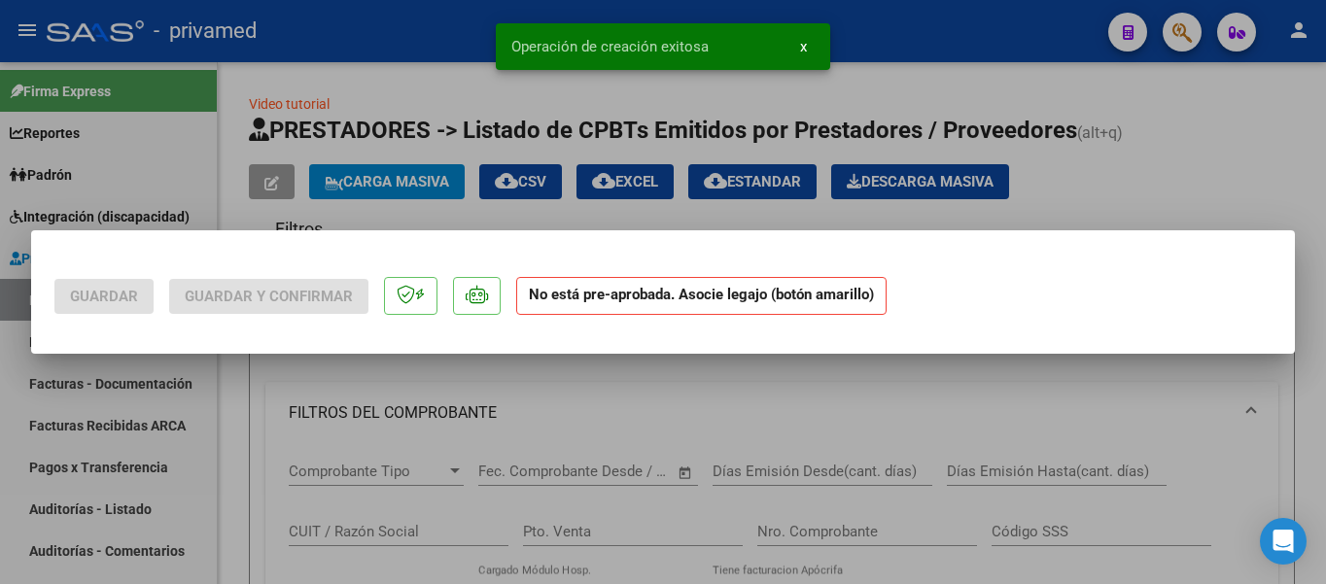
scroll to position [0, 0]
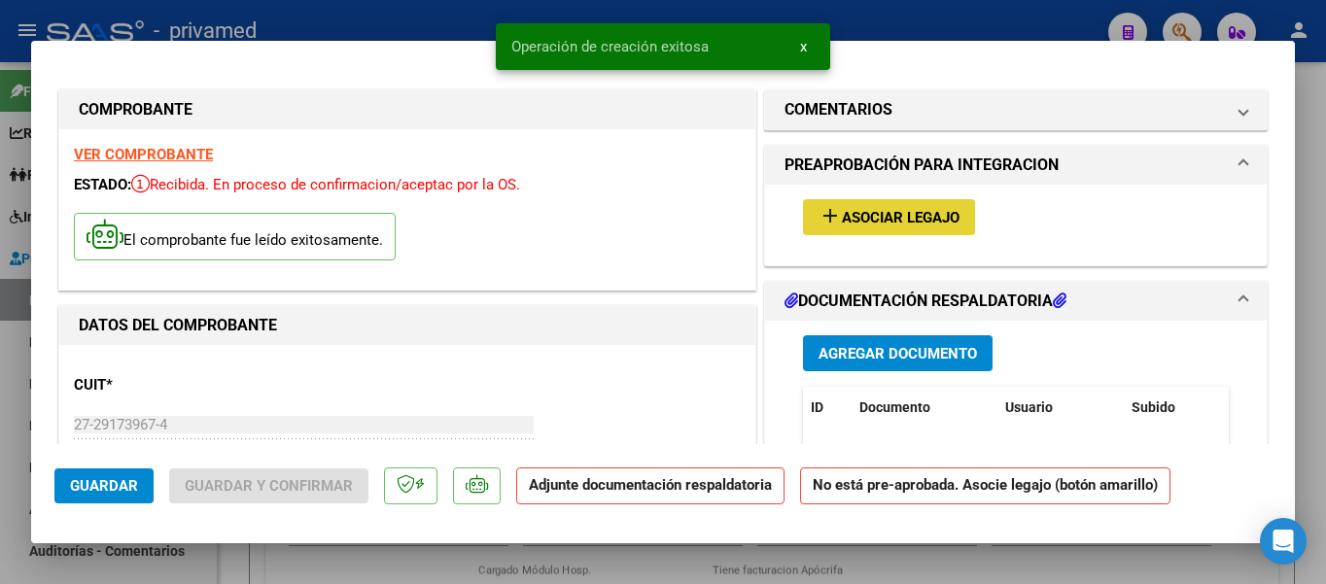
click at [870, 213] on span "Asociar Legajo" at bounding box center [901, 217] width 118 height 17
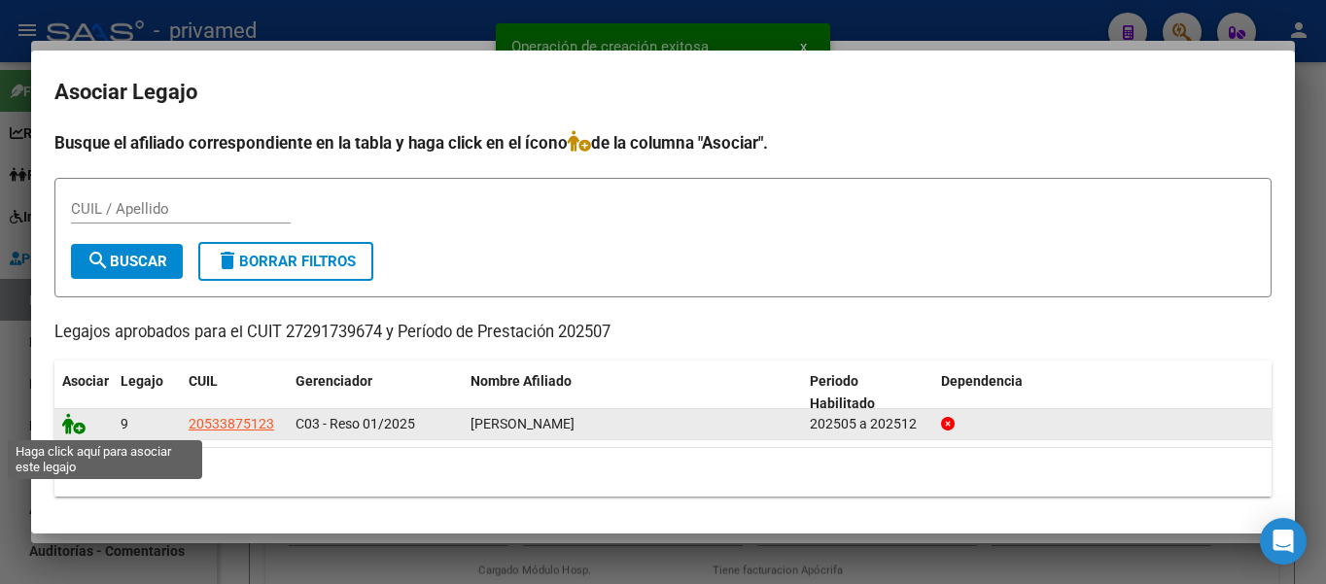
click at [78, 424] on icon at bounding box center [73, 423] width 23 height 21
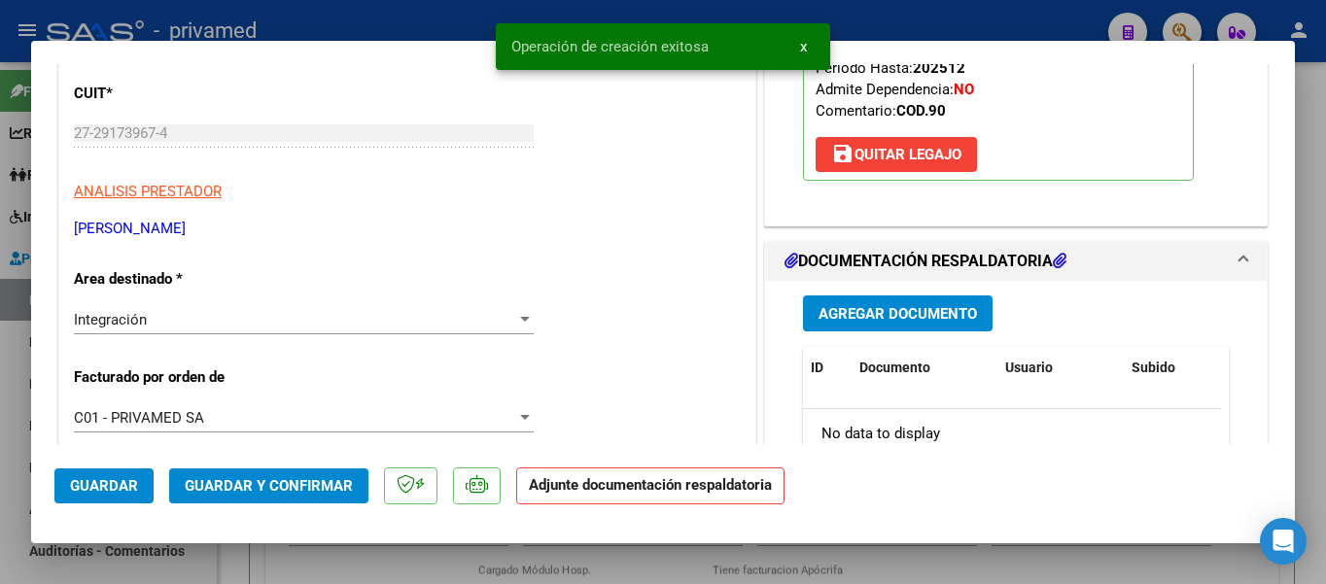
scroll to position [389, 0]
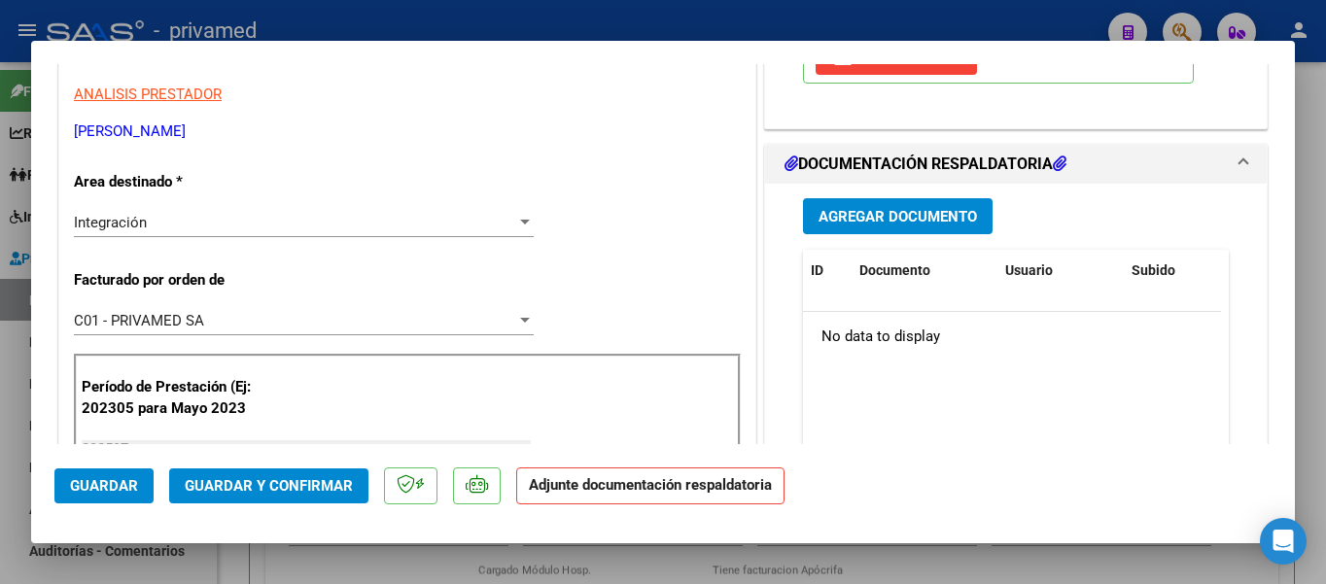
click at [861, 219] on span "Agregar Documento" at bounding box center [897, 216] width 158 height 17
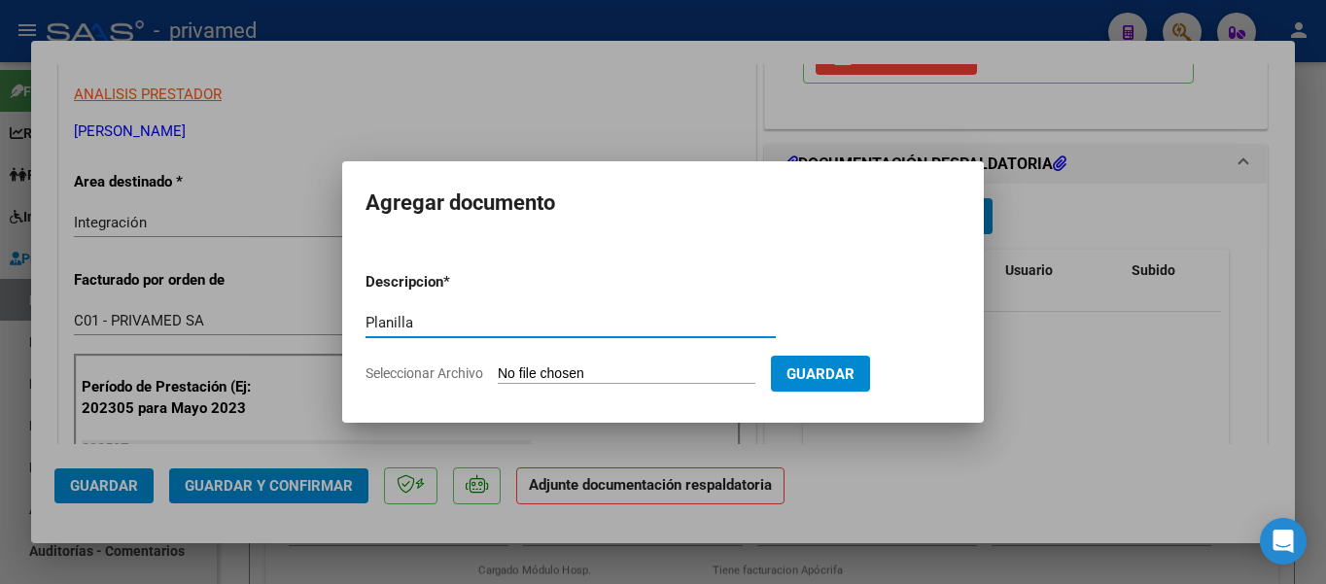
type input "Planilla"
click at [576, 377] on input "Seleccionar Archivo" at bounding box center [627, 374] width 258 height 18
type input "C:\fakepath\planiDiazbastian 07-25 (1).pdf"
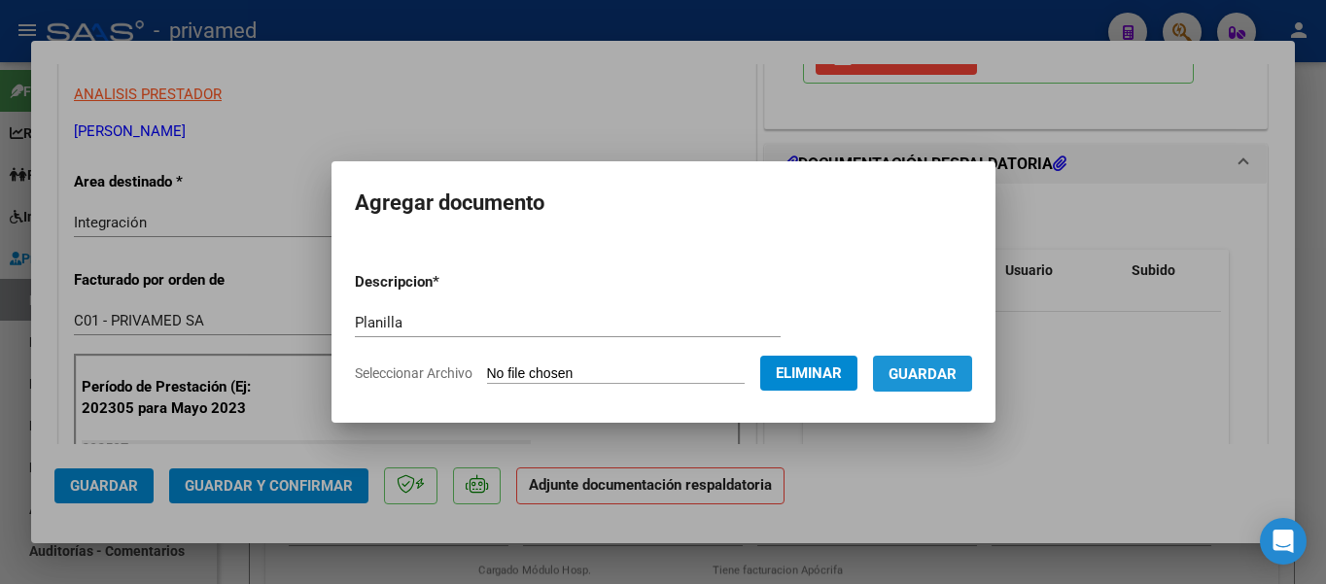
click at [935, 376] on span "Guardar" at bounding box center [922, 373] width 68 height 17
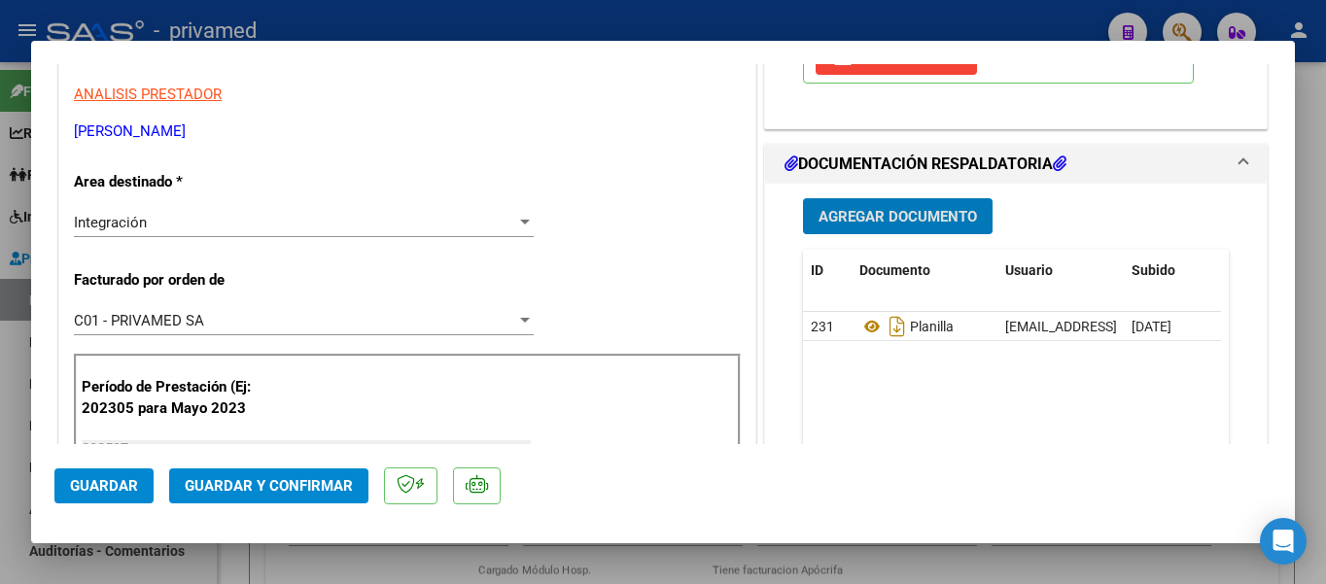
type input "$ 0,00"
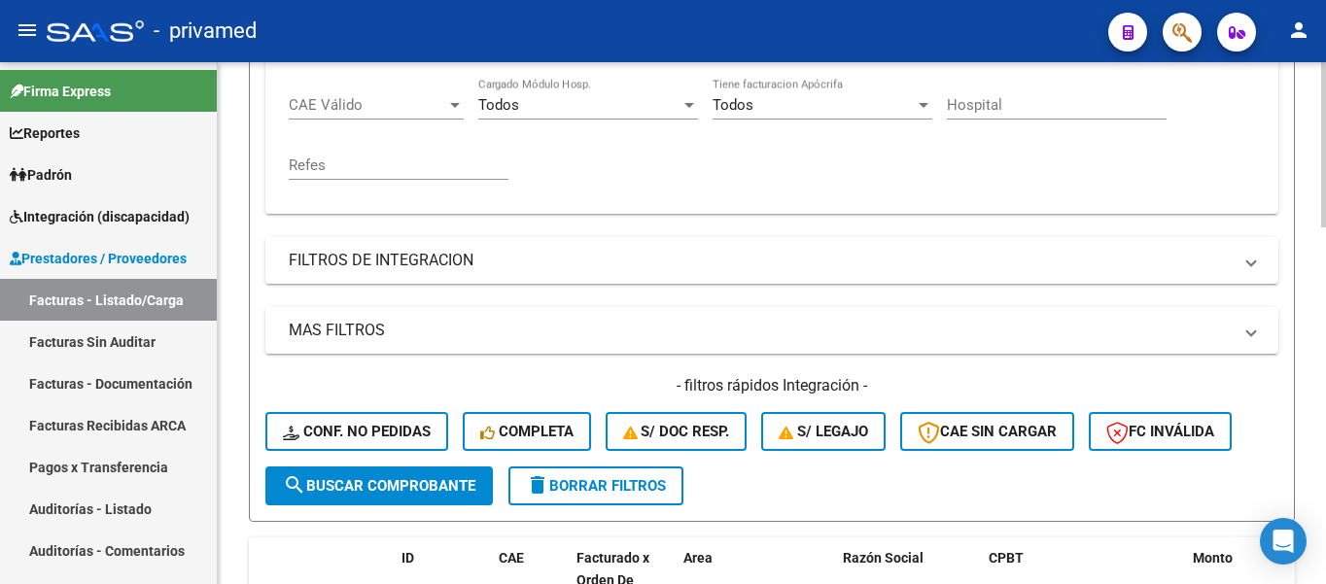
scroll to position [680, 0]
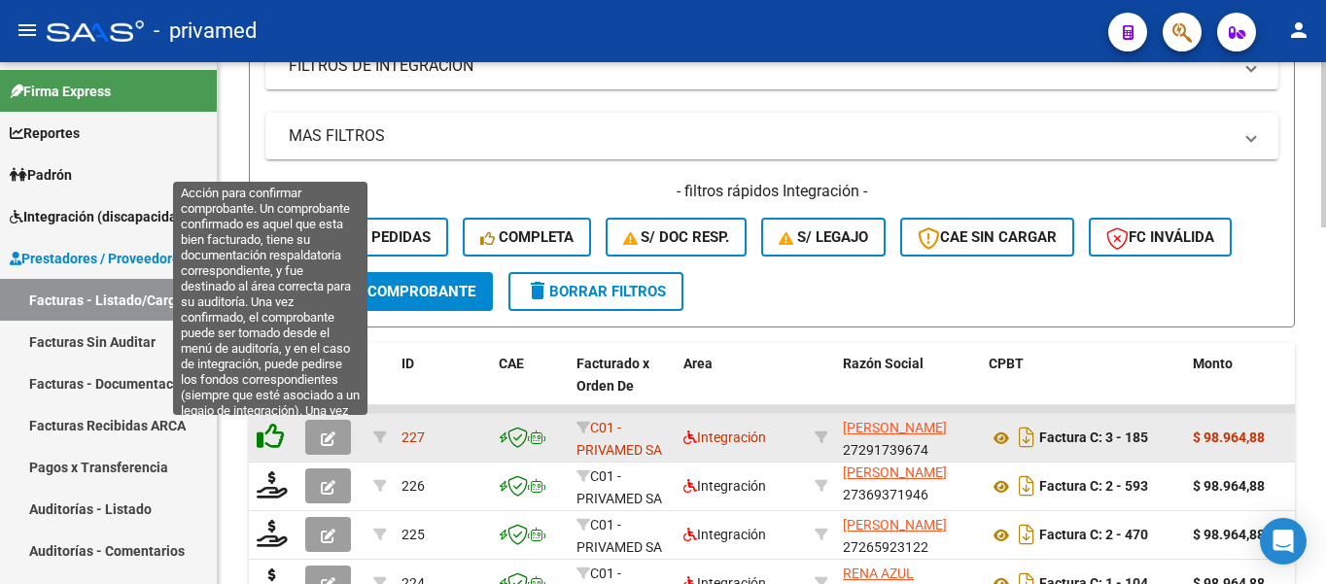
click at [268, 436] on icon at bounding box center [270, 436] width 27 height 27
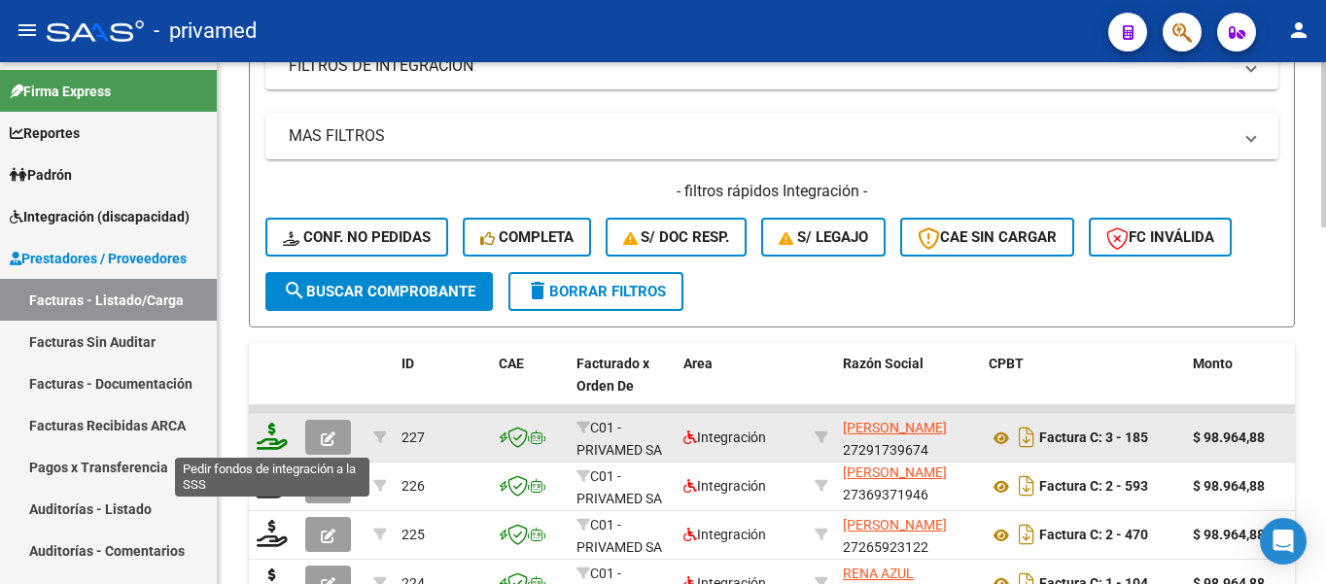
click at [264, 439] on icon at bounding box center [272, 436] width 31 height 27
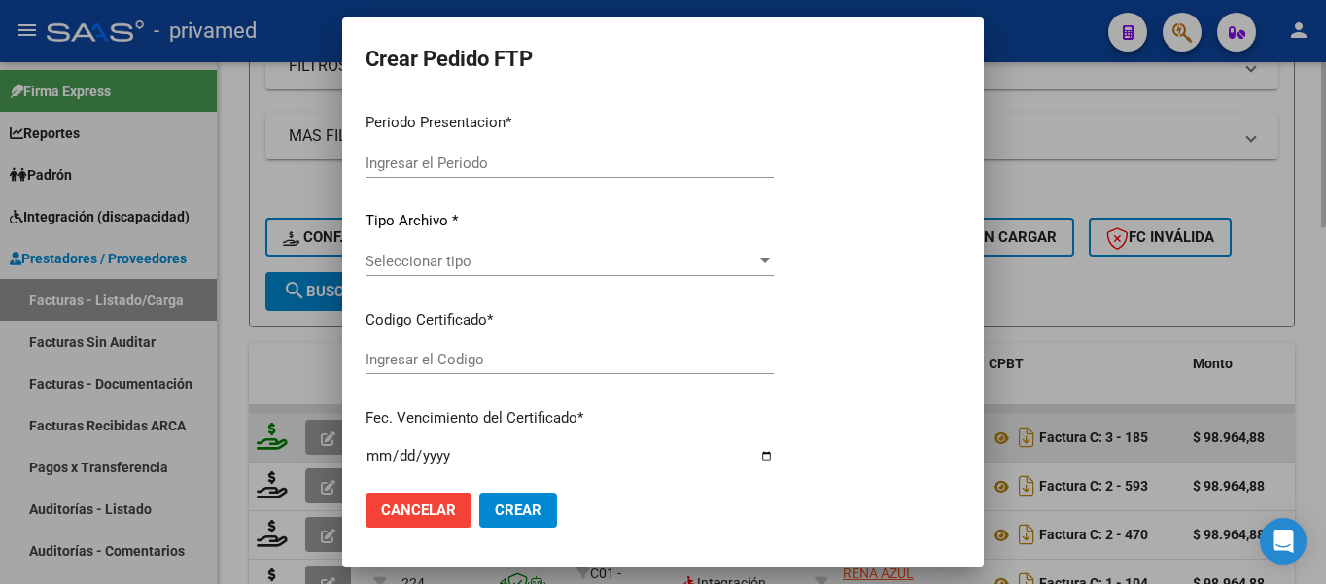
type input "202507"
type input "$ 98.964,88"
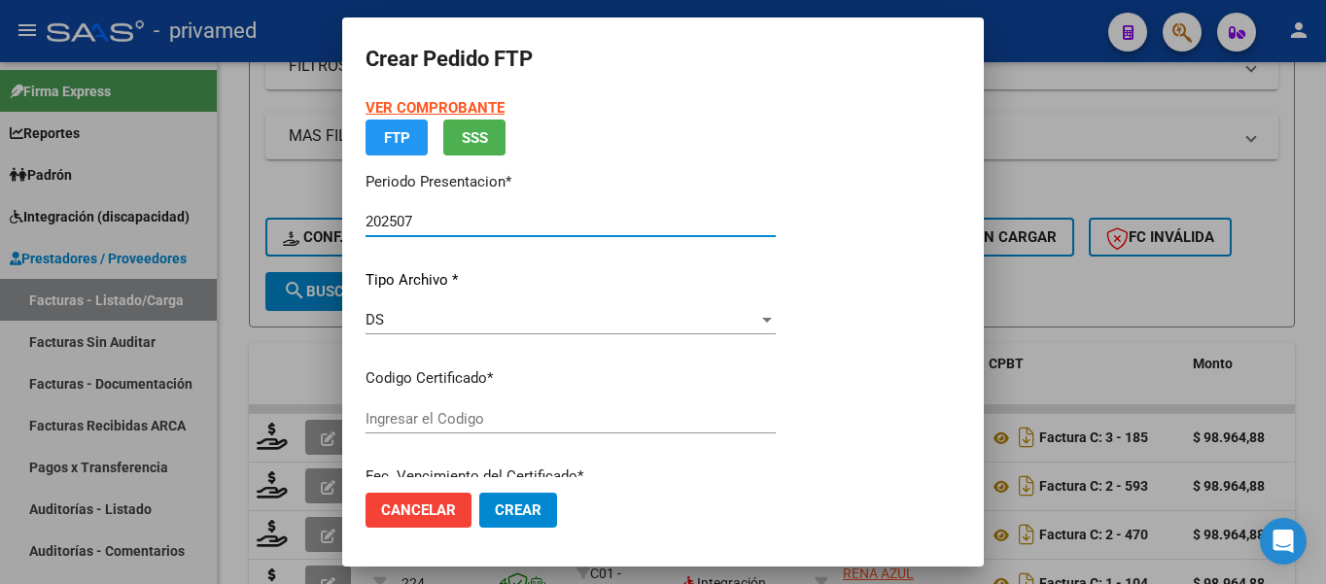
type input "ARG02000533875122022082920250829BSAS413"
type input "[DATE]"
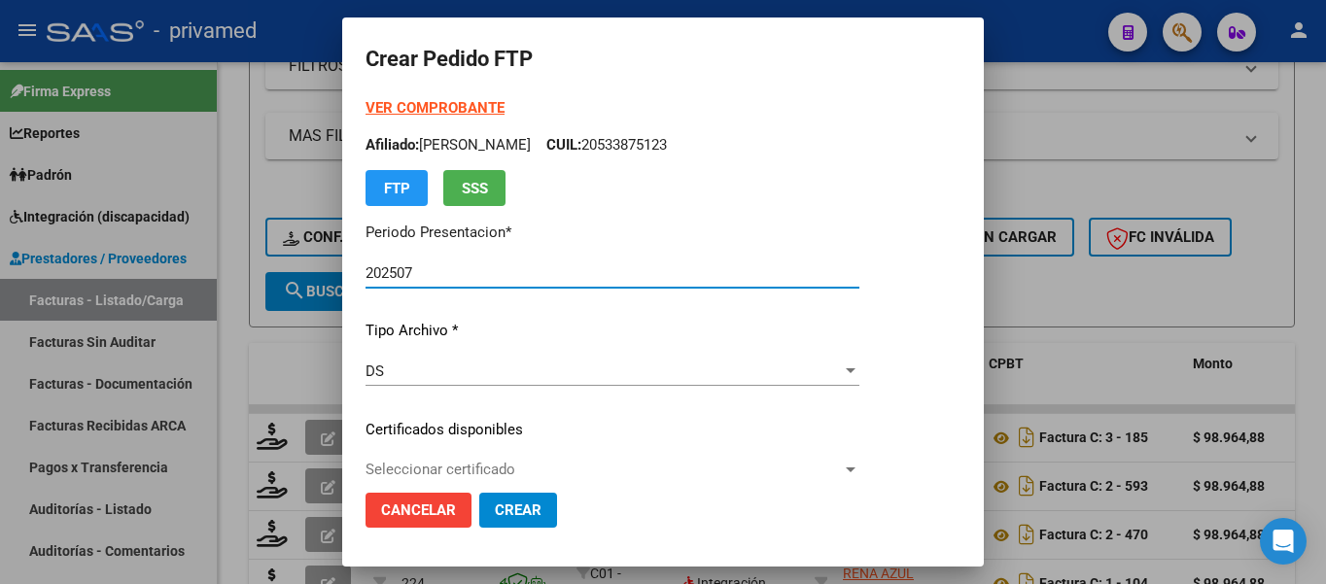
scroll to position [194, 0]
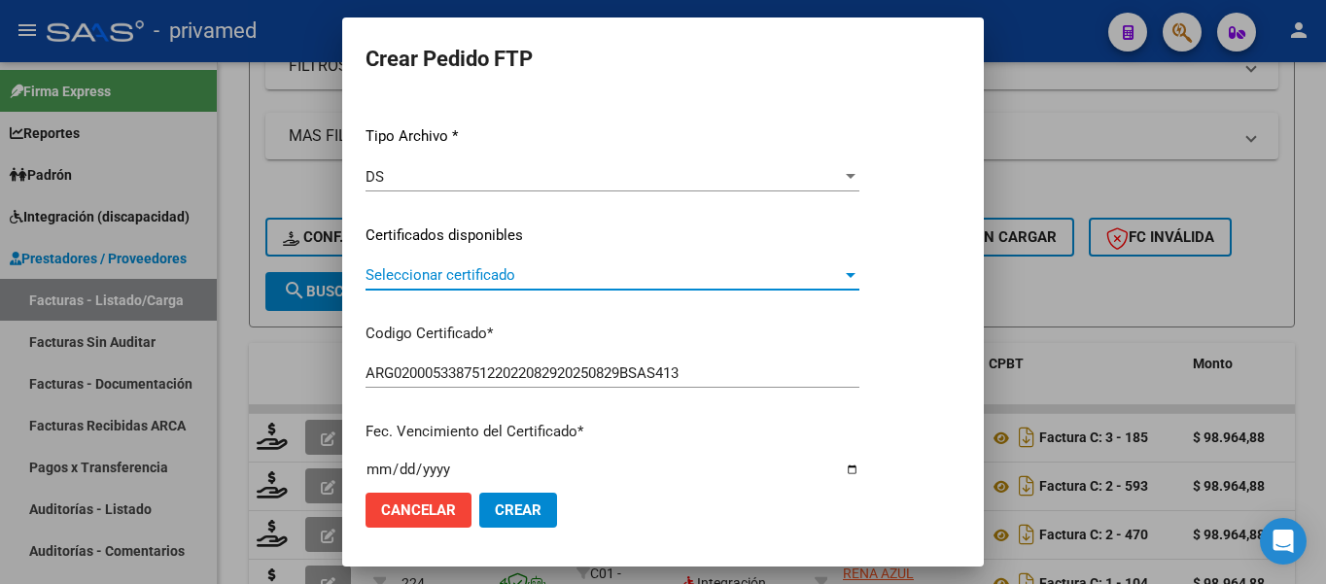
click at [455, 267] on span "Seleccionar certificado" at bounding box center [603, 274] width 476 height 17
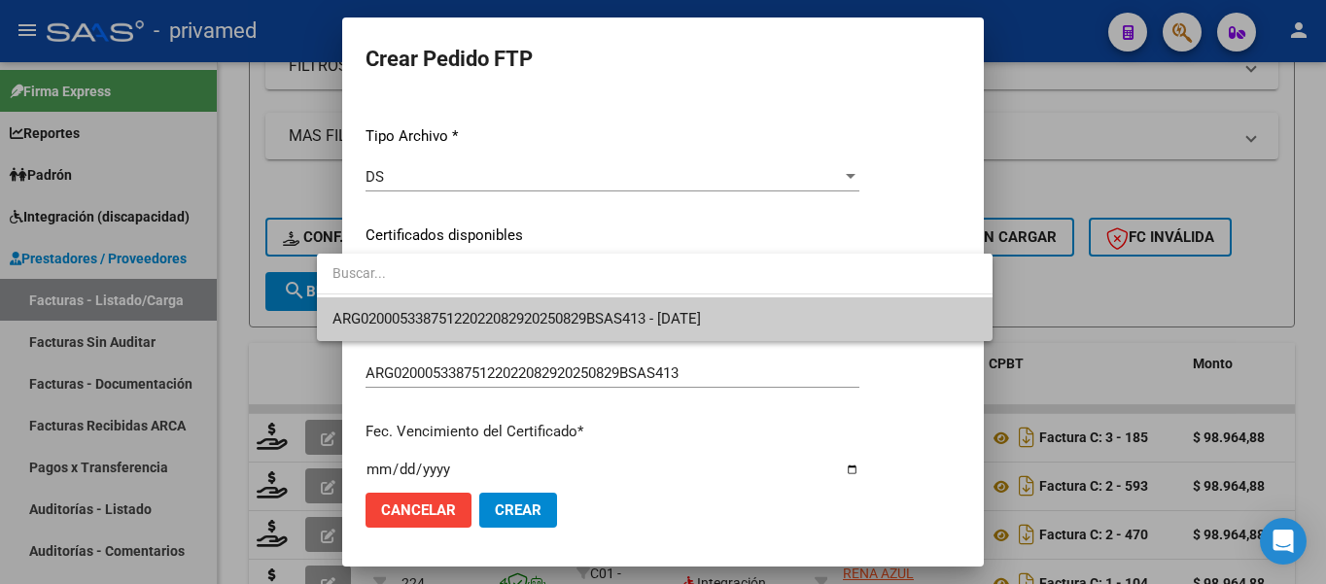
click at [501, 328] on span "ARG02000533875122022082920250829BSAS413 - [DATE]" at bounding box center [516, 318] width 368 height 17
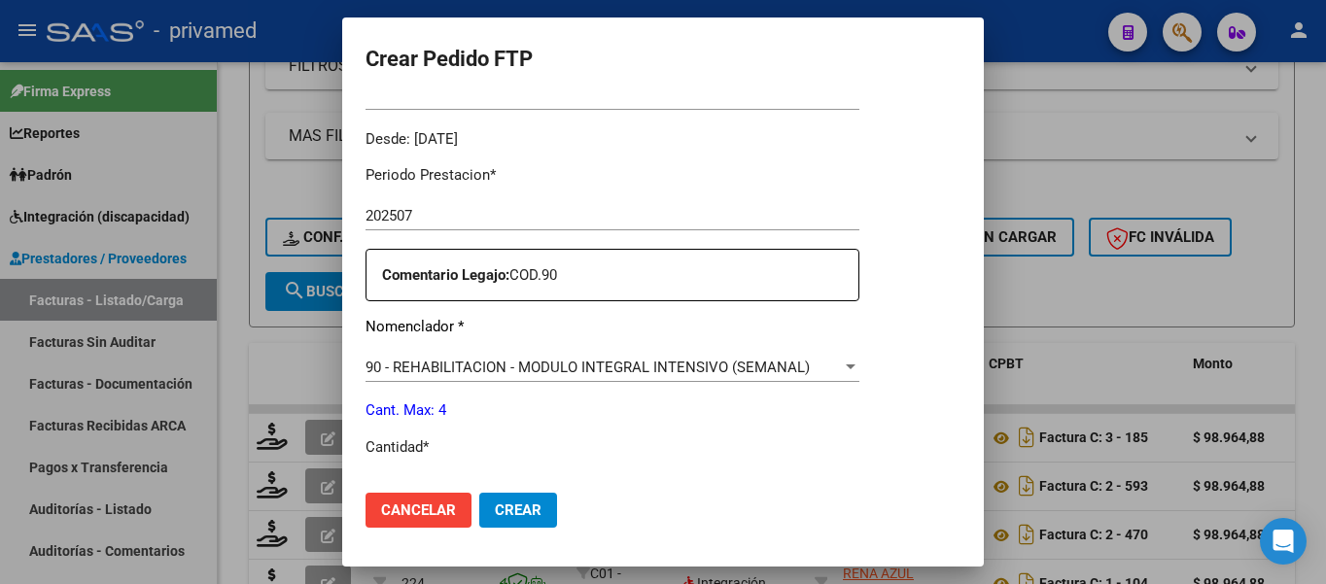
scroll to position [778, 0]
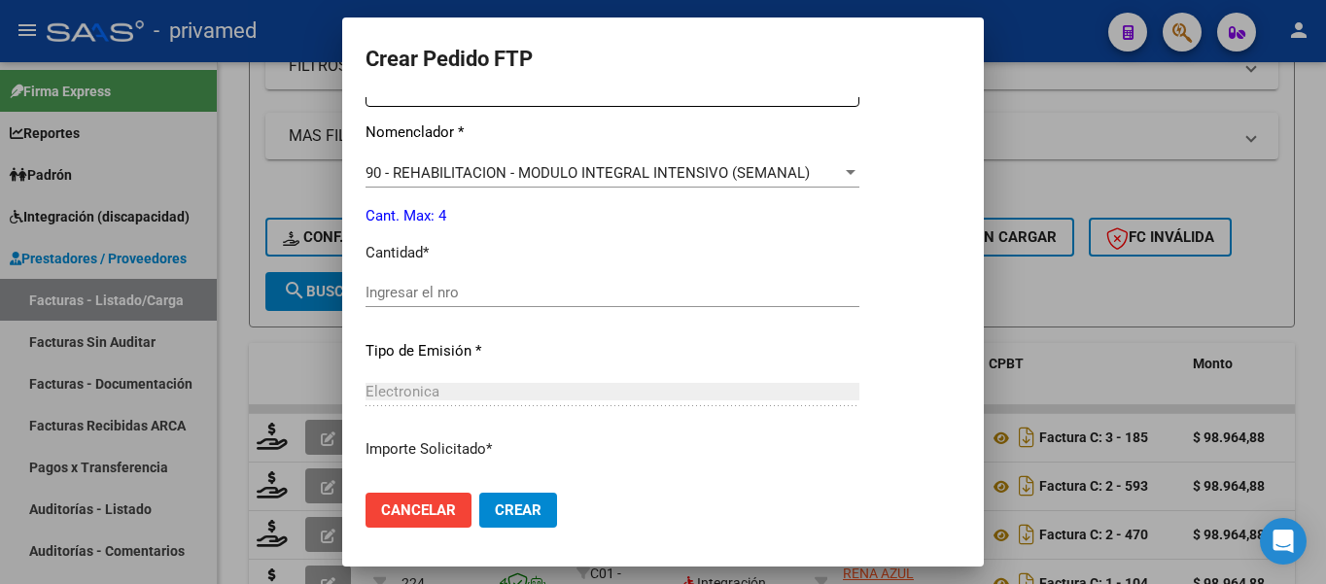
click at [372, 278] on div "Ingresar el nro" at bounding box center [612, 292] width 494 height 29
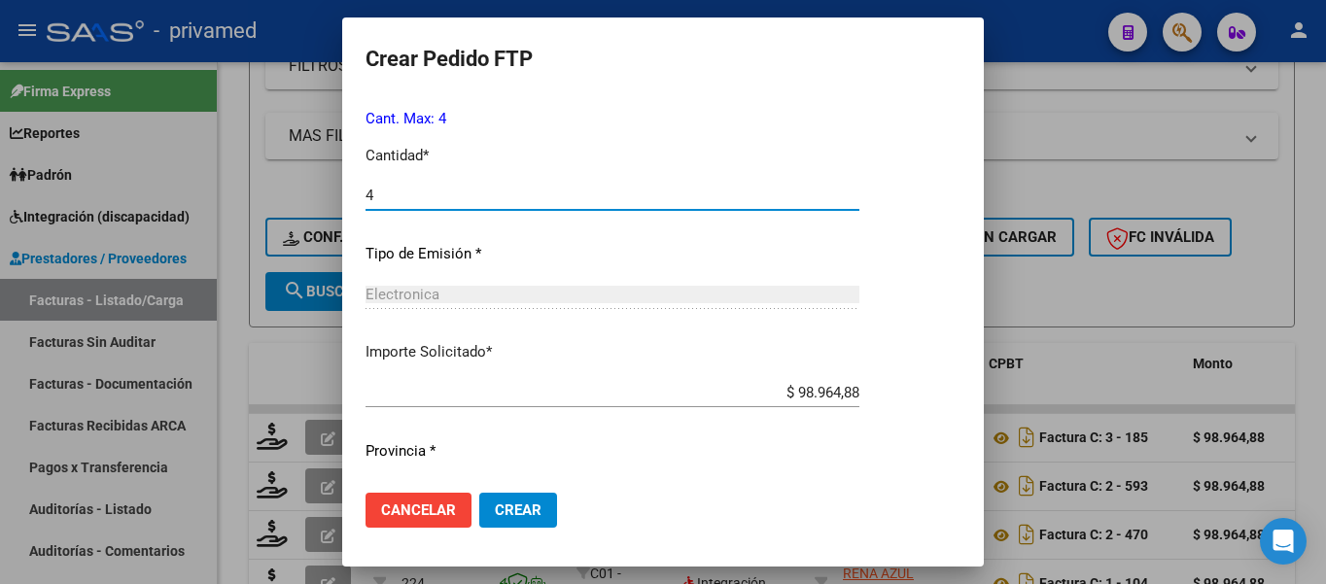
scroll to position [909, 0]
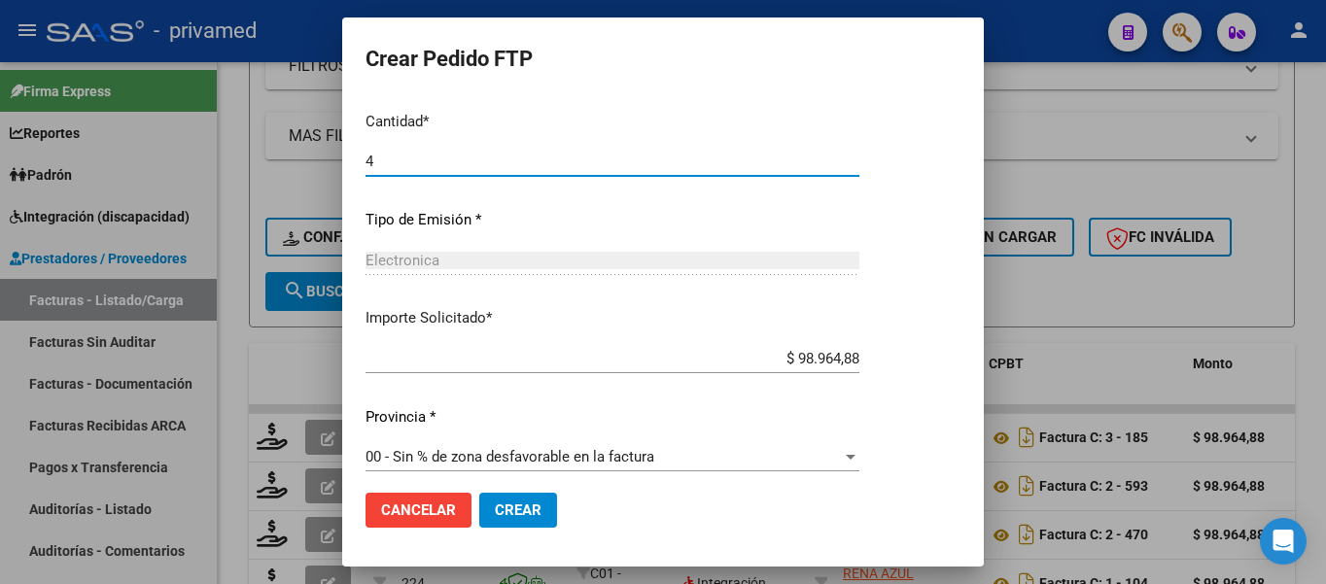
type input "4"
click at [513, 510] on button "Crear" at bounding box center [518, 510] width 78 height 35
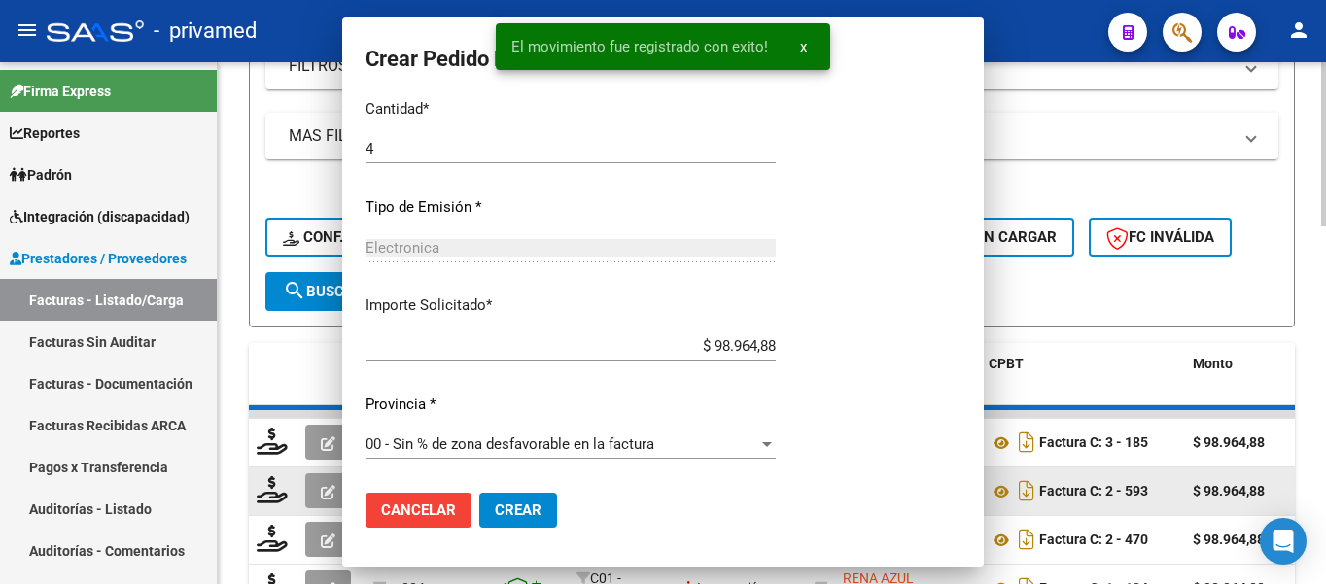
scroll to position [0, 0]
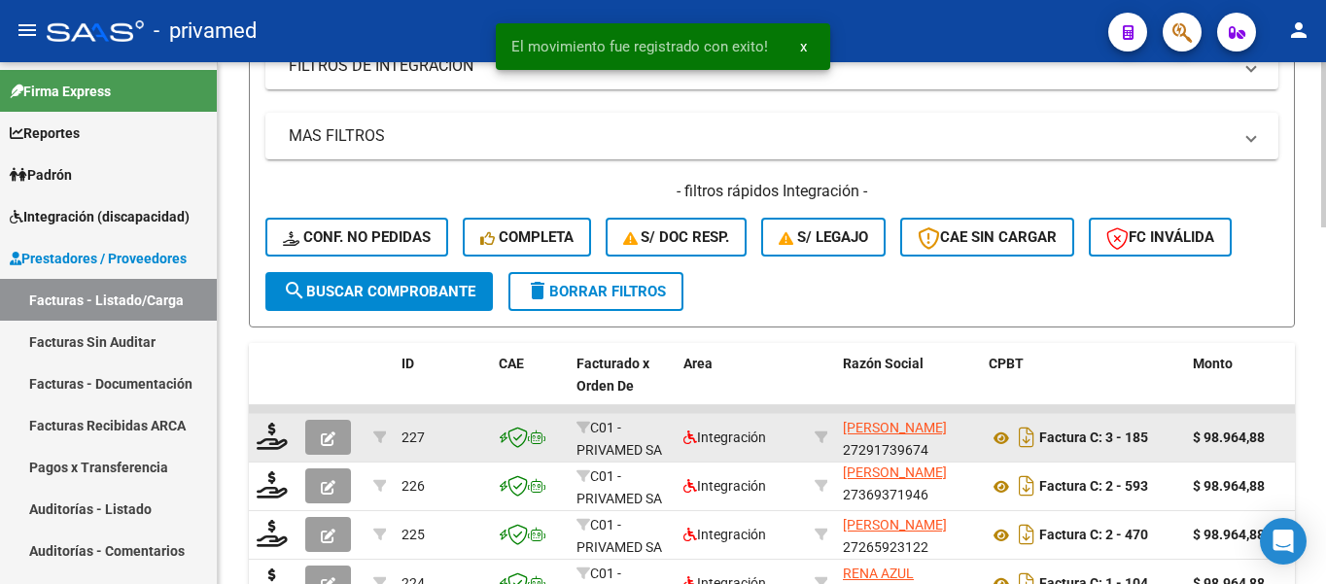
click at [308, 433] on button "button" at bounding box center [328, 437] width 46 height 35
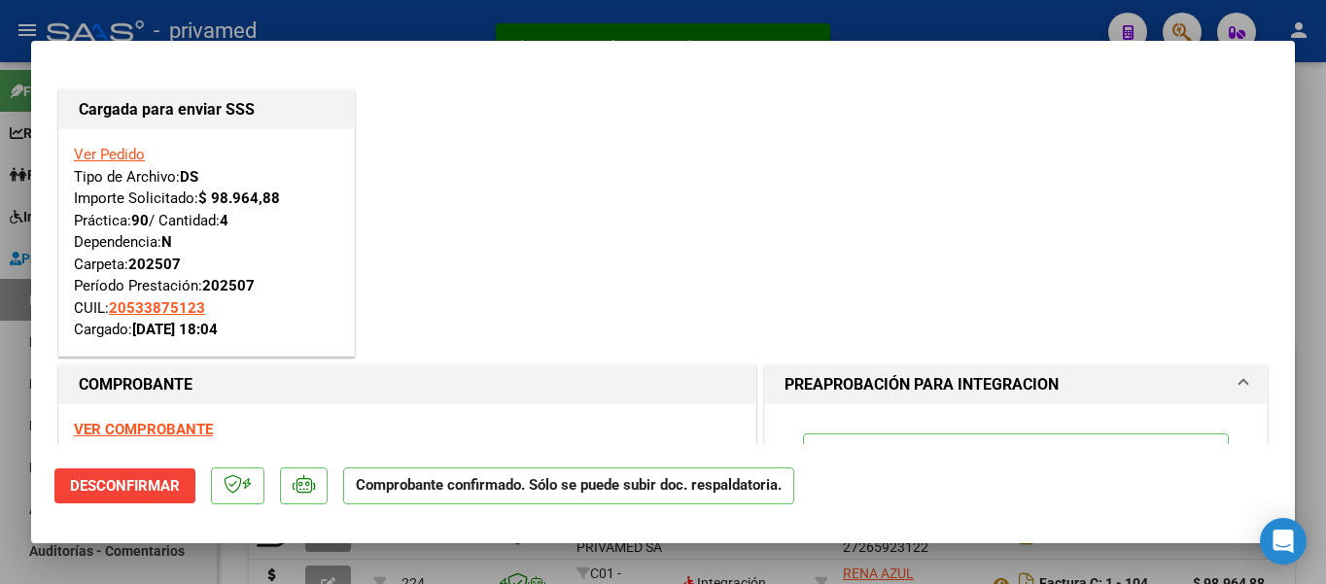
type input "$ 0,00"
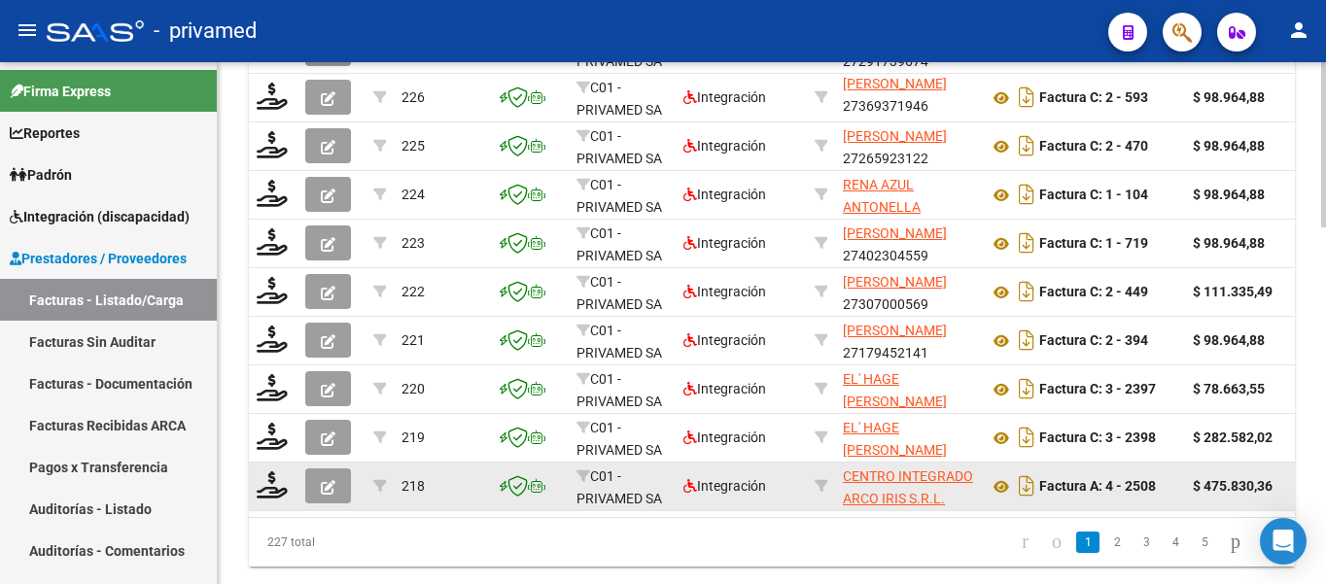
scroll to position [1130, 0]
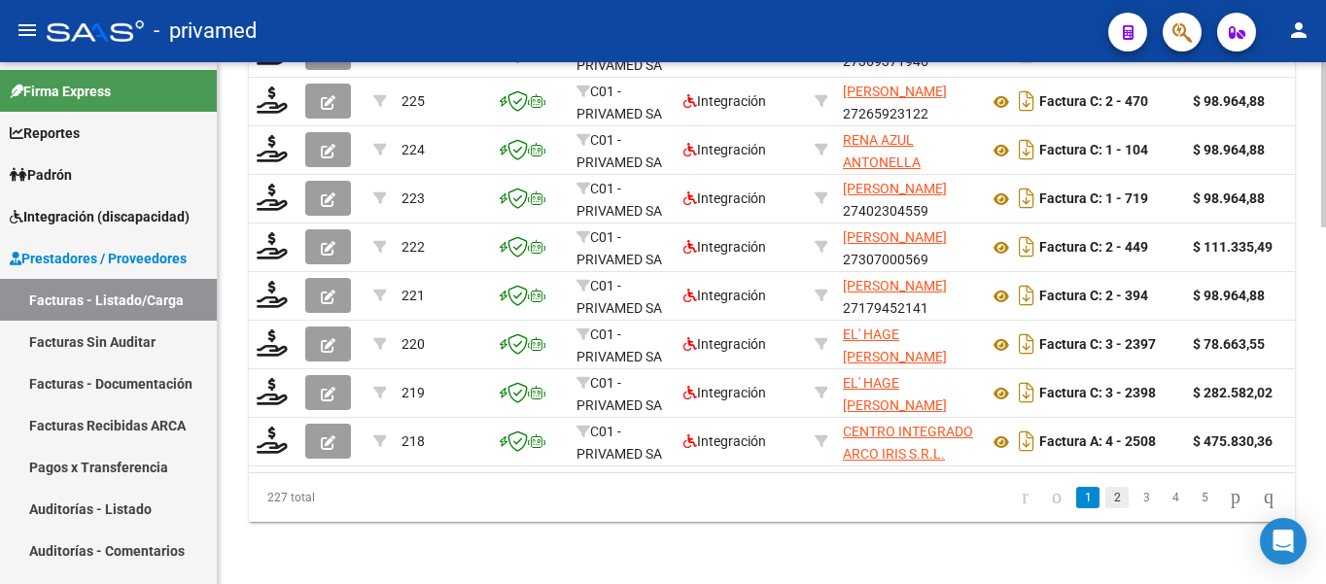
click at [1105, 502] on link "2" at bounding box center [1116, 497] width 23 height 21
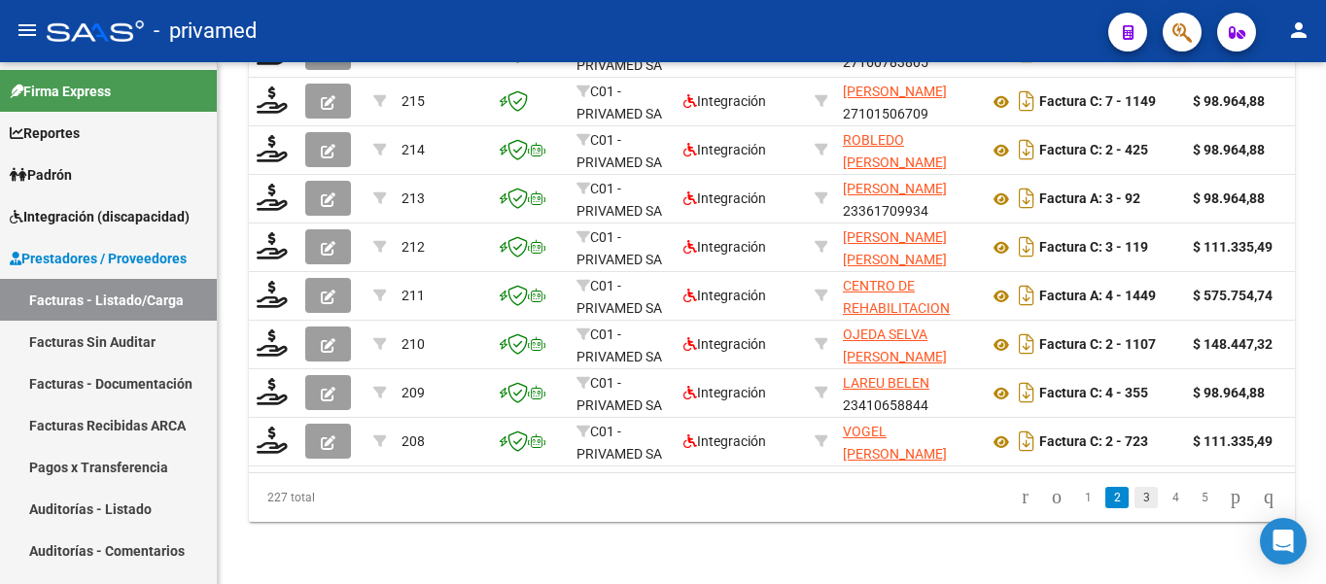
click at [1134, 497] on link "3" at bounding box center [1145, 497] width 23 height 21
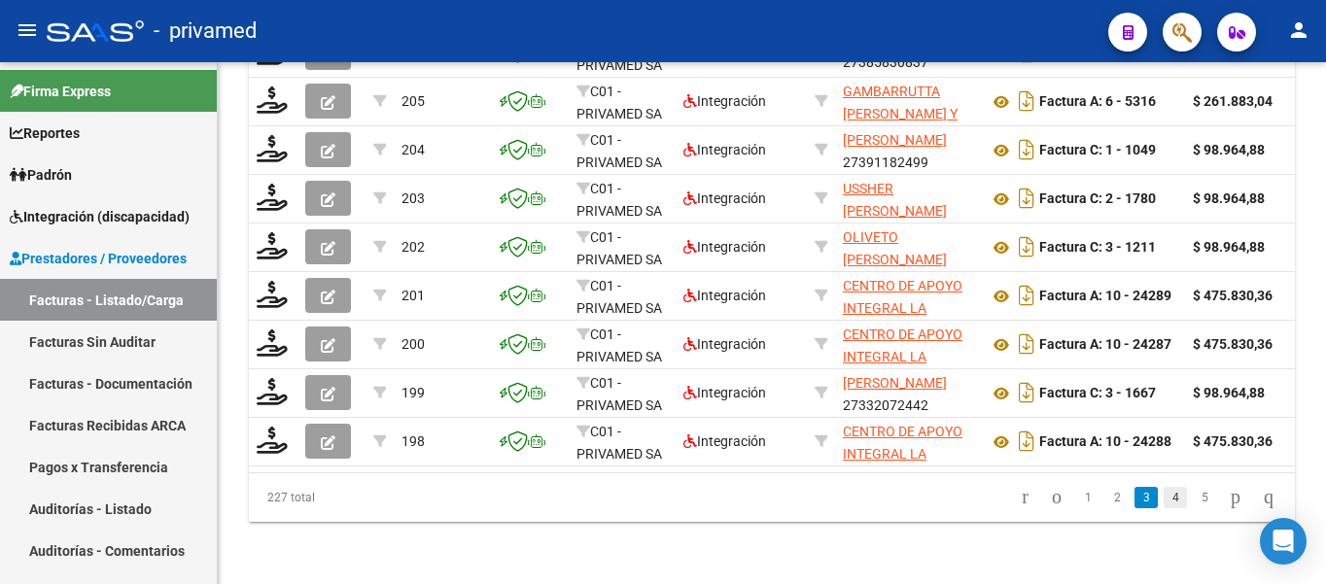
click at [1163, 497] on link "4" at bounding box center [1174, 497] width 23 height 21
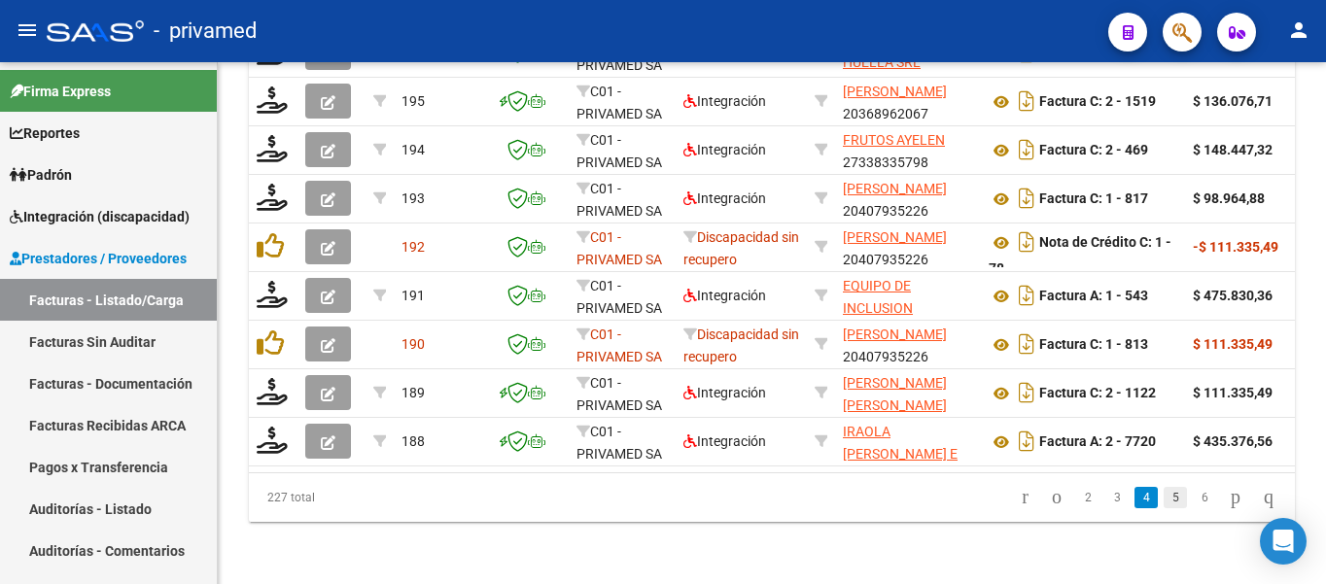
click at [1163, 499] on link "5" at bounding box center [1174, 497] width 23 height 21
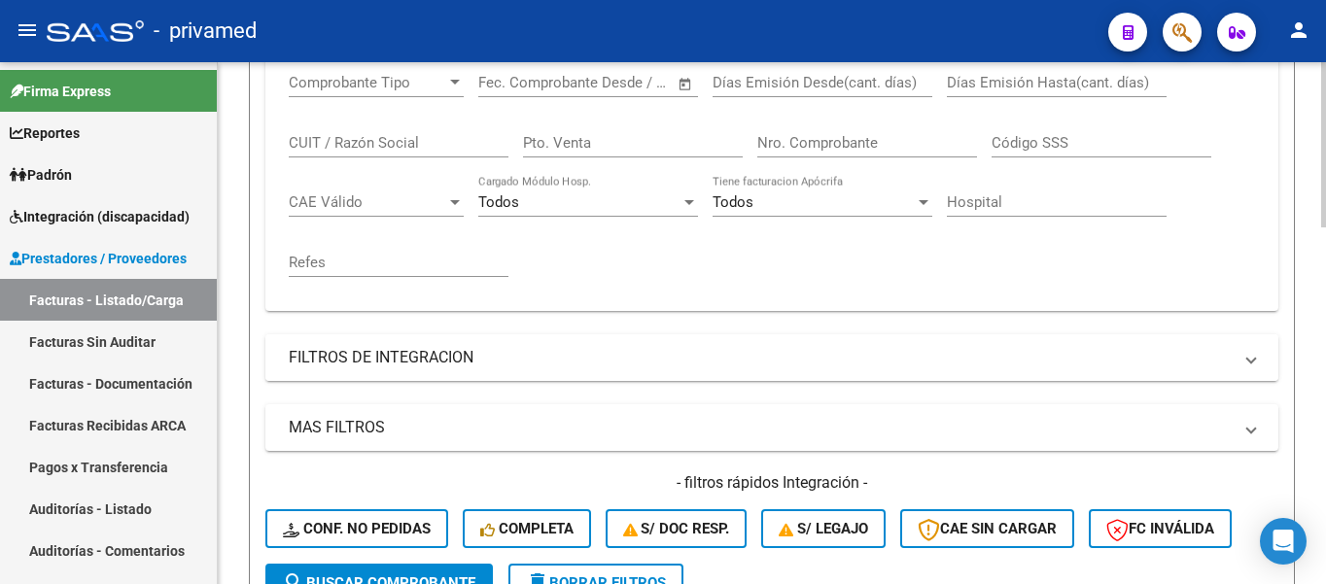
scroll to position [486, 0]
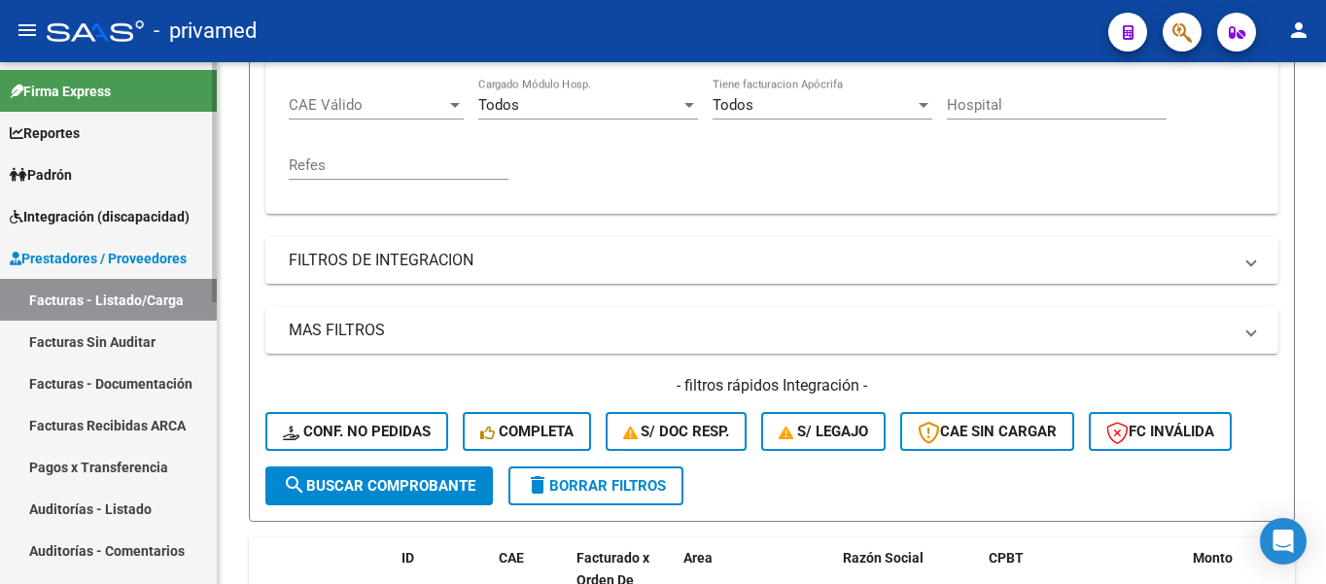
click at [59, 206] on span "Integración (discapacidad)" at bounding box center [100, 216] width 180 height 21
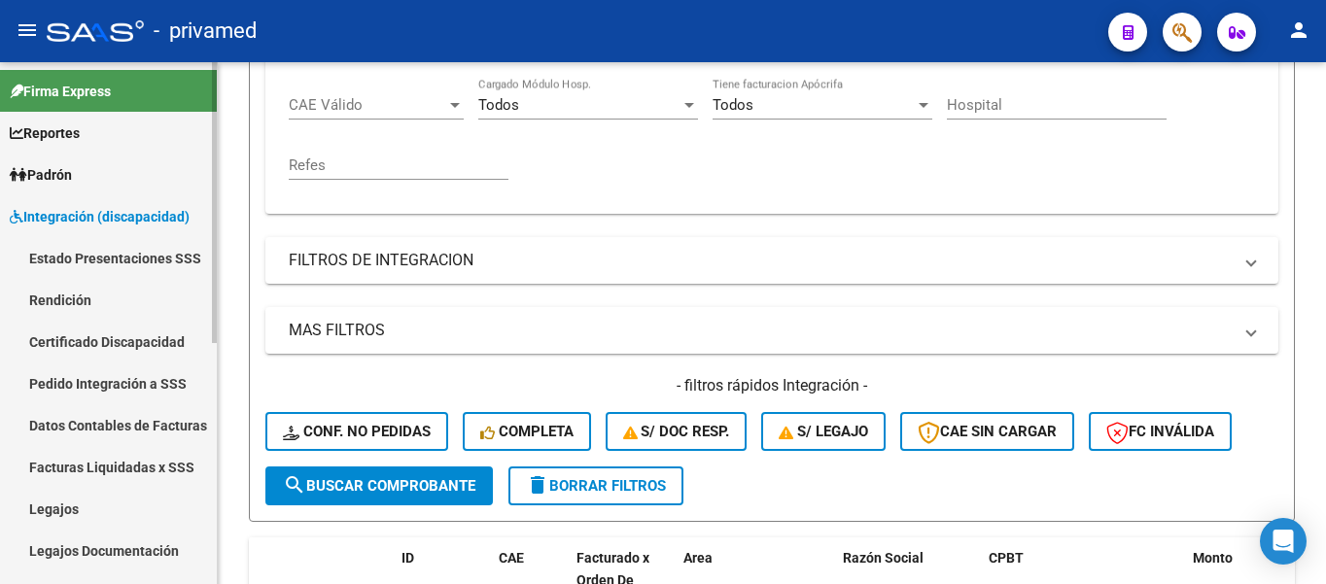
click at [90, 217] on span "Integración (discapacidad)" at bounding box center [100, 216] width 180 height 21
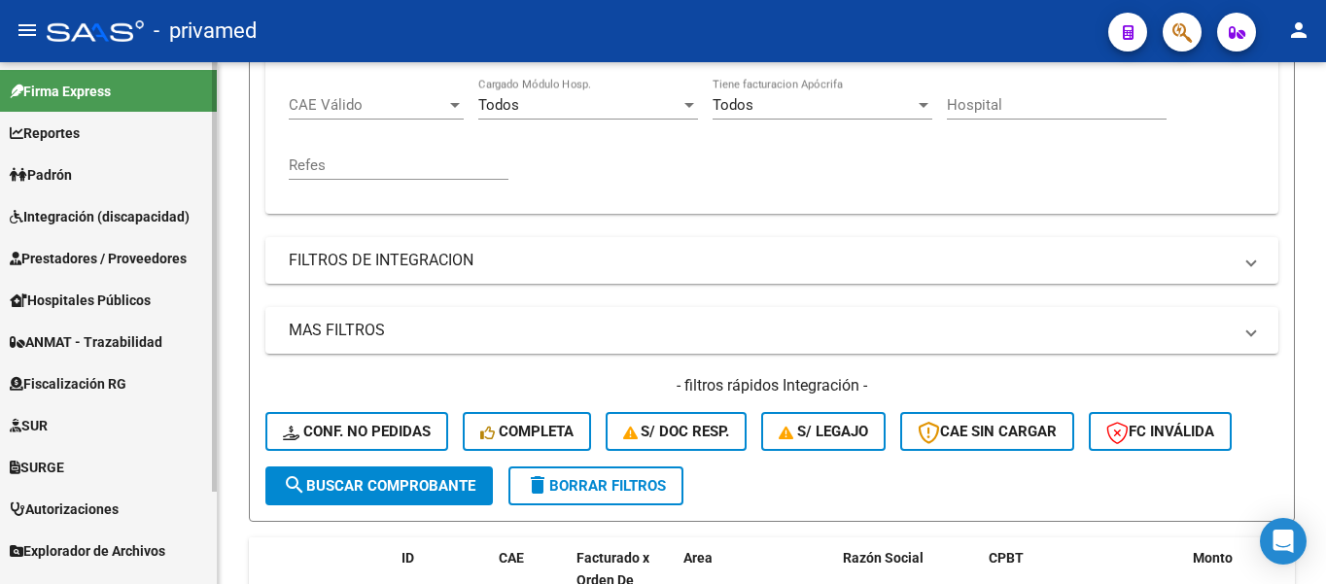
click at [90, 217] on span "Integración (discapacidad)" at bounding box center [100, 216] width 180 height 21
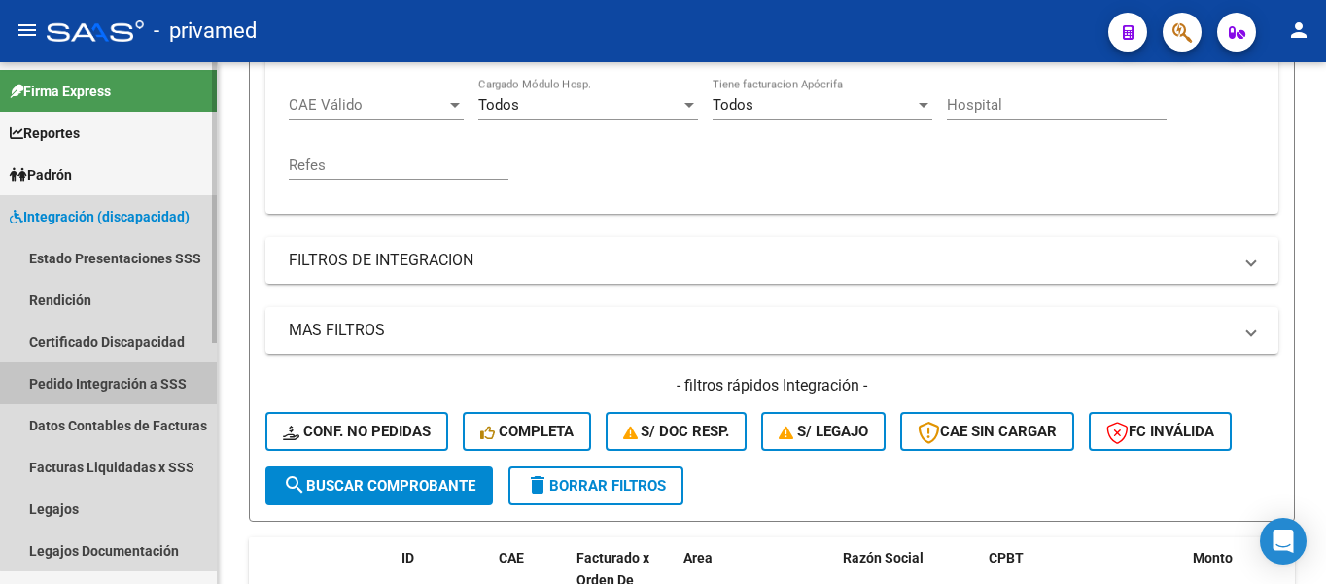
click at [121, 383] on link "Pedido Integración a SSS" at bounding box center [108, 384] width 217 height 42
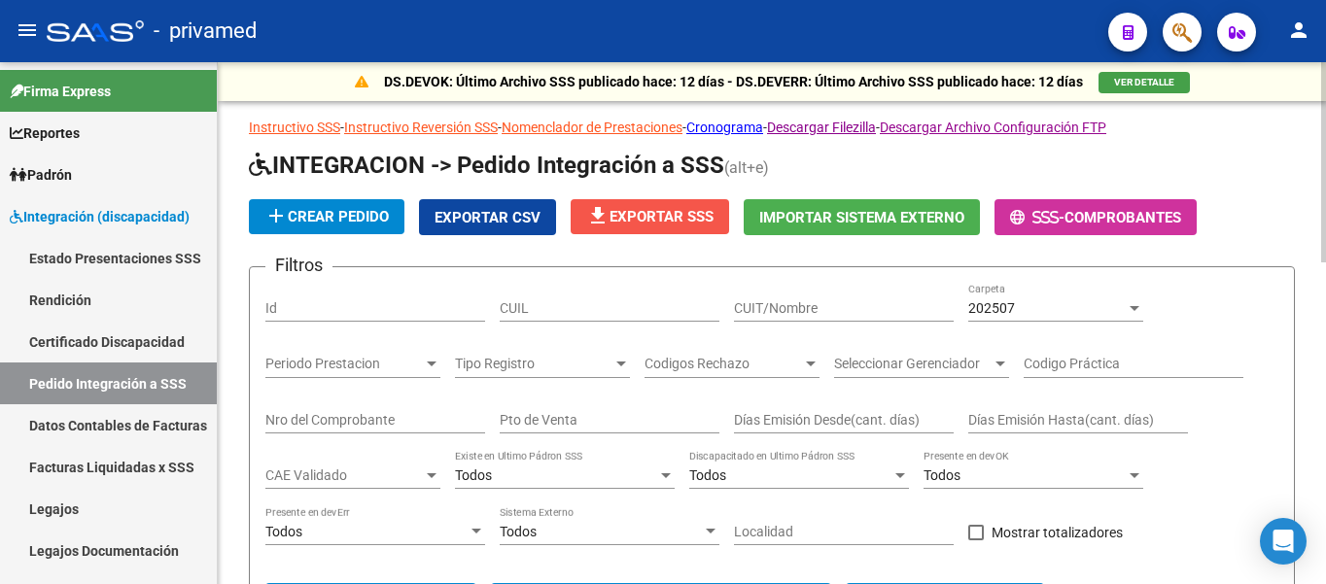
click at [661, 224] on span "file_download Exportar SSS" at bounding box center [649, 216] width 127 height 17
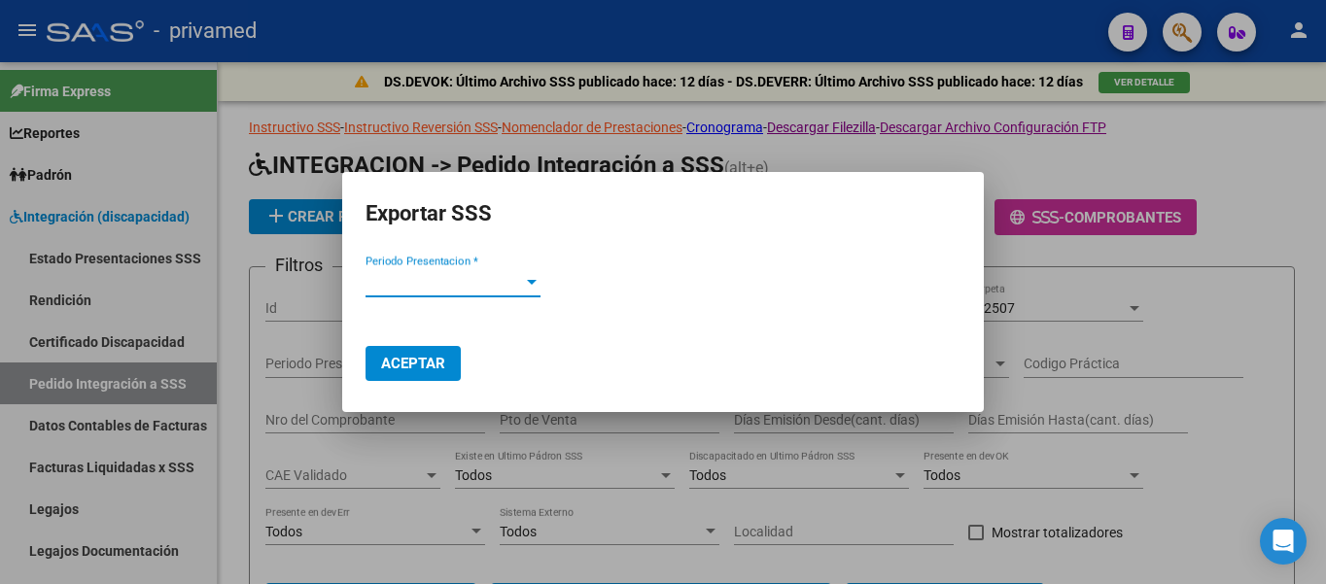
click at [530, 289] on div at bounding box center [531, 282] width 17 height 16
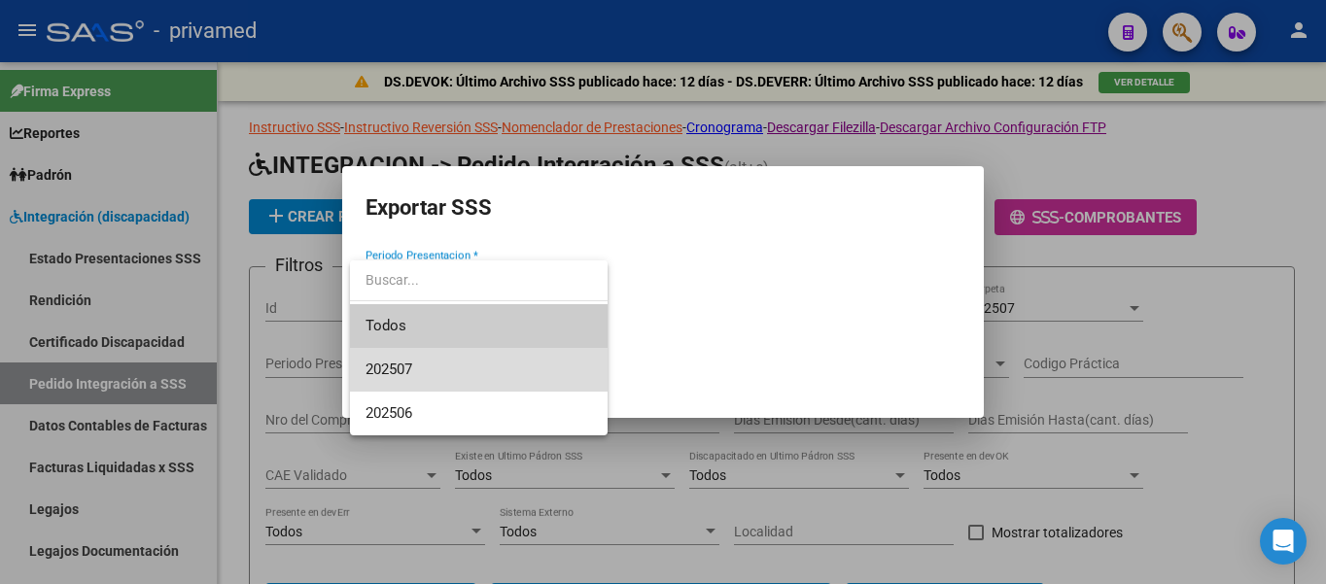
click at [414, 367] on span "202507" at bounding box center [478, 370] width 226 height 44
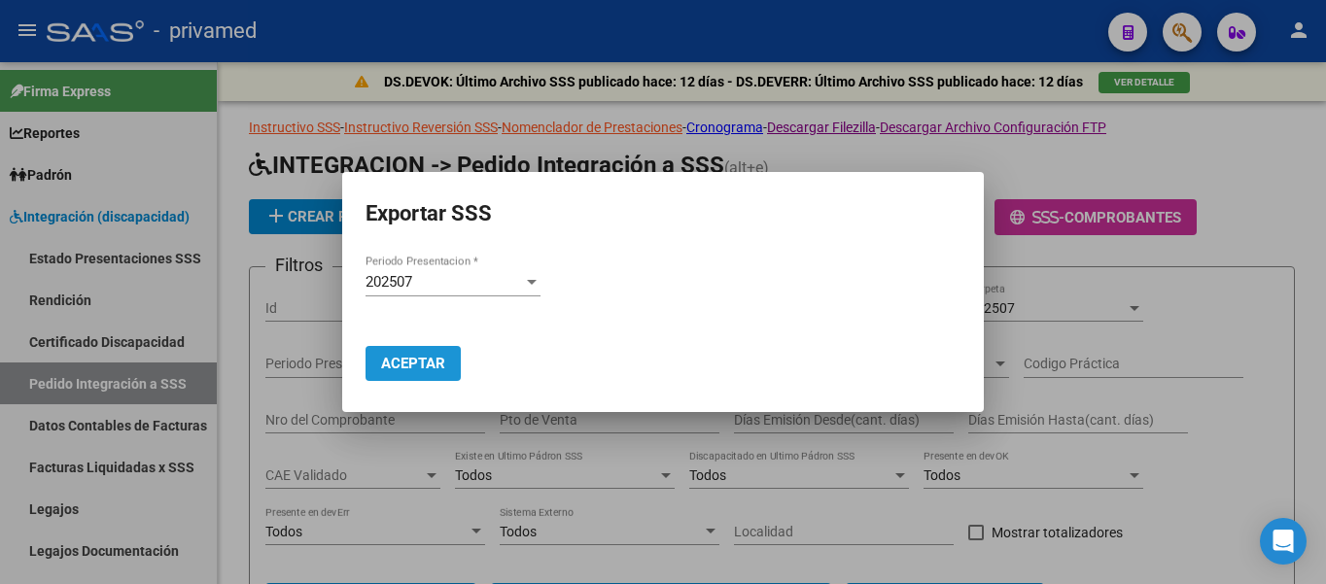
click at [414, 367] on span "Aceptar" at bounding box center [413, 363] width 64 height 17
click at [430, 360] on span "Aceptar" at bounding box center [413, 363] width 64 height 17
